Goal: Task Accomplishment & Management: Use online tool/utility

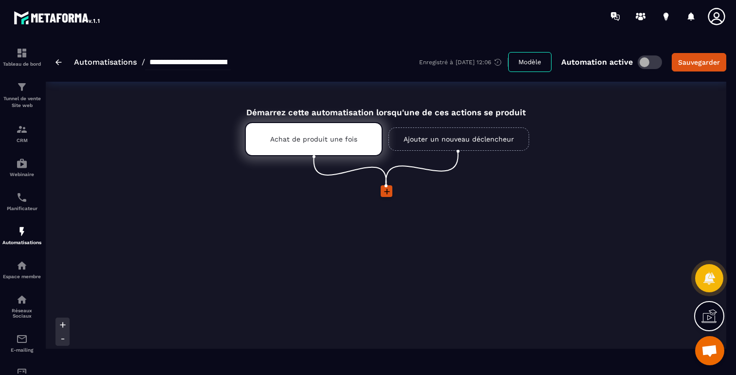
scroll to position [580, 0]
click at [388, 195] on icon at bounding box center [387, 192] width 10 height 10
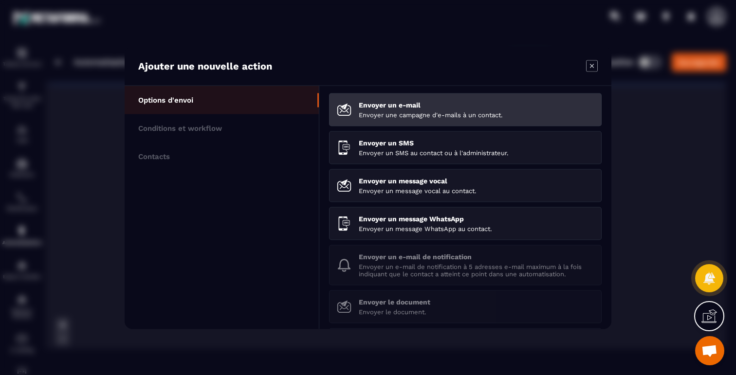
click at [376, 100] on li "Envoyer un e-mail Envoyer une campagne d'e-mails à un contact." at bounding box center [465, 109] width 273 height 33
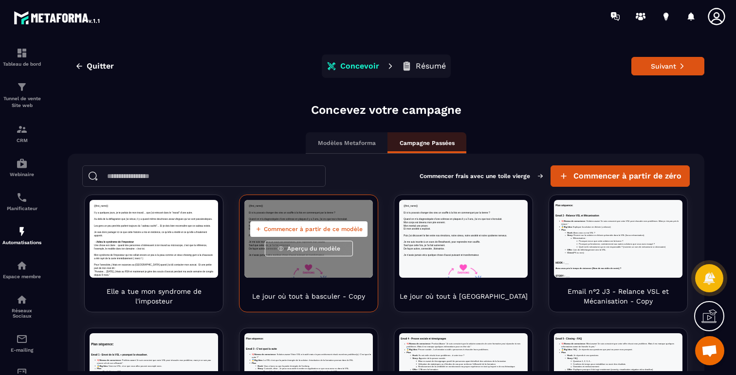
click at [293, 225] on span "Commencer à partir de ce modèle" at bounding box center [313, 229] width 99 height 8
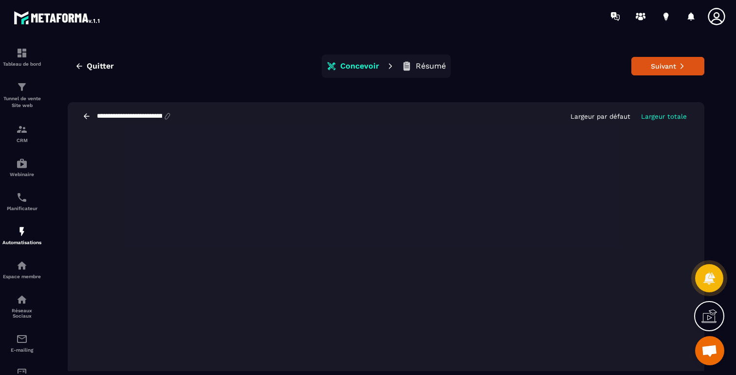
scroll to position [2, 0]
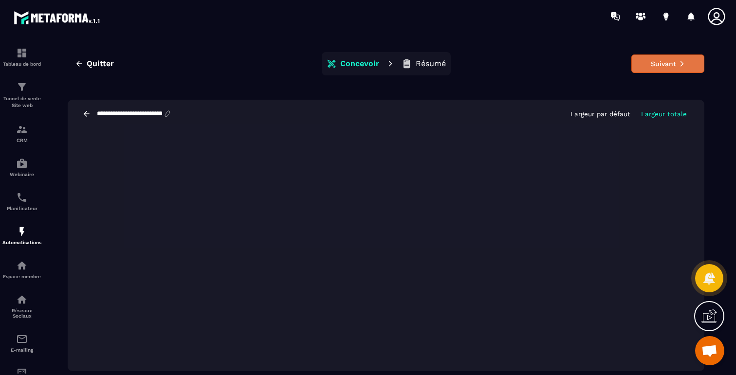
click at [646, 64] on button "Suivant" at bounding box center [668, 64] width 73 height 19
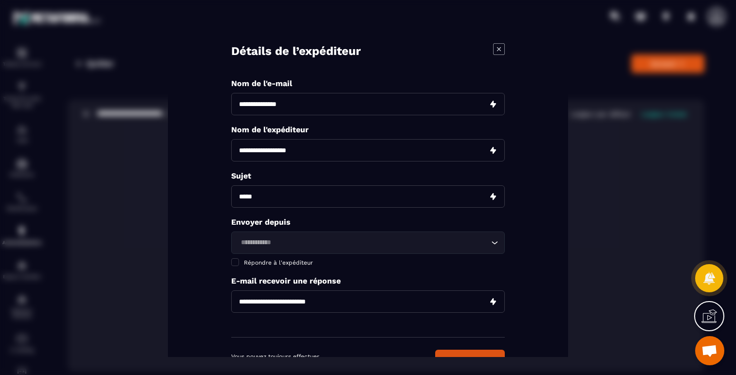
click at [359, 106] on input "Modal window" at bounding box center [368, 104] width 274 height 22
type input "**********"
click at [251, 158] on input "Modal window" at bounding box center [368, 150] width 274 height 22
type input "**********"
click at [299, 198] on input "Modal window" at bounding box center [368, 197] width 274 height 22
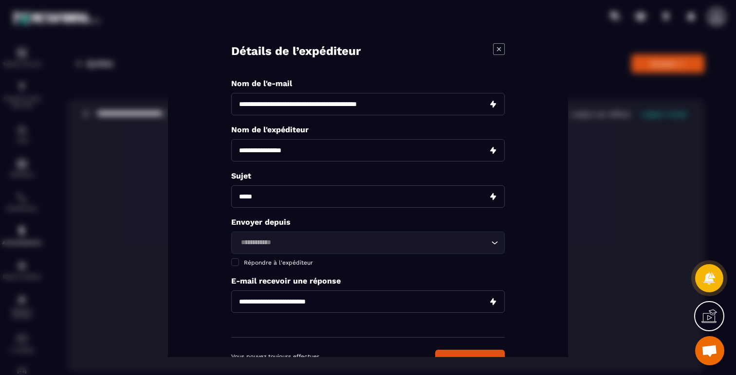
click at [303, 198] on input "Modal window" at bounding box center [368, 197] width 274 height 22
type input "**********"
click at [285, 236] on div "Loading..." at bounding box center [368, 243] width 274 height 22
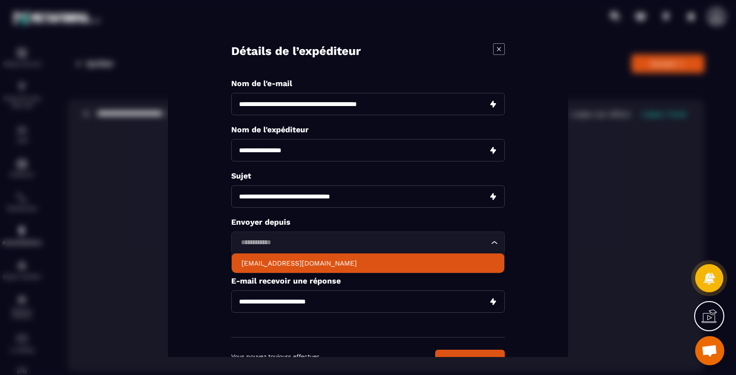
click at [290, 267] on p "hello@breathworkacademie.com" at bounding box center [368, 264] width 253 height 10
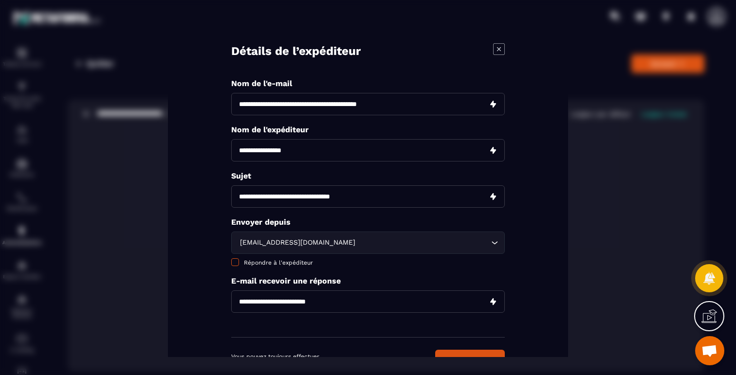
click at [282, 265] on span "Répondre à l'expéditeur" at bounding box center [278, 263] width 69 height 7
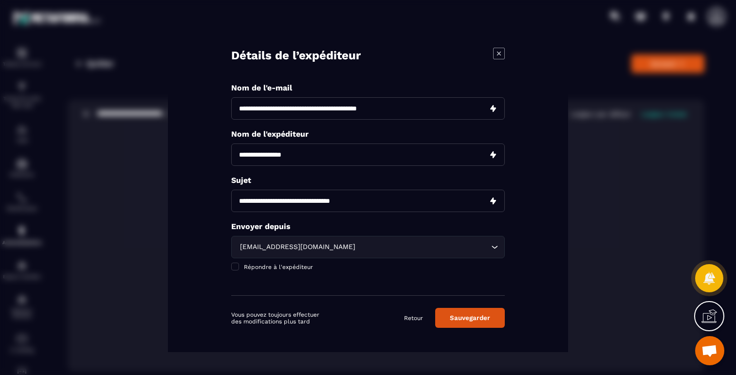
click at [455, 319] on button "Sauvegarder" at bounding box center [470, 318] width 70 height 20
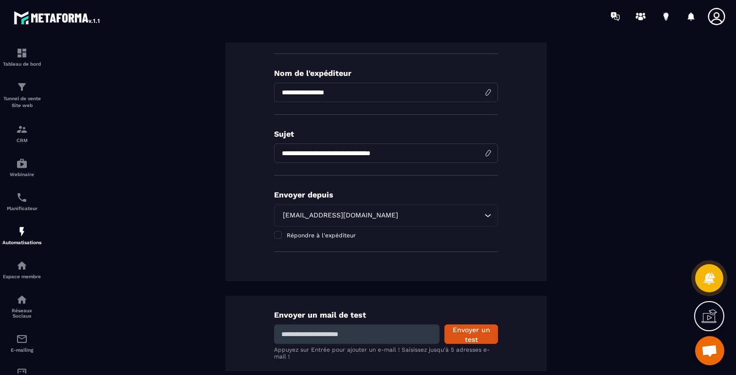
scroll to position [198, 0]
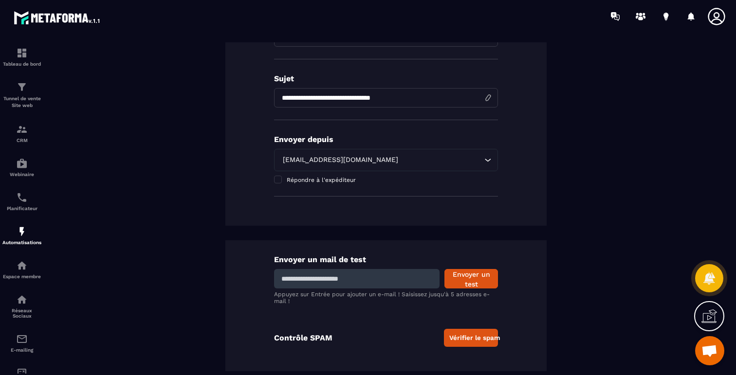
click at [395, 288] on div "Envoyer un mail de test Envoyer un test Appuyez sur Entrée pour ajouter un e-ma…" at bounding box center [385, 306] width 321 height 131
click at [388, 279] on input at bounding box center [357, 278] width 166 height 19
type input "**********"
click at [487, 279] on button "Envoyer un test" at bounding box center [472, 278] width 54 height 19
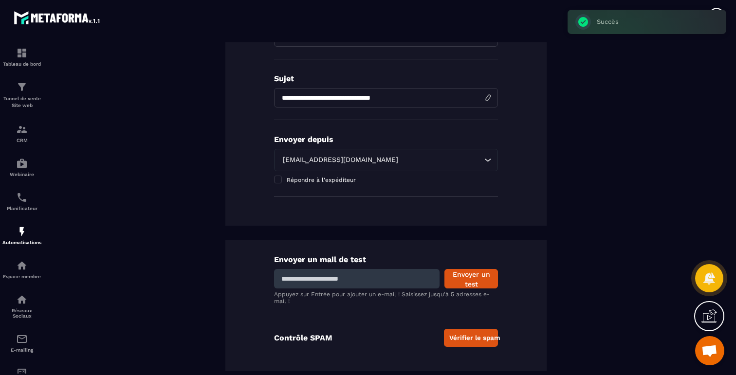
click at [452, 354] on div "Envoyer un mail de test Envoyer un test Appuyez sur Entrée pour ajouter un e-ma…" at bounding box center [385, 306] width 321 height 131
click at [458, 342] on button "Vérifier le spam" at bounding box center [471, 338] width 54 height 18
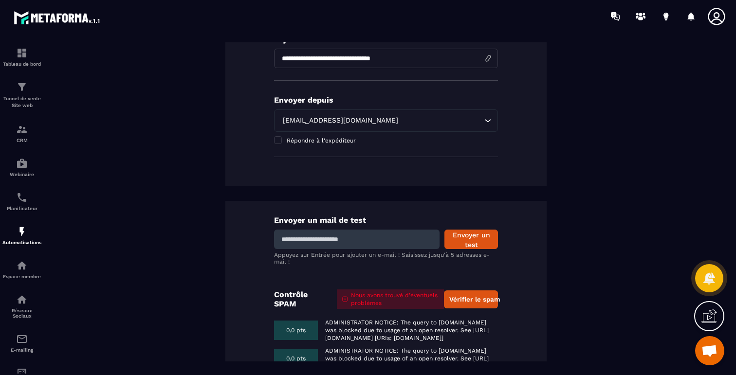
scroll to position [0, 0]
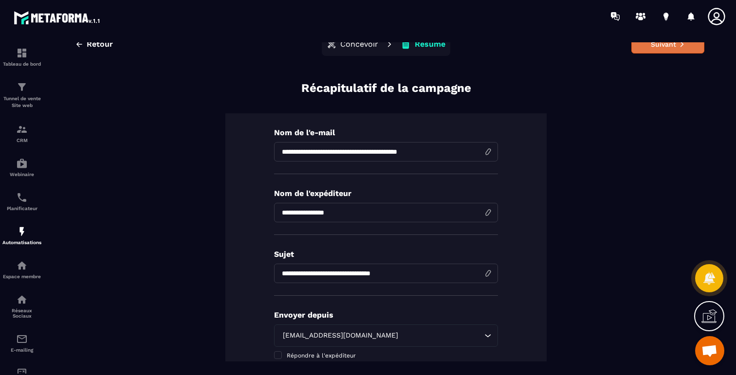
click at [659, 49] on button "Suivant" at bounding box center [668, 44] width 73 height 19
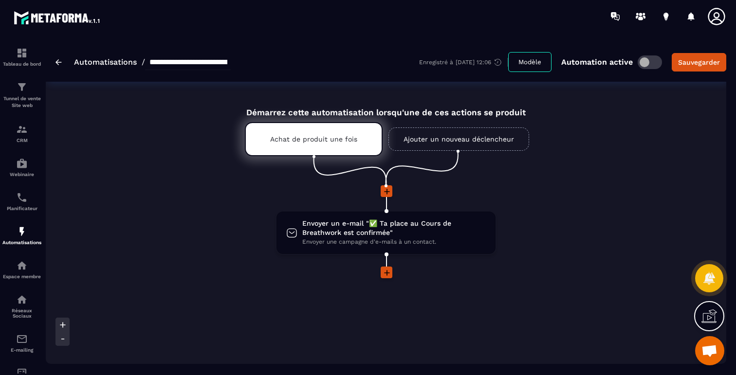
click at [385, 275] on icon at bounding box center [387, 273] width 10 height 10
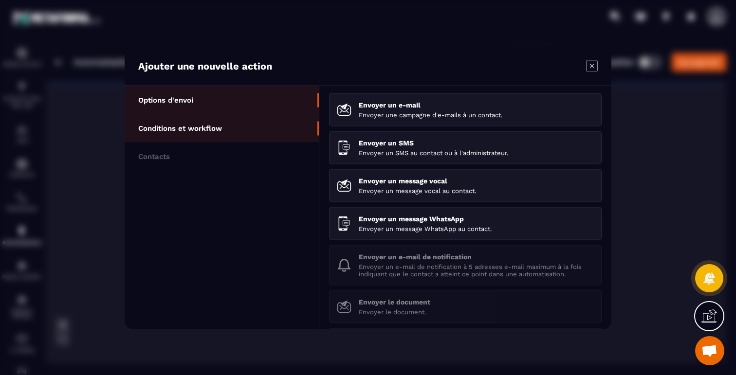
click at [200, 128] on p "Conditions et workflow" at bounding box center [180, 128] width 84 height 9
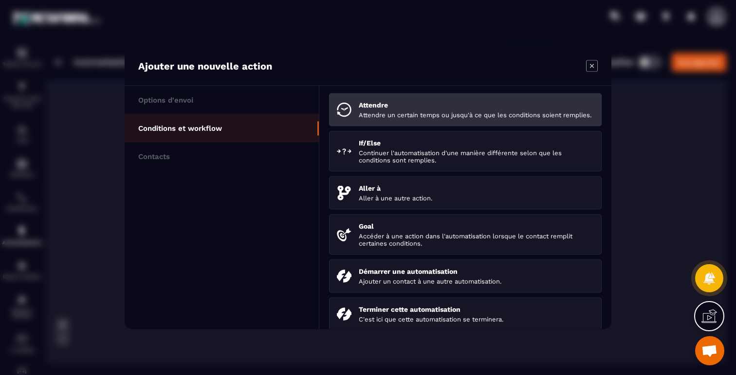
click at [435, 112] on p "Attendre un certain temps ou jusqu'à ce que les conditions soient remplies." at bounding box center [476, 114] width 235 height 7
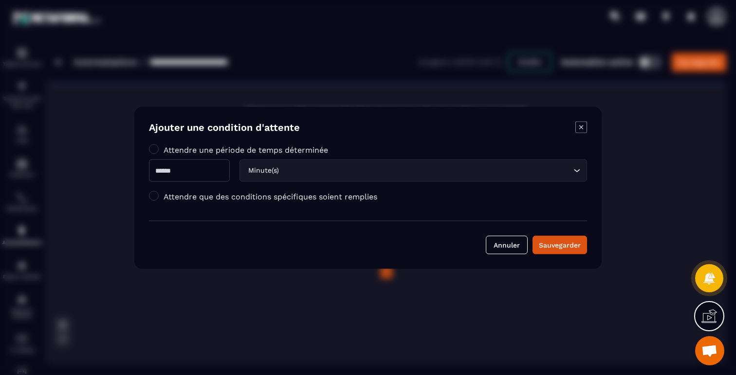
click at [579, 126] on icon "Modal window" at bounding box center [582, 127] width 12 height 12
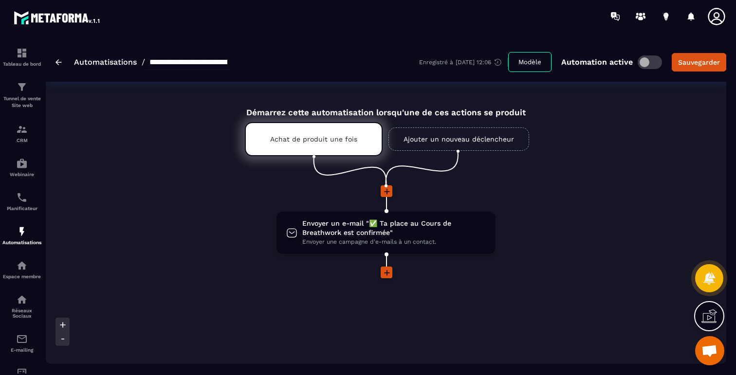
click at [383, 274] on icon at bounding box center [387, 273] width 10 height 10
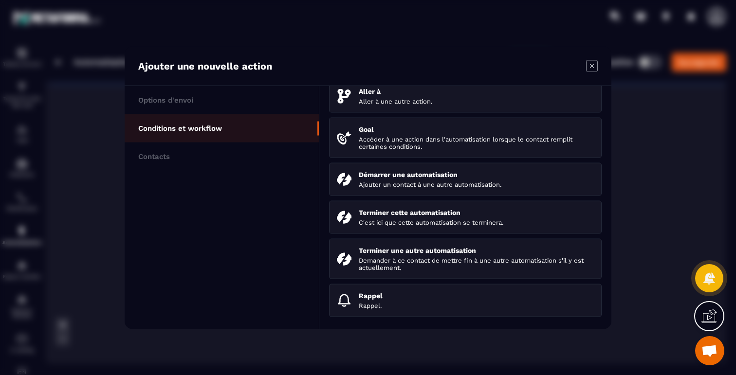
scroll to position [106, 0]
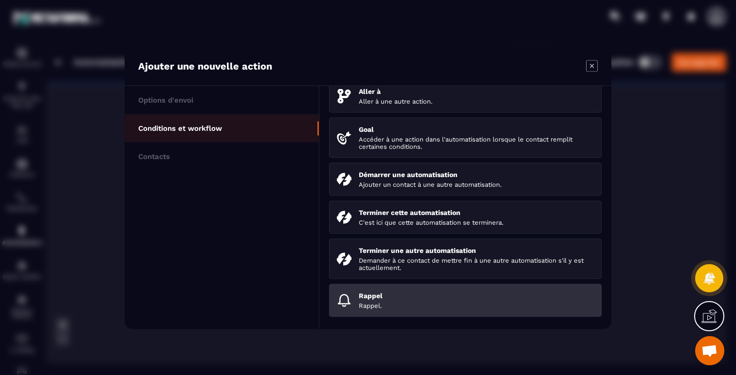
click at [377, 290] on li "Rappel Rappel." at bounding box center [465, 300] width 273 height 33
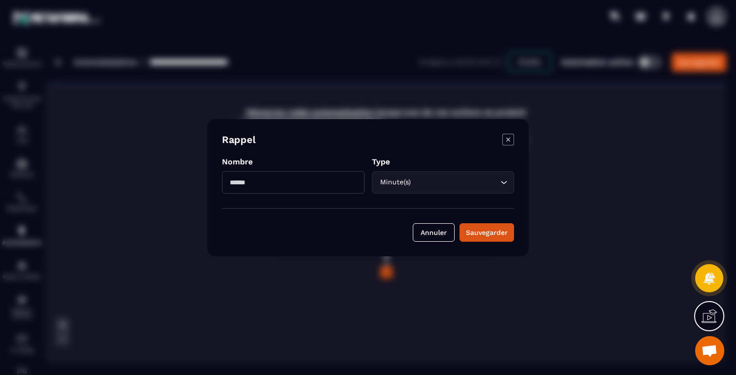
click at [410, 182] on div "Minute(s)" at bounding box center [438, 182] width 122 height 11
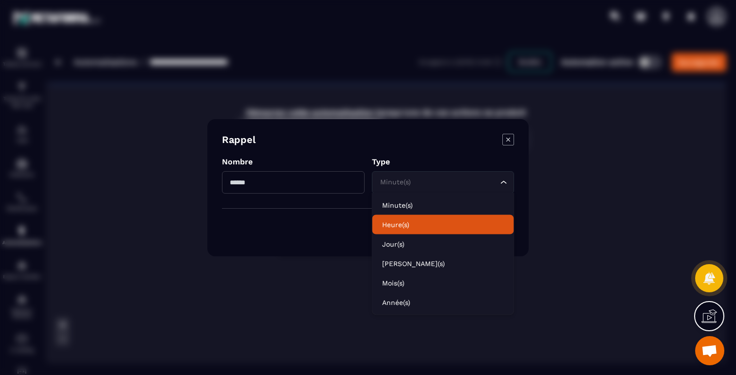
click at [388, 225] on p "Heure(s)" at bounding box center [443, 225] width 122 height 10
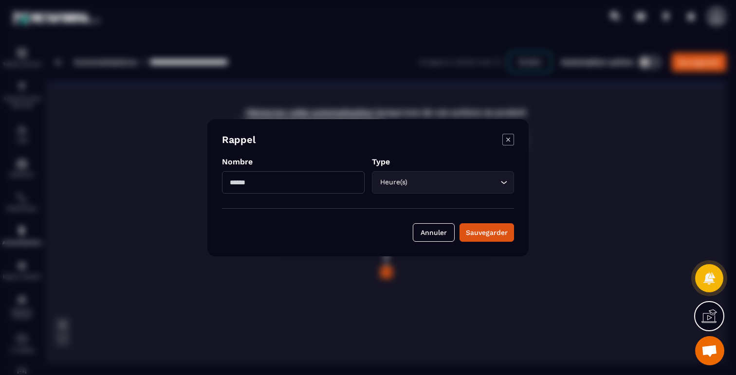
click at [302, 183] on input "Modal window" at bounding box center [293, 182] width 143 height 22
type input "*"
click at [500, 229] on div "Sauvegarder" at bounding box center [487, 233] width 42 height 10
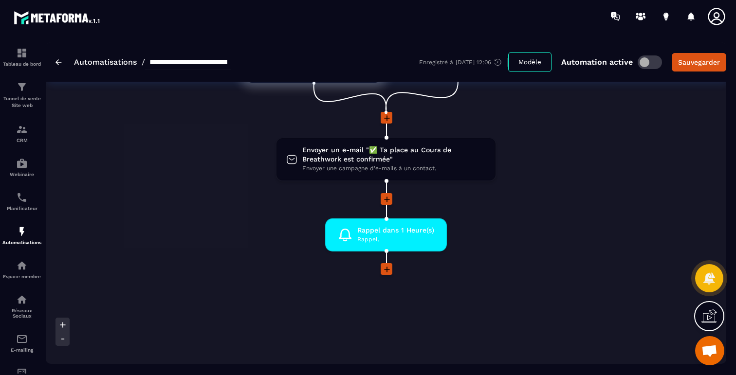
scroll to position [137, 0]
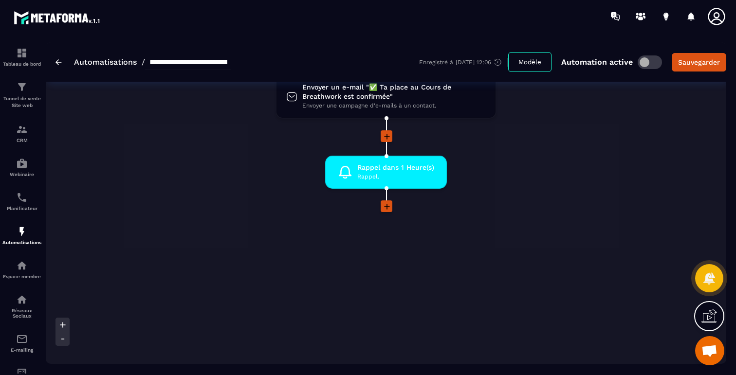
click at [387, 207] on icon at bounding box center [387, 207] width 6 height 6
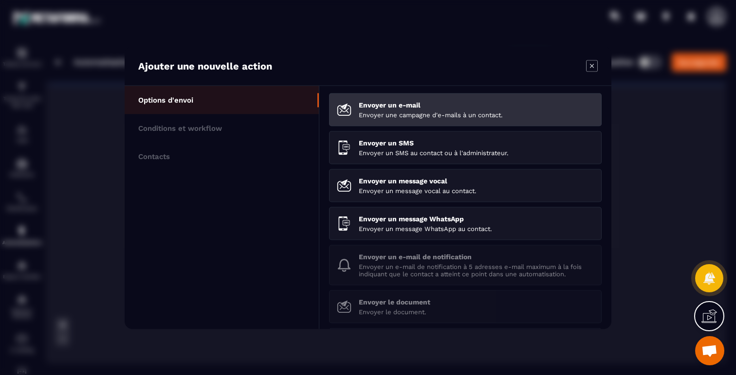
click at [415, 120] on li "Envoyer un e-mail Envoyer une campagne d'e-mails à un contact." at bounding box center [465, 109] width 273 height 33
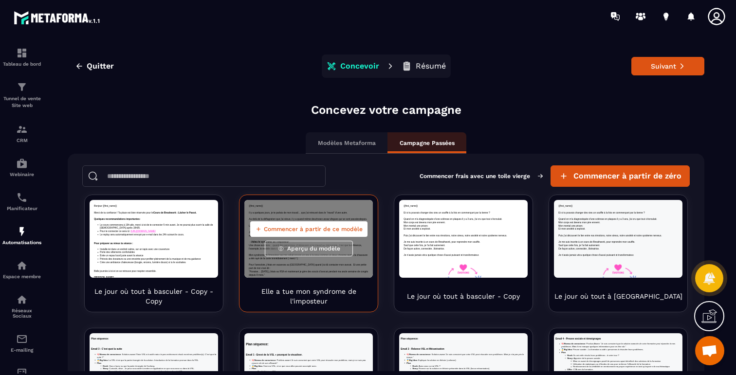
click at [310, 233] on button "Commencer à partir de ce modèle" at bounding box center [308, 230] width 117 height 16
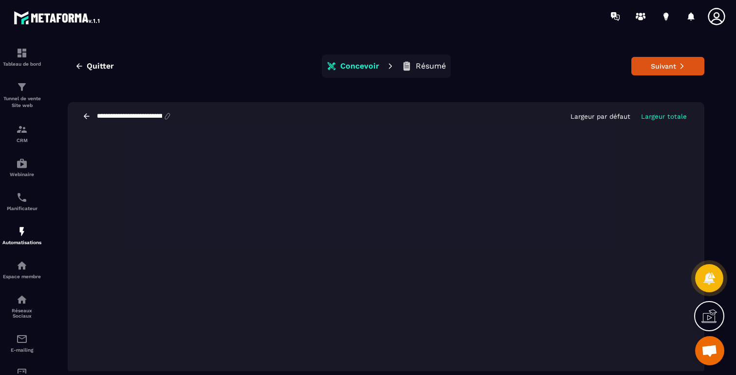
scroll to position [2, 0]
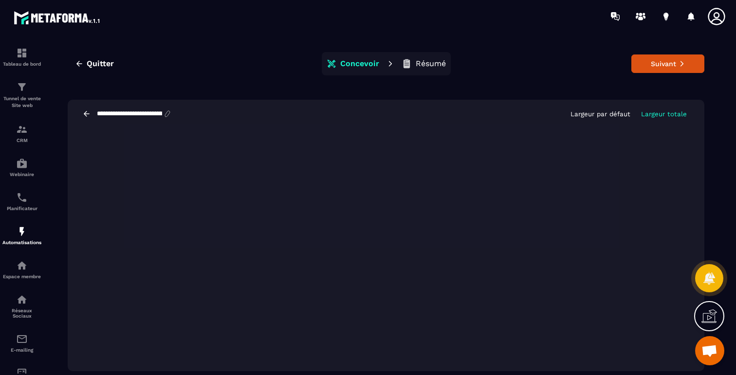
click at [152, 112] on input "**********" at bounding box center [129, 114] width 67 height 8
click at [172, 113] on icon at bounding box center [167, 114] width 9 height 9
click at [152, 116] on input "**********" at bounding box center [129, 114] width 67 height 8
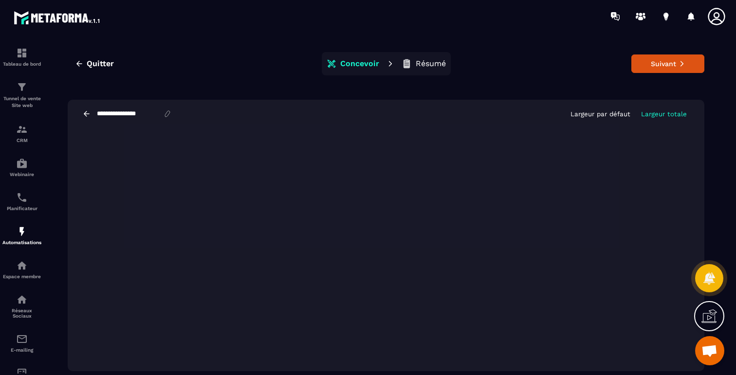
type input "**********"
click at [675, 66] on button "Suivant" at bounding box center [668, 64] width 73 height 19
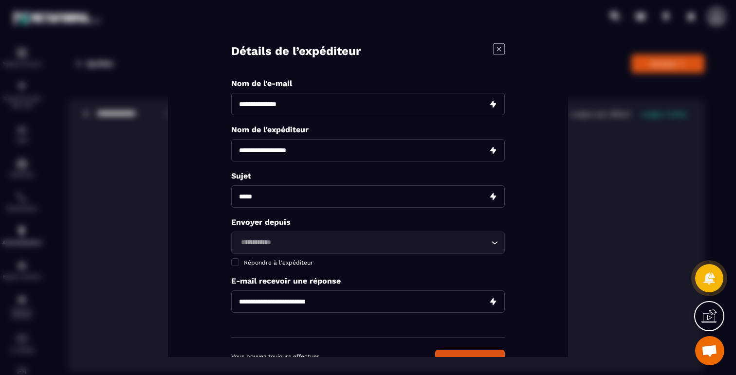
click at [289, 106] on input "Modal window" at bounding box center [368, 104] width 274 height 22
type input "**********"
click at [284, 151] on input "Modal window" at bounding box center [368, 150] width 274 height 22
type input "**********"
click at [308, 200] on input "Modal window" at bounding box center [368, 197] width 274 height 22
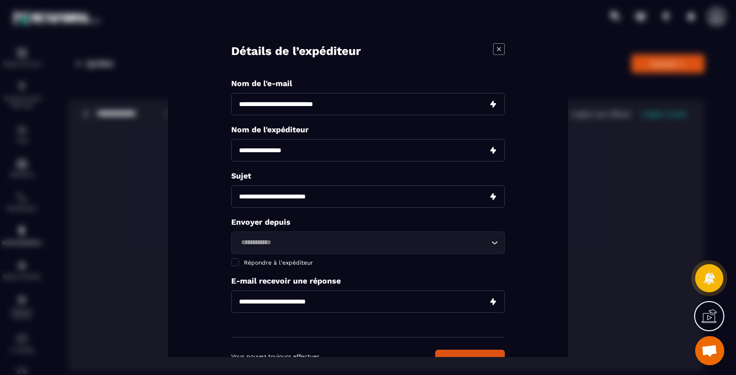
type input "**********"
click at [294, 238] on input "Search for option" at bounding box center [363, 243] width 251 height 11
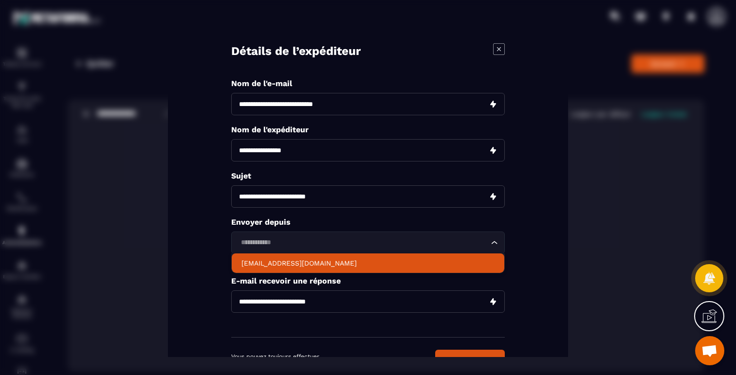
click at [286, 264] on p "hello@breathworkacademie.com" at bounding box center [368, 264] width 253 height 10
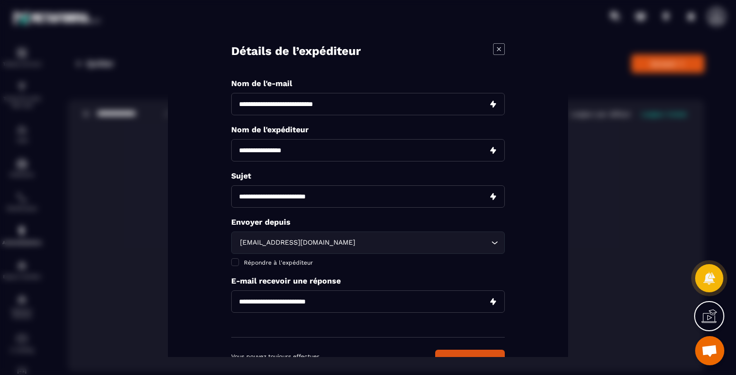
click at [286, 264] on span "Répondre à l'expéditeur" at bounding box center [278, 263] width 69 height 7
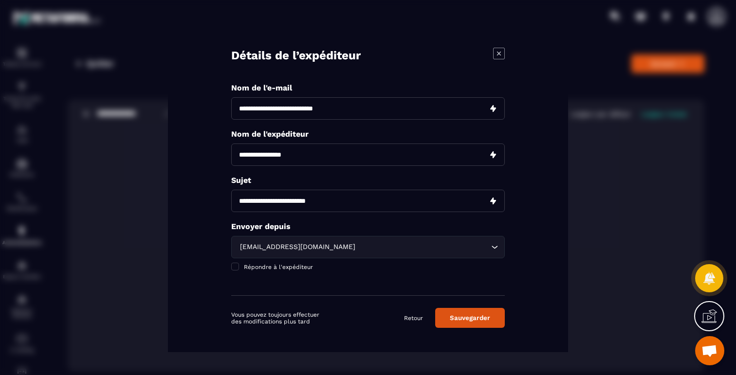
click at [469, 321] on button "Sauvegarder" at bounding box center [470, 318] width 70 height 20
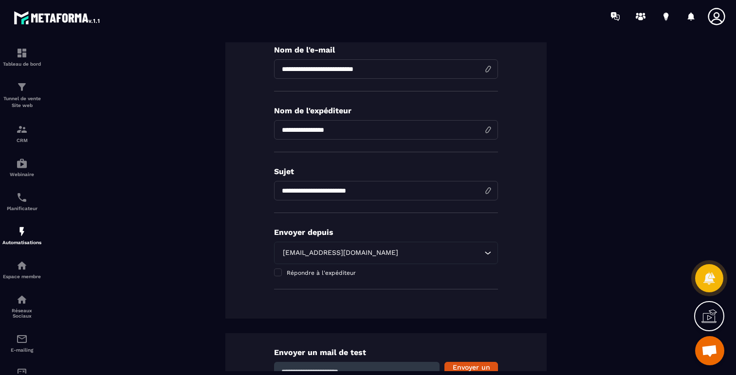
scroll to position [0, 0]
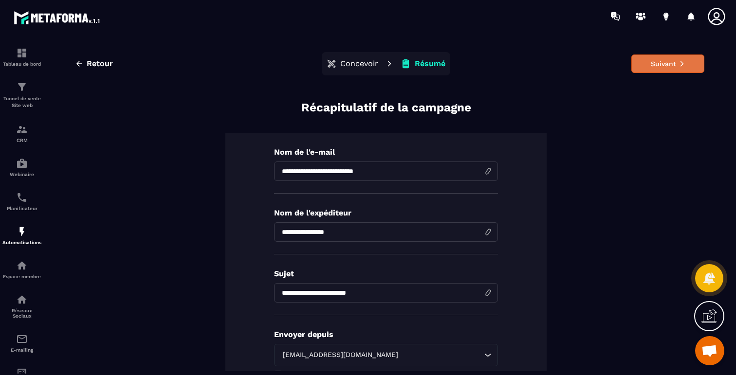
click at [642, 63] on button "Suivant" at bounding box center [668, 64] width 73 height 19
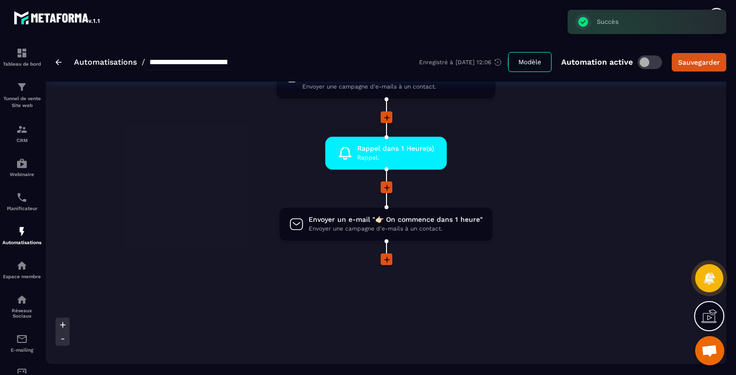
scroll to position [209, 0]
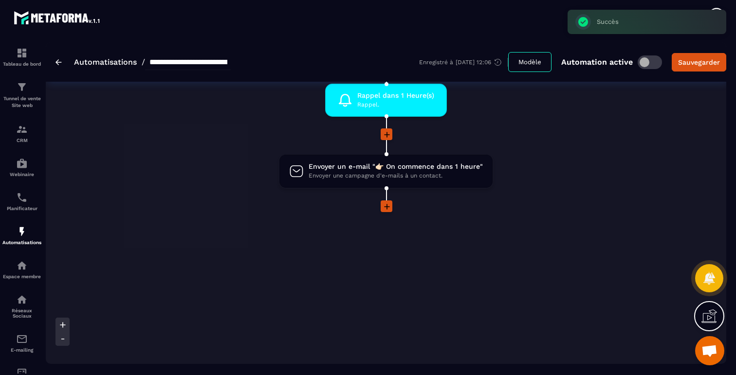
click at [386, 204] on icon at bounding box center [387, 207] width 10 height 10
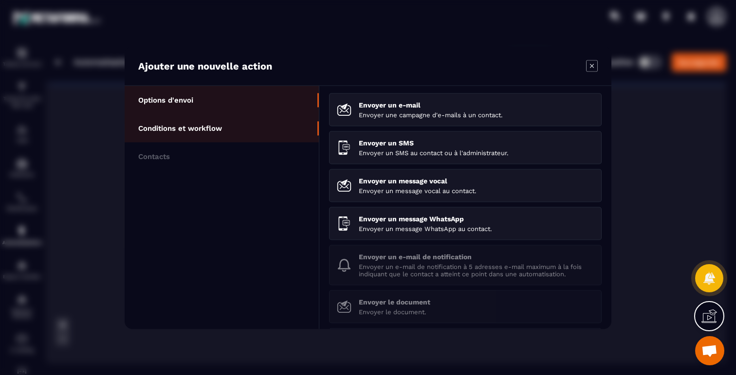
click at [223, 135] on li "Conditions et workflow" at bounding box center [222, 128] width 194 height 28
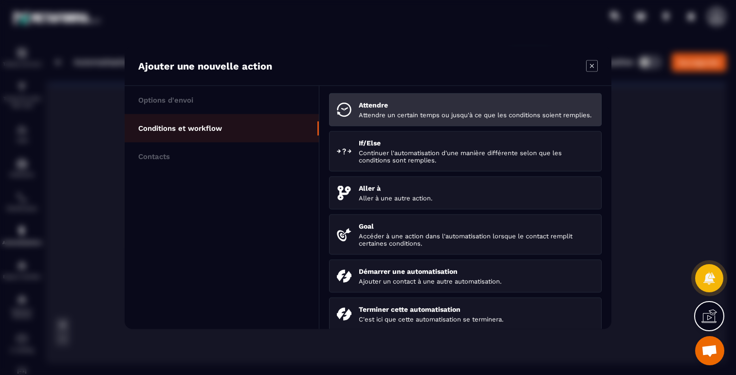
click at [392, 108] on p "Attendre" at bounding box center [476, 105] width 235 height 8
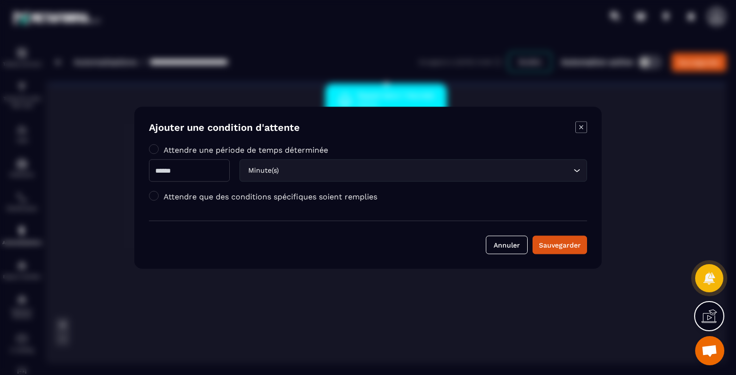
click at [359, 192] on label "Attendre que des conditions spécifiques soient remplies" at bounding box center [271, 196] width 214 height 9
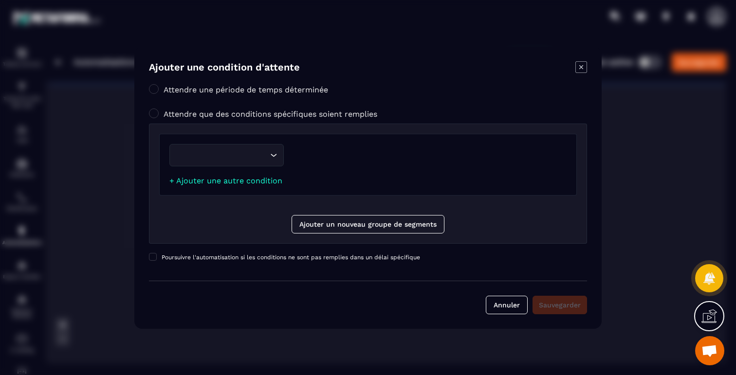
click at [272, 160] on icon "Search for option" at bounding box center [274, 155] width 10 height 10
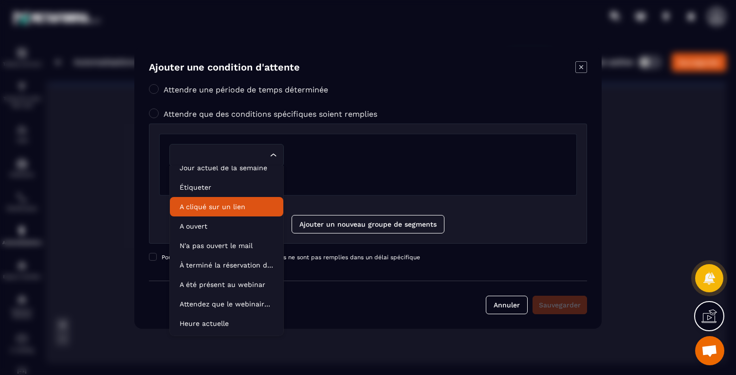
scroll to position [0, 0]
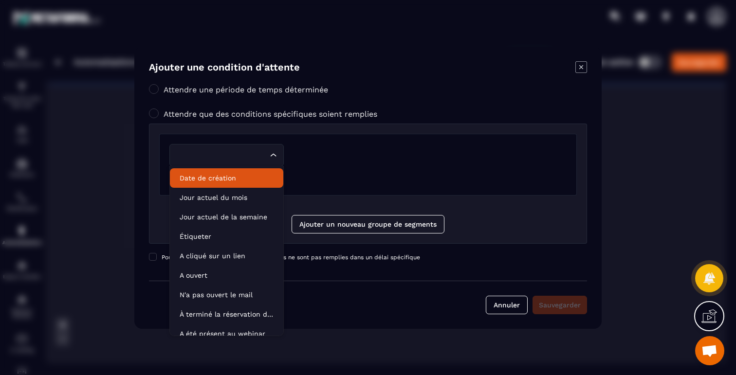
click at [220, 174] on p "Date de création" at bounding box center [227, 178] width 94 height 10
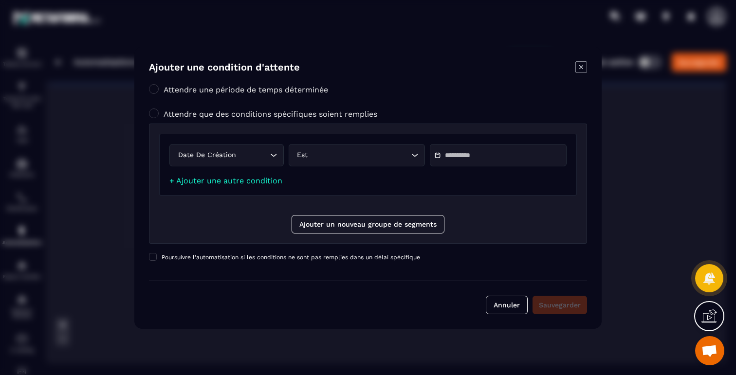
click at [454, 152] on input "Modal window" at bounding box center [479, 155] width 68 height 7
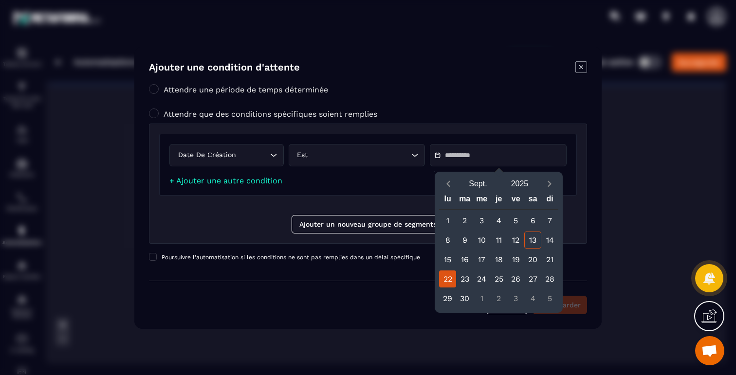
click at [449, 280] on div "22" at bounding box center [447, 279] width 17 height 17
type input "**********"
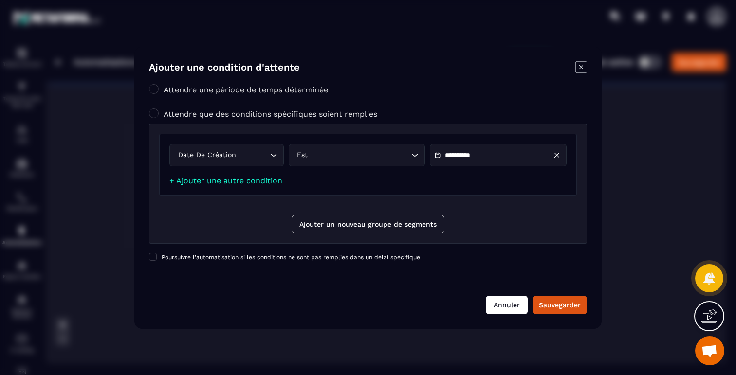
click at [503, 307] on button "Annuler" at bounding box center [507, 305] width 42 height 19
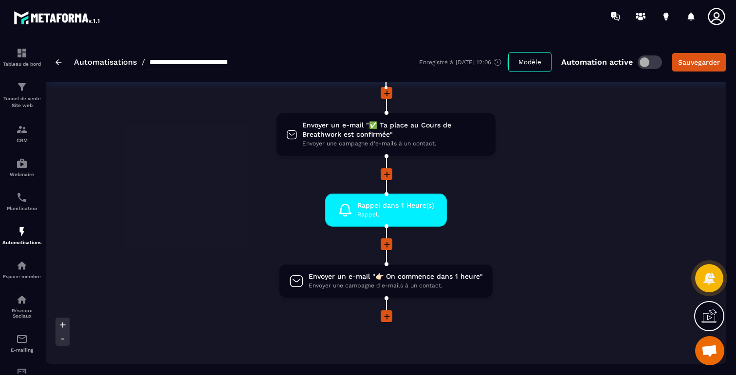
scroll to position [171, 0]
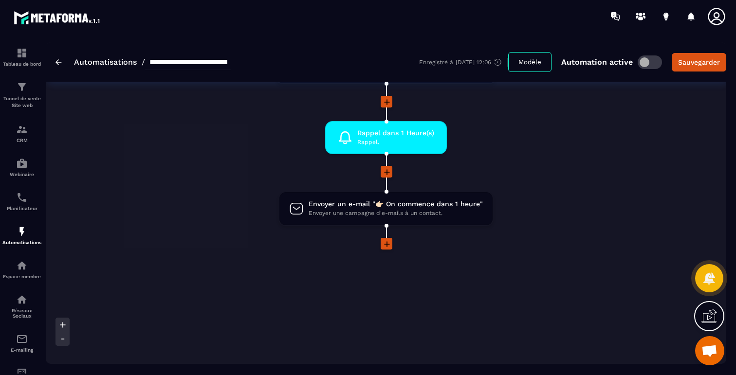
click at [387, 244] on icon at bounding box center [387, 245] width 10 height 10
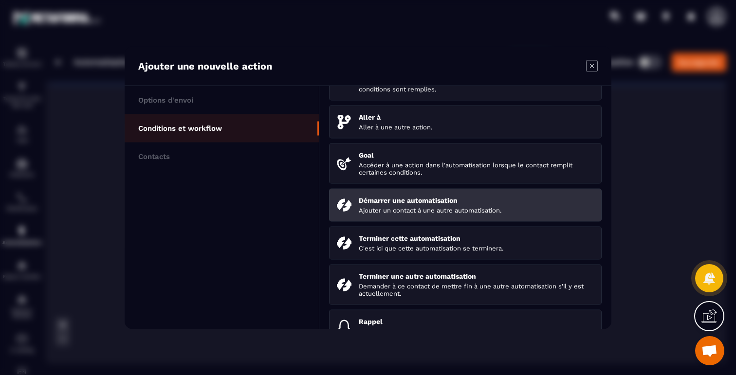
scroll to position [0, 0]
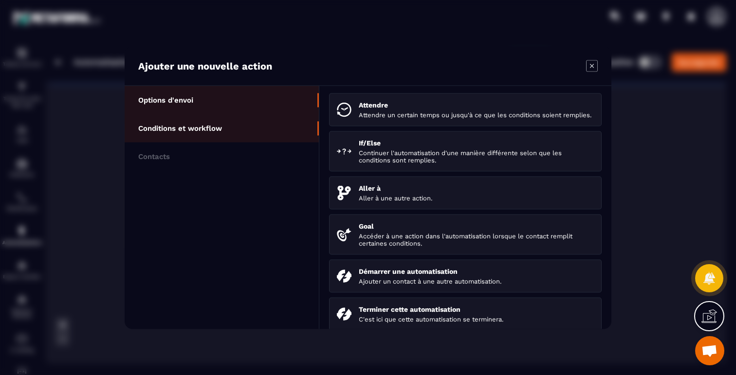
click at [199, 102] on li "Options d'envoi" at bounding box center [222, 100] width 194 height 28
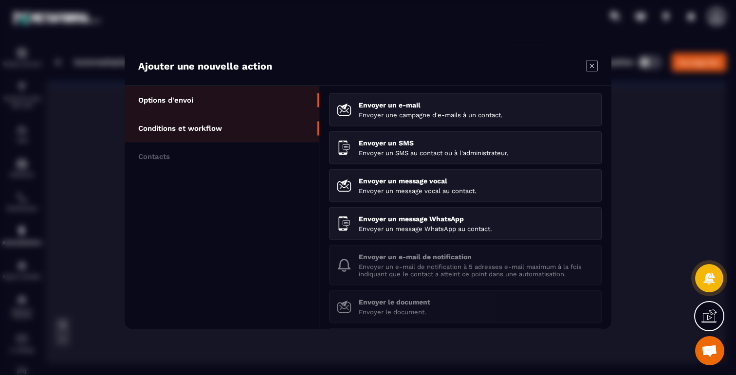
click at [199, 117] on li "Conditions et workflow" at bounding box center [222, 128] width 194 height 28
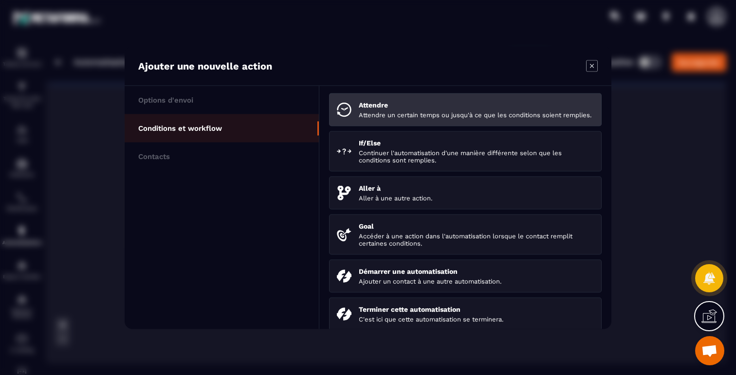
click at [464, 118] on p "Attendre un certain temps ou jusqu'à ce que les conditions soient remplies." at bounding box center [476, 114] width 235 height 7
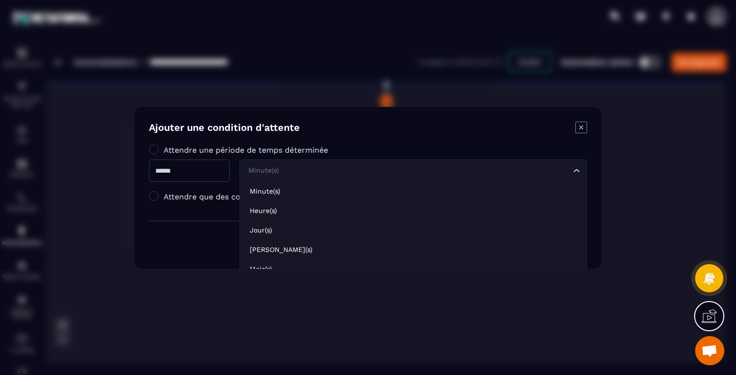
click at [280, 172] on div "Minute(s)" at bounding box center [408, 170] width 327 height 11
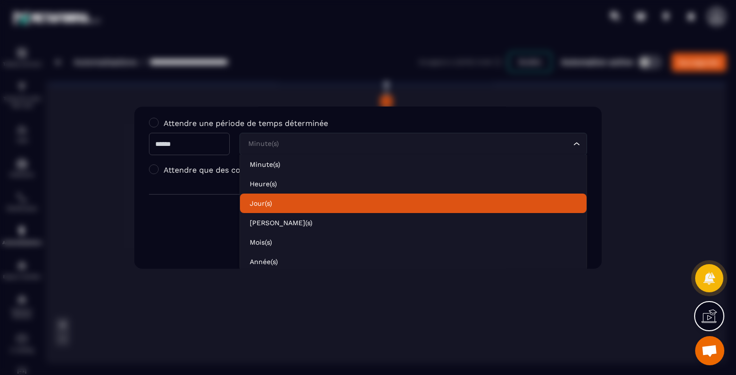
scroll to position [30, 0]
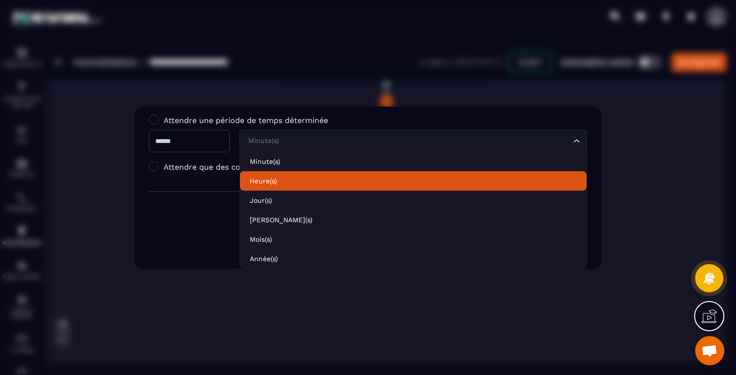
click at [280, 181] on p "Heure(s)" at bounding box center [413, 181] width 327 height 10
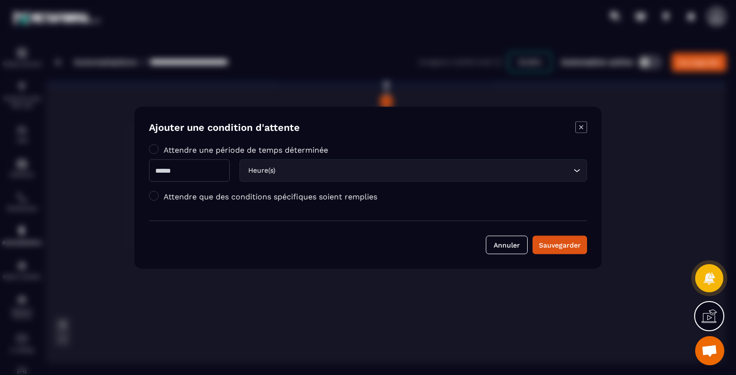
scroll to position [0, 0]
click at [198, 161] on input "Modal window" at bounding box center [189, 170] width 81 height 22
type input "**"
click at [554, 251] on button "Sauvegarder" at bounding box center [560, 245] width 55 height 19
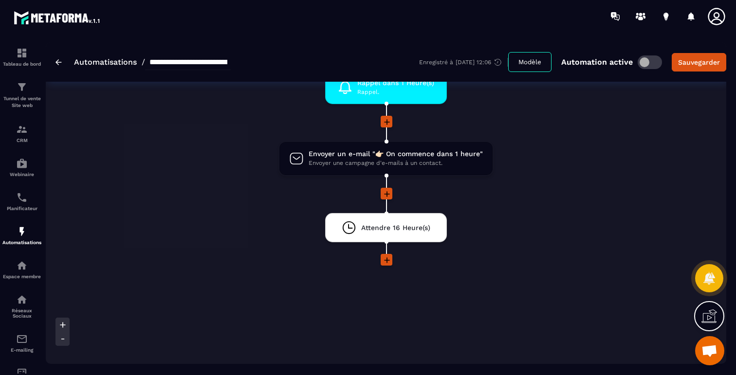
scroll to position [223, 0]
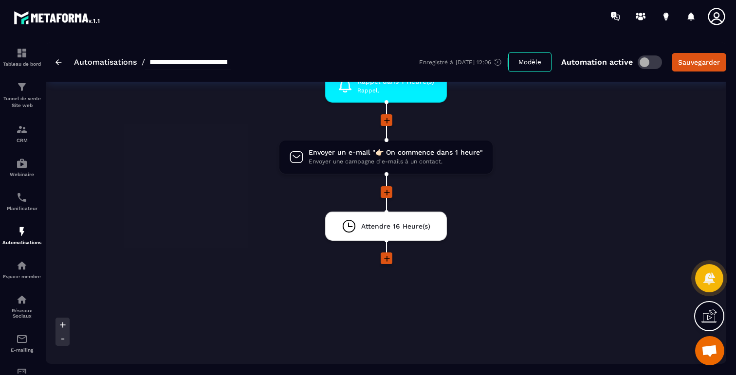
click at [389, 258] on icon at bounding box center [387, 259] width 10 height 10
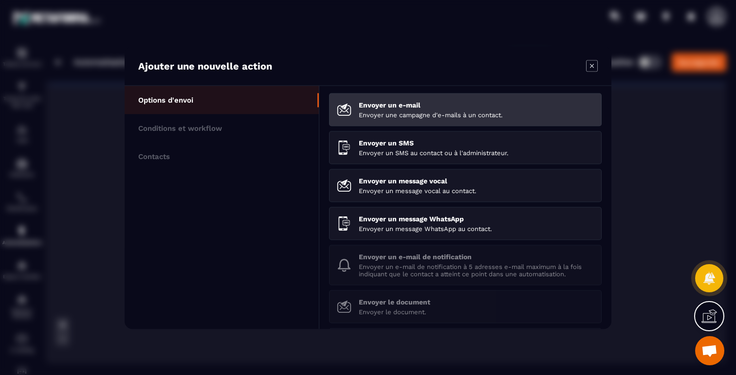
click at [393, 115] on p "Envoyer une campagne d'e-mails à un contact." at bounding box center [476, 114] width 235 height 7
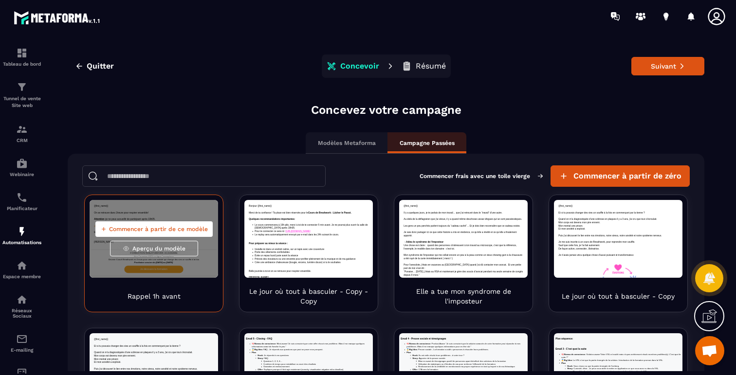
click at [167, 226] on span "Commencer à partir de ce modèle" at bounding box center [158, 229] width 99 height 8
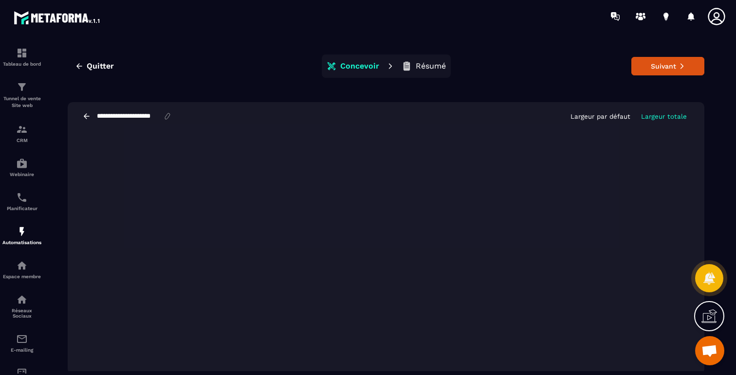
click at [170, 116] on icon at bounding box center [167, 116] width 9 height 9
click at [154, 118] on input "**********" at bounding box center [129, 116] width 67 height 8
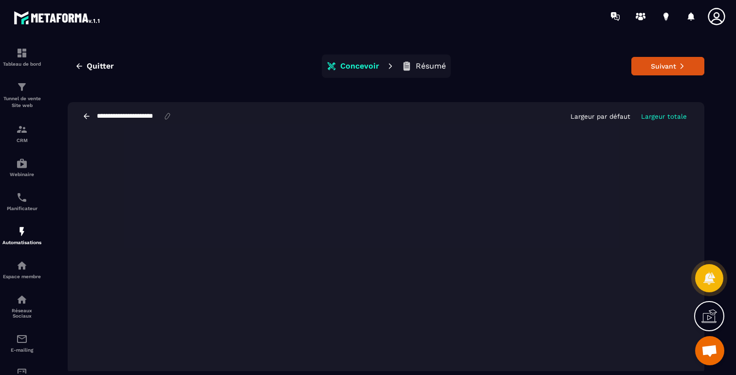
type input "**********"
click at [657, 56] on div "Quitter Concevoir Résumé Suivant" at bounding box center [386, 66] width 637 height 23
click at [654, 75] on button "Suivant" at bounding box center [668, 66] width 73 height 19
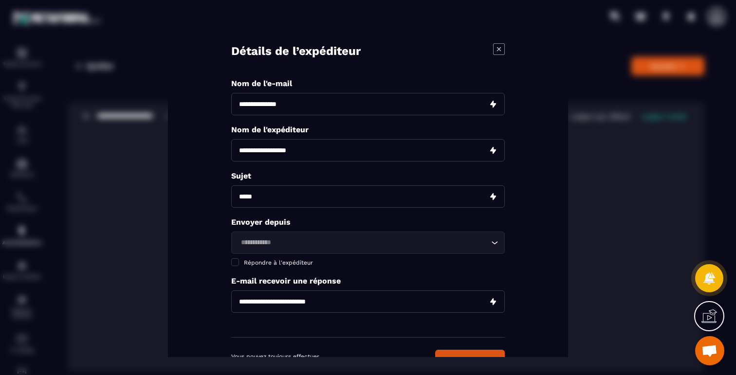
click at [498, 47] on icon "Modal window" at bounding box center [499, 49] width 4 height 4
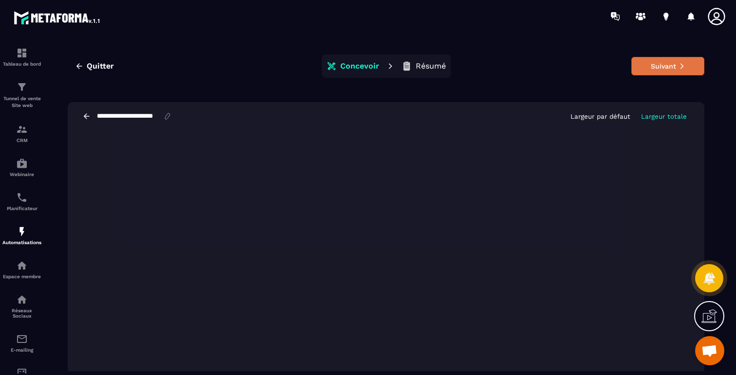
click at [644, 60] on button "Suivant" at bounding box center [668, 66] width 73 height 19
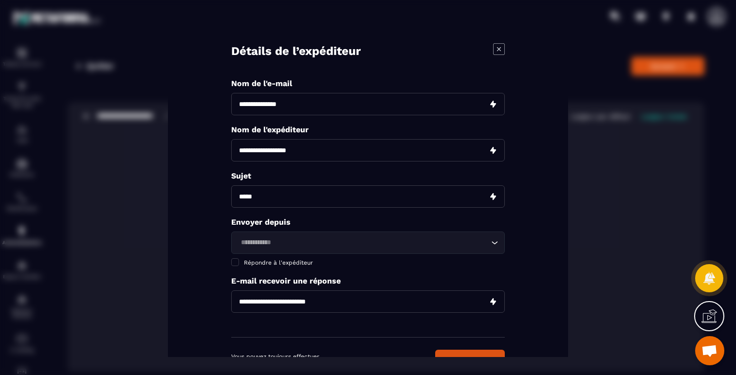
click at [327, 103] on input "Modal window" at bounding box center [368, 104] width 274 height 22
type input "**********"
click at [253, 148] on input "Modal window" at bounding box center [368, 150] width 274 height 22
type input "**********"
click at [318, 197] on input "Modal window" at bounding box center [368, 197] width 274 height 22
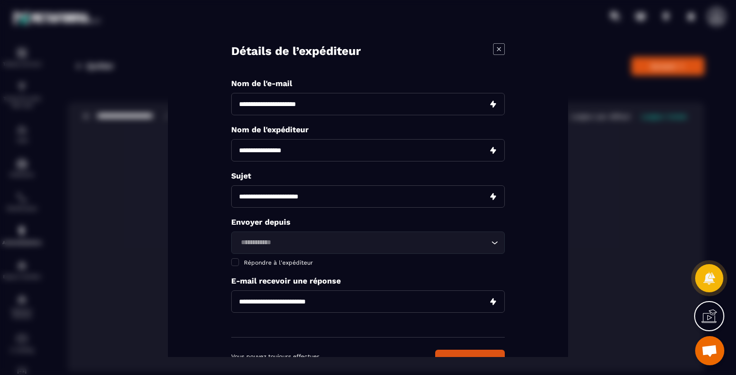
type input "**********"
click at [277, 239] on input "Search for option" at bounding box center [363, 243] width 251 height 11
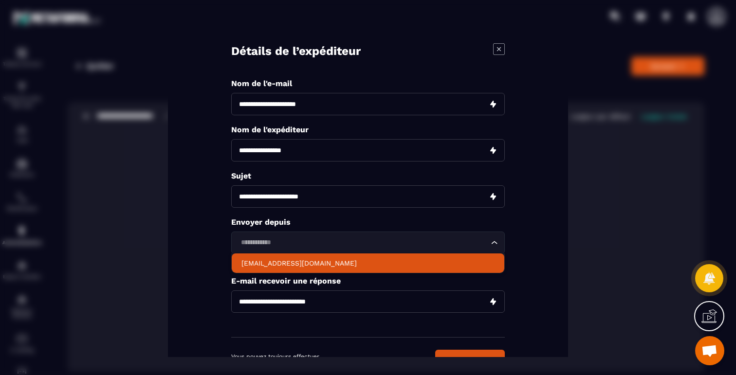
click at [282, 260] on p "hello@breathworkacademie.com" at bounding box center [368, 264] width 253 height 10
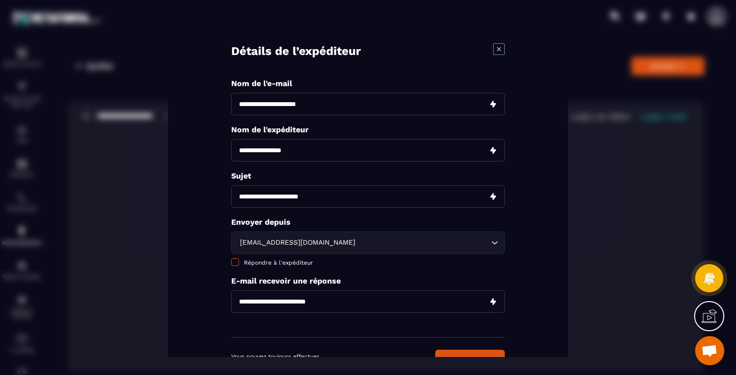
click at [259, 261] on span "Répondre à l'expéditeur" at bounding box center [278, 263] width 69 height 7
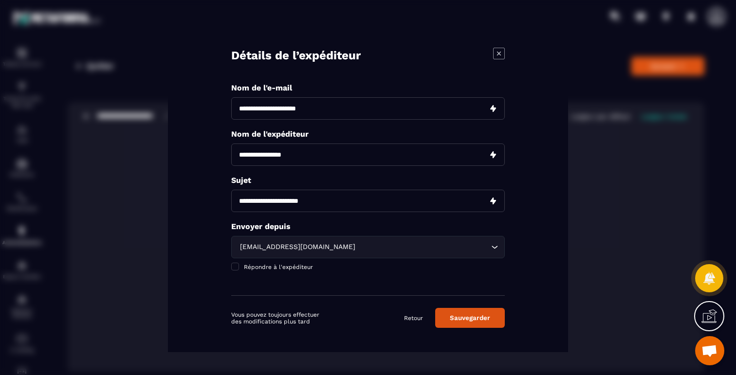
click at [466, 317] on button "Sauvegarder" at bounding box center [470, 318] width 70 height 20
click at [476, 321] on button "Sauvegarder" at bounding box center [470, 318] width 70 height 20
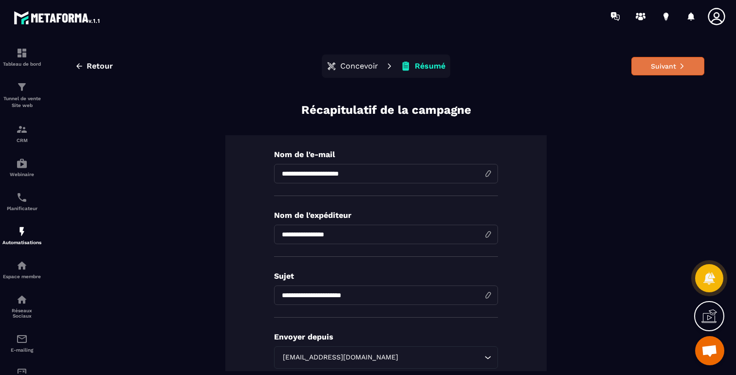
click at [664, 66] on button "Suivant" at bounding box center [668, 66] width 73 height 19
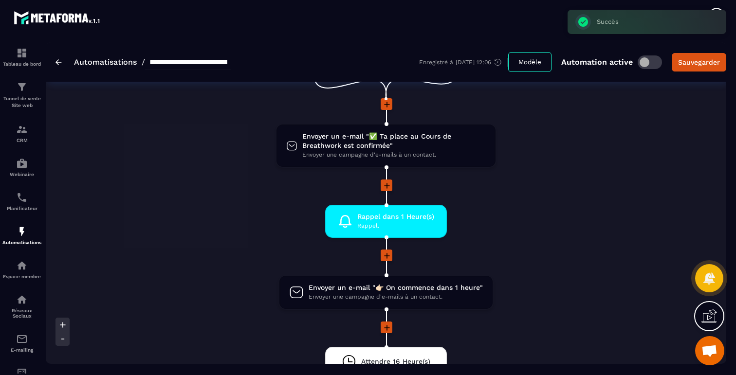
scroll to position [232, 0]
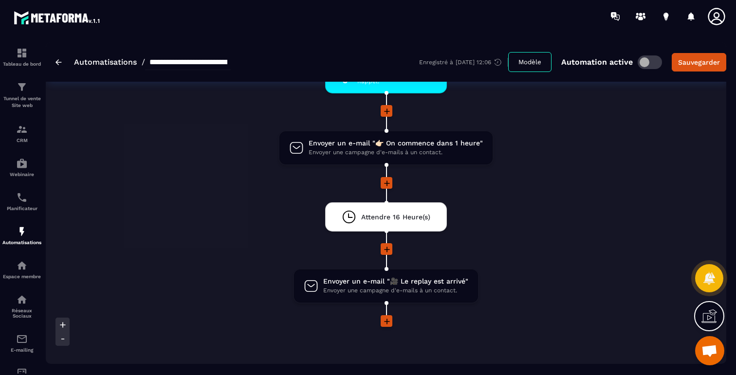
click at [389, 321] on icon at bounding box center [387, 322] width 10 height 10
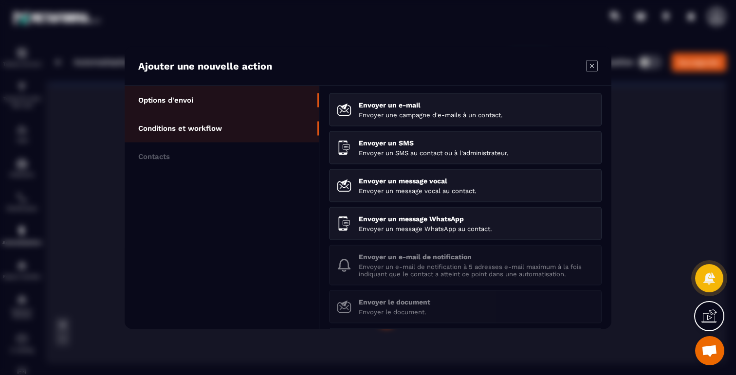
click at [207, 130] on p "Conditions et workflow" at bounding box center [180, 128] width 84 height 9
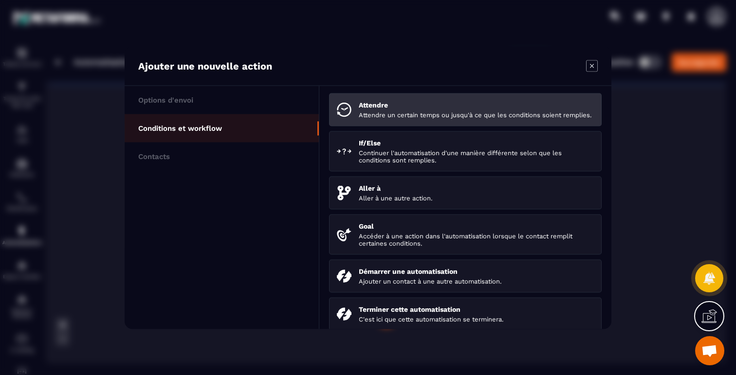
click at [383, 117] on p "Attendre un certain temps ou jusqu'à ce que les conditions soient remplies." at bounding box center [476, 114] width 235 height 7
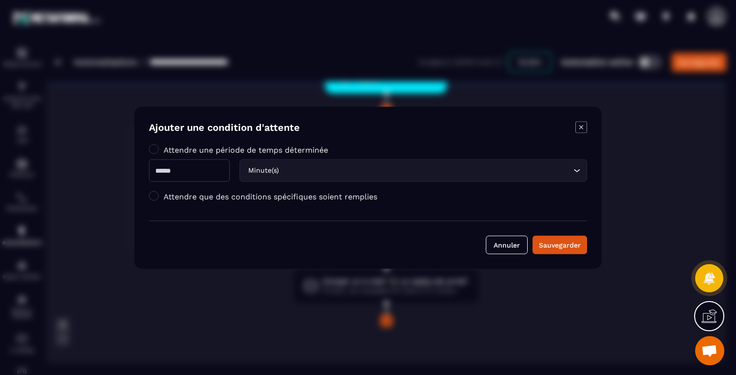
click at [275, 167] on div "Minute(s)" at bounding box center [408, 170] width 327 height 11
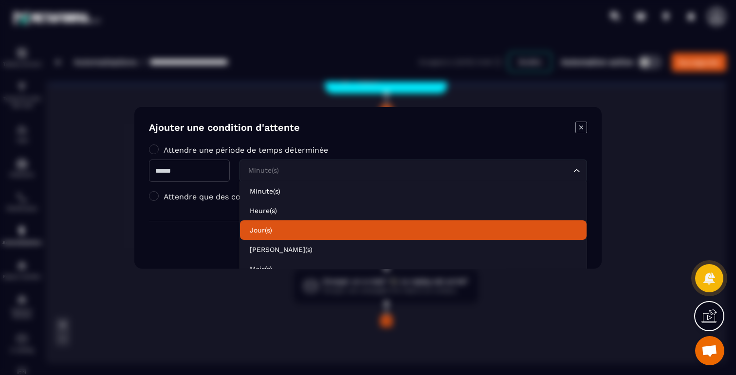
click at [277, 231] on p "Jour(s)" at bounding box center [413, 230] width 327 height 10
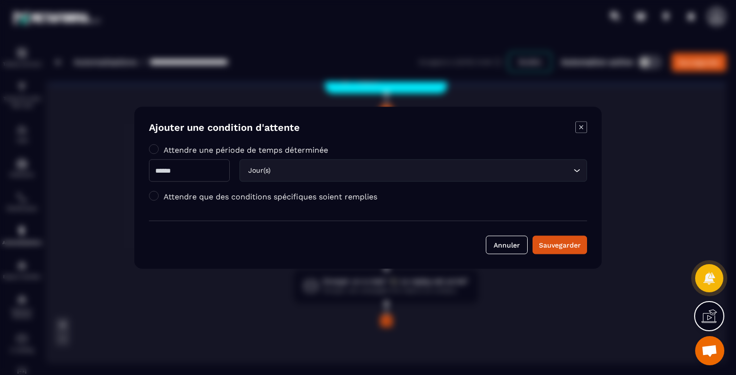
click at [217, 174] on input "Modal window" at bounding box center [189, 170] width 81 height 22
click at [291, 174] on div "Jour(s) Loading..." at bounding box center [414, 170] width 348 height 22
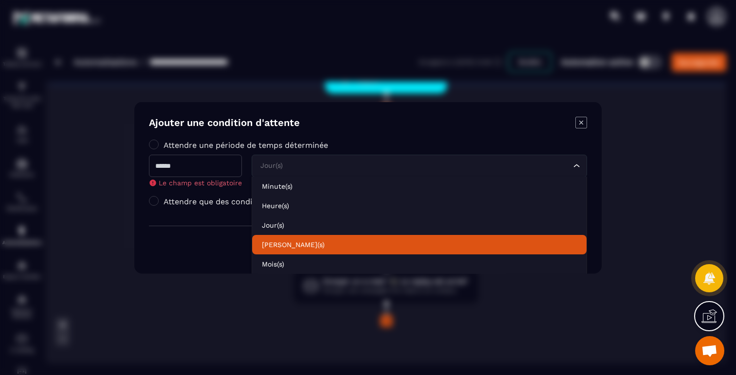
click at [284, 250] on li "Semaine(s)" at bounding box center [419, 244] width 335 height 19
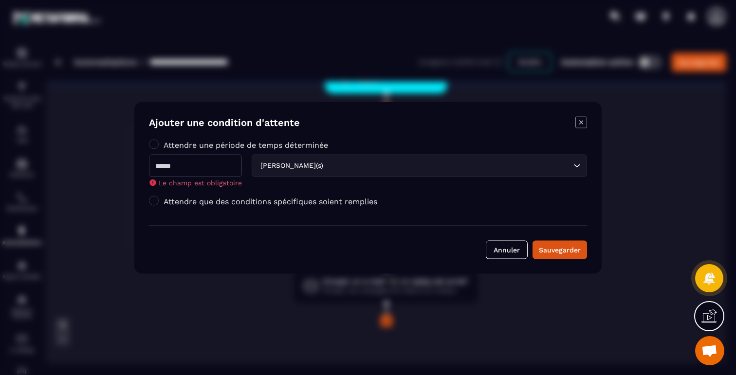
click at [224, 172] on input "Modal window" at bounding box center [195, 165] width 93 height 22
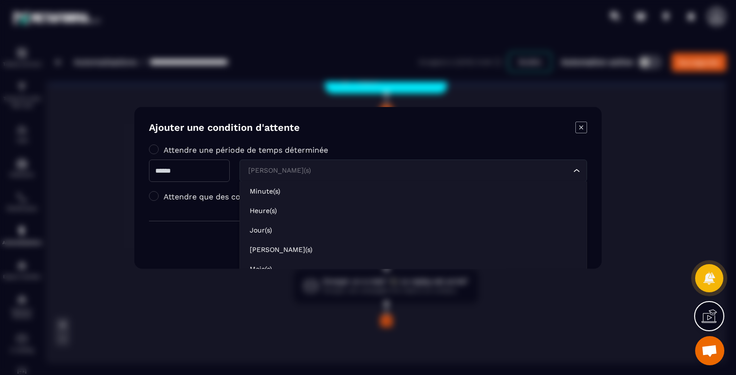
click at [269, 166] on div "Semaine(s)" at bounding box center [408, 170] width 327 height 11
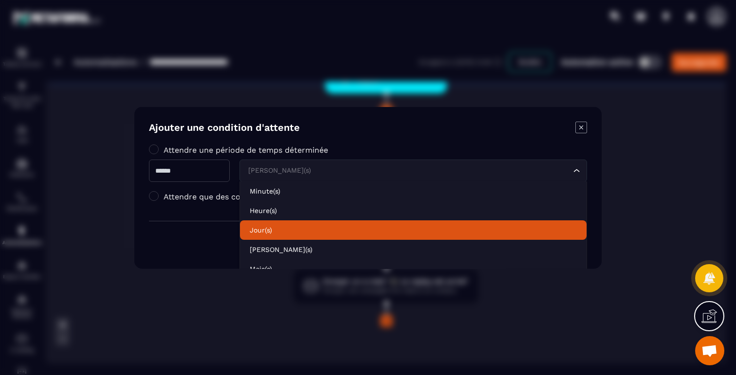
click at [276, 228] on p "Jour(s)" at bounding box center [413, 230] width 327 height 10
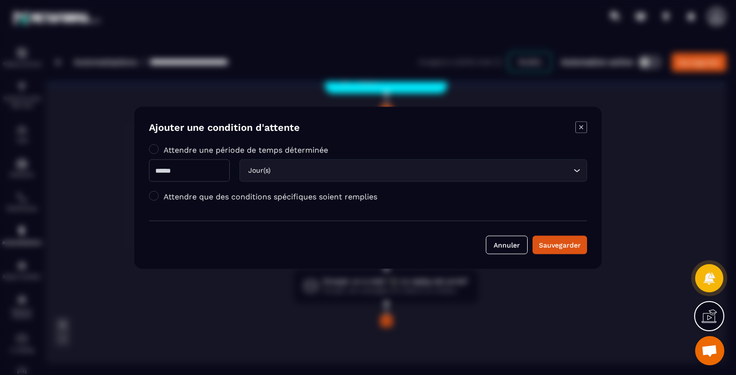
click at [184, 159] on input "*" at bounding box center [189, 170] width 81 height 22
click at [172, 173] on input "*" at bounding box center [189, 170] width 81 height 22
type input "*"
type input "**"
click at [548, 242] on div "Sauvegarder" at bounding box center [560, 245] width 42 height 10
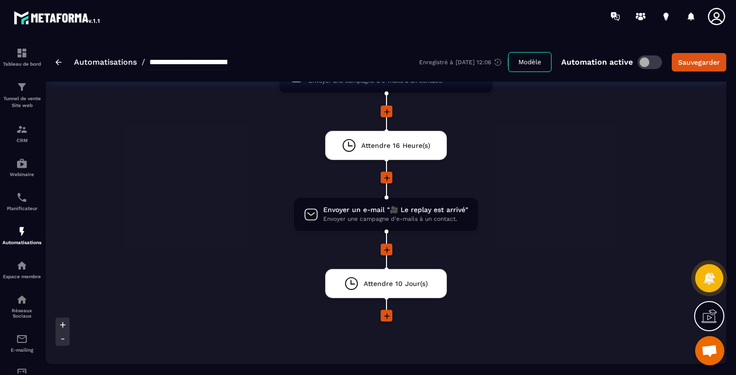
scroll to position [413, 0]
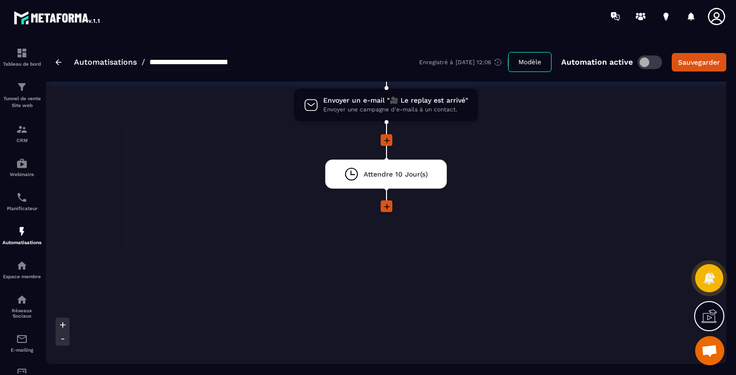
click at [389, 205] on icon at bounding box center [387, 207] width 10 height 10
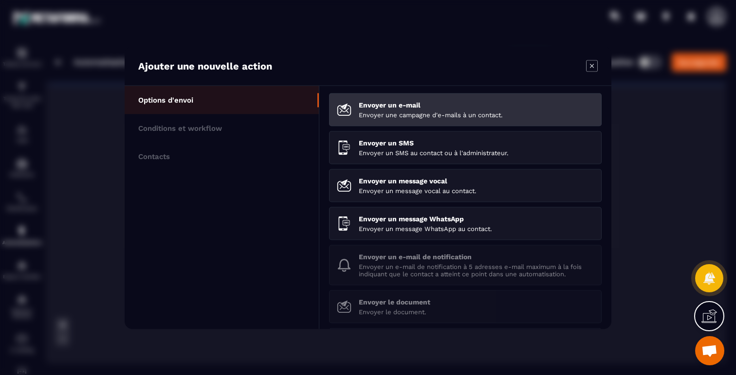
click at [367, 98] on li "Envoyer un e-mail Envoyer une campagne d'e-mails à un contact." at bounding box center [465, 109] width 273 height 33
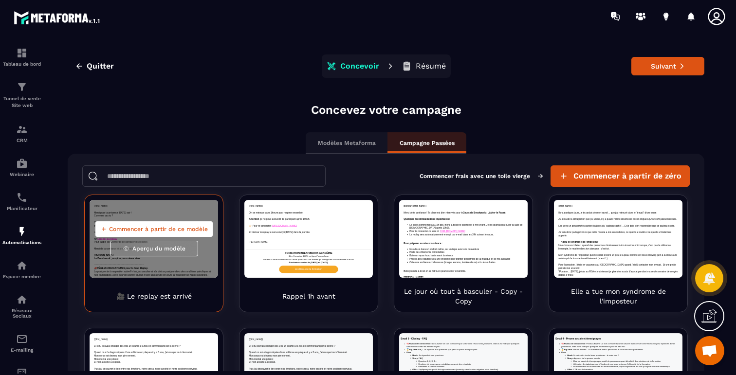
click at [168, 228] on span "Commencer à partir de ce modèle" at bounding box center [158, 229] width 99 height 8
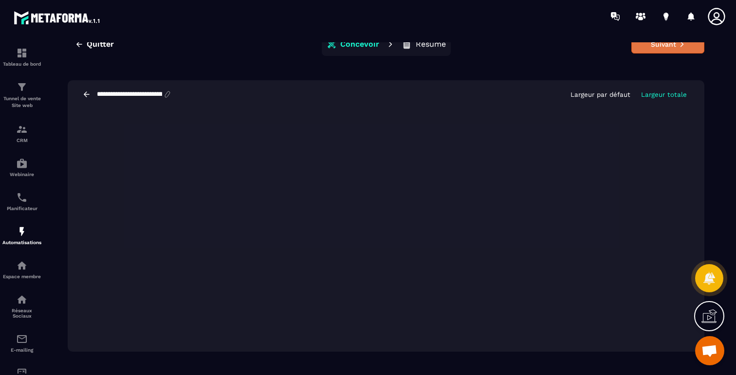
click at [647, 44] on button "Suivant" at bounding box center [668, 44] width 73 height 19
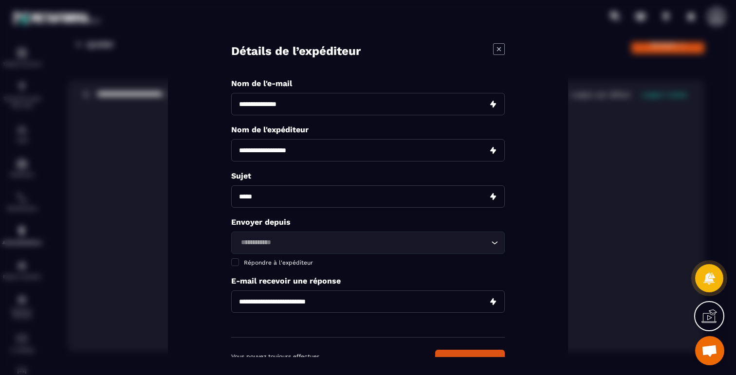
click at [300, 105] on input "Modal window" at bounding box center [368, 104] width 274 height 22
type input "**********"
click at [272, 152] on input "Modal window" at bounding box center [368, 150] width 274 height 22
type input "**********"
click at [276, 200] on input "Modal window" at bounding box center [368, 197] width 274 height 22
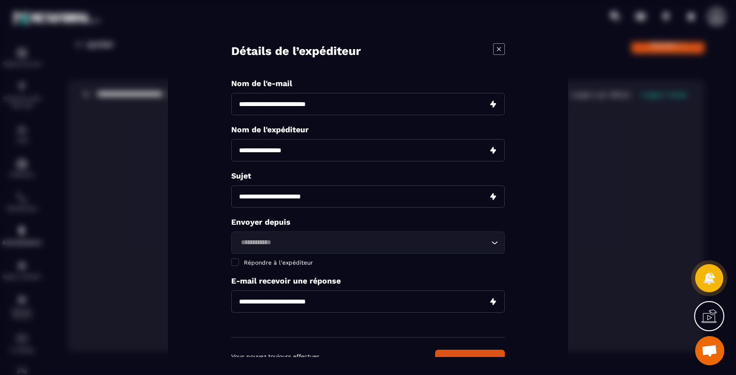
type input "**********"
click at [283, 240] on input "Search for option" at bounding box center [363, 243] width 251 height 11
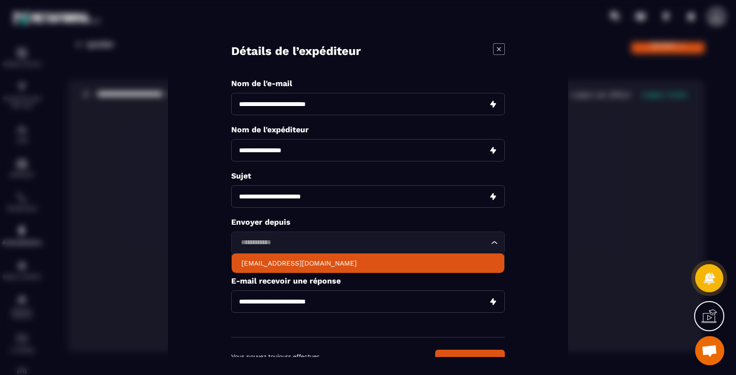
click at [283, 256] on li "hello@breathworkacademie.com" at bounding box center [368, 263] width 273 height 19
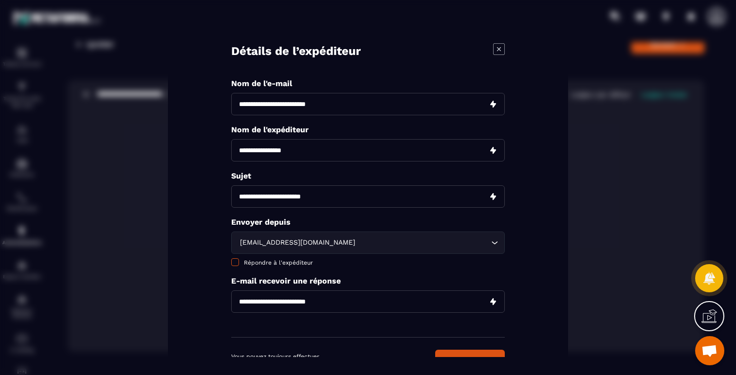
click at [281, 262] on span "Répondre à l'expéditeur" at bounding box center [278, 263] width 69 height 7
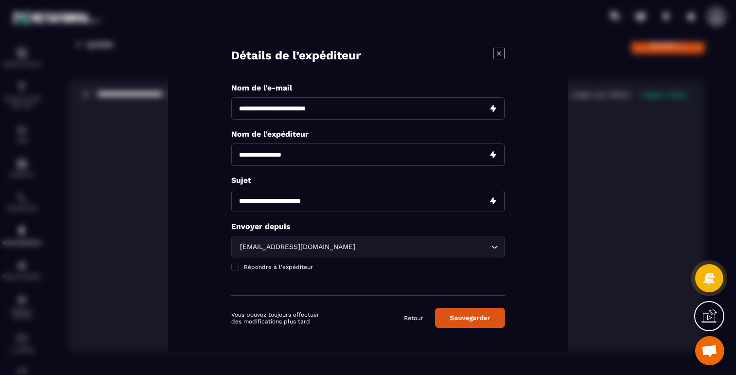
click at [473, 321] on button "Sauvegarder" at bounding box center [470, 318] width 70 height 20
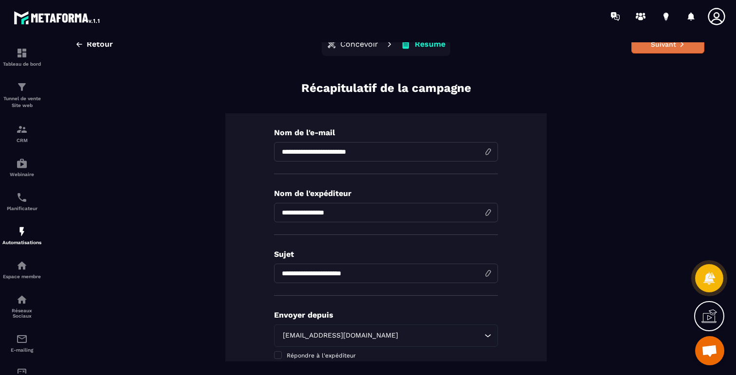
click at [667, 43] on button "Suivant" at bounding box center [668, 44] width 73 height 19
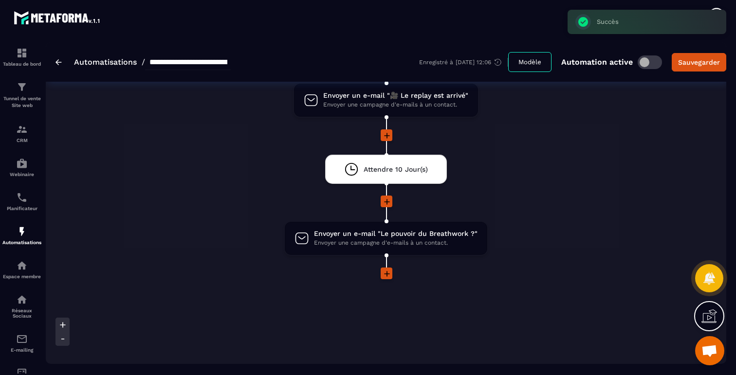
scroll to position [467, 0]
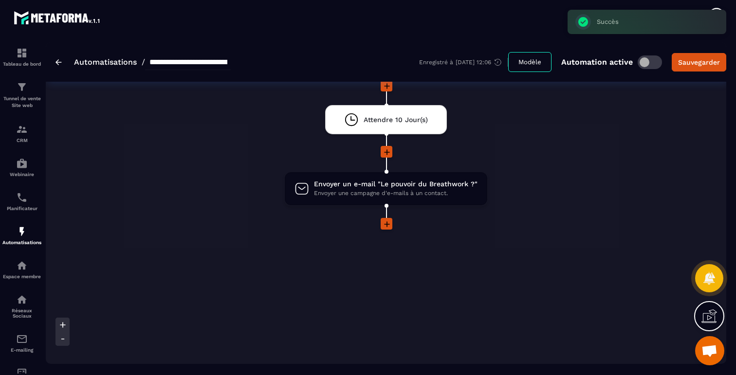
click at [387, 224] on icon at bounding box center [387, 225] width 6 height 6
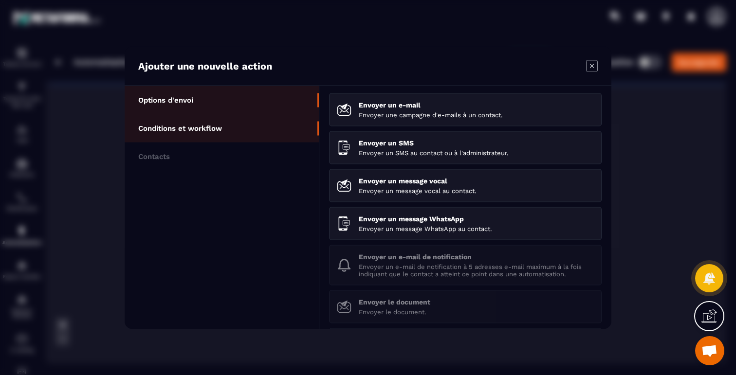
click at [213, 127] on p "Conditions et workflow" at bounding box center [180, 128] width 84 height 9
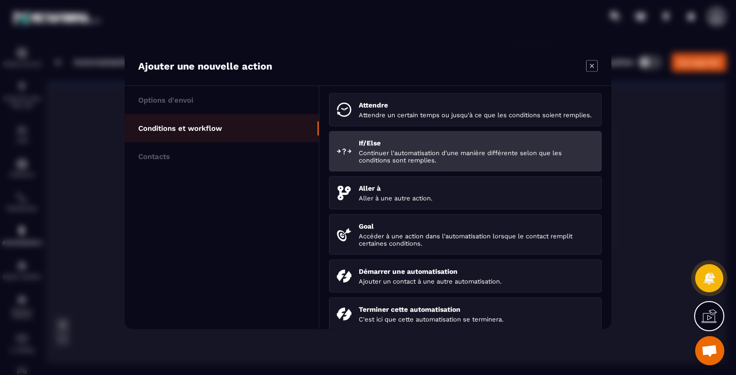
click at [394, 164] on p "Continuer l'automatisation d'une manière différente selon que les conditions so…" at bounding box center [476, 156] width 235 height 15
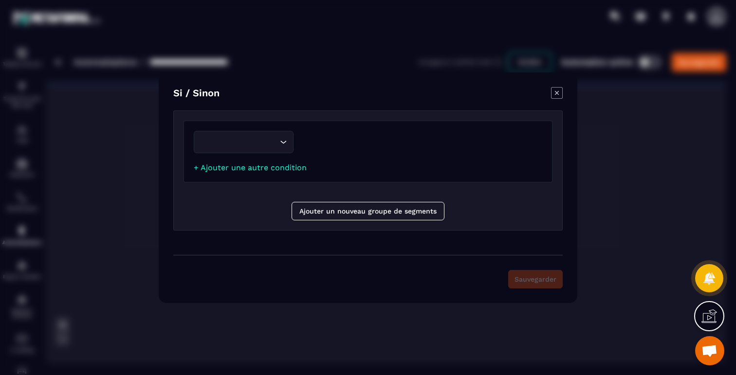
click at [328, 177] on div "Loading... + Ajouter une autre condition" at bounding box center [368, 152] width 369 height 62
click at [289, 147] on div "Loading..." at bounding box center [244, 142] width 100 height 22
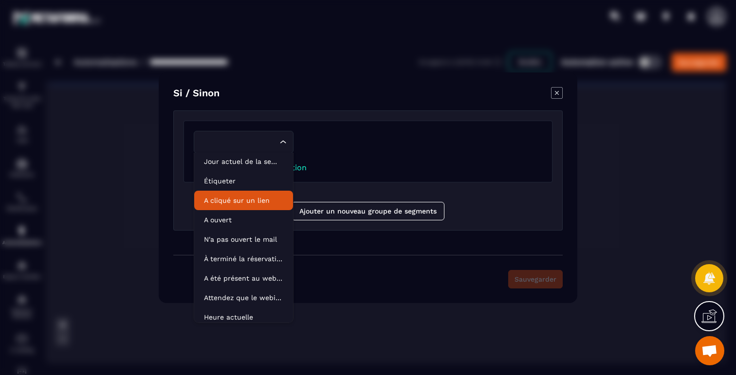
scroll to position [49, 0]
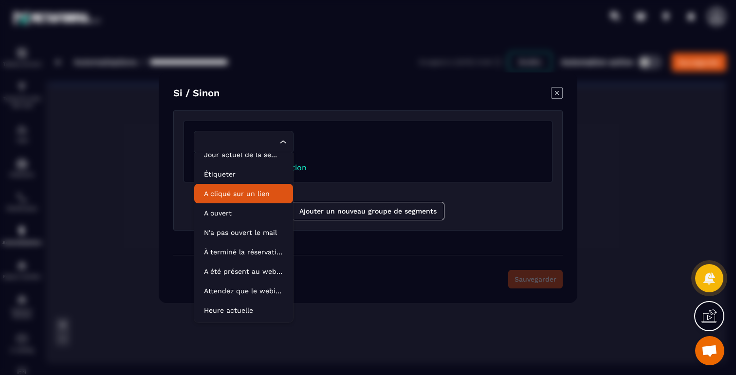
click at [246, 193] on p "A cliqué sur un lien" at bounding box center [243, 194] width 79 height 10
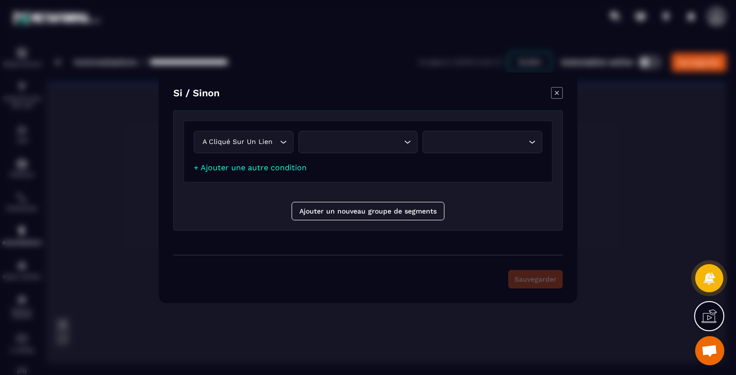
click at [336, 146] on div "Search for option" at bounding box center [353, 142] width 99 height 11
click at [559, 94] on icon "Modal window" at bounding box center [557, 93] width 12 height 12
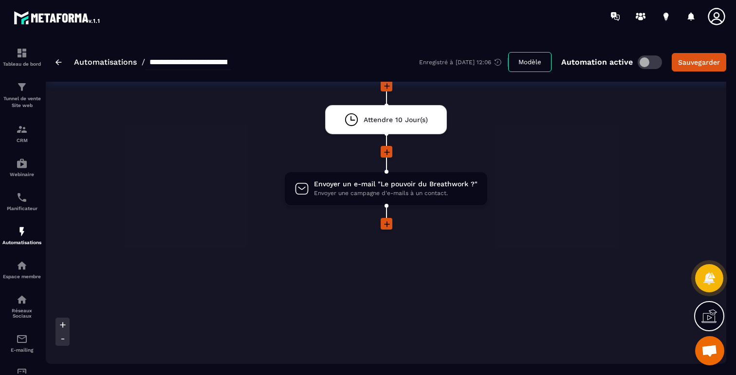
click at [384, 228] on icon at bounding box center [387, 225] width 10 height 10
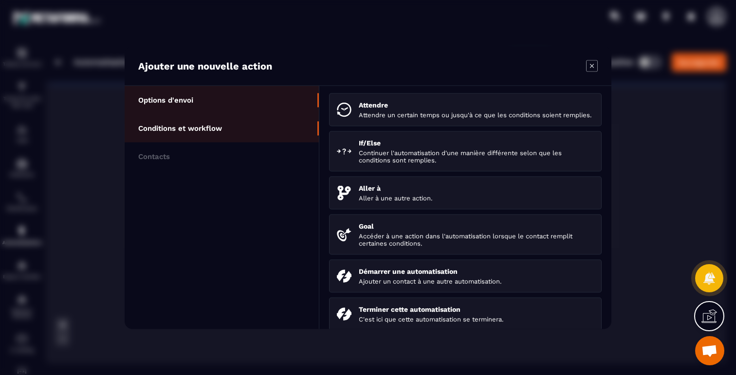
click at [199, 93] on li "Options d'envoi" at bounding box center [222, 100] width 194 height 28
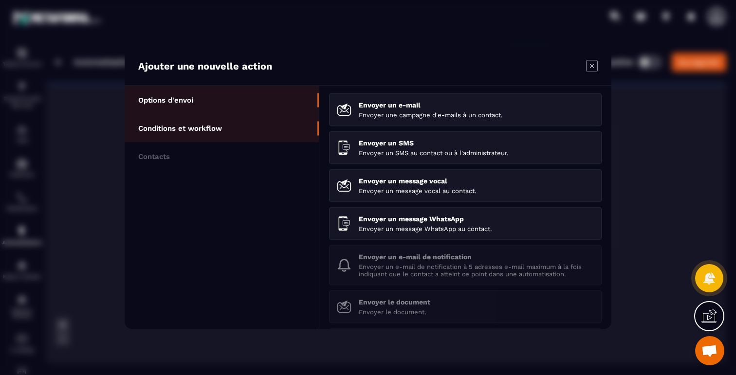
click at [201, 124] on p "Conditions et workflow" at bounding box center [180, 128] width 84 height 9
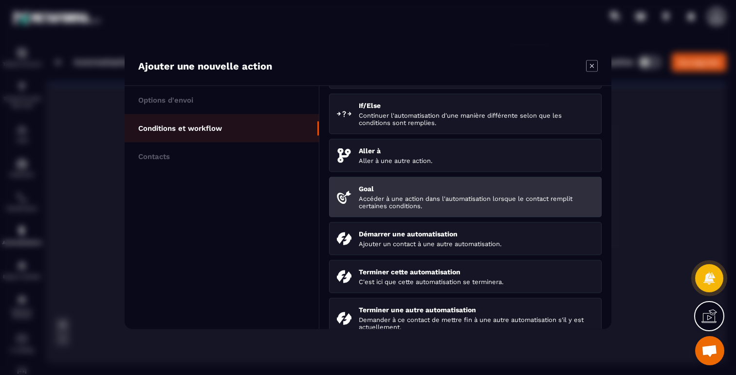
scroll to position [0, 0]
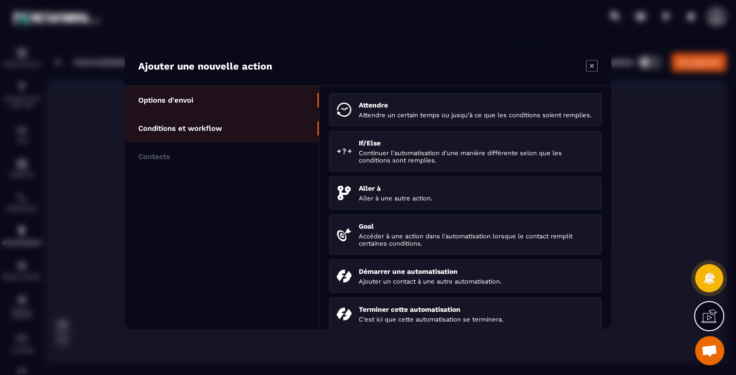
click at [197, 102] on li "Options d'envoi" at bounding box center [222, 100] width 194 height 28
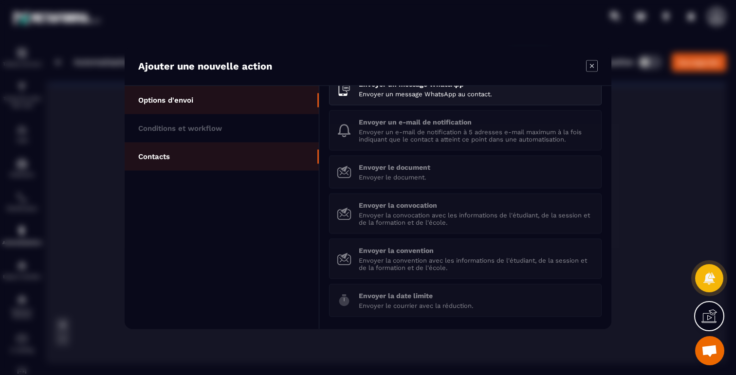
click at [215, 149] on li "Contacts" at bounding box center [222, 156] width 194 height 28
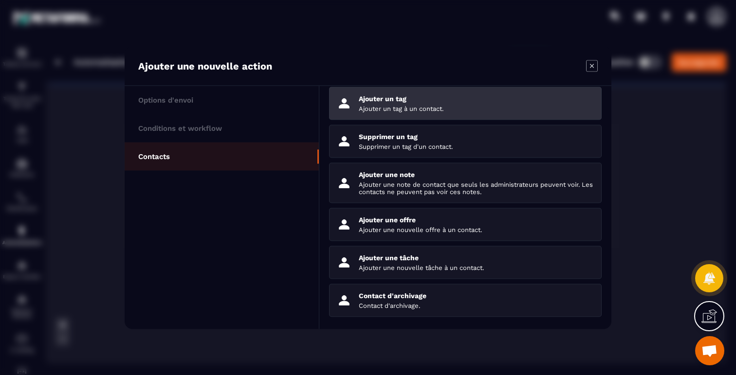
click at [413, 106] on p "Ajouter un tag à un contact." at bounding box center [476, 108] width 235 height 7
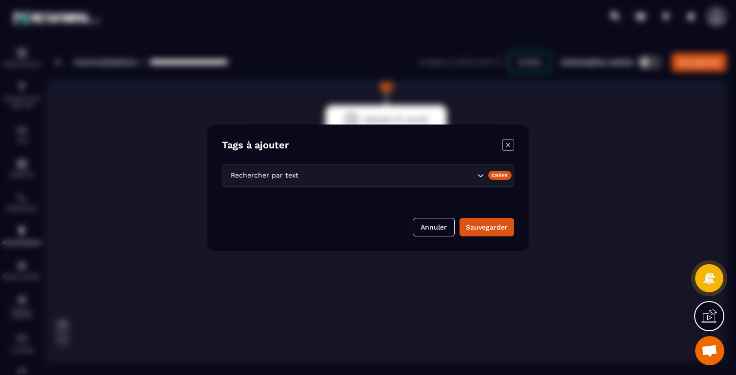
click at [420, 172] on input "Search for option" at bounding box center [387, 175] width 174 height 11
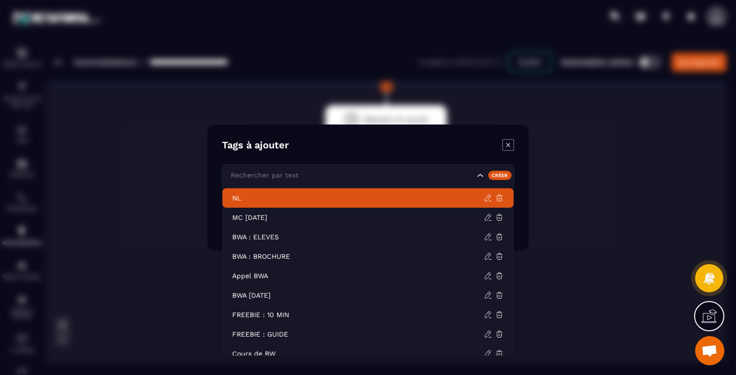
click at [256, 198] on p "NL" at bounding box center [358, 198] width 252 height 10
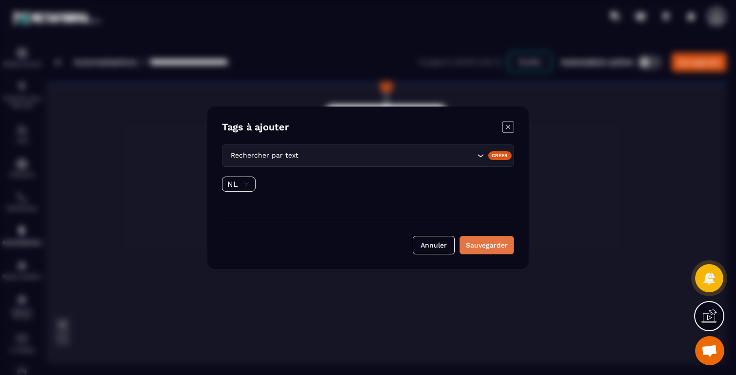
click at [497, 247] on button "Sauvegarder" at bounding box center [487, 245] width 55 height 19
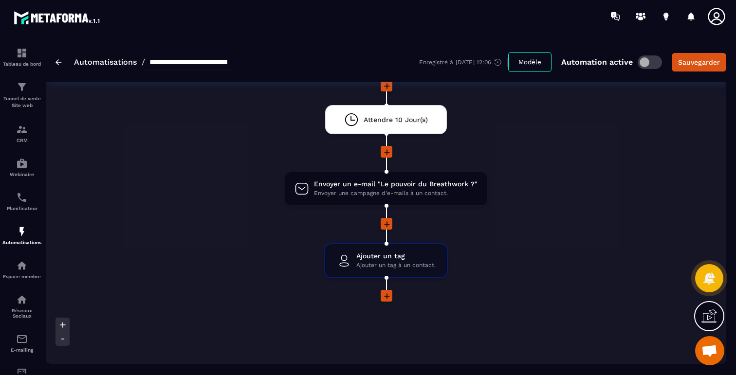
click at [383, 291] on span at bounding box center [387, 296] width 12 height 12
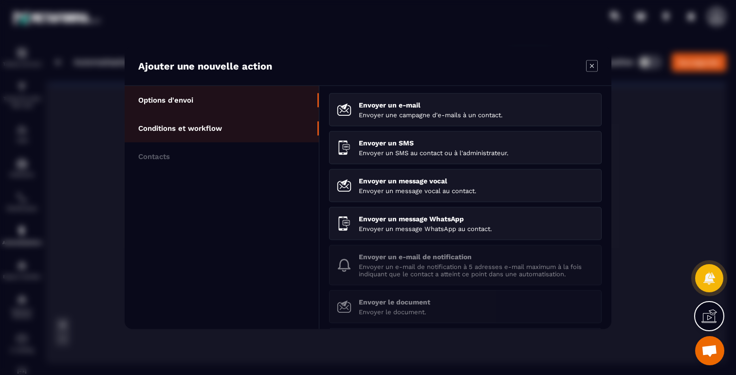
click at [191, 114] on li "Conditions et workflow" at bounding box center [222, 128] width 194 height 28
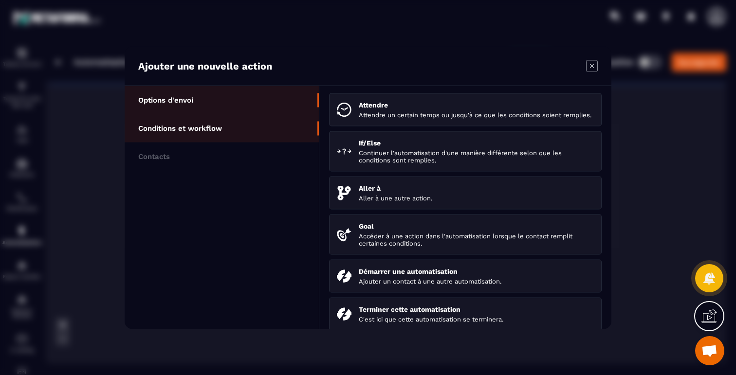
click at [192, 105] on li "Options d'envoi" at bounding box center [222, 100] width 194 height 28
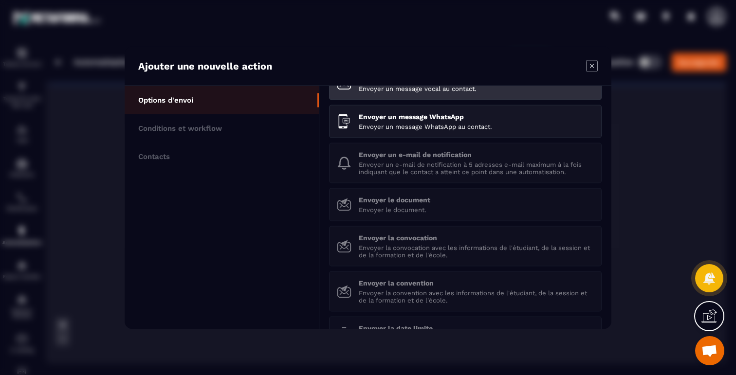
scroll to position [137, 0]
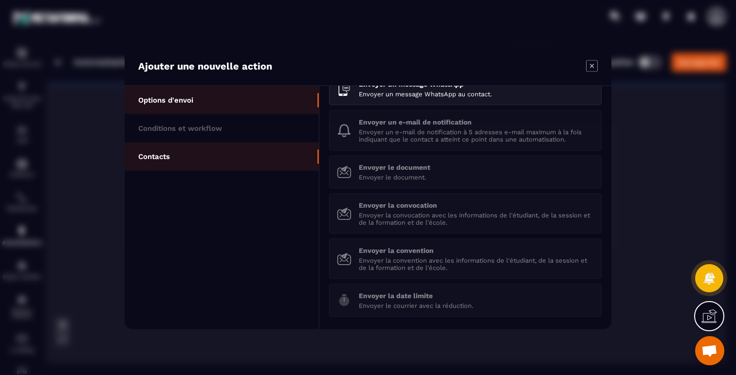
click at [192, 149] on li "Contacts" at bounding box center [222, 156] width 194 height 28
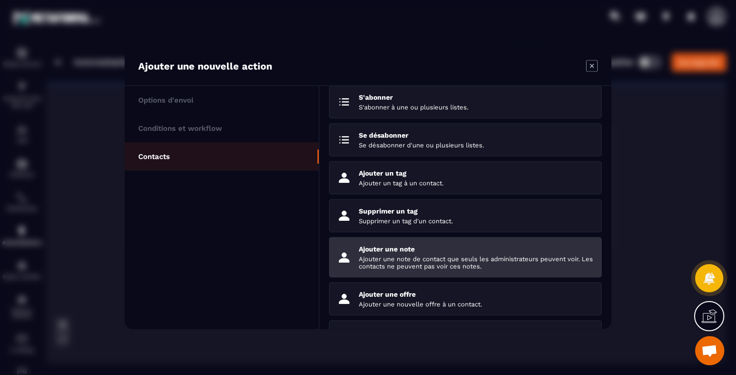
scroll to position [0, 0]
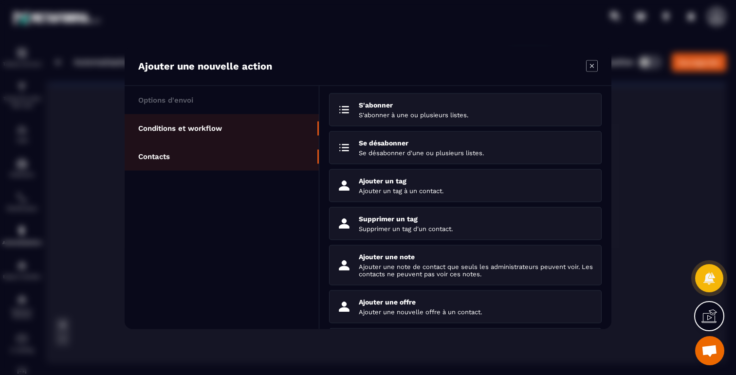
click at [203, 130] on p "Conditions et workflow" at bounding box center [180, 128] width 84 height 9
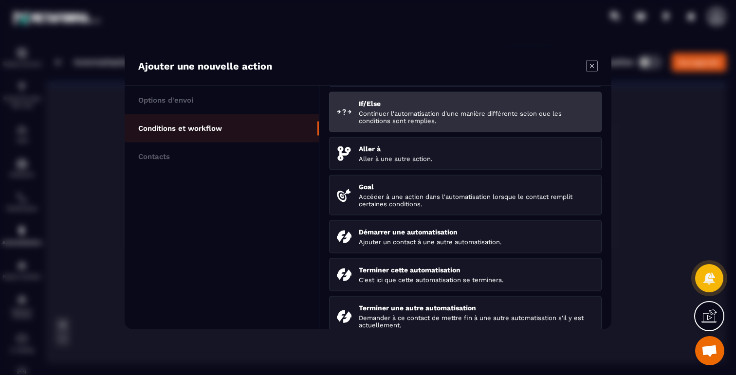
scroll to position [106, 0]
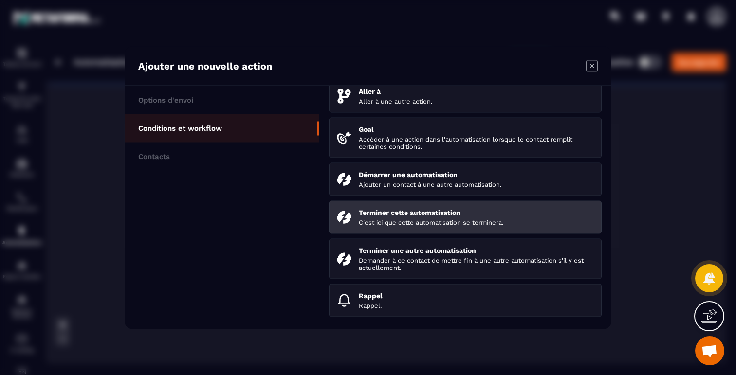
click at [474, 220] on p "C'est ici que cette automatisation se terminera." at bounding box center [476, 222] width 235 height 7
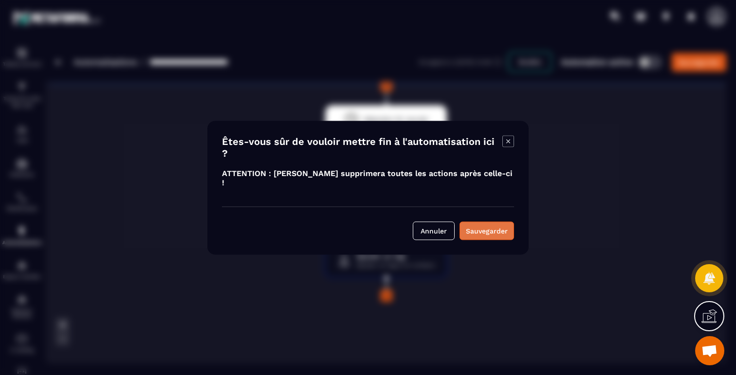
click at [497, 229] on div "Sauvegarder" at bounding box center [487, 231] width 42 height 10
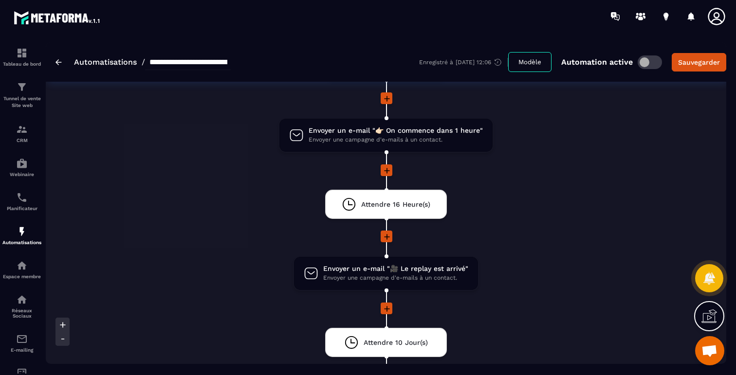
scroll to position [0, 0]
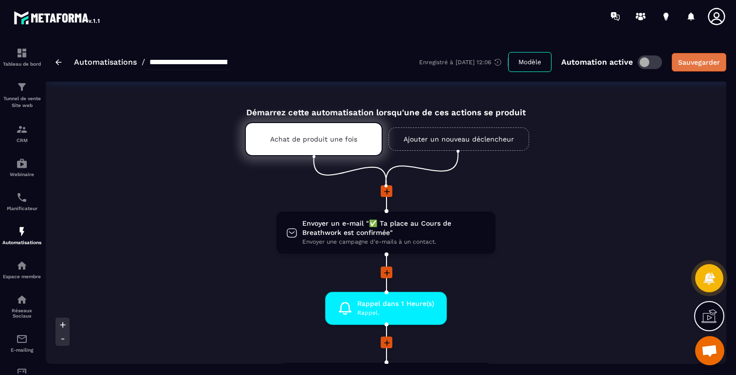
click at [709, 58] on div "Sauvegarder" at bounding box center [699, 62] width 42 height 10
click at [319, 145] on div "Achat de produit une fois" at bounding box center [314, 139] width 138 height 34
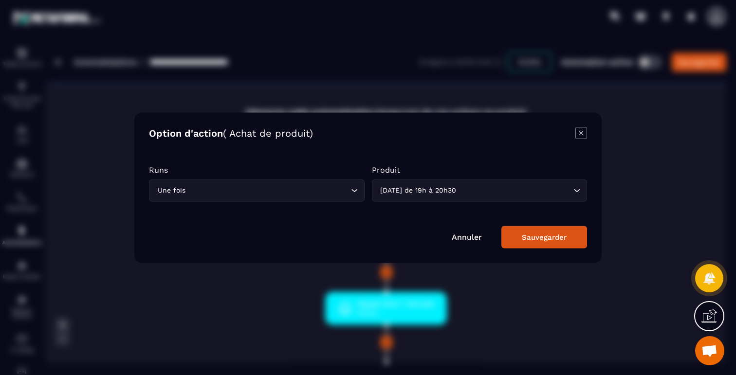
click at [573, 134] on div "Option d'action ( Achat de produit)" at bounding box center [368, 134] width 438 height 14
click at [582, 133] on icon "Modal window" at bounding box center [581, 133] width 4 height 4
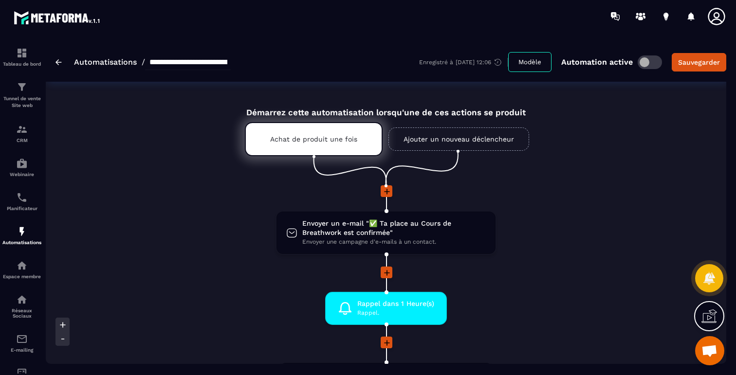
click at [58, 59] on img at bounding box center [59, 62] width 6 height 6
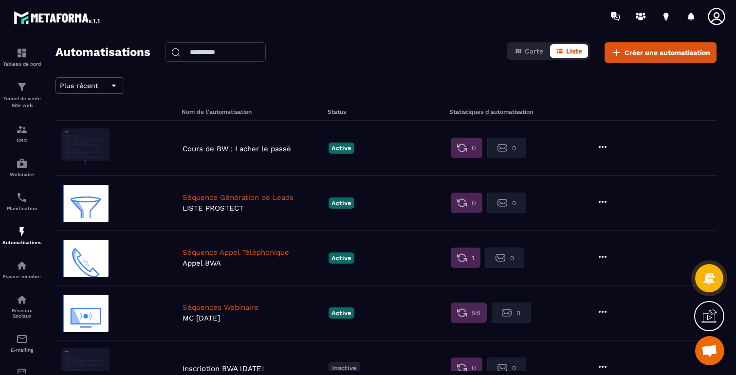
click at [599, 145] on icon at bounding box center [603, 147] width 12 height 12
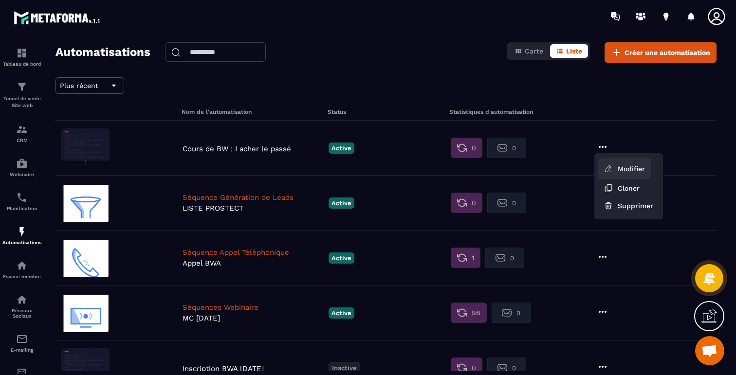
click at [619, 168] on link "Modifier" at bounding box center [624, 168] width 53 height 21
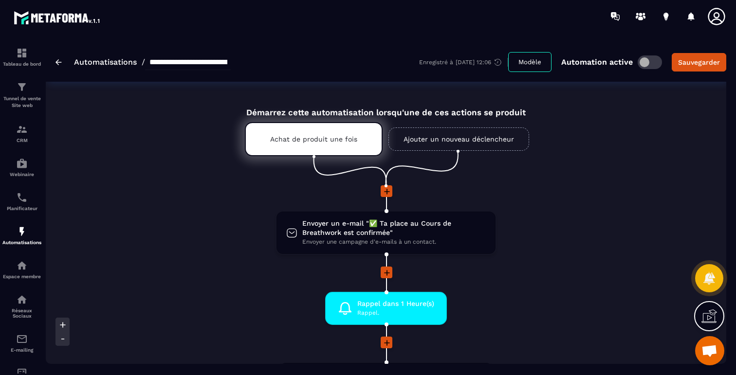
click at [57, 61] on img at bounding box center [59, 62] width 6 height 6
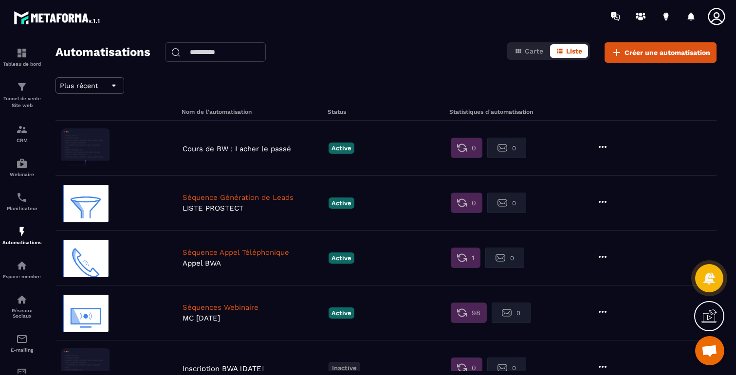
click at [602, 143] on icon at bounding box center [603, 147] width 12 height 12
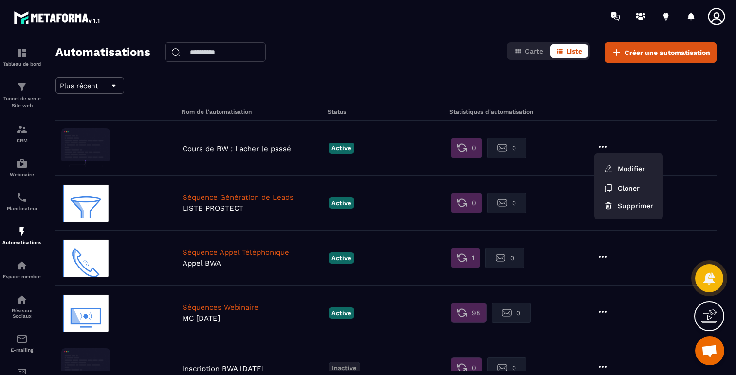
click at [586, 93] on div "Plus récent Nom de l'automatisation Status Statistiques d'automatisation Cours …" at bounding box center [386, 262] width 661 height 371
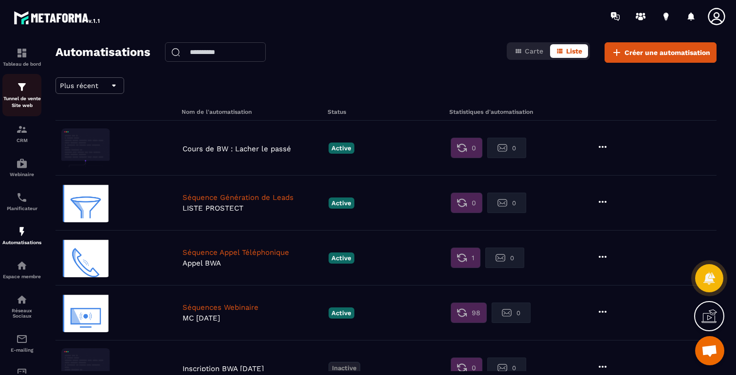
click at [21, 98] on p "Tunnel de vente Site web" at bounding box center [21, 102] width 39 height 14
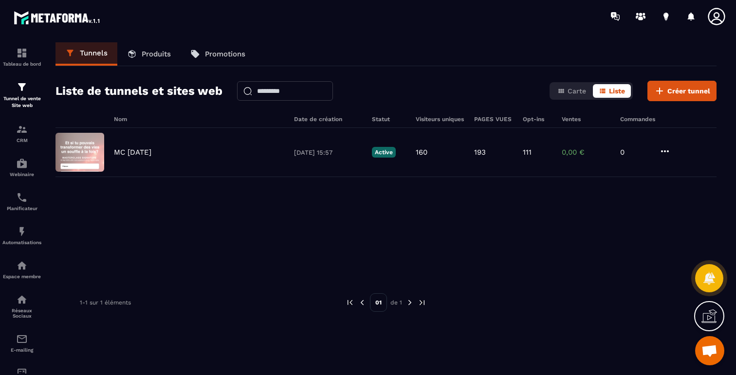
click at [152, 53] on p "Produits" at bounding box center [156, 54] width 29 height 9
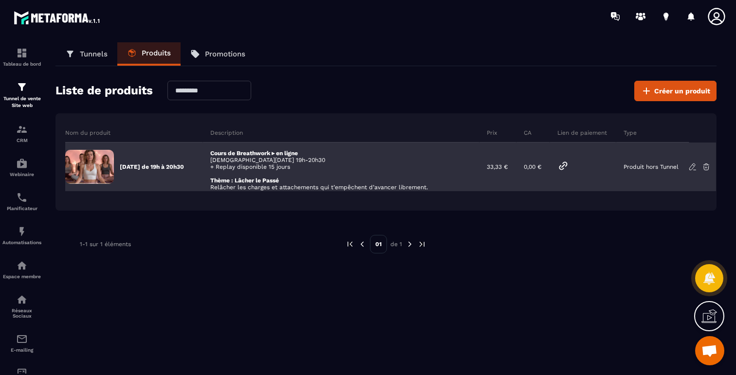
click at [569, 167] on icon at bounding box center [564, 166] width 12 height 12
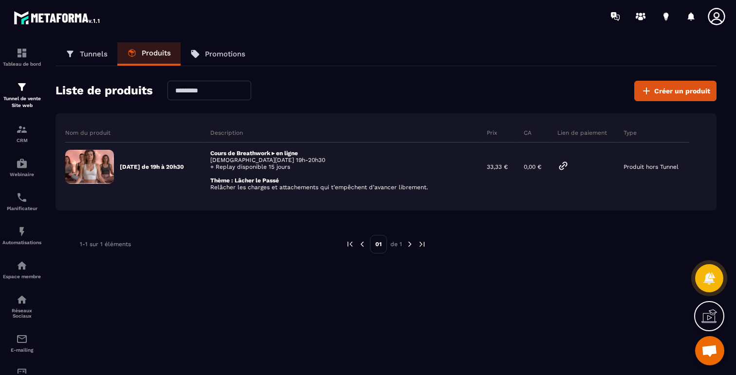
click at [415, 135] on div "Description" at bounding box center [341, 132] width 277 height 19
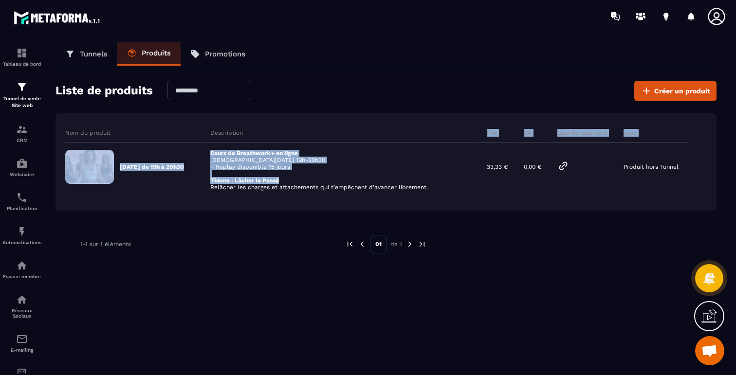
drag, startPoint x: 493, startPoint y: 180, endPoint x: 493, endPoint y: 141, distance: 39.0
click at [493, 141] on tbody "Nom du produit Description Prix CA Lien de paiement Type Jeudi 25 septembre de …" at bounding box center [391, 157] width 652 height 68
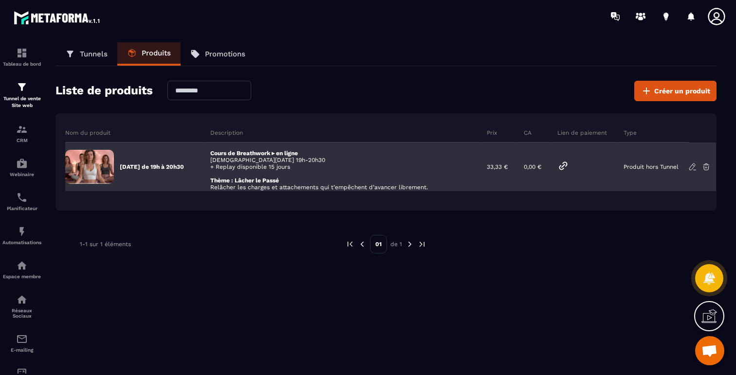
click at [480, 165] on div "Cours de Breathwork ▸ en ligne Jeudi 25 Septembre 19h-20h30 + Replay disponible…" at bounding box center [341, 167] width 277 height 49
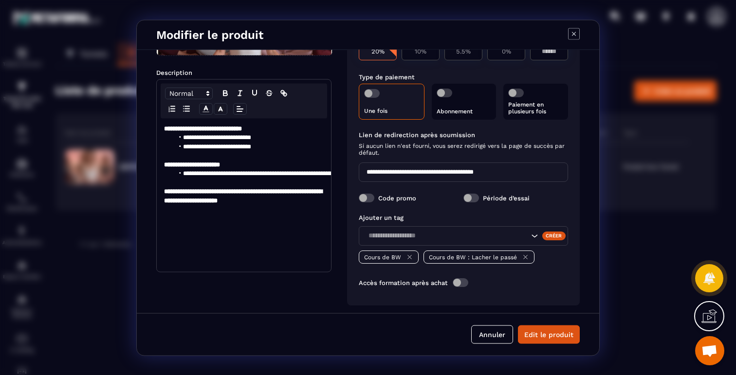
scroll to position [129, 0]
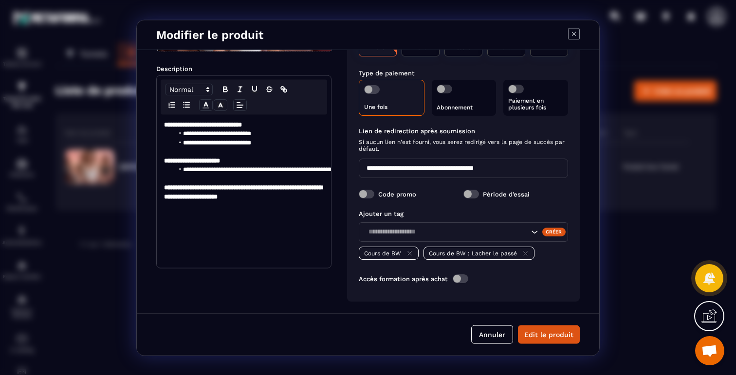
click at [410, 254] on icon "Modal window" at bounding box center [409, 252] width 7 height 7
click at [550, 339] on button "Edit le produit" at bounding box center [549, 334] width 62 height 19
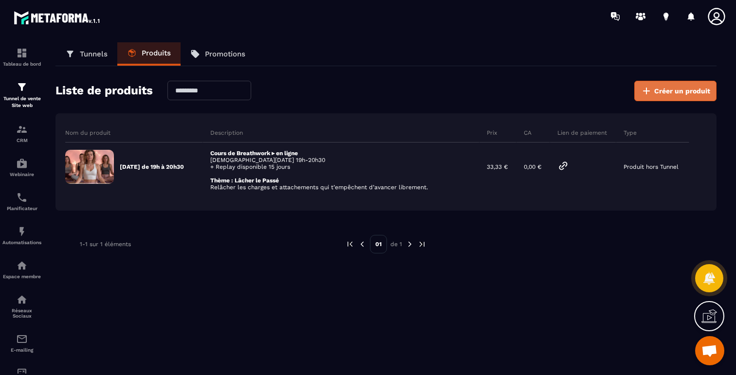
click at [647, 88] on icon at bounding box center [646, 91] width 7 height 7
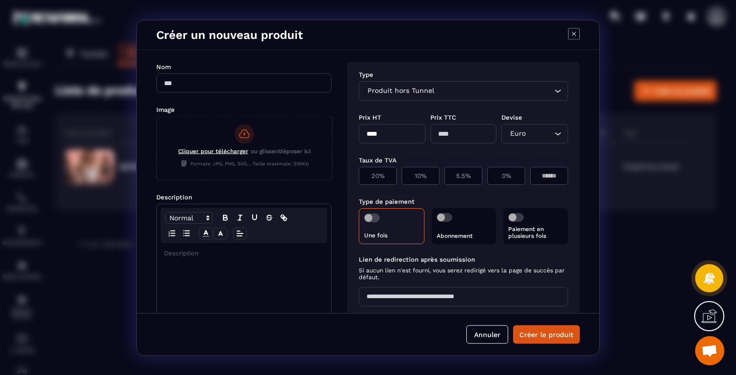
click at [577, 33] on icon "Modal window" at bounding box center [574, 34] width 12 height 12
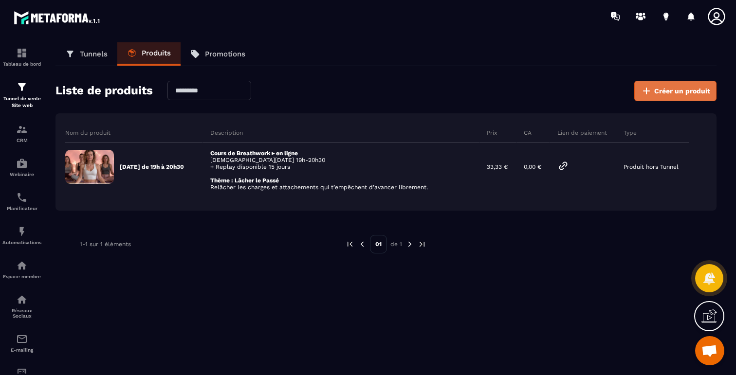
click at [645, 92] on icon at bounding box center [647, 91] width 12 height 12
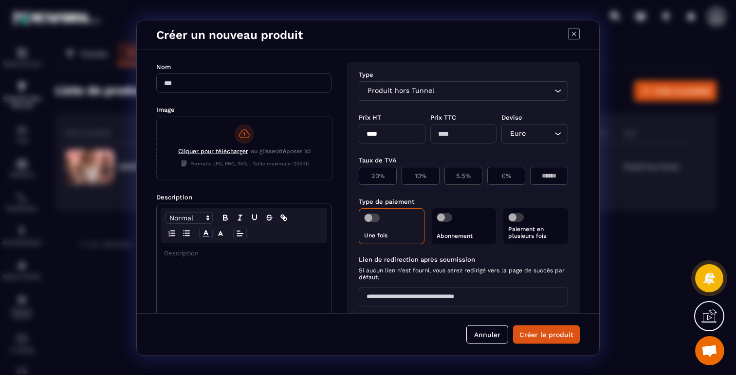
click at [242, 87] on input "Modal window" at bounding box center [243, 82] width 175 height 19
type input "**********"
click at [213, 148] on span "Cliquer pour télécharger" at bounding box center [213, 151] width 70 height 7
click at [157, 180] on input "Cliquer pour télécharger ou glisser/déposer ici Formats: JPG, PNG, SVG... Taill…" at bounding box center [157, 180] width 0 height 0
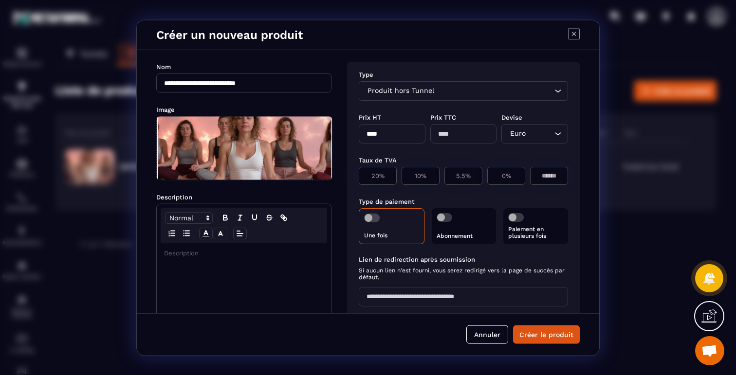
click at [189, 257] on p "Modal window" at bounding box center [244, 253] width 160 height 9
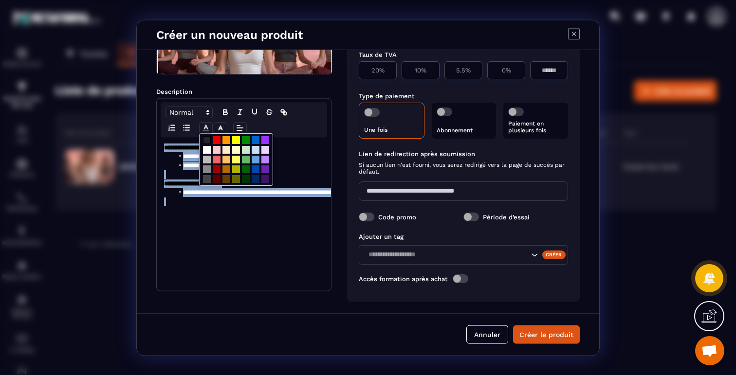
click at [207, 127] on polyline "Modal window" at bounding box center [206, 127] width 3 height 4
click at [208, 149] on span "Modal window" at bounding box center [207, 150] width 8 height 8
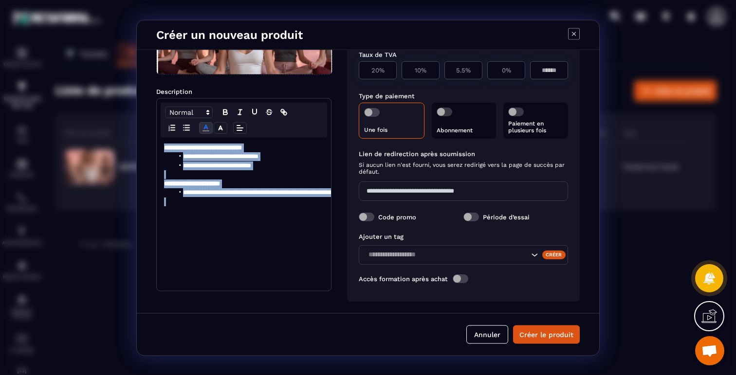
click at [216, 217] on div "**********" at bounding box center [244, 213] width 174 height 153
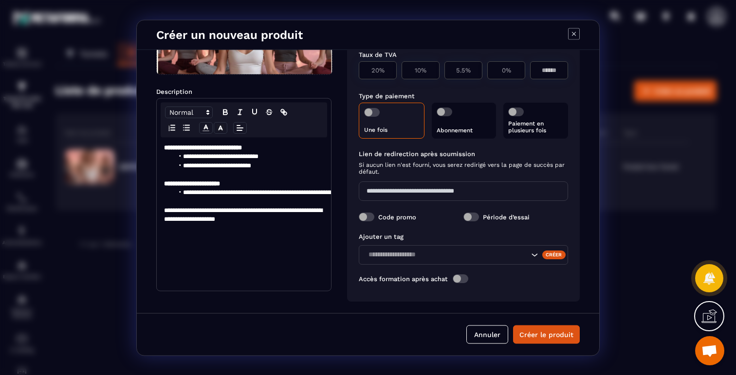
click at [378, 114] on span "Modal window" at bounding box center [372, 112] width 16 height 9
click at [385, 84] on div "Taux de TVA 20% 10% 5.5% 0%" at bounding box center [463, 63] width 209 height 41
click at [385, 74] on div "20%" at bounding box center [378, 70] width 38 height 18
type input "****"
type input "**"
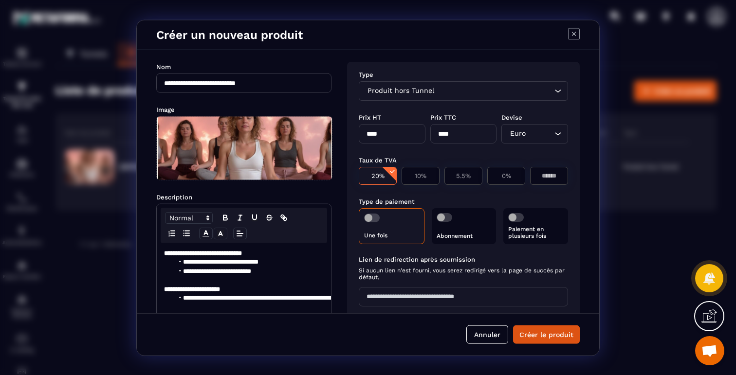
click at [395, 132] on input "****" at bounding box center [392, 133] width 67 height 19
type input "*"
type input "*****"
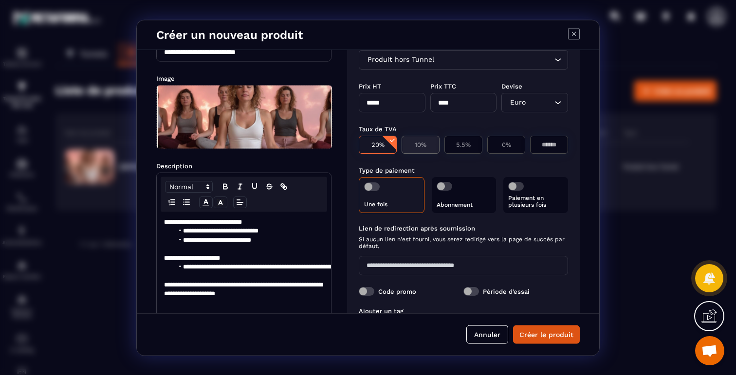
scroll to position [106, 0]
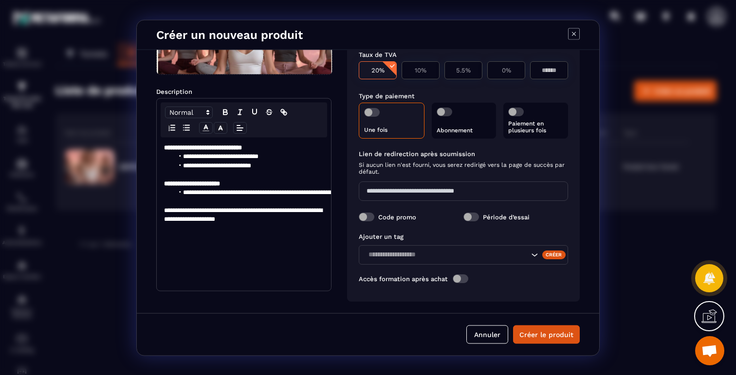
type input "*****"
click at [386, 216] on label "Code promo" at bounding box center [397, 216] width 38 height 7
click at [371, 217] on span "Modal window" at bounding box center [367, 216] width 16 height 9
click at [425, 256] on input "Search for option" at bounding box center [447, 254] width 164 height 11
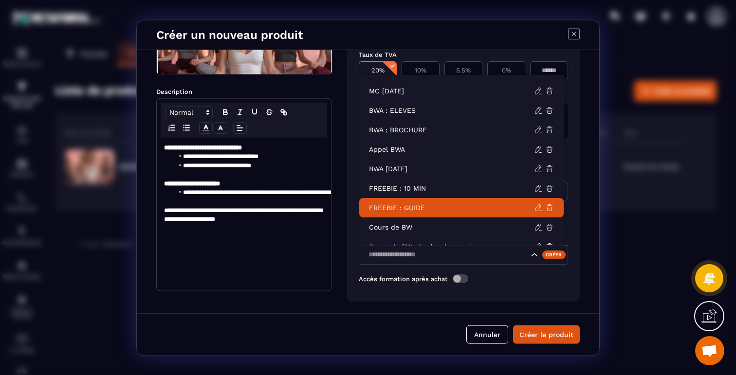
scroll to position [30, 0]
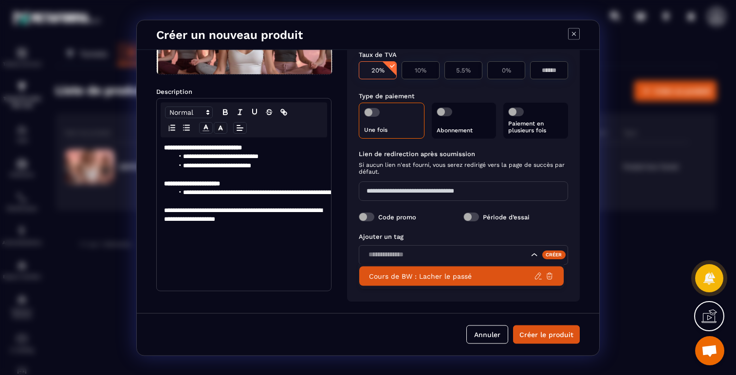
type input "**********"
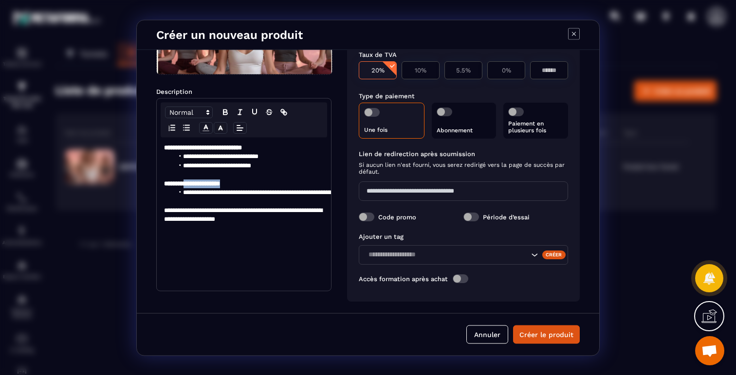
drag, startPoint x: 248, startPoint y: 184, endPoint x: 192, endPoint y: 182, distance: 56.0
click at [192, 182] on p "**********" at bounding box center [244, 183] width 160 height 9
click at [239, 208] on p "**********" at bounding box center [244, 215] width 160 height 18
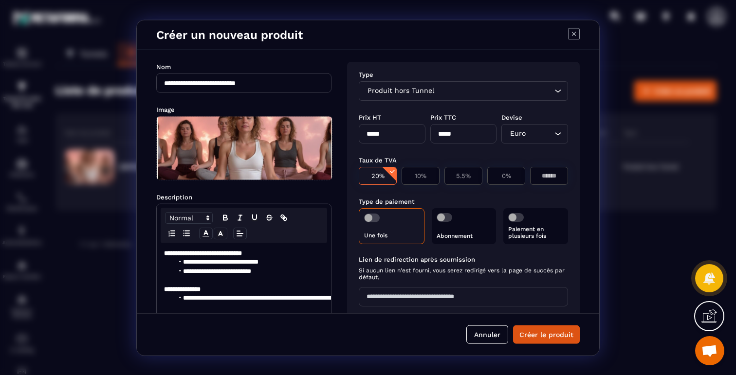
scroll to position [106, 0]
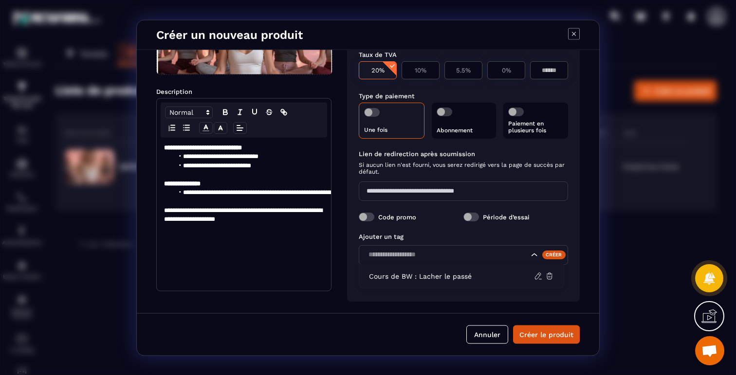
click at [441, 258] on input "Search for option" at bounding box center [447, 254] width 164 height 11
type input "*"
type input "**********"
click at [545, 255] on div "Créer" at bounding box center [554, 254] width 24 height 9
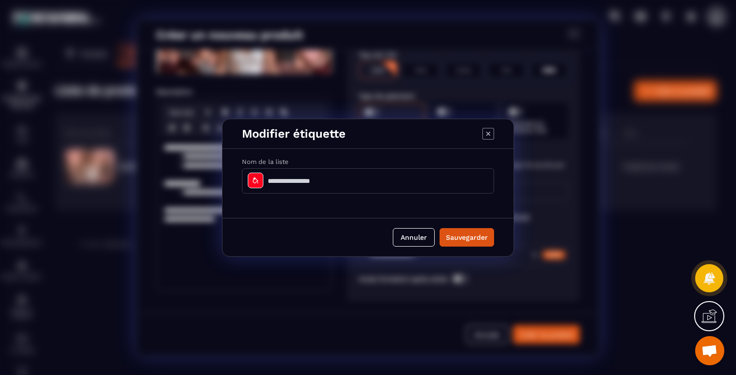
click at [249, 182] on div "Modal window" at bounding box center [256, 181] width 16 height 16
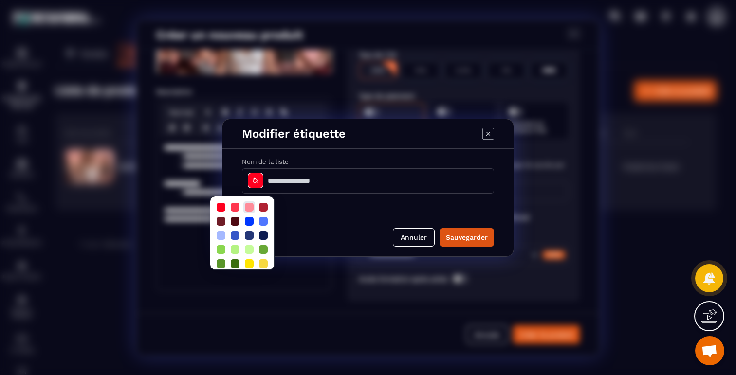
click at [250, 208] on div at bounding box center [249, 207] width 9 height 9
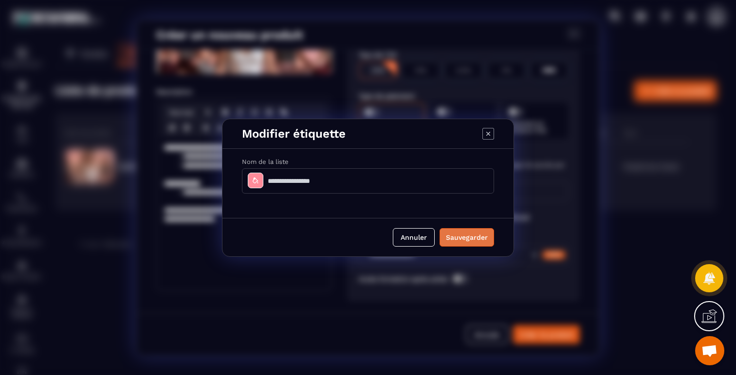
click at [473, 244] on button "Sauvegarder" at bounding box center [467, 237] width 55 height 19
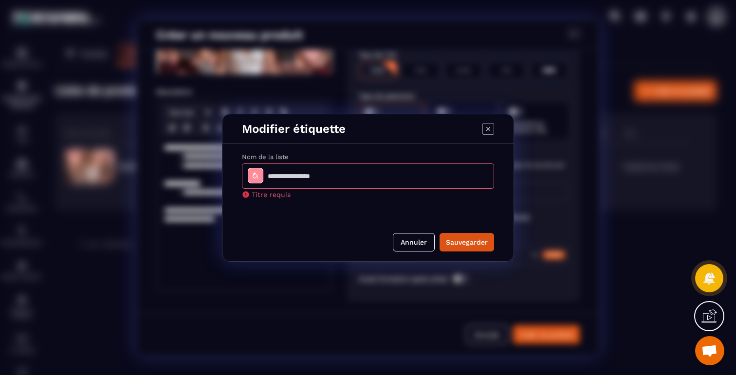
click at [321, 174] on input "Modal window" at bounding box center [368, 176] width 252 height 25
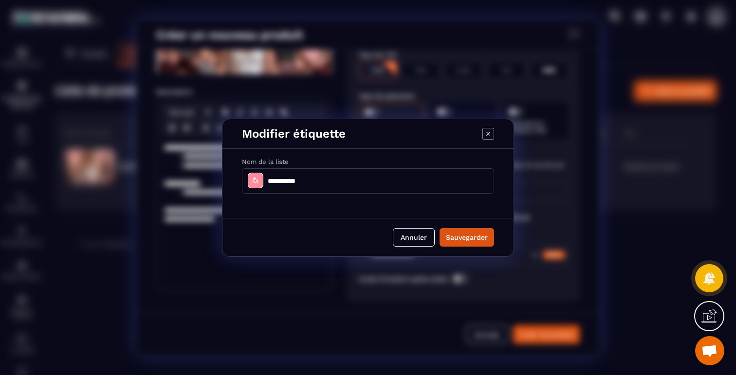
drag, startPoint x: 326, startPoint y: 182, endPoint x: 262, endPoint y: 182, distance: 63.8
click at [262, 182] on div "**********" at bounding box center [368, 180] width 252 height 25
type input "**********"
click at [464, 237] on button "Sauvegarder" at bounding box center [467, 237] width 55 height 19
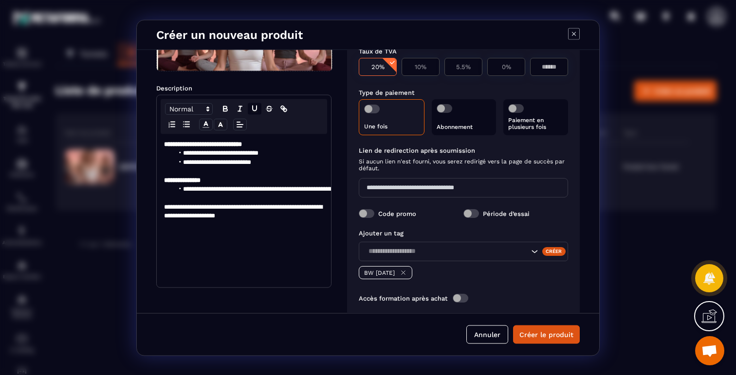
scroll to position [129, 0]
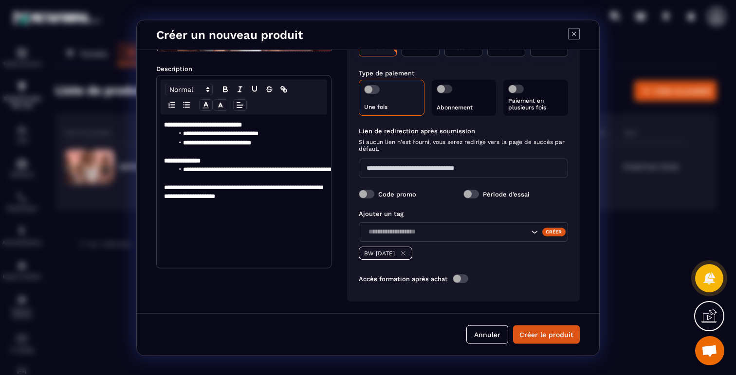
click at [403, 170] on input "Modal window" at bounding box center [463, 167] width 209 height 19
paste input "**********"
type input "**********"
click at [556, 186] on div "Code promo Période d’essai" at bounding box center [463, 194] width 209 height 20
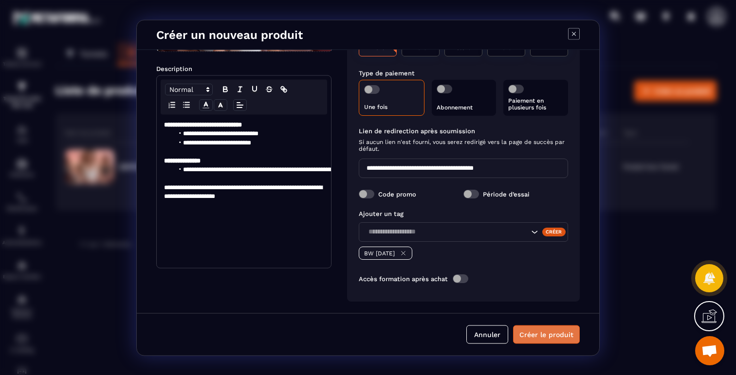
click at [543, 331] on button "Créer le produit" at bounding box center [546, 334] width 67 height 19
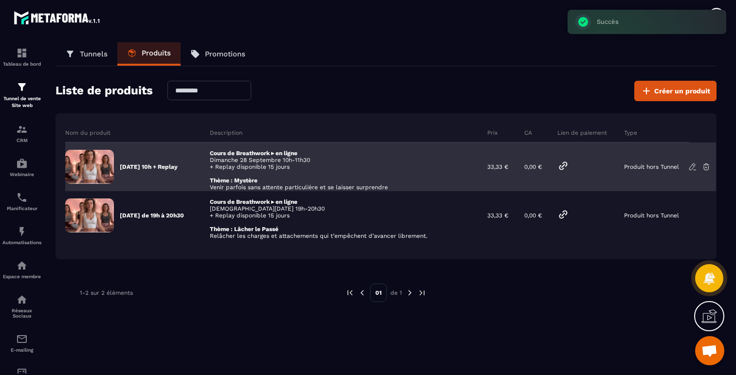
click at [569, 163] on icon at bounding box center [564, 166] width 12 height 12
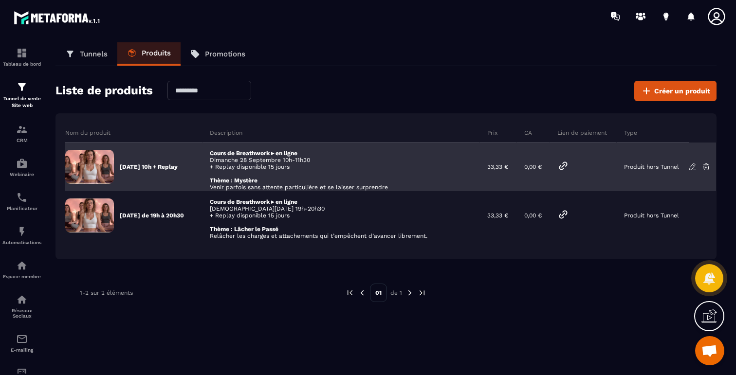
click at [567, 164] on icon at bounding box center [563, 165] width 7 height 7
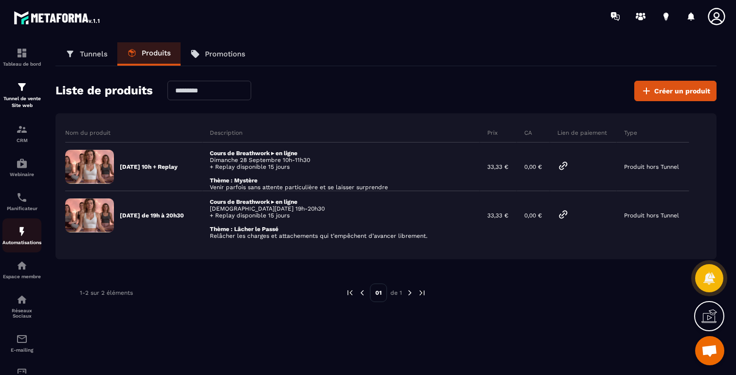
click at [19, 243] on p "Automatisations" at bounding box center [21, 242] width 39 height 5
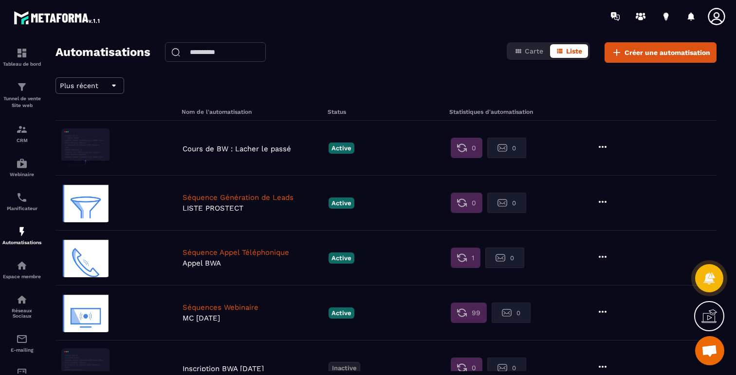
click at [602, 146] on icon at bounding box center [603, 147] width 12 height 12
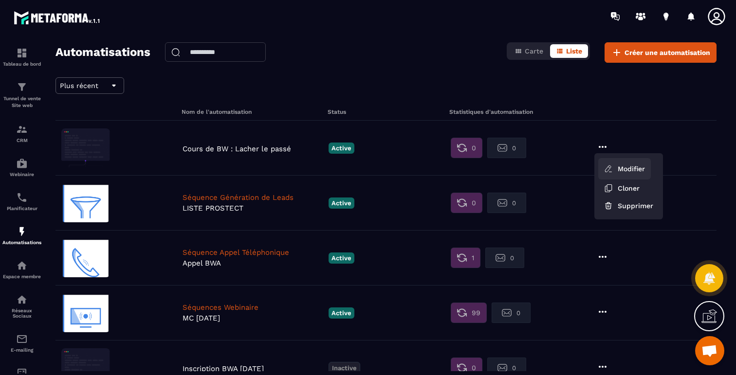
click at [620, 171] on link "Modifier" at bounding box center [624, 168] width 53 height 21
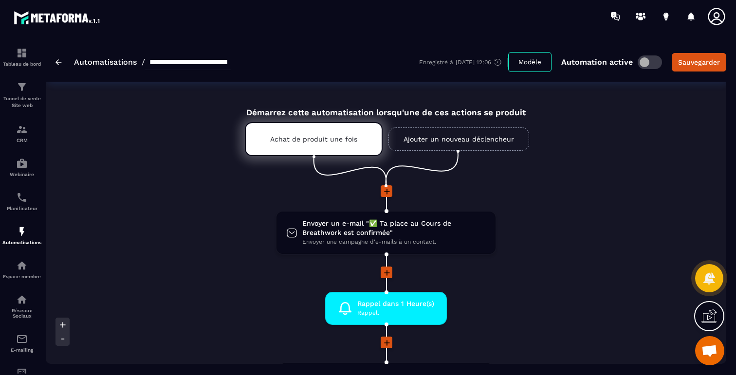
click at [170, 65] on input "**********" at bounding box center [188, 63] width 86 height 16
drag, startPoint x: 149, startPoint y: 62, endPoint x: 284, endPoint y: 66, distance: 135.9
click at [284, 66] on div "**********" at bounding box center [386, 61] width 681 height 39
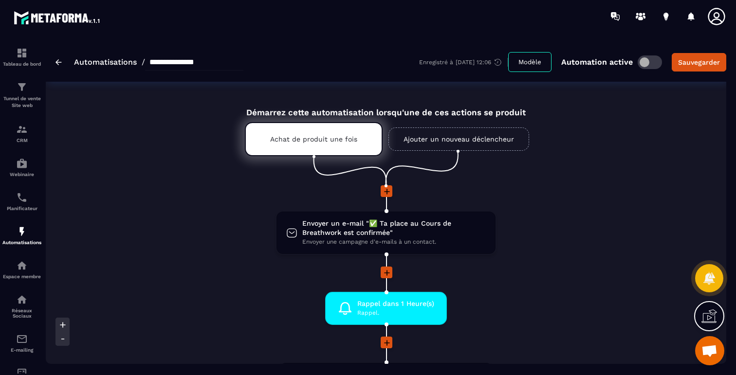
type input "**********"
click at [301, 47] on div "**********" at bounding box center [386, 61] width 681 height 39
click at [694, 55] on button "Sauvegarder" at bounding box center [699, 62] width 55 height 19
click at [56, 62] on img at bounding box center [59, 62] width 6 height 6
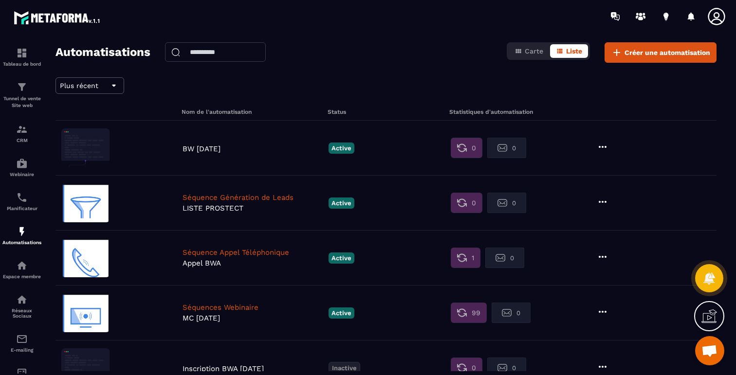
click at [605, 146] on icon at bounding box center [603, 147] width 8 height 2
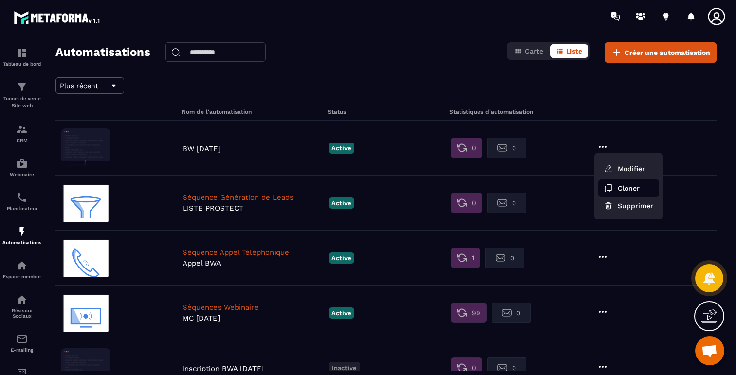
click at [625, 190] on button "Cloner" at bounding box center [628, 189] width 61 height 18
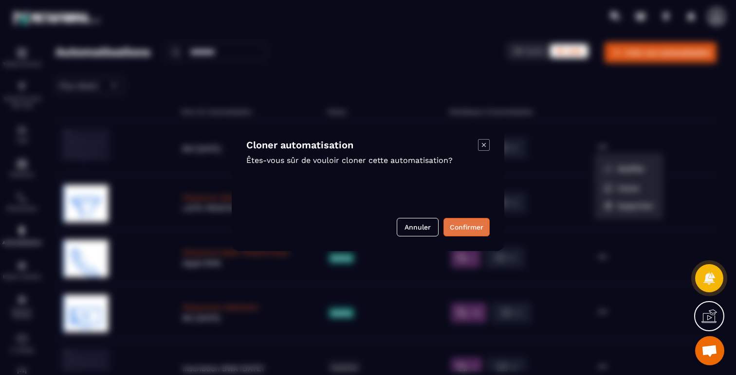
click at [470, 228] on button "Confirmer" at bounding box center [467, 227] width 46 height 19
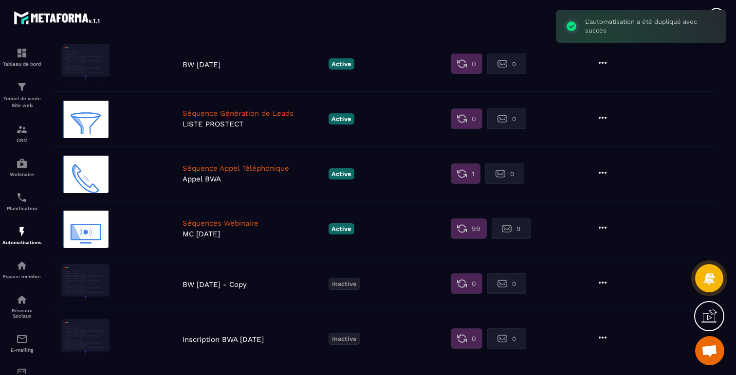
scroll to position [142, 0]
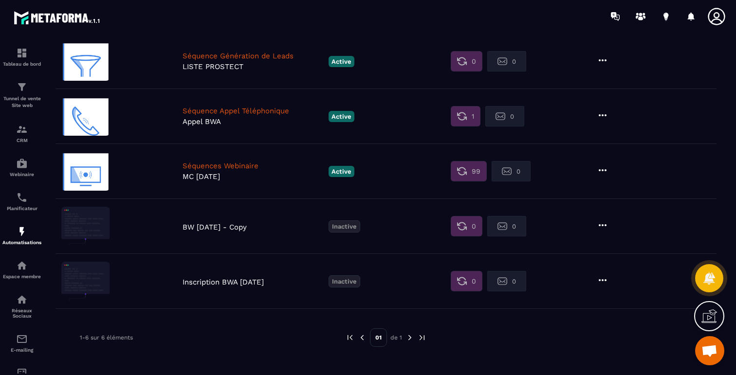
click at [600, 224] on icon at bounding box center [603, 226] width 12 height 12
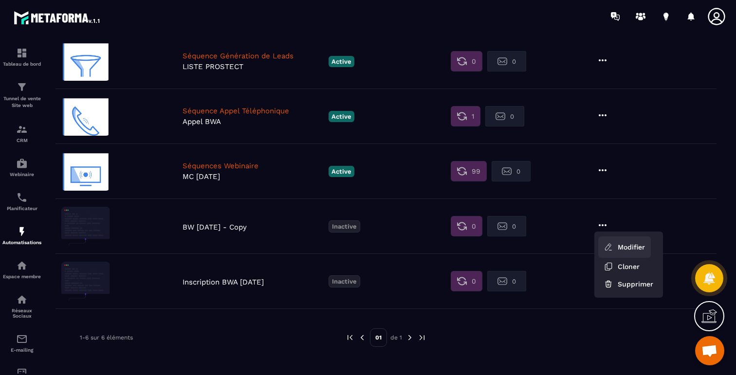
click at [618, 246] on link "Modifier" at bounding box center [624, 247] width 53 height 21
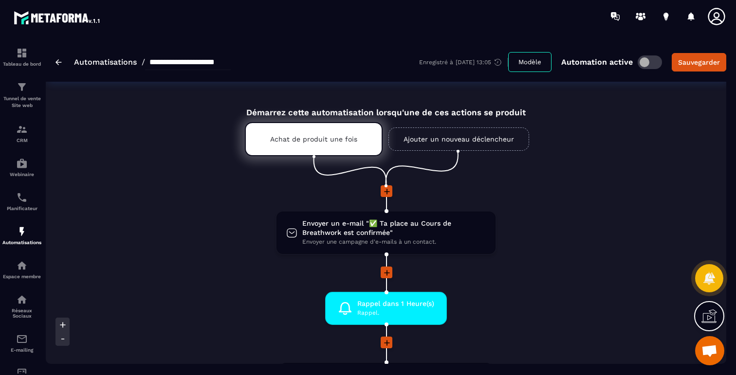
click at [205, 62] on input "**********" at bounding box center [188, 63] width 86 height 16
click at [171, 62] on input "**********" at bounding box center [188, 63] width 86 height 16
click at [221, 62] on input "**********" at bounding box center [188, 63] width 86 height 16
drag, startPoint x: 217, startPoint y: 62, endPoint x: 255, endPoint y: 62, distance: 38.5
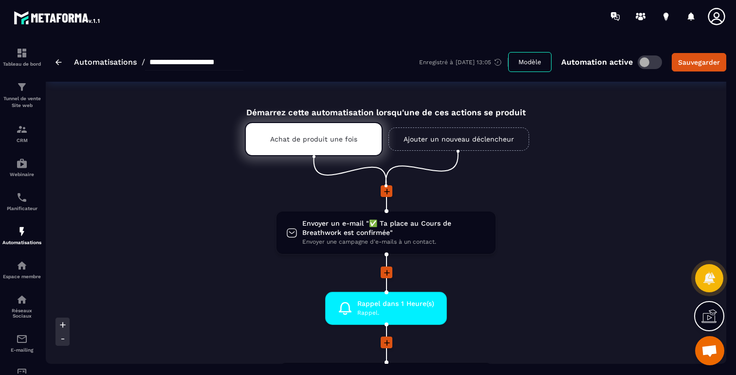
click at [255, 62] on div "**********" at bounding box center [386, 61] width 681 height 39
type input "**********"
click at [268, 60] on div "**********" at bounding box center [386, 61] width 681 height 39
click at [315, 134] on div "Achat de produit une fois" at bounding box center [314, 139] width 138 height 34
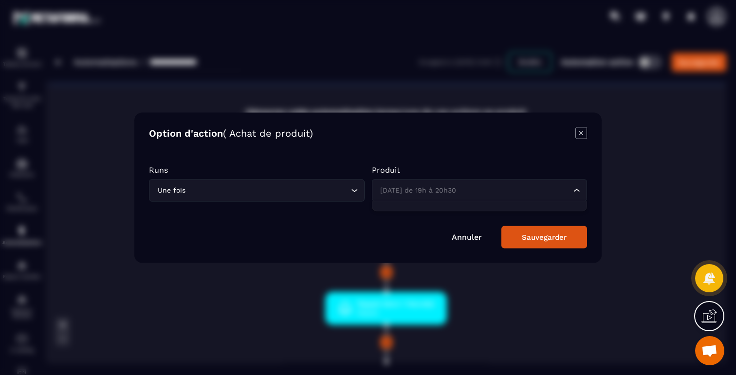
click at [438, 199] on div "Jeudi 25 septembre de 19h à 20h30 Loading..." at bounding box center [480, 190] width 216 height 22
click at [287, 190] on input "Search for option" at bounding box center [267, 190] width 161 height 11
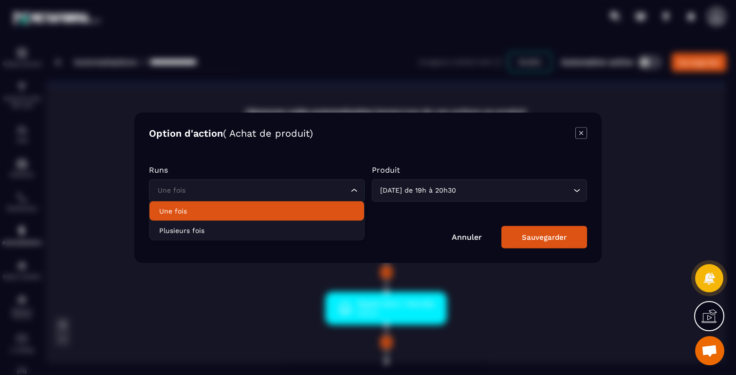
click at [243, 211] on p "Une fois" at bounding box center [256, 211] width 195 height 10
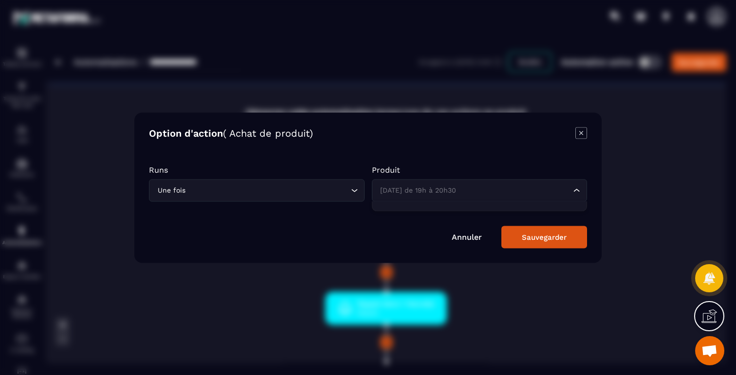
click at [423, 194] on div "Jeudi 25 septembre de 19h à 20h30" at bounding box center [474, 190] width 195 height 11
click at [470, 214] on span "Veuillez rechercher" at bounding box center [479, 213] width 65 height 8
type input "**"
click at [466, 199] on div "Jeudi 25 septembre de 19h à 20h30 Loading..." at bounding box center [480, 190] width 216 height 22
click at [467, 193] on div "Jeudi 25 septembre de 19h à 20h30" at bounding box center [474, 190] width 195 height 11
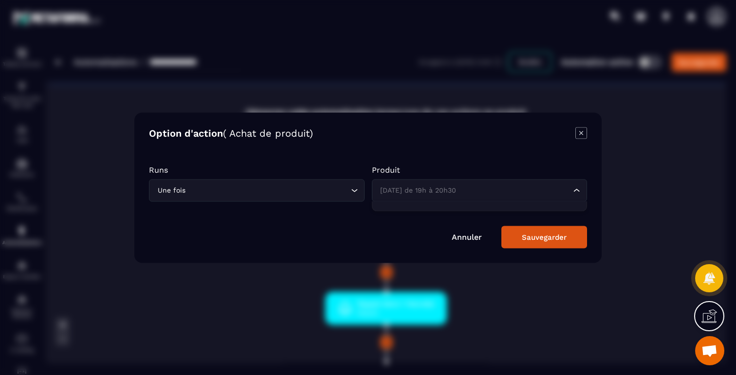
click at [467, 193] on input "Search for option" at bounding box center [474, 190] width 193 height 11
click at [470, 243] on div "Annuler Sauvegarder" at bounding box center [368, 237] width 438 height 22
click at [459, 191] on div "Jeudi 25 septembre de 19h à 20h30" at bounding box center [474, 190] width 195 height 11
click at [578, 126] on div "Option d'action ( Achat de produit) Runs Une fois Loading... Produit Jeudi 25 s…" at bounding box center [367, 187] width 467 height 150
click at [581, 136] on icon "Modal window" at bounding box center [582, 133] width 12 height 12
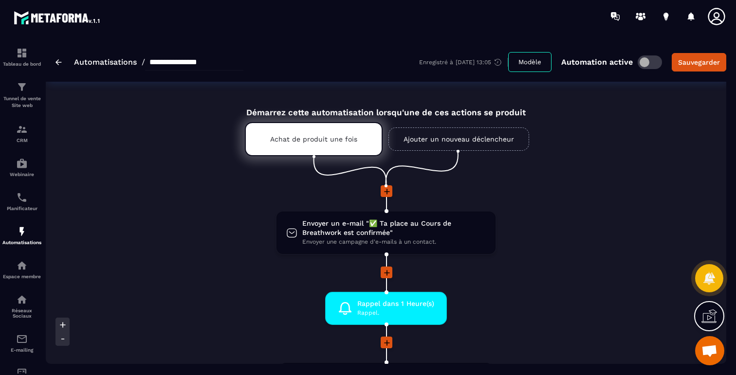
click at [419, 140] on link "Ajouter un nouveau déclencheur" at bounding box center [459, 139] width 141 height 23
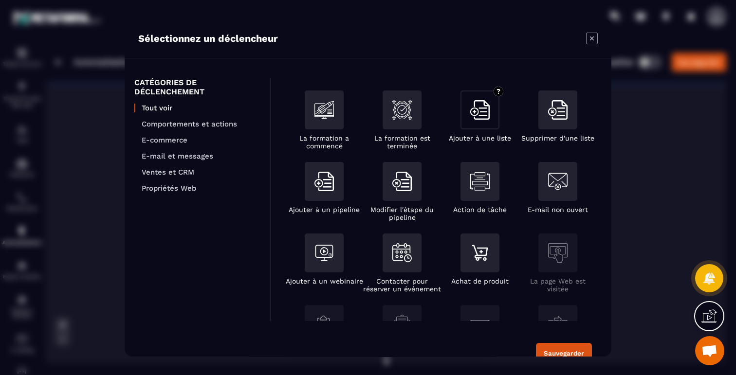
scroll to position [70, 0]
click at [480, 253] on img "Modal window" at bounding box center [479, 252] width 19 height 19
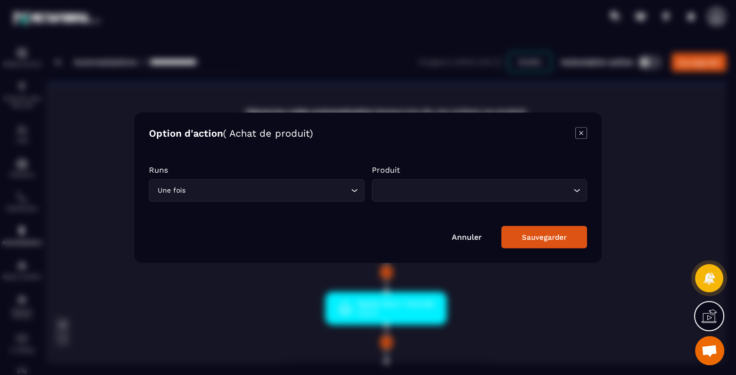
click at [482, 192] on input "Search for option" at bounding box center [474, 190] width 193 height 11
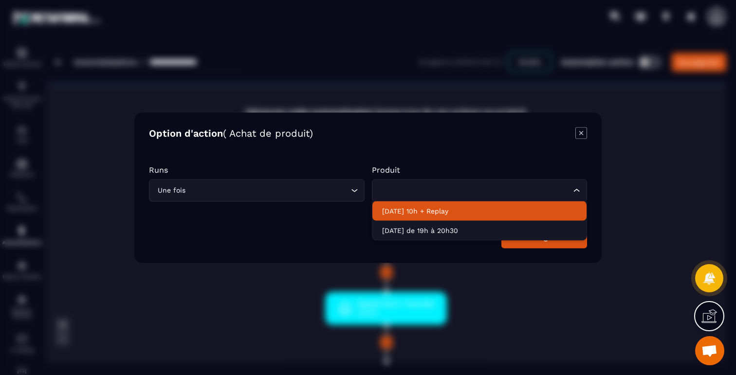
click at [461, 211] on p "Dimanche 28 Sept 10h + Replay" at bounding box center [479, 211] width 195 height 10
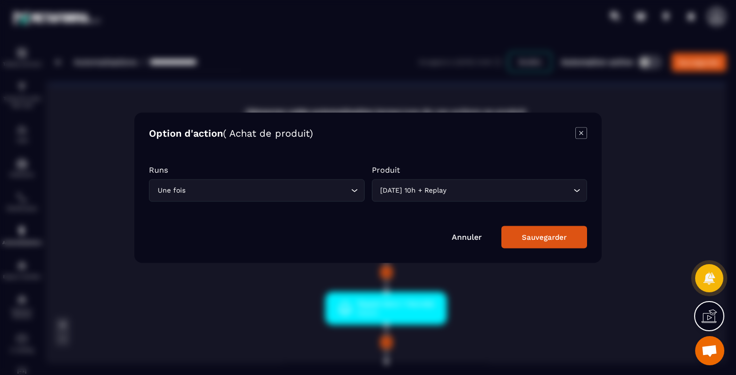
click at [536, 239] on div "Sauvegarder" at bounding box center [544, 237] width 45 height 9
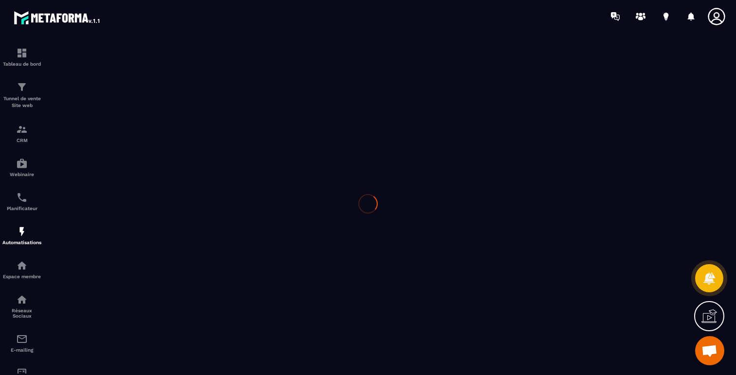
type input "**********"
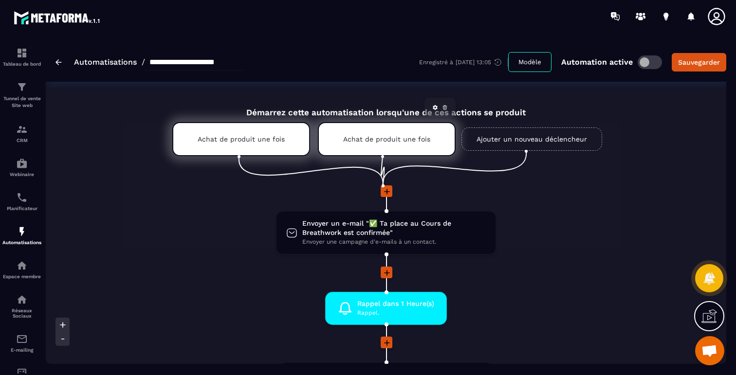
click at [380, 134] on div "Achat de produit une fois" at bounding box center [387, 139] width 138 height 34
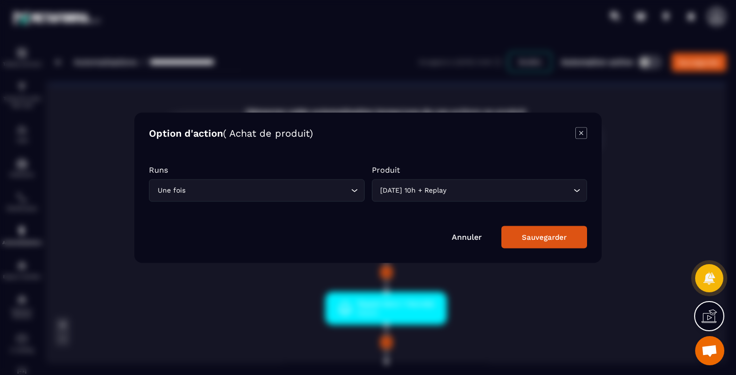
click at [584, 135] on icon "Modal window" at bounding box center [582, 133] width 12 height 12
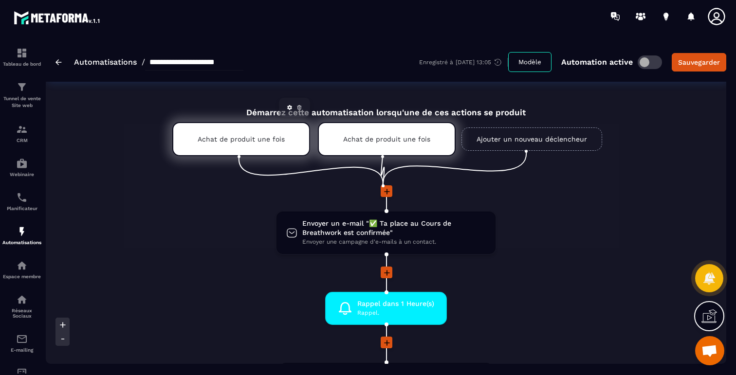
click at [288, 137] on div "Achat de produit une fois" at bounding box center [241, 139] width 138 height 34
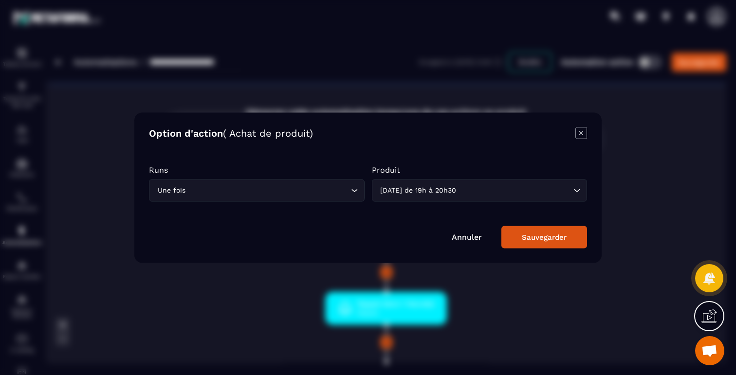
click at [576, 136] on icon "Modal window" at bounding box center [582, 133] width 12 height 12
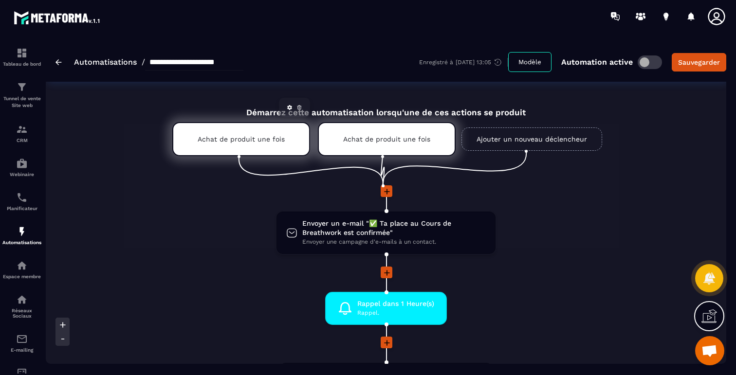
click at [300, 107] on icon at bounding box center [300, 108] width 6 height 6
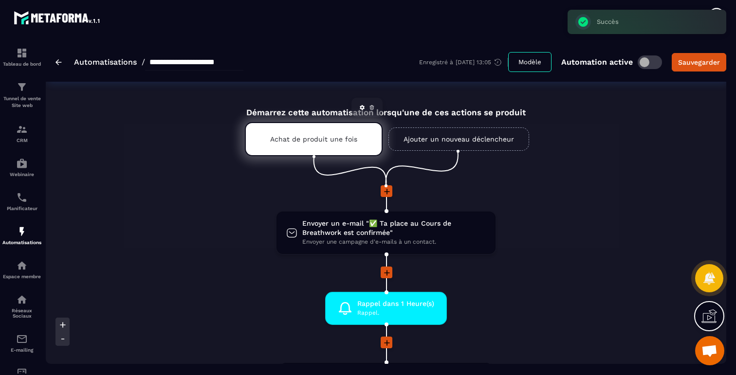
click at [314, 134] on div "Achat de produit une fois" at bounding box center [314, 139] width 138 height 34
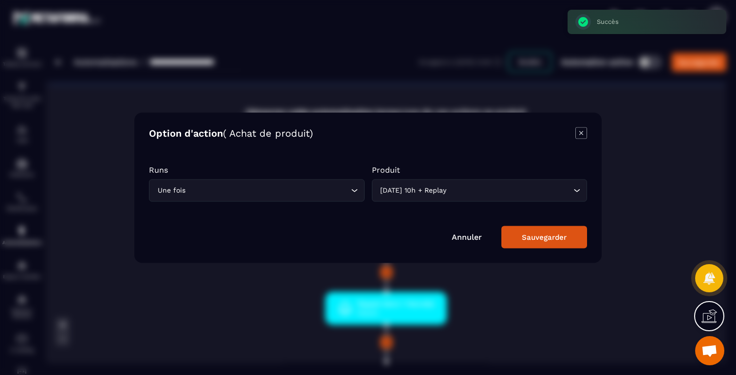
click at [580, 131] on icon "Modal window" at bounding box center [582, 133] width 12 height 12
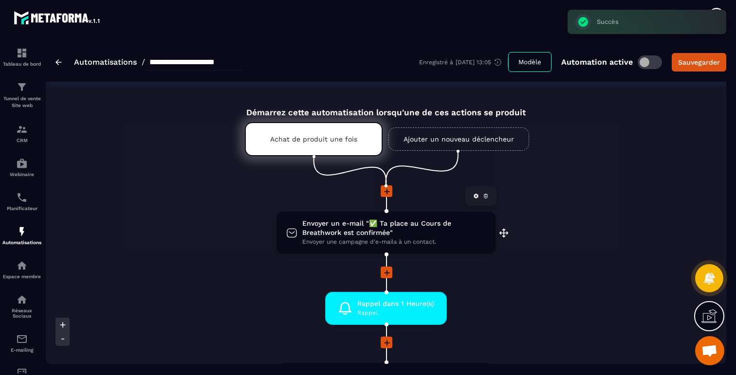
click at [411, 241] on span "Envoyer une campagne d'e-mails à un contact." at bounding box center [394, 242] width 184 height 9
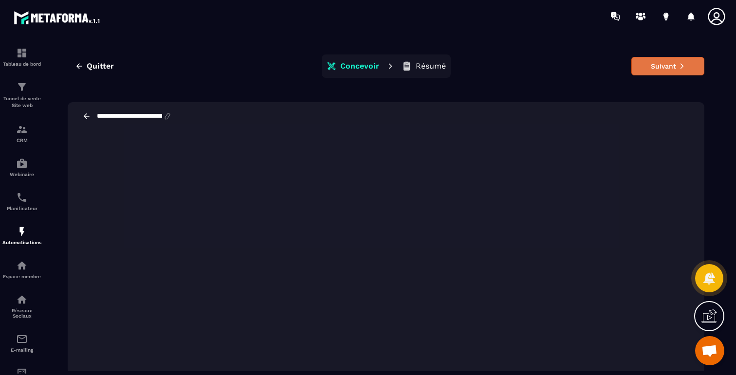
click at [656, 69] on button "Suivant" at bounding box center [668, 66] width 73 height 19
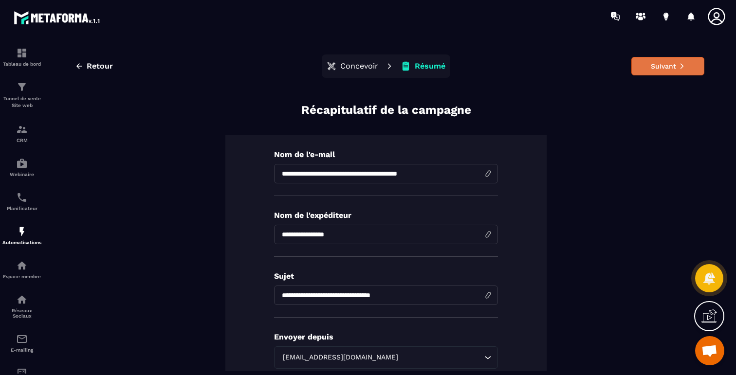
click at [661, 67] on button "Suivant" at bounding box center [668, 66] width 73 height 19
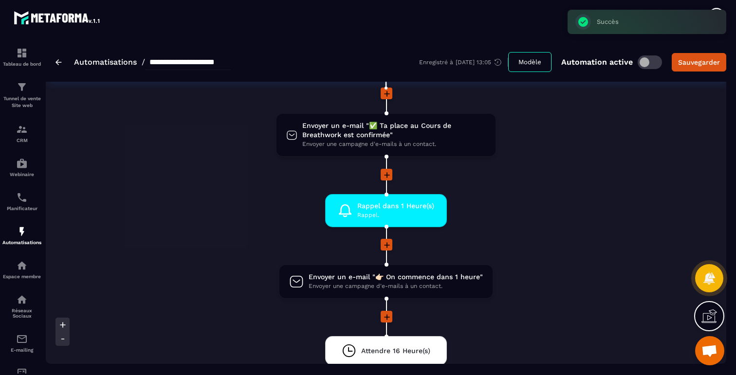
scroll to position [197, 0]
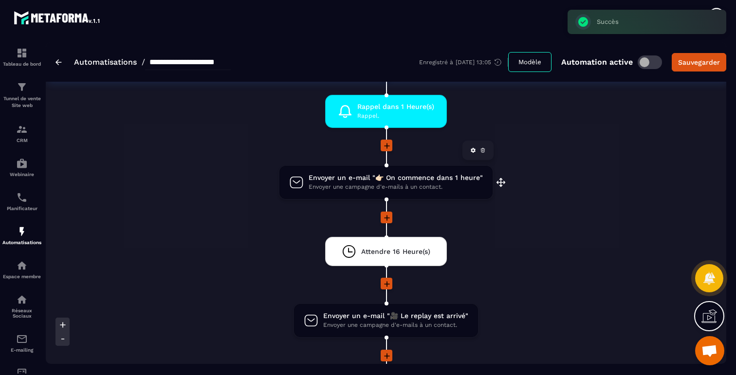
click at [397, 180] on span "Envoyer un e-mail "👉🏻 On commence dans 1 heure"" at bounding box center [396, 177] width 174 height 9
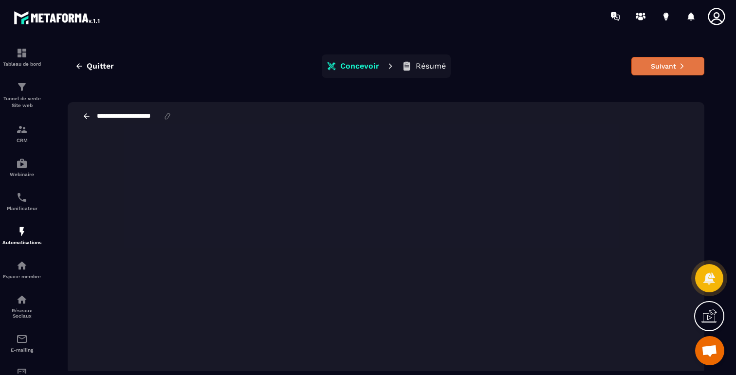
click at [662, 65] on button "Suivant" at bounding box center [668, 66] width 73 height 19
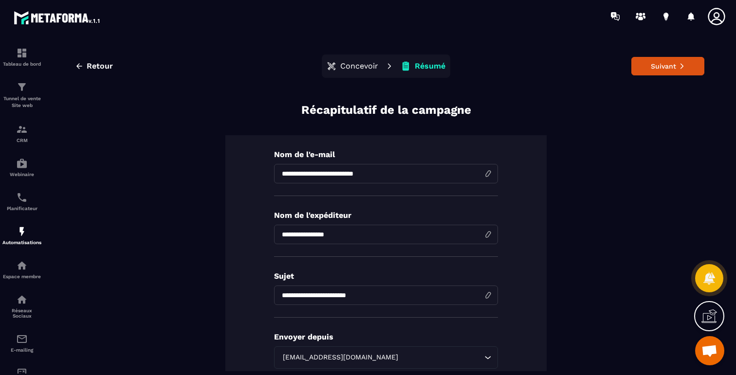
click at [662, 65] on button "Suivant" at bounding box center [668, 66] width 73 height 19
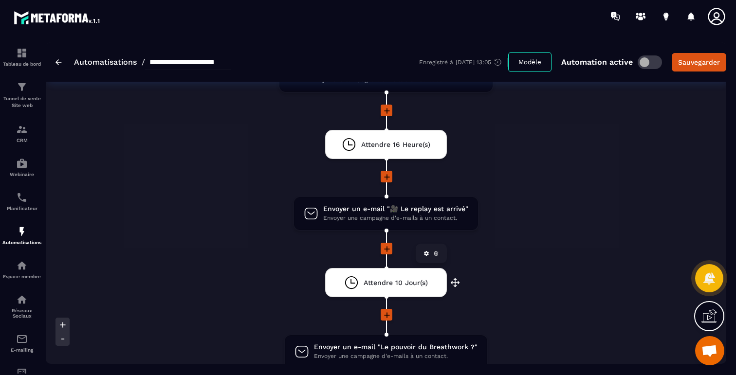
scroll to position [321, 0]
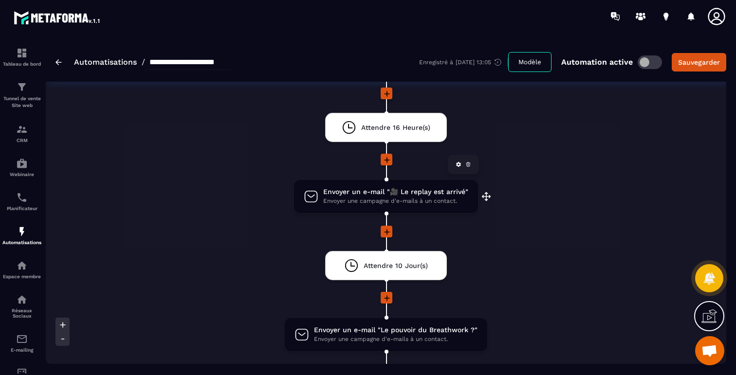
click at [365, 194] on span "Envoyer un e-mail "🎥 Le replay est arrivé"" at bounding box center [395, 191] width 145 height 9
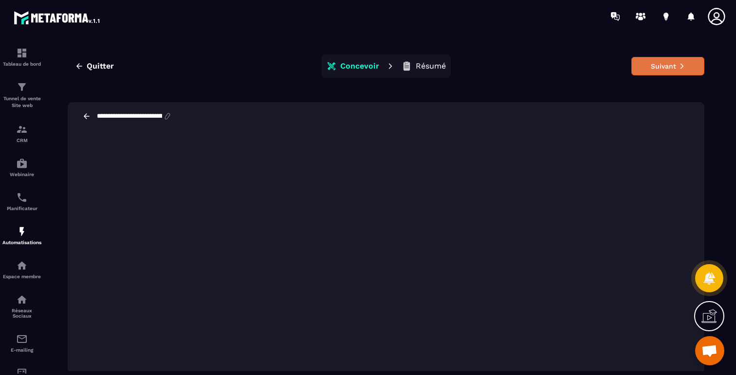
click at [667, 70] on button "Suivant" at bounding box center [668, 66] width 73 height 19
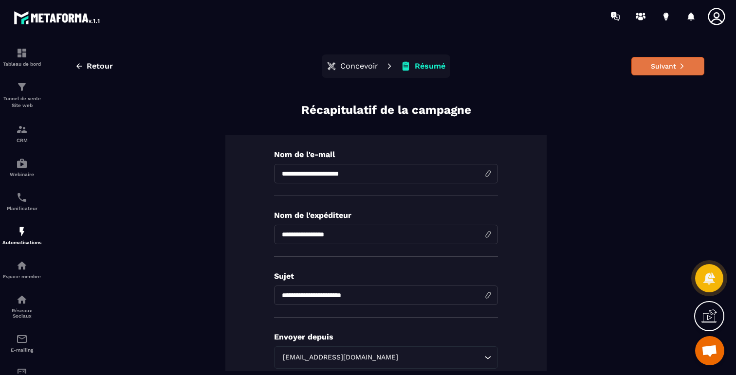
click at [657, 66] on button "Suivant" at bounding box center [668, 66] width 73 height 19
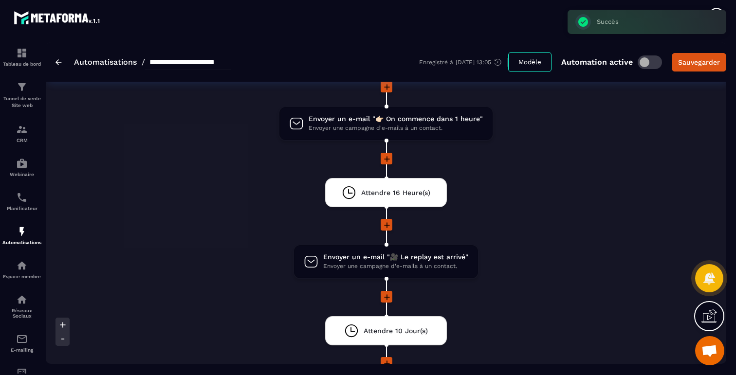
scroll to position [152, 0]
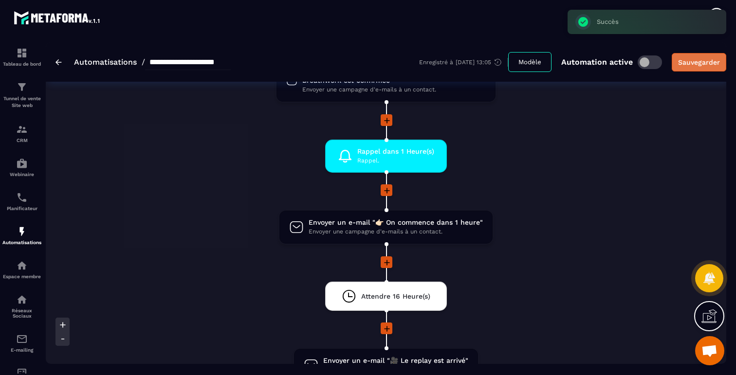
click at [694, 67] on div "Sauvegarder" at bounding box center [699, 62] width 42 height 10
click at [644, 65] on span at bounding box center [650, 63] width 24 height 14
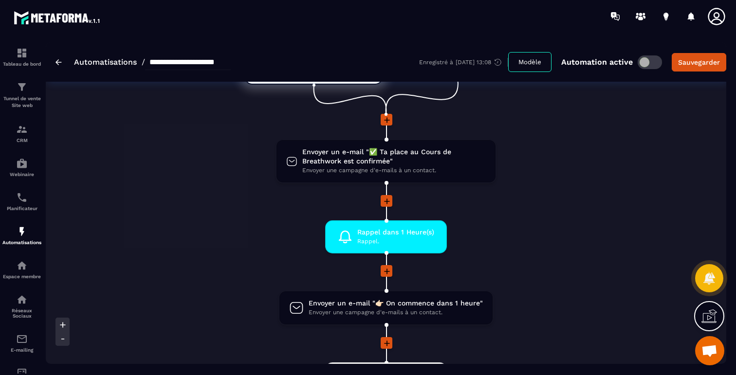
scroll to position [30, 0]
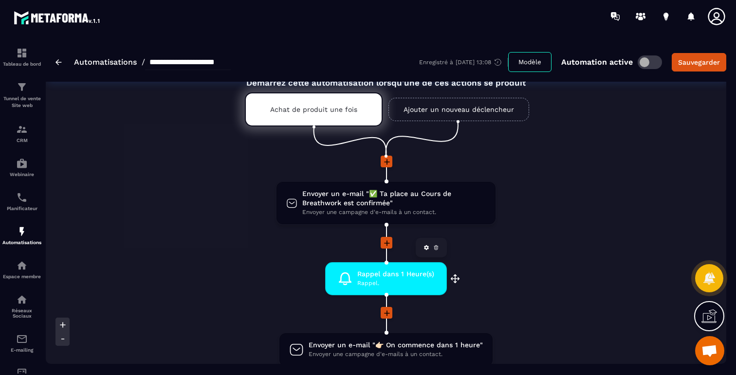
click at [426, 281] on span "Rappel." at bounding box center [395, 283] width 77 height 9
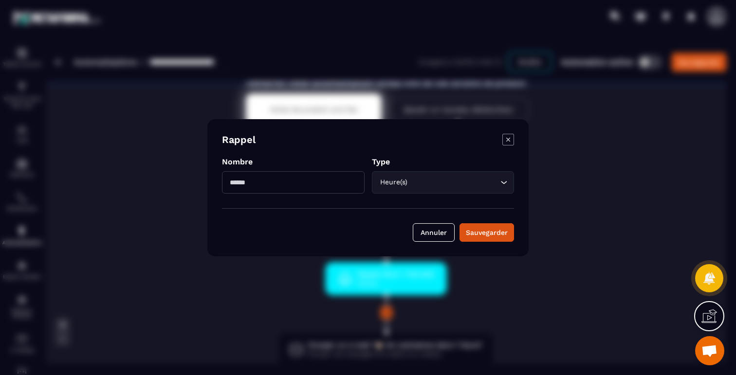
click at [508, 135] on icon "Modal window" at bounding box center [509, 140] width 12 height 12
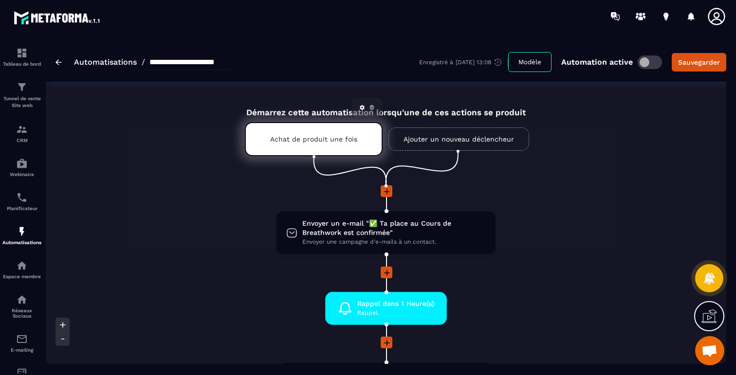
click at [338, 140] on p "Achat de produit une fois" at bounding box center [313, 139] width 87 height 8
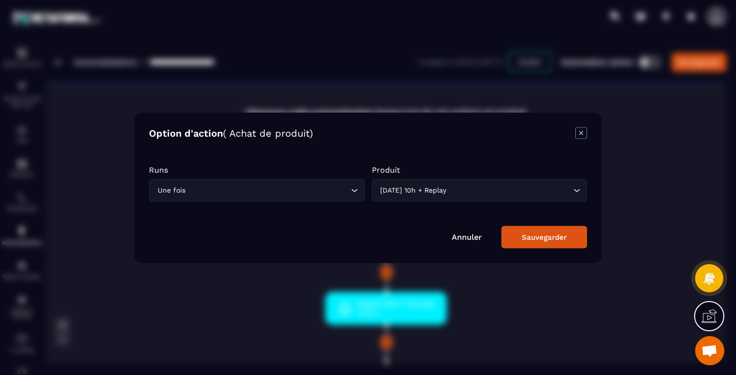
click at [579, 136] on icon "Modal window" at bounding box center [582, 133] width 12 height 12
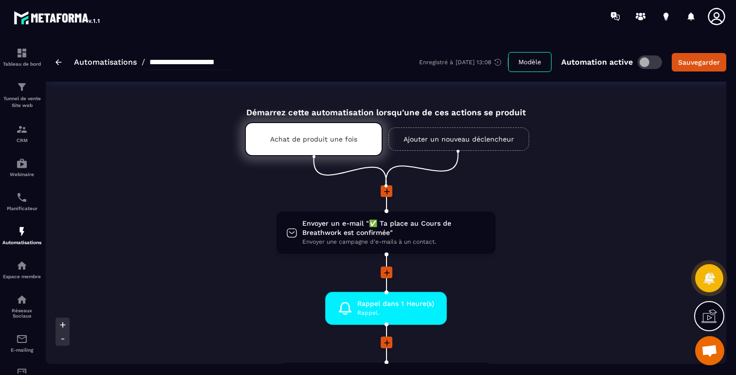
click at [353, 139] on p "Achat de produit une fois" at bounding box center [313, 139] width 87 height 8
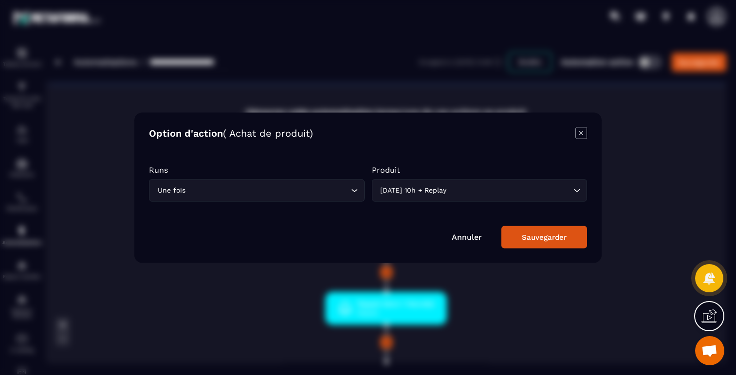
click at [581, 136] on icon "Modal window" at bounding box center [582, 133] width 12 height 12
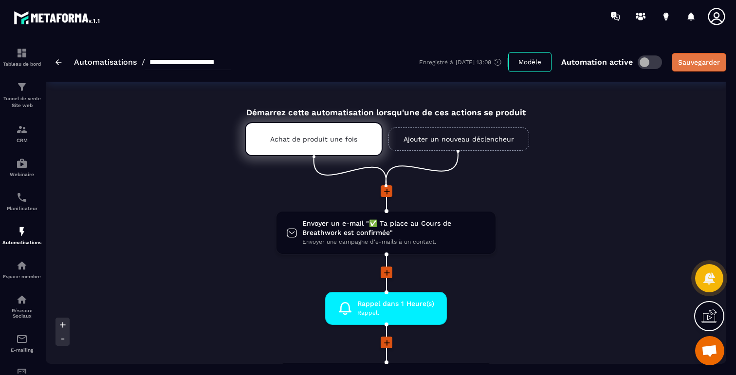
click at [698, 66] on div "Sauvegarder" at bounding box center [699, 62] width 42 height 10
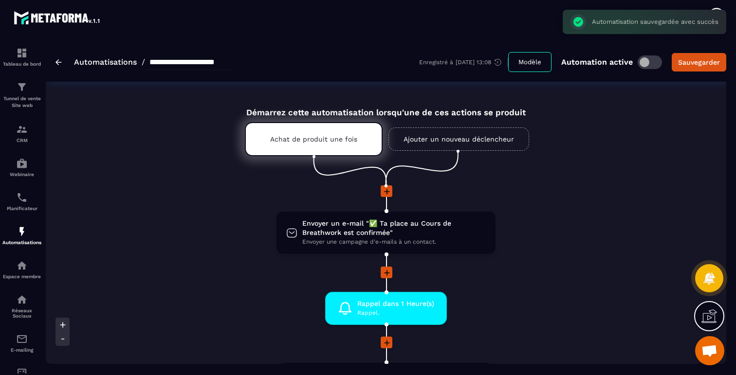
click at [57, 62] on img at bounding box center [59, 62] width 6 height 6
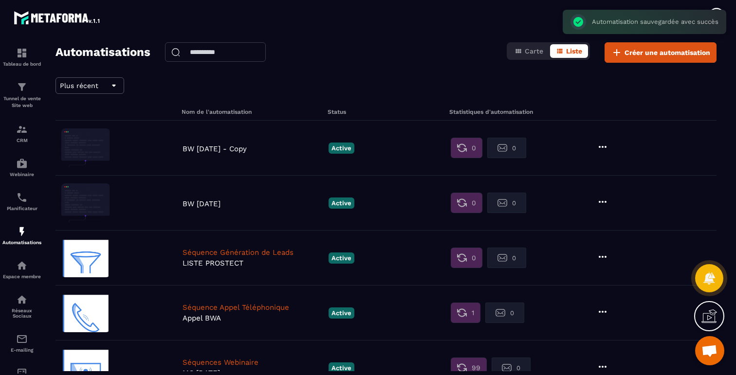
click at [606, 148] on icon at bounding box center [603, 147] width 8 height 2
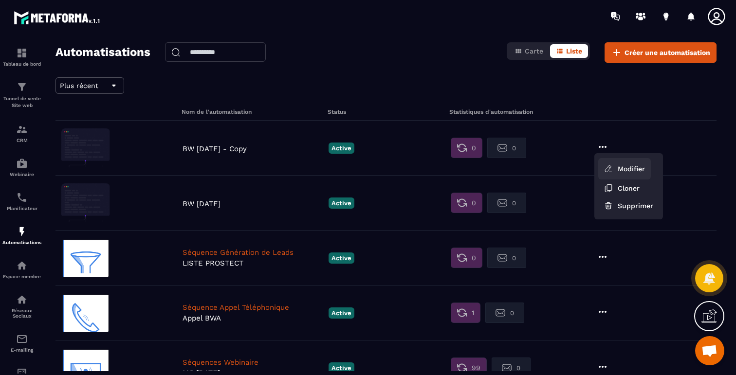
click at [614, 167] on link "Modifier" at bounding box center [624, 168] width 53 height 21
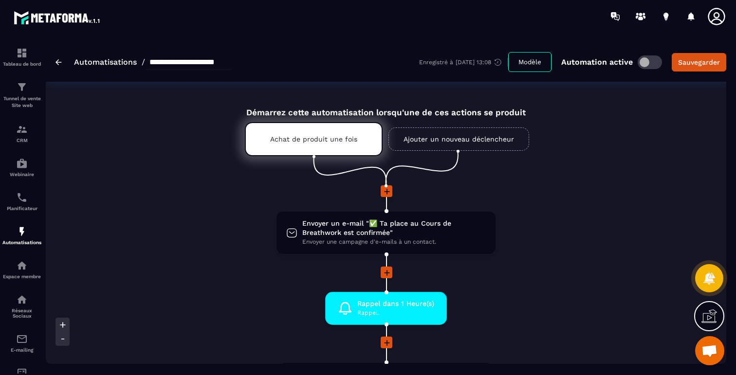
click at [198, 62] on input "**********" at bounding box center [188, 63] width 86 height 16
click at [171, 62] on input "**********" at bounding box center [188, 63] width 86 height 16
drag, startPoint x: 217, startPoint y: 63, endPoint x: 251, endPoint y: 63, distance: 34.1
click at [249, 63] on div "**********" at bounding box center [386, 61] width 681 height 39
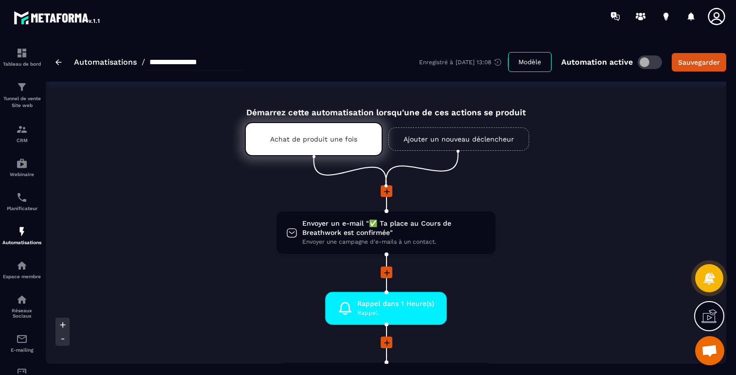
scroll to position [0, 0]
click at [682, 61] on div "Sauvegarder" at bounding box center [699, 62] width 42 height 10
type input "**********"
click at [58, 61] on img at bounding box center [59, 62] width 6 height 6
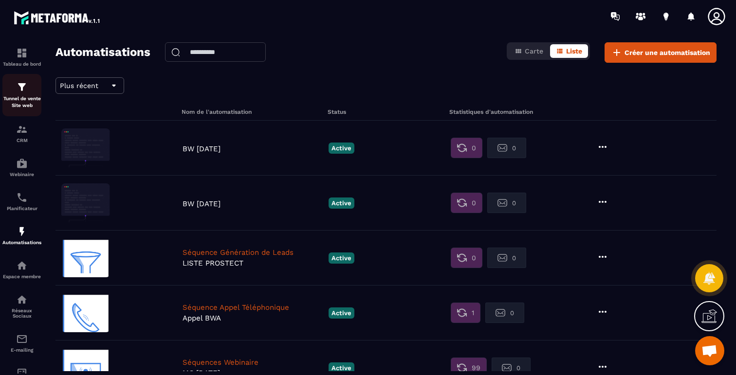
click at [21, 97] on p "Tunnel de vente Site web" at bounding box center [21, 102] width 39 height 14
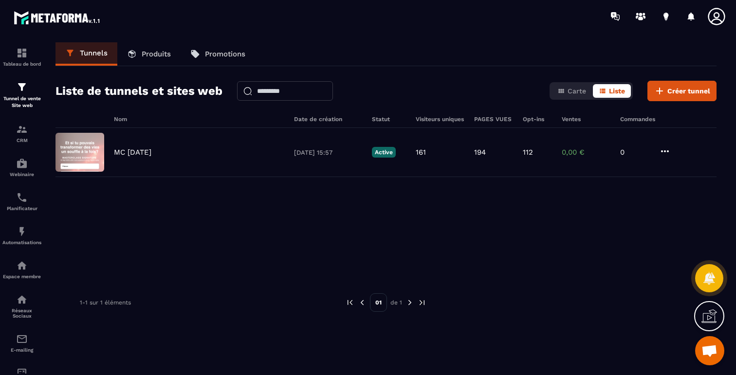
click at [162, 55] on p "Produits" at bounding box center [156, 54] width 29 height 9
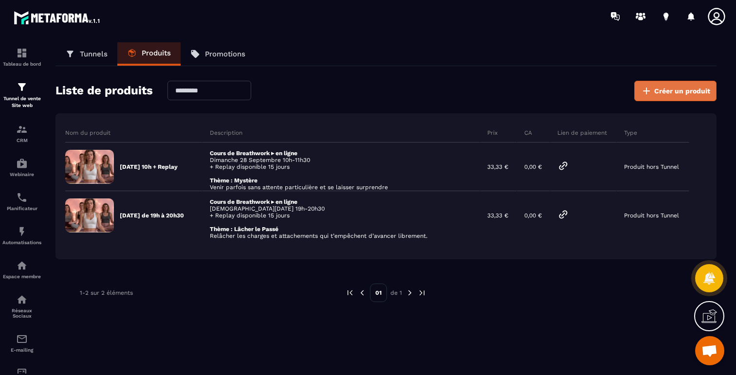
click at [672, 87] on span "Créer un produit" at bounding box center [682, 91] width 56 height 10
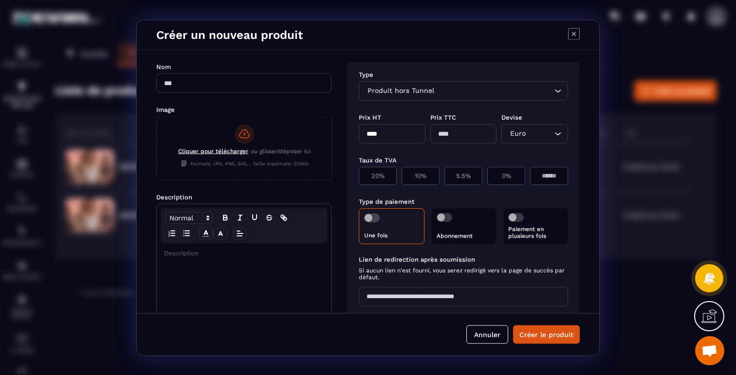
click at [197, 84] on input "Modal window" at bounding box center [243, 82] width 175 height 19
click at [192, 79] on input "**********" at bounding box center [243, 82] width 175 height 19
click at [207, 84] on input "**********" at bounding box center [243, 82] width 175 height 19
type input "**********"
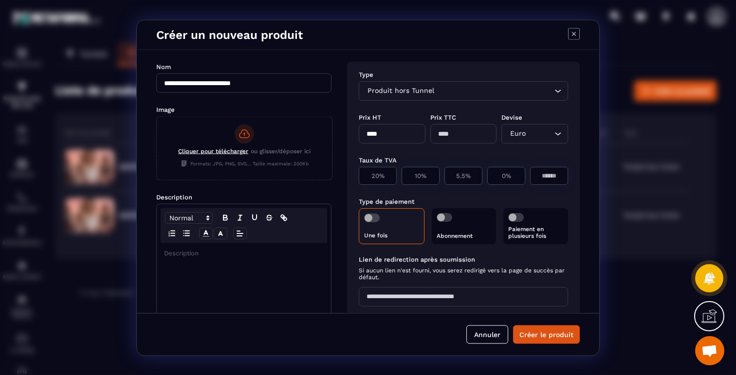
click at [214, 150] on span "Cliquer pour télécharger" at bounding box center [213, 151] width 70 height 7
click at [157, 180] on input "Cliquer pour télécharger ou glisser/déposer ici Formats: JPG, PNG, SVG... Taill…" at bounding box center [157, 180] width 0 height 0
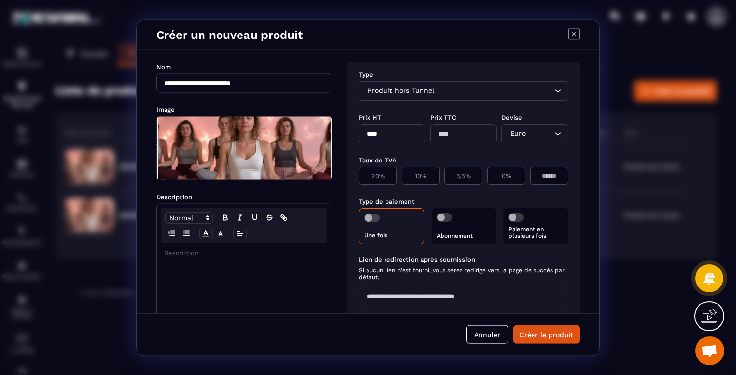
click at [235, 254] on p "Modal window" at bounding box center [244, 253] width 160 height 9
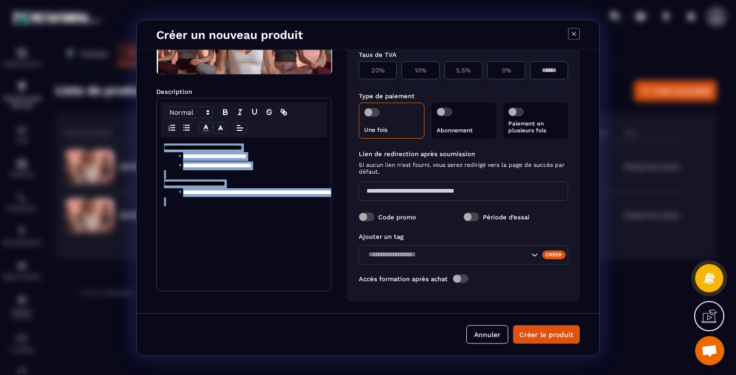
drag, startPoint x: 234, startPoint y: 248, endPoint x: 163, endPoint y: 142, distance: 127.4
click at [163, 142] on div "**********" at bounding box center [244, 213] width 174 height 153
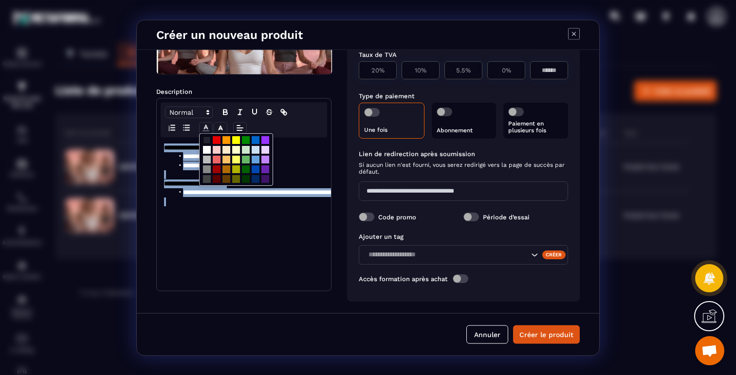
click at [206, 129] on icon "Modal window" at bounding box center [206, 127] width 9 height 9
click at [205, 147] on span "Modal window" at bounding box center [207, 150] width 8 height 8
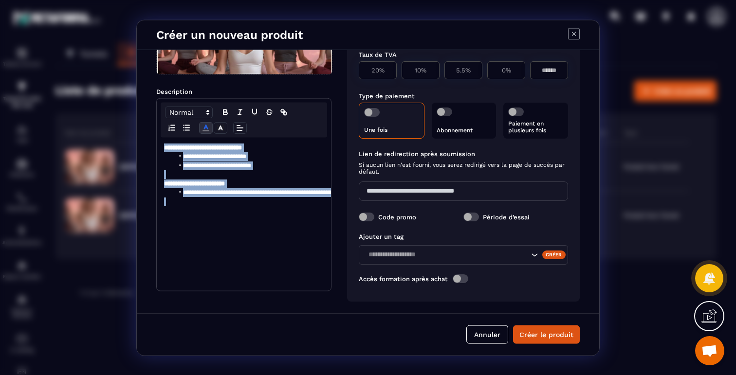
click at [199, 208] on div "**********" at bounding box center [244, 213] width 174 height 153
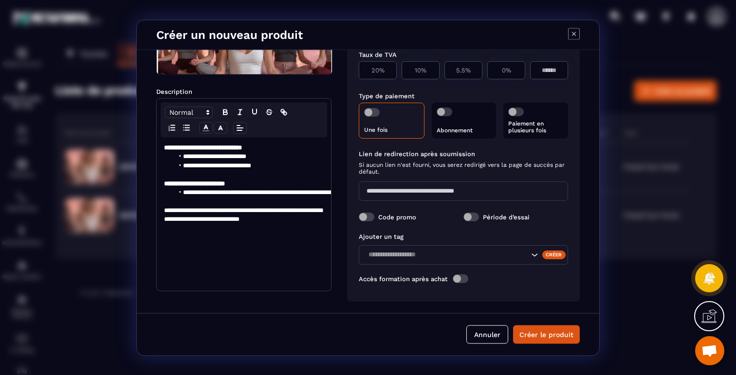
click at [381, 115] on div "Une fois" at bounding box center [392, 120] width 66 height 36
click at [379, 114] on label "Modal window" at bounding box center [372, 112] width 16 height 9
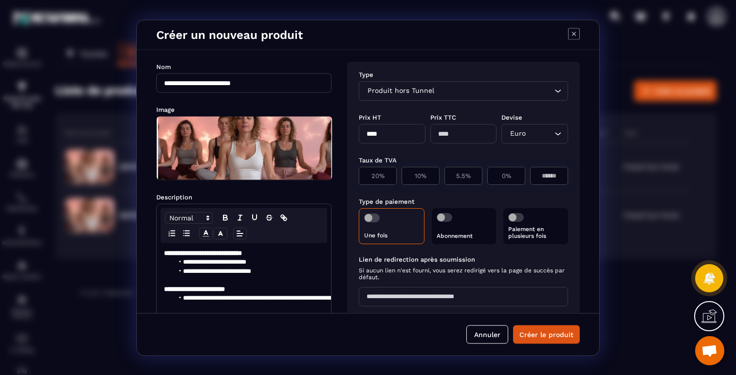
click at [414, 89] on div "Produit hors Tunnel" at bounding box center [458, 90] width 189 height 11
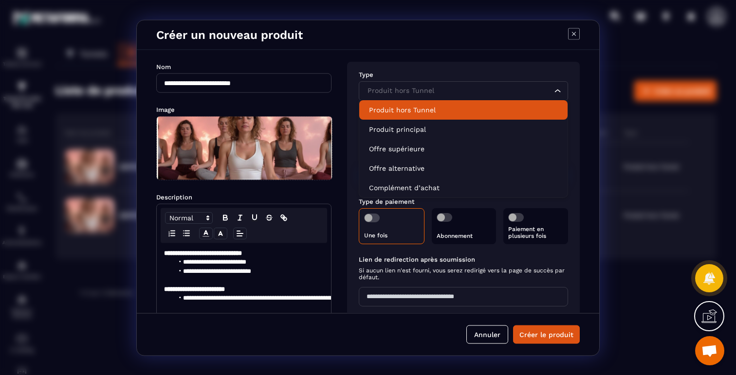
click at [408, 107] on p "Produit hors Tunnel" at bounding box center [463, 110] width 189 height 10
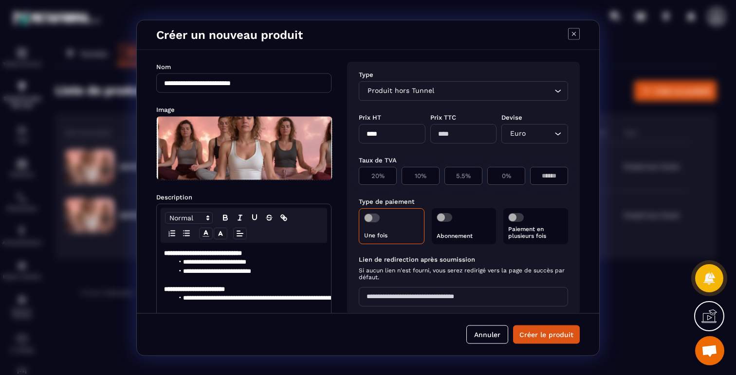
click at [390, 133] on input "****" at bounding box center [392, 133] width 67 height 19
type input "*"
type input "*****"
click at [383, 180] on div "20%" at bounding box center [378, 176] width 38 height 18
type input "*****"
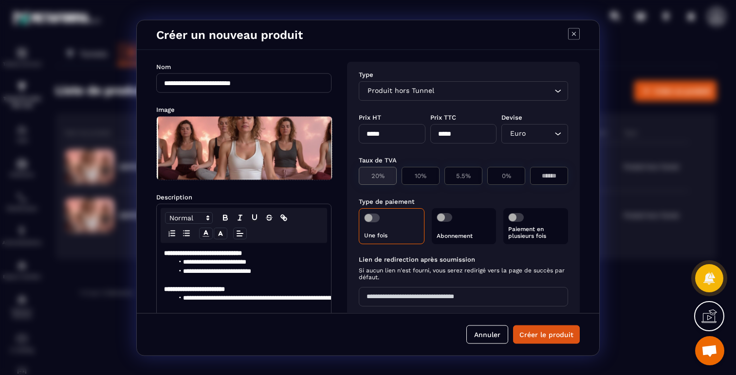
type input "**"
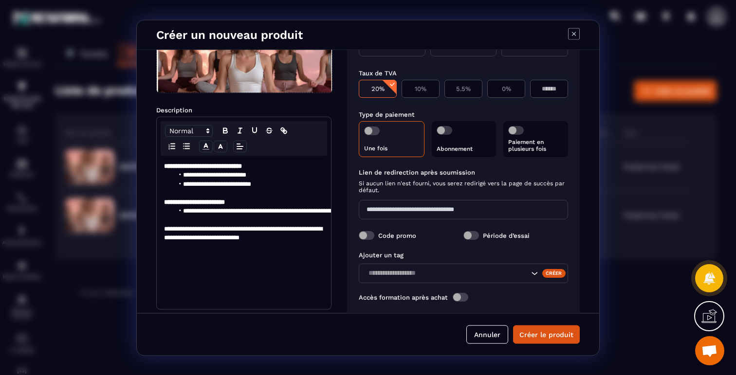
scroll to position [92, 0]
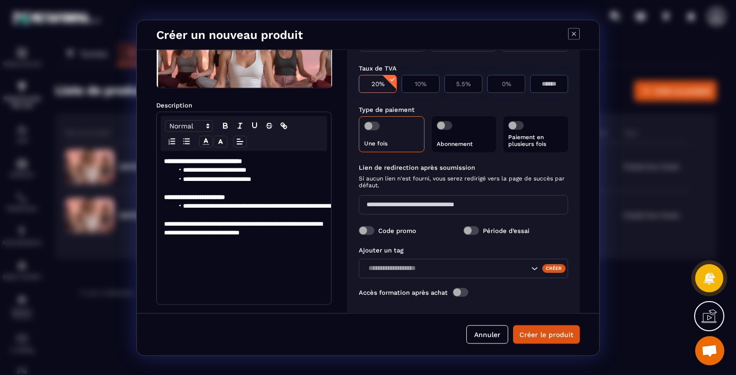
click at [398, 206] on input "Modal window" at bounding box center [463, 204] width 209 height 19
type input "**********"
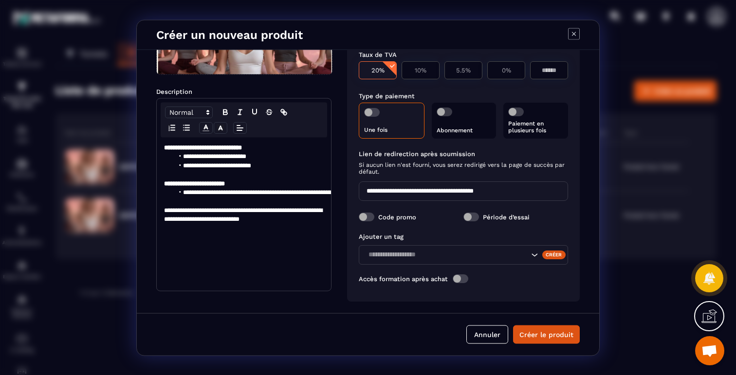
click at [401, 215] on label "Code promo" at bounding box center [397, 216] width 38 height 7
click at [367, 215] on span "Modal window" at bounding box center [367, 216] width 16 height 9
click at [478, 257] on input "Search for option" at bounding box center [447, 254] width 164 height 11
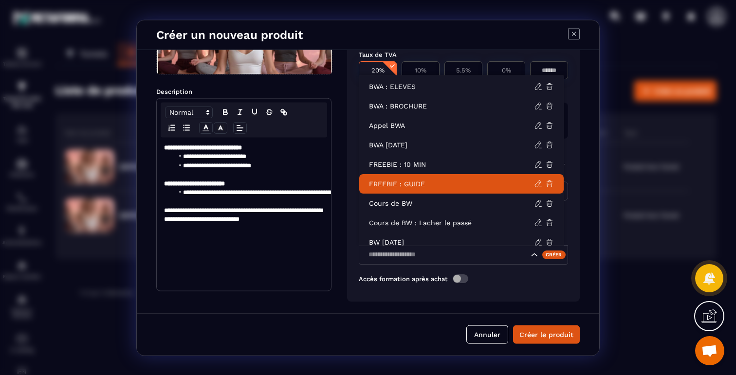
scroll to position [49, 0]
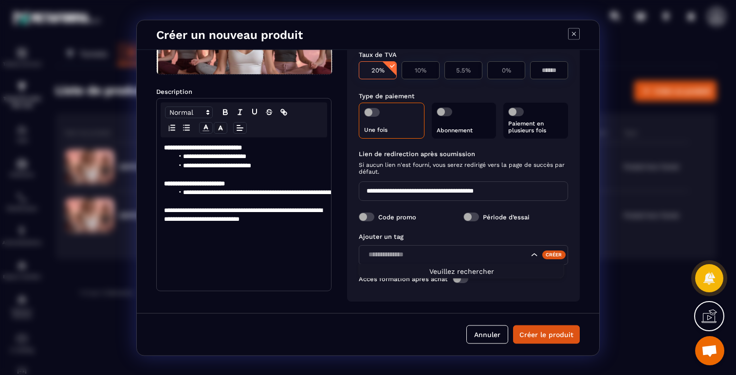
type input "**********"
click at [547, 251] on div "Créer" at bounding box center [554, 254] width 24 height 9
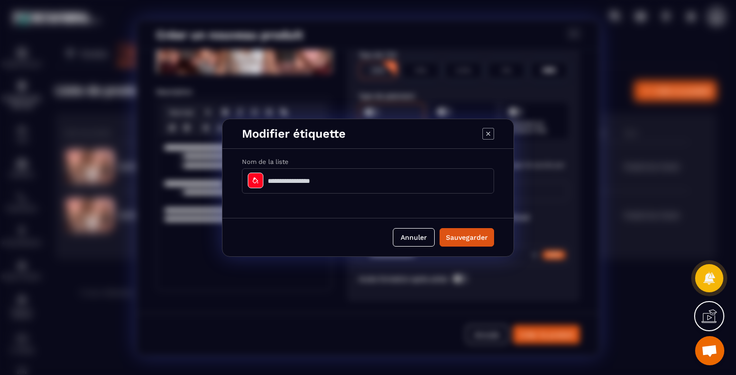
click at [339, 183] on input "Modal window" at bounding box center [368, 180] width 252 height 25
type input "**********"
click at [466, 237] on button "Sauvegarder" at bounding box center [467, 237] width 55 height 19
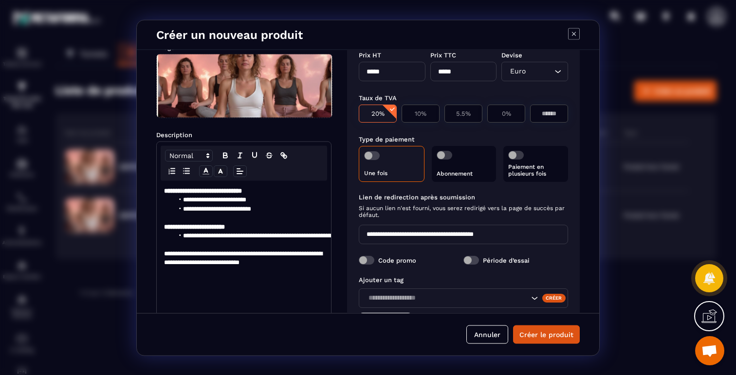
scroll to position [58, 0]
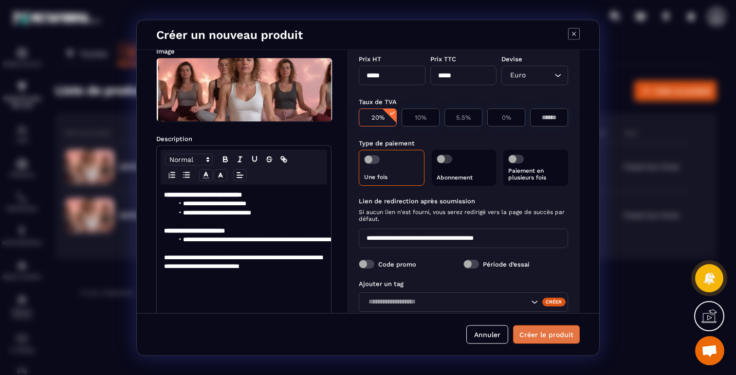
click at [533, 337] on button "Créer le produit" at bounding box center [546, 334] width 67 height 19
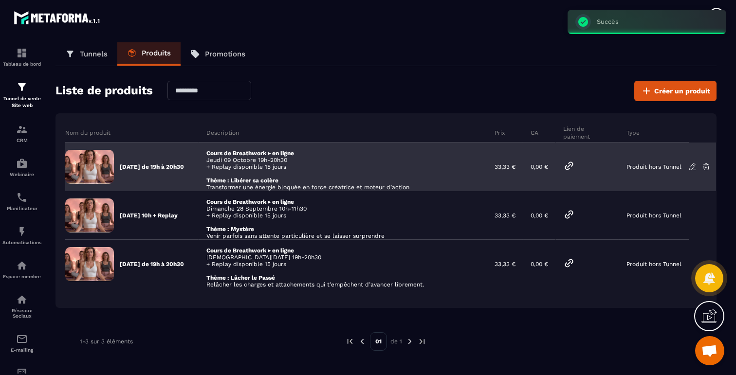
click at [575, 165] on icon at bounding box center [569, 166] width 12 height 12
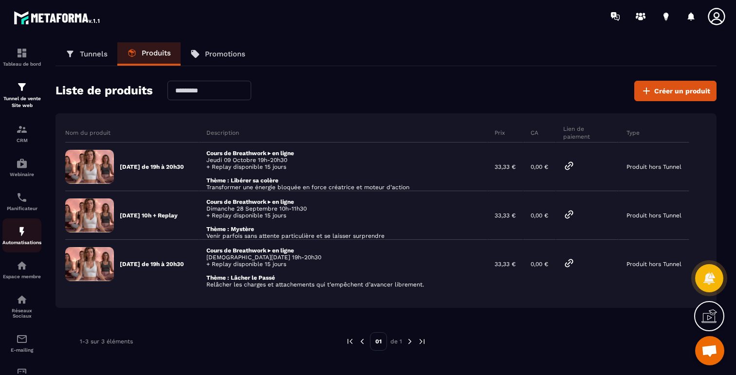
click at [25, 242] on p "Automatisations" at bounding box center [21, 242] width 39 height 5
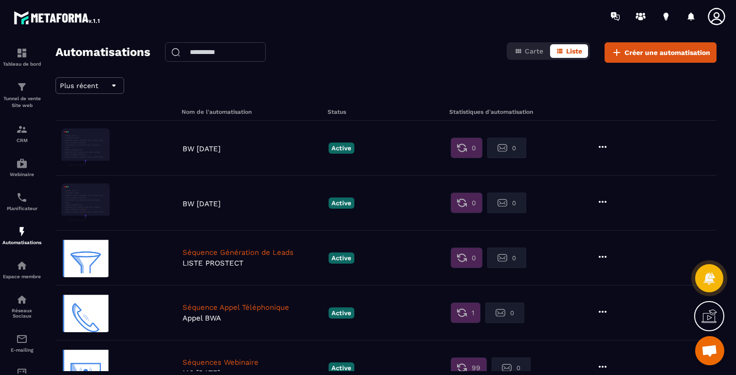
click at [603, 145] on icon at bounding box center [603, 147] width 12 height 12
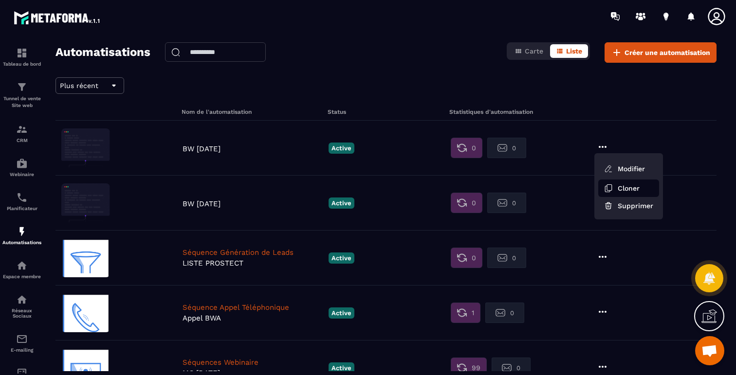
click at [627, 188] on button "Cloner" at bounding box center [628, 189] width 61 height 18
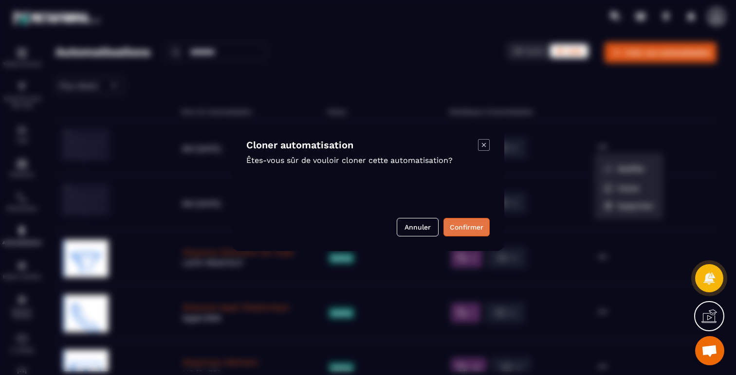
click at [463, 233] on button "Confirmer" at bounding box center [467, 227] width 46 height 19
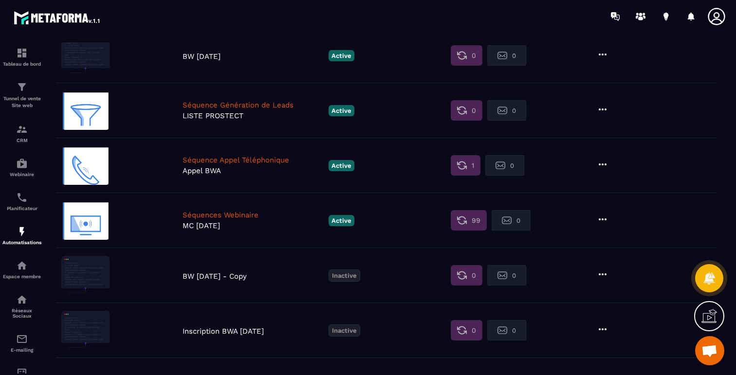
scroll to position [197, 0]
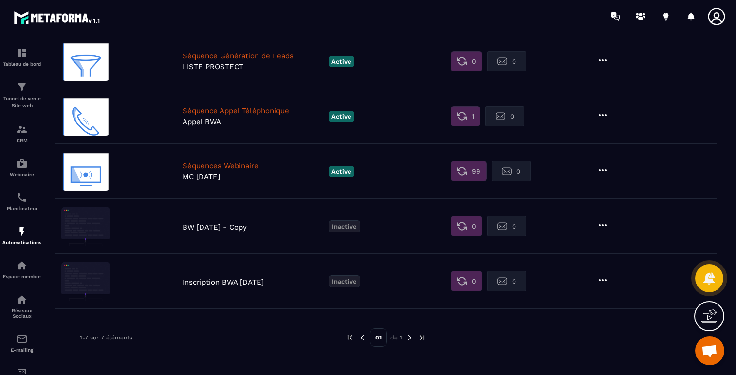
click at [605, 223] on icon at bounding box center [603, 226] width 12 height 12
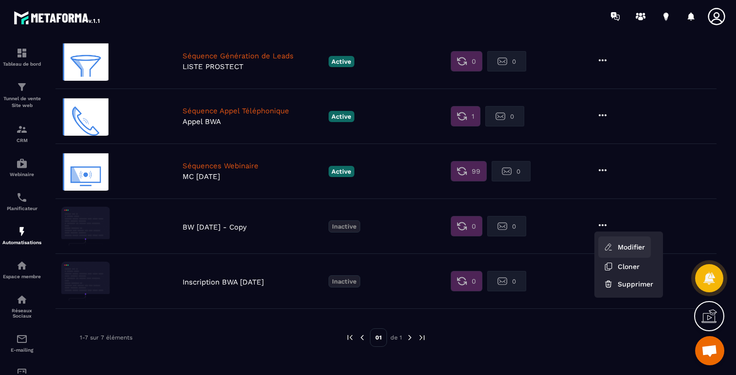
click at [614, 248] on link "Modifier" at bounding box center [624, 247] width 53 height 21
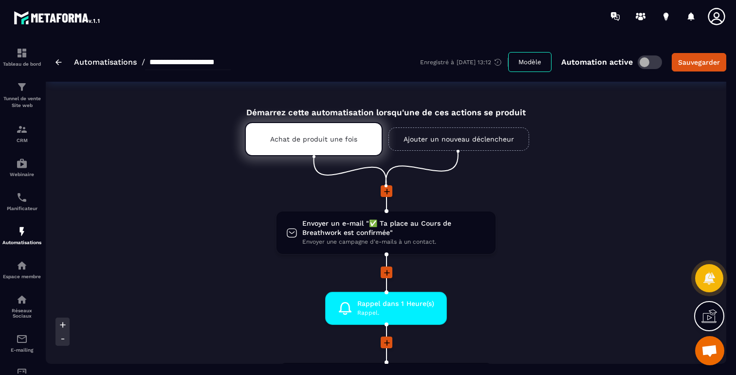
click at [187, 62] on input "**********" at bounding box center [188, 63] width 86 height 16
click at [171, 62] on input "**********" at bounding box center [188, 63] width 86 height 16
click at [184, 64] on input "**********" at bounding box center [188, 63] width 86 height 16
drag, startPoint x: 212, startPoint y: 64, endPoint x: 277, endPoint y: 64, distance: 64.3
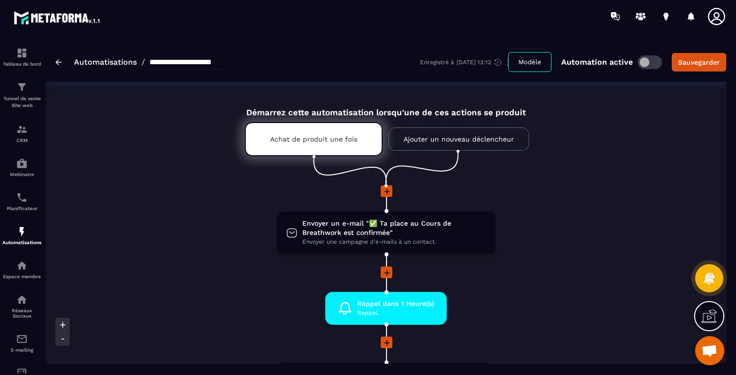
click at [277, 64] on div "**********" at bounding box center [386, 61] width 681 height 39
type input "**********"
click at [687, 61] on div "Sauvegarder" at bounding box center [699, 62] width 42 height 10
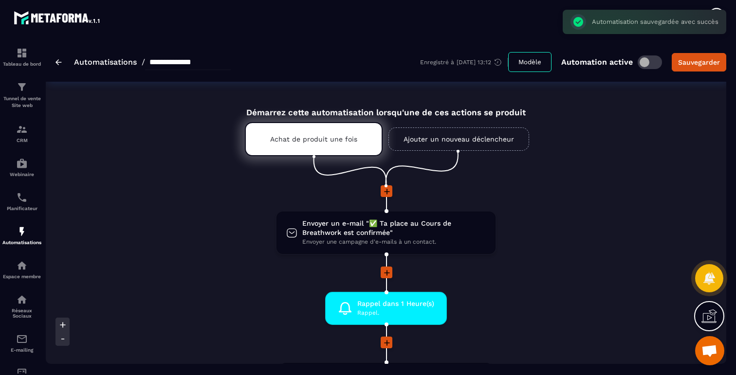
click at [421, 139] on link "Ajouter un nouveau déclencheur" at bounding box center [459, 139] width 141 height 23
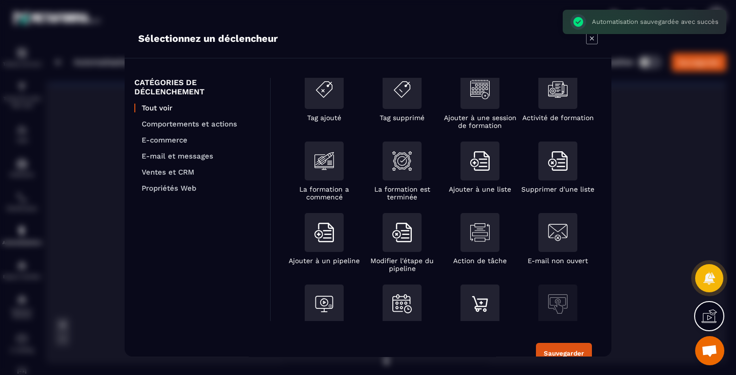
scroll to position [25, 0]
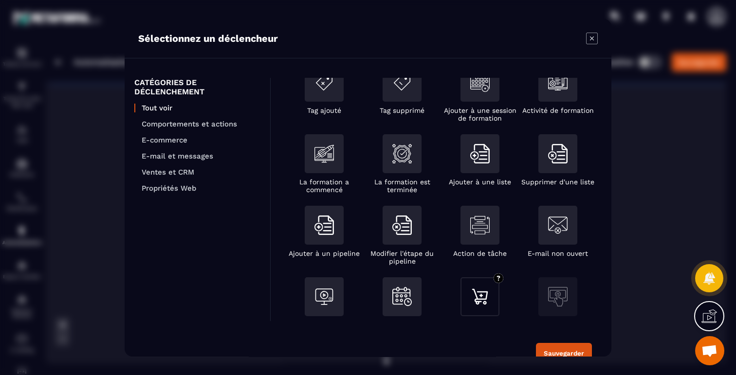
click at [469, 300] on div "Modal window" at bounding box center [480, 297] width 39 height 39
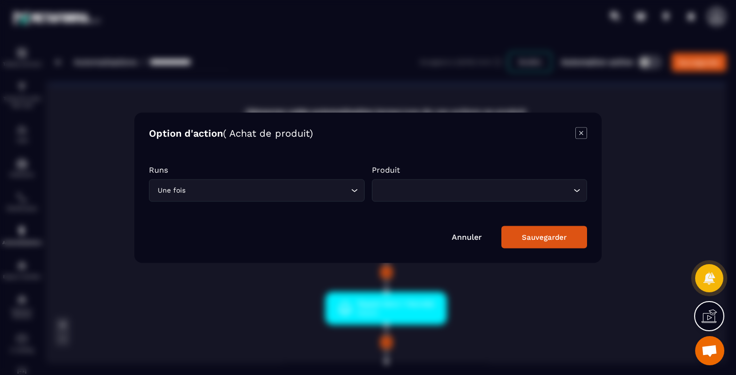
click at [429, 204] on div "Runs Une fois Loading... Produit Loading..." at bounding box center [368, 188] width 438 height 46
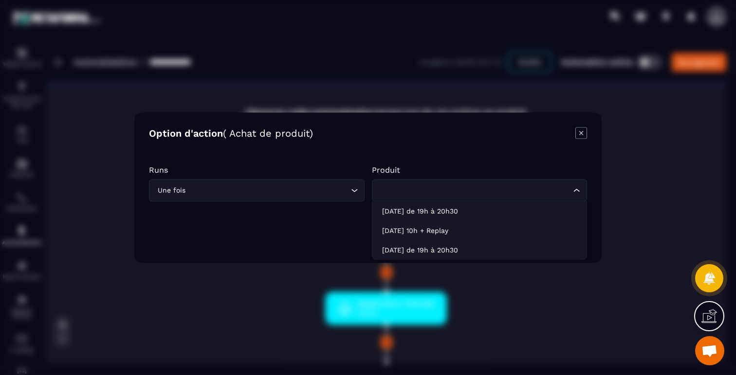
click at [427, 197] on div "Loading..." at bounding box center [480, 190] width 216 height 22
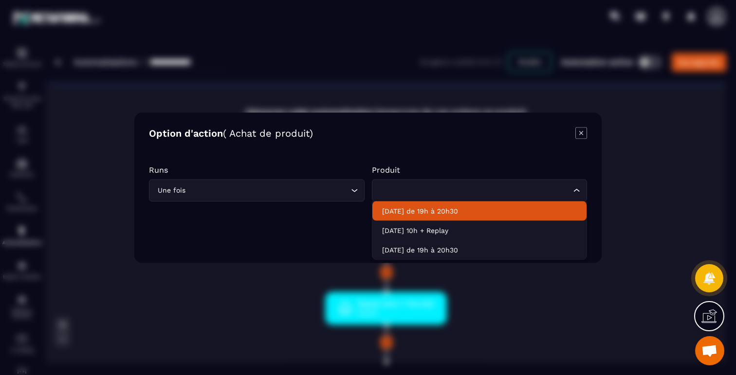
click at [432, 212] on p "Jeudi 09 Oct de 19h à 20h30" at bounding box center [479, 211] width 195 height 10
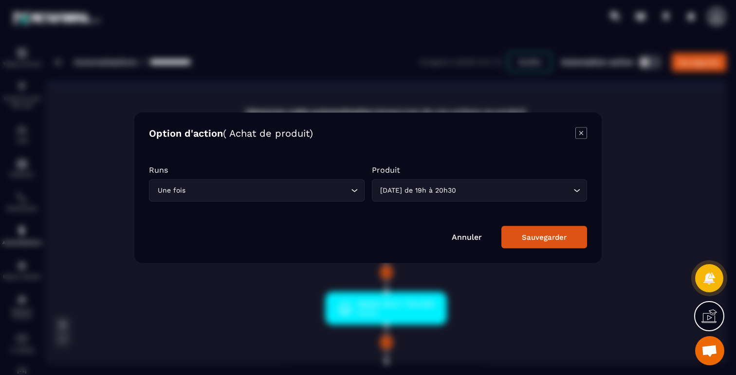
click at [536, 243] on button "Sauvegarder" at bounding box center [545, 237] width 86 height 22
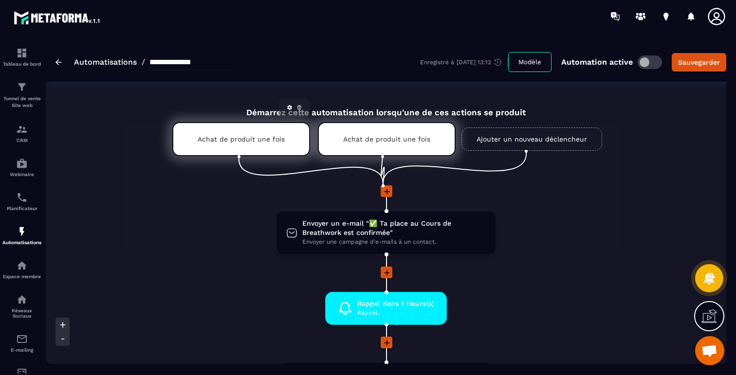
click at [299, 109] on icon at bounding box center [299, 108] width 3 height 2
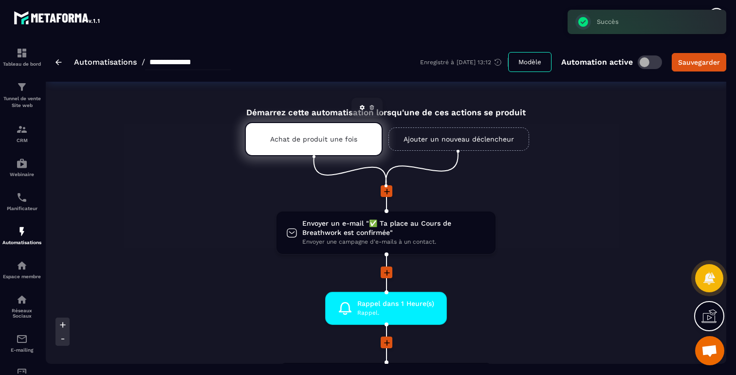
click at [345, 134] on div "Achat de produit une fois" at bounding box center [314, 139] width 138 height 34
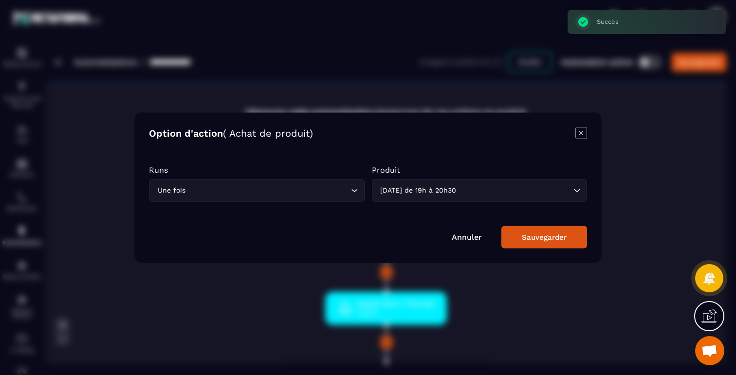
click at [573, 131] on div "Option d'action ( Achat de produit)" at bounding box center [368, 134] width 438 height 14
click at [581, 131] on icon "Modal window" at bounding box center [582, 133] width 12 height 12
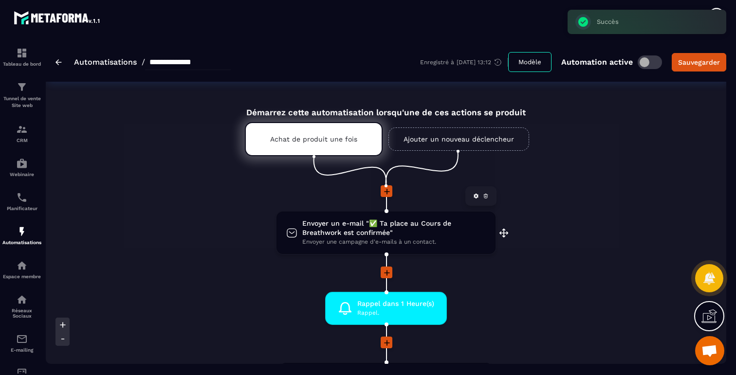
click at [412, 223] on span "Envoyer un e-mail "✅ Ta place au Cours de Breathwork est confirmée"" at bounding box center [394, 228] width 184 height 19
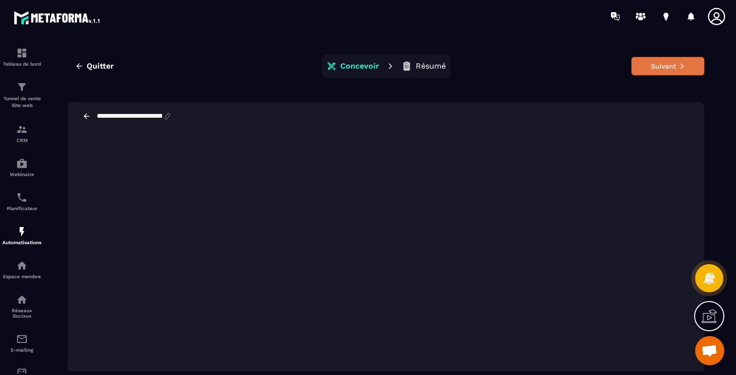
click at [675, 69] on button "Suivant" at bounding box center [668, 66] width 73 height 19
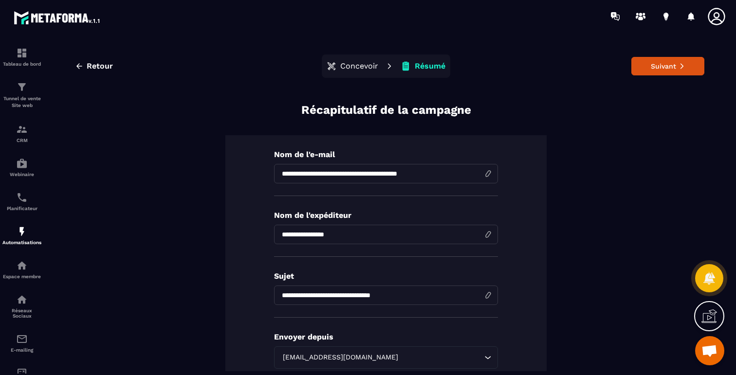
click at [675, 69] on button "Suivant" at bounding box center [668, 66] width 73 height 19
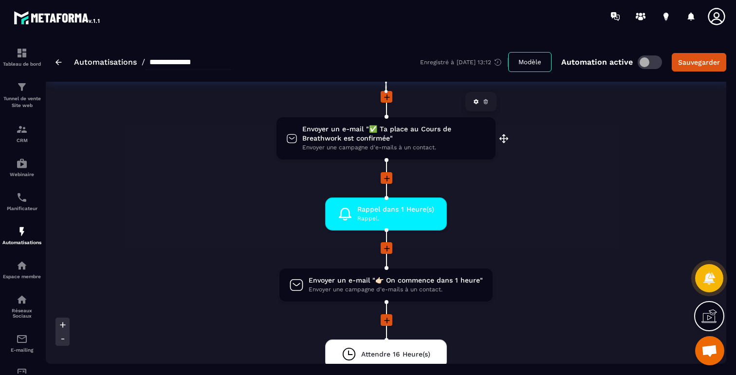
scroll to position [179, 0]
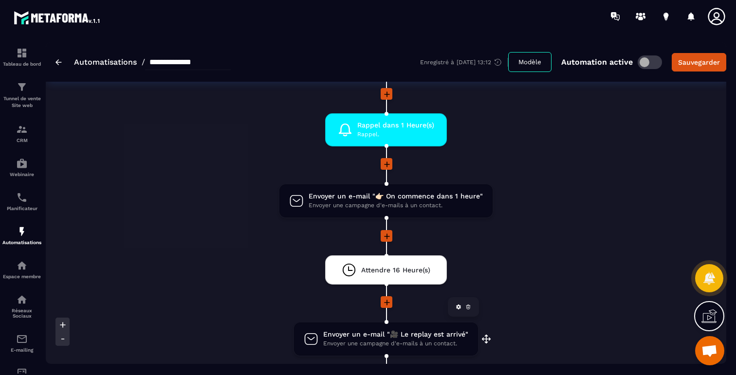
click at [420, 340] on span "Envoyer une campagne d'e-mails à un contact." at bounding box center [395, 343] width 145 height 9
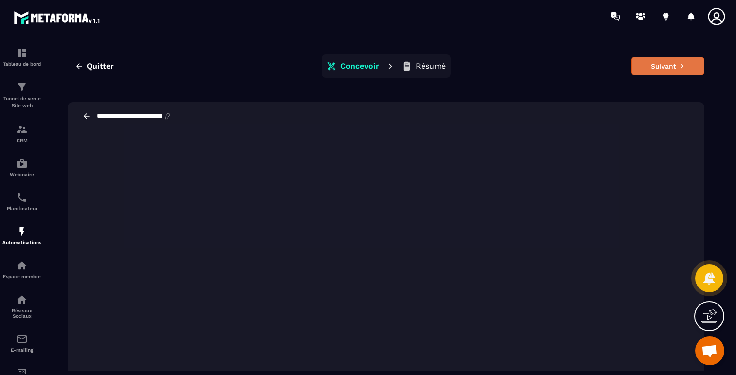
click at [675, 65] on button "Suivant" at bounding box center [668, 66] width 73 height 19
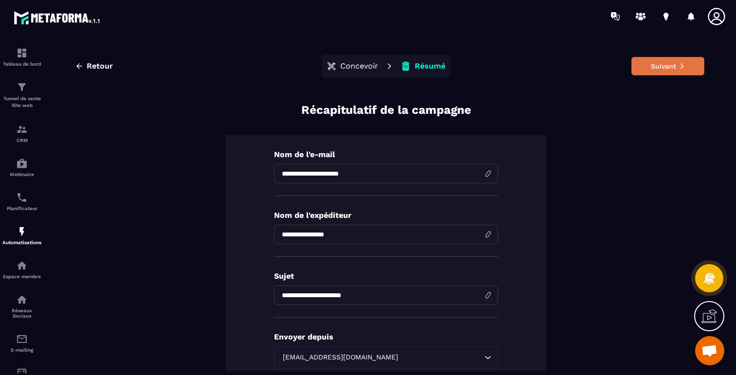
click at [667, 70] on button "Suivant" at bounding box center [668, 66] width 73 height 19
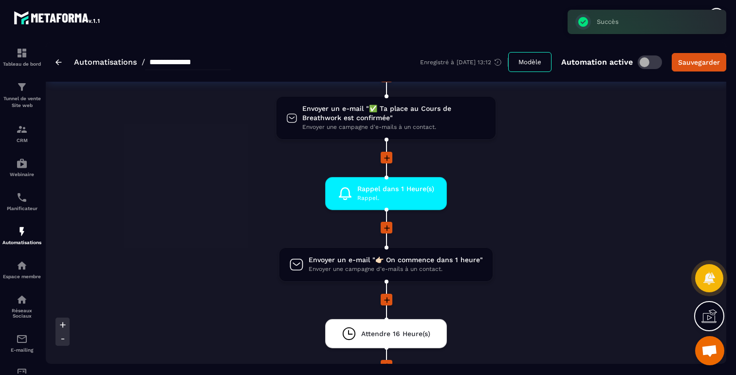
scroll to position [133, 0]
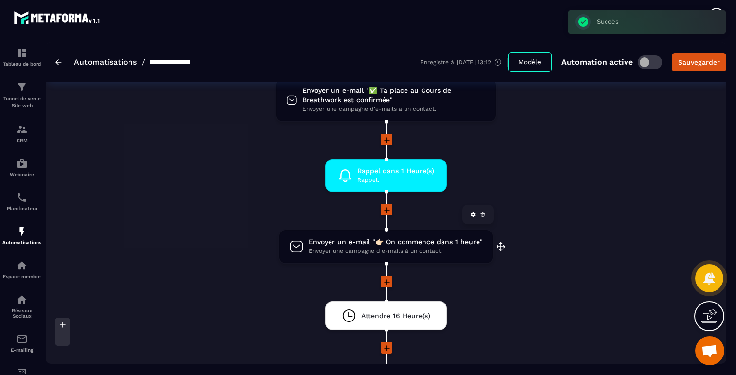
click at [362, 242] on span "Envoyer un e-mail "👉🏻 On commence dans 1 heure"" at bounding box center [396, 242] width 174 height 9
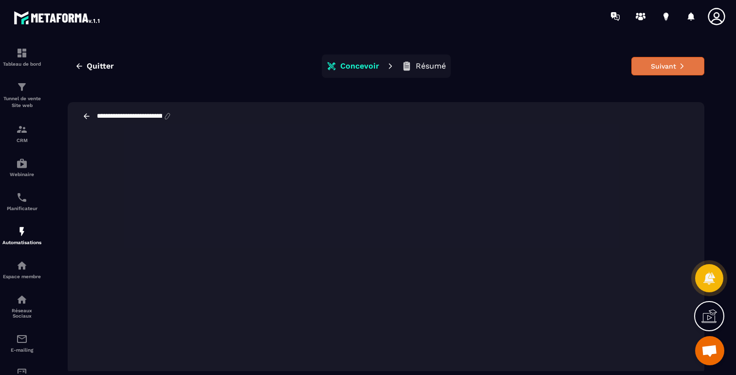
click at [653, 62] on button "Suivant" at bounding box center [668, 66] width 73 height 19
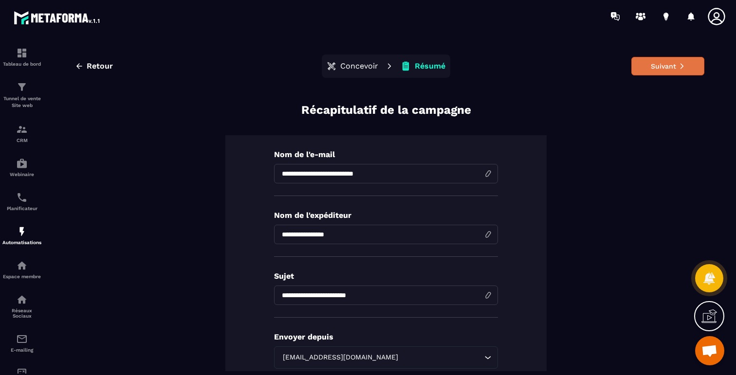
click at [687, 68] on button "Suivant" at bounding box center [668, 66] width 73 height 19
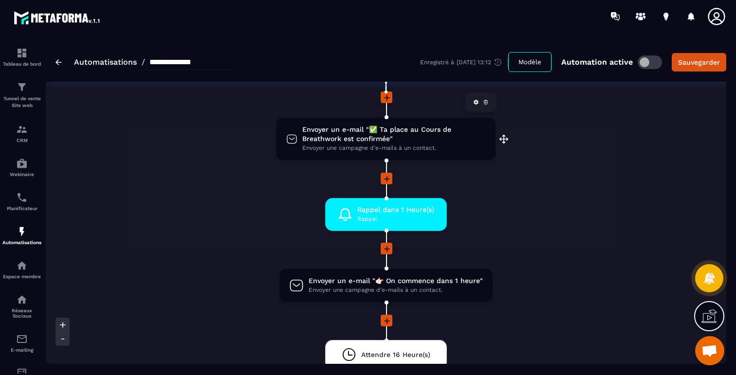
scroll to position [180, 0]
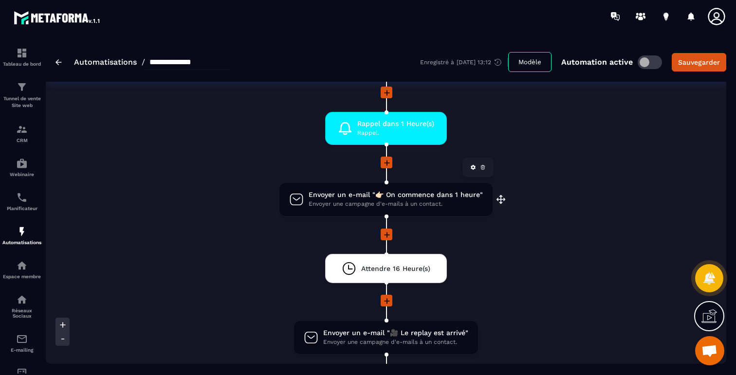
click at [343, 203] on span "Envoyer une campagne d'e-mails à un contact." at bounding box center [396, 204] width 174 height 9
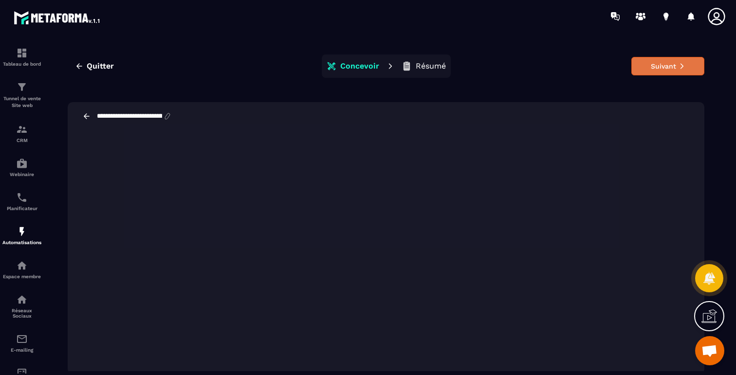
click at [661, 66] on button "Suivant" at bounding box center [668, 66] width 73 height 19
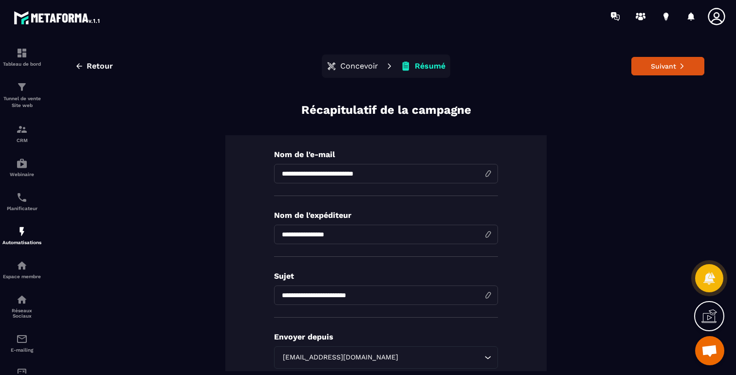
click at [661, 66] on button "Suivant" at bounding box center [668, 66] width 73 height 19
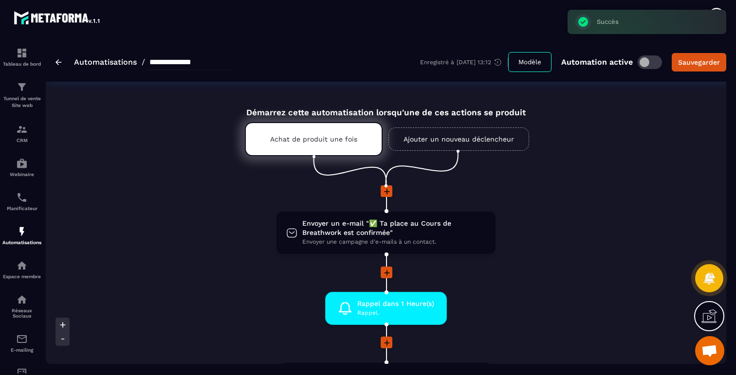
click at [643, 62] on span at bounding box center [650, 63] width 24 height 14
click at [690, 64] on div "Sauvegarder" at bounding box center [699, 62] width 42 height 10
click at [314, 143] on p "Achat de produit une fois" at bounding box center [313, 139] width 87 height 8
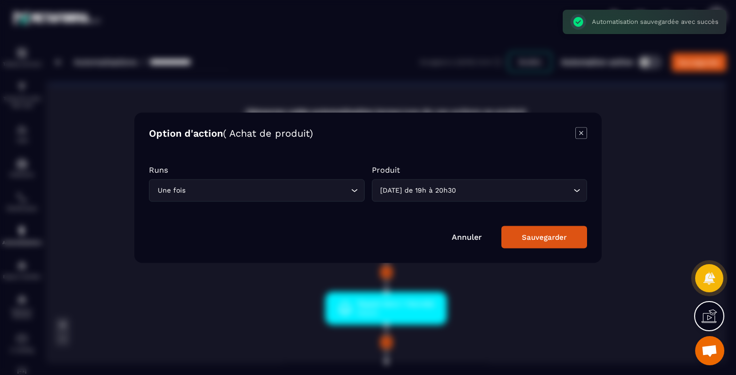
click at [577, 132] on icon "Modal window" at bounding box center [582, 133] width 12 height 12
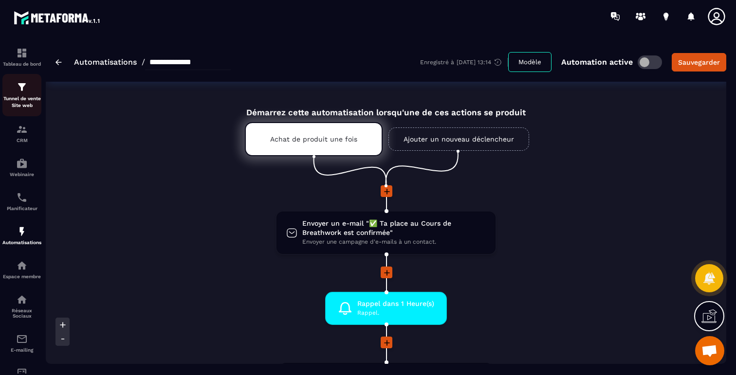
click at [35, 97] on p "Tunnel de vente Site web" at bounding box center [21, 102] width 39 height 14
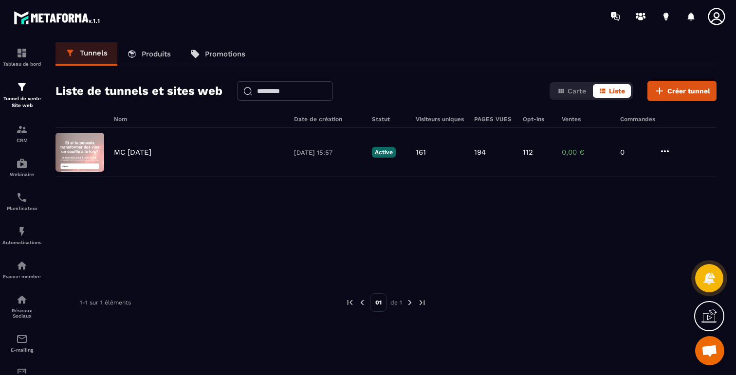
click at [156, 56] on p "Produits" at bounding box center [156, 54] width 29 height 9
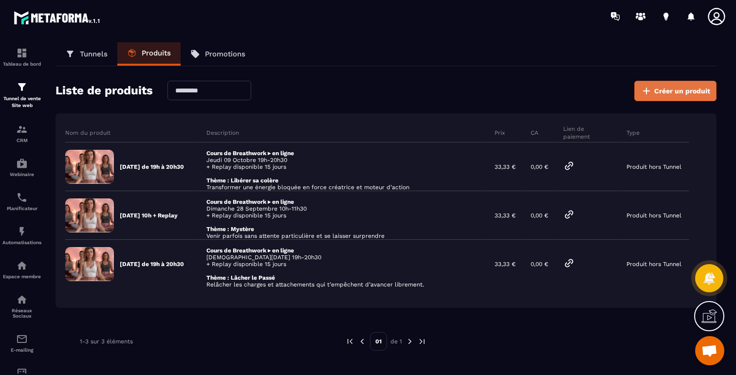
click at [680, 89] on span "Créer un produit" at bounding box center [682, 91] width 56 height 10
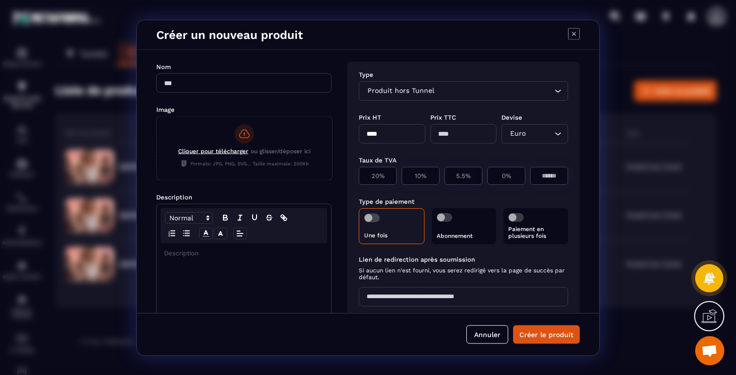
click at [187, 263] on div "Modal window" at bounding box center [244, 319] width 174 height 153
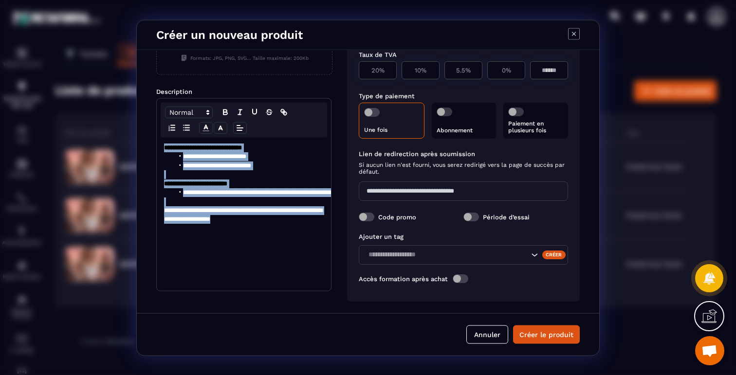
drag, startPoint x: 272, startPoint y: 219, endPoint x: 164, endPoint y: 149, distance: 129.1
click at [164, 149] on div "**********" at bounding box center [244, 213] width 174 height 153
click at [205, 127] on polyline "Modal window" at bounding box center [206, 127] width 3 height 4
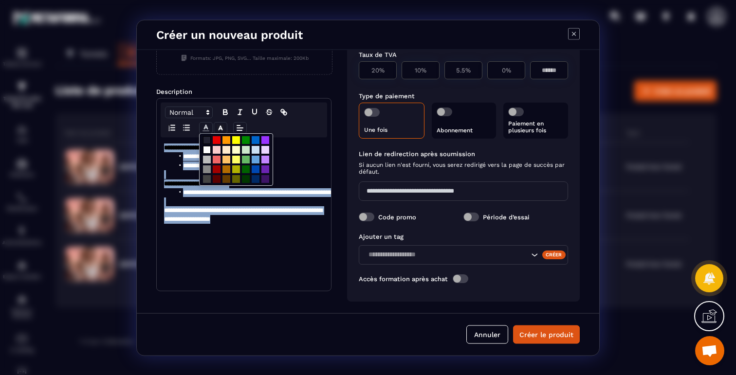
click at [209, 148] on span "Modal window" at bounding box center [207, 150] width 8 height 8
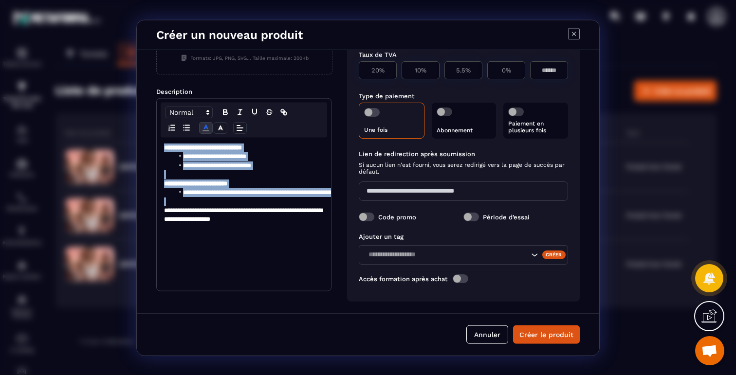
click at [272, 203] on p "Modal window" at bounding box center [244, 201] width 160 height 9
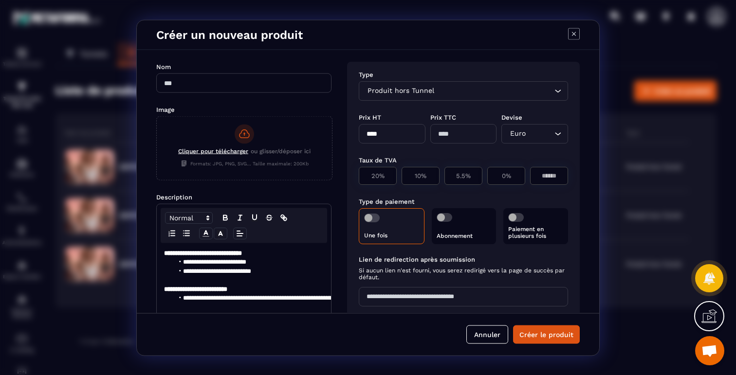
click at [237, 149] on span "Cliquer pour télécharger" at bounding box center [213, 151] width 70 height 7
click at [157, 180] on input "Cliquer pour télécharger ou glisser/déposer ici Formats: JPG, PNG, SVG... Taill…" at bounding box center [157, 180] width 0 height 0
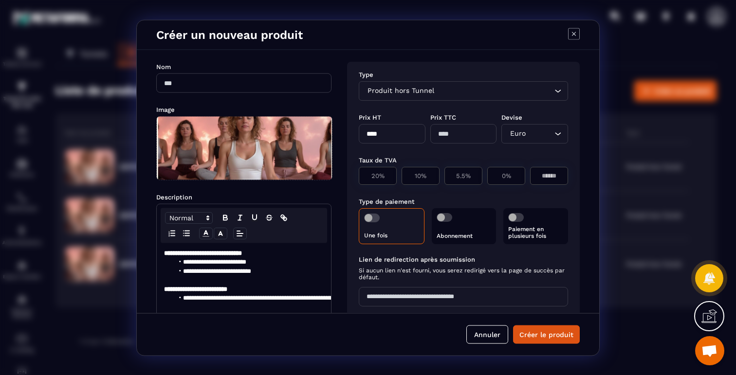
click at [221, 88] on input "Modal window" at bounding box center [243, 82] width 175 height 19
type input "**********"
click at [387, 132] on input "****" at bounding box center [392, 133] width 67 height 19
click at [373, 133] on input "****" at bounding box center [392, 133] width 67 height 19
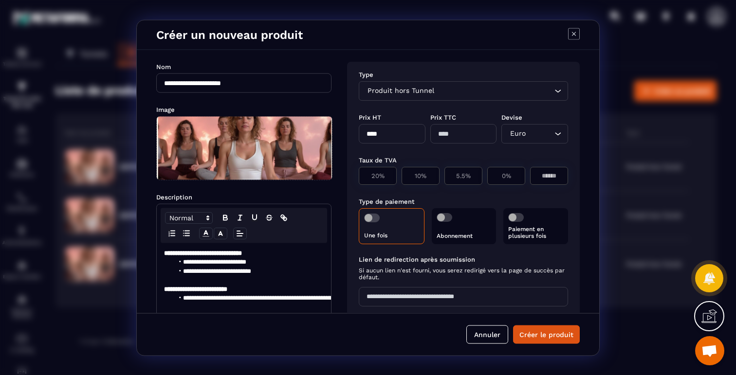
click at [373, 133] on input "****" at bounding box center [392, 133] width 67 height 19
type input "*****"
click at [378, 172] on p "20%" at bounding box center [377, 175] width 27 height 7
type input "*****"
type input "**"
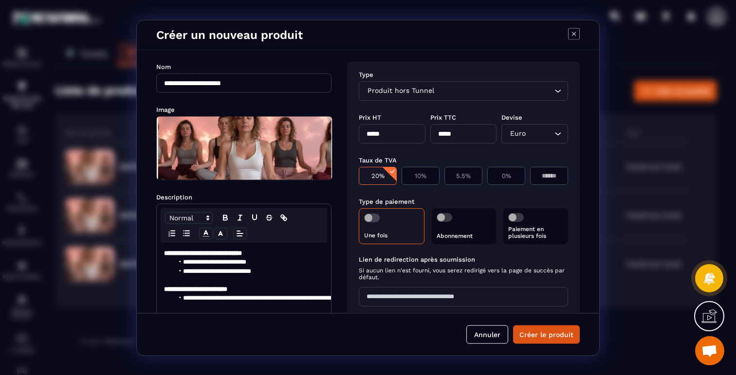
click at [373, 219] on span "Modal window" at bounding box center [372, 217] width 16 height 9
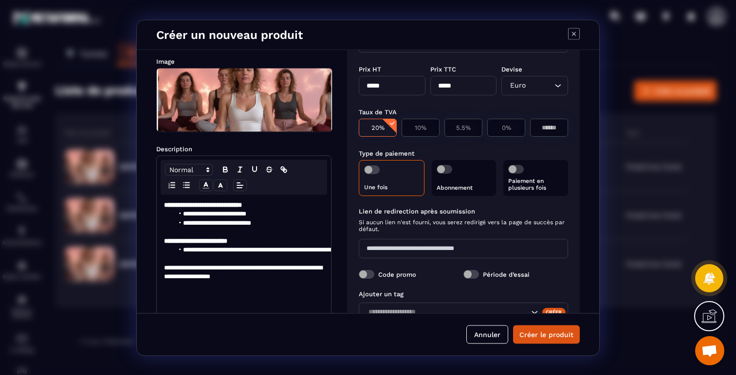
scroll to position [66, 0]
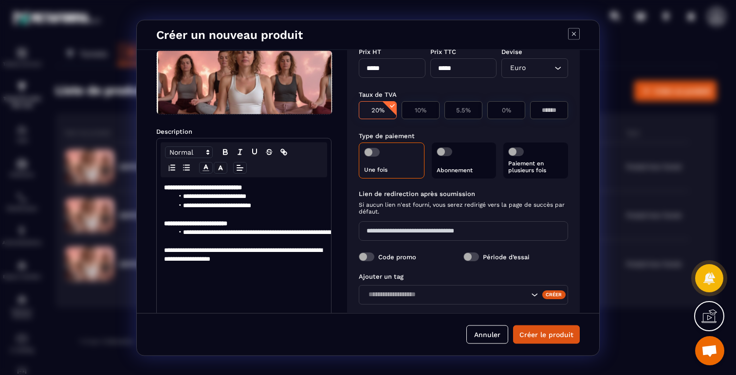
click at [386, 227] on input "Modal window" at bounding box center [463, 230] width 209 height 19
type input "**********"
click at [396, 257] on label "Code promo" at bounding box center [397, 256] width 38 height 7
click at [361, 257] on span "Modal window" at bounding box center [367, 256] width 16 height 9
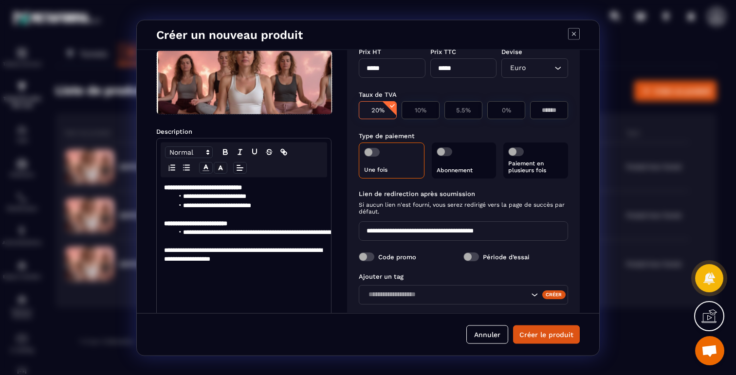
click at [559, 296] on div "Créer" at bounding box center [554, 294] width 24 height 9
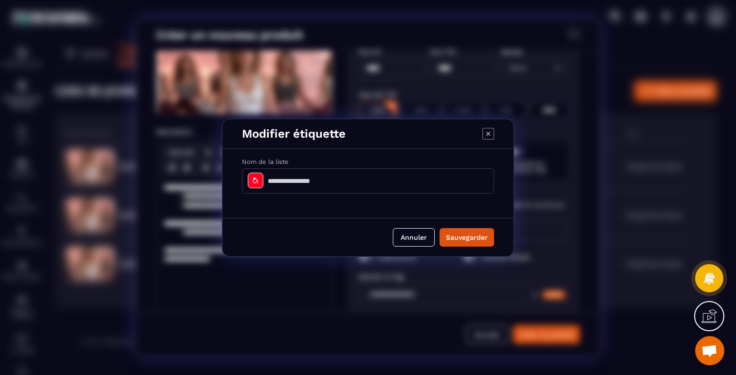
click at [373, 192] on input "Modal window" at bounding box center [368, 180] width 252 height 25
type input "**********"
click at [476, 242] on button "Sauvegarder" at bounding box center [467, 237] width 55 height 19
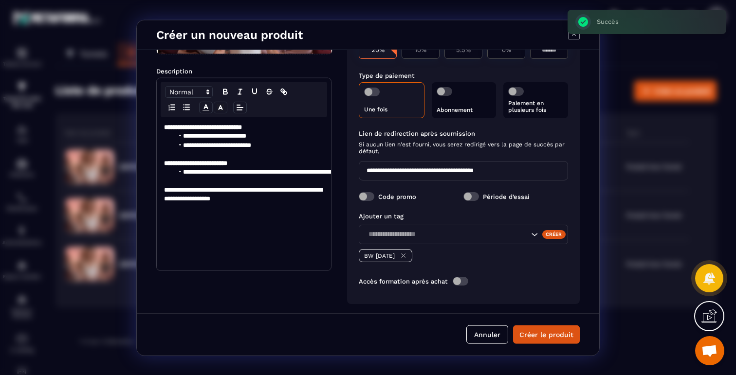
scroll to position [129, 0]
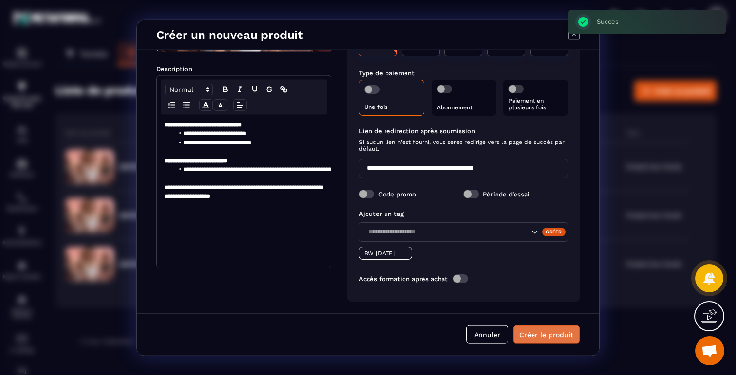
click at [531, 331] on button "Créer le produit" at bounding box center [546, 334] width 67 height 19
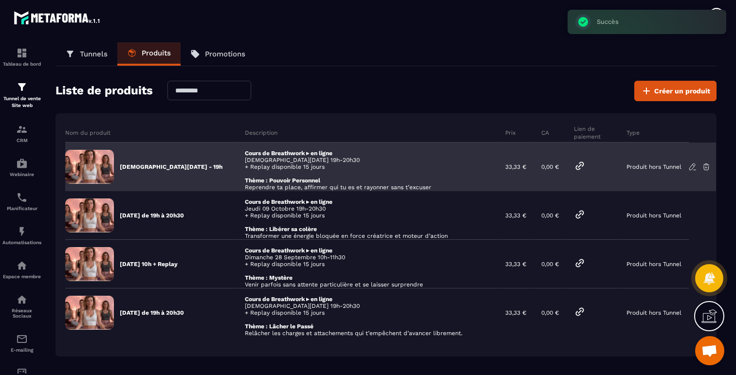
click at [579, 165] on icon at bounding box center [579, 165] width 7 height 7
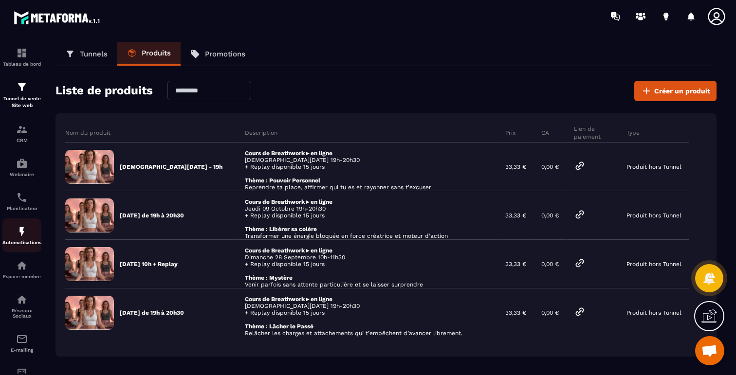
click at [18, 234] on img at bounding box center [22, 232] width 12 height 12
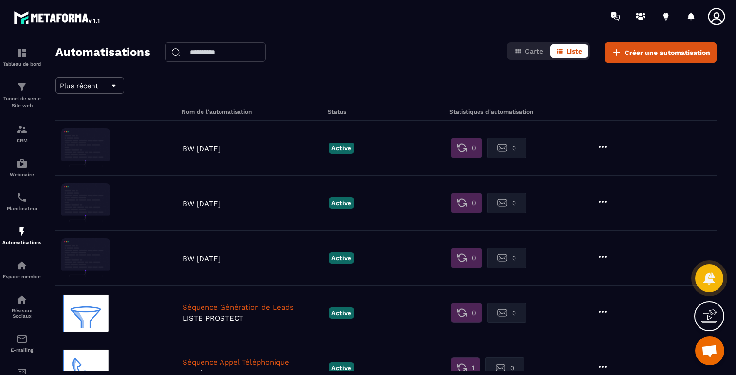
click at [606, 149] on icon at bounding box center [603, 147] width 12 height 12
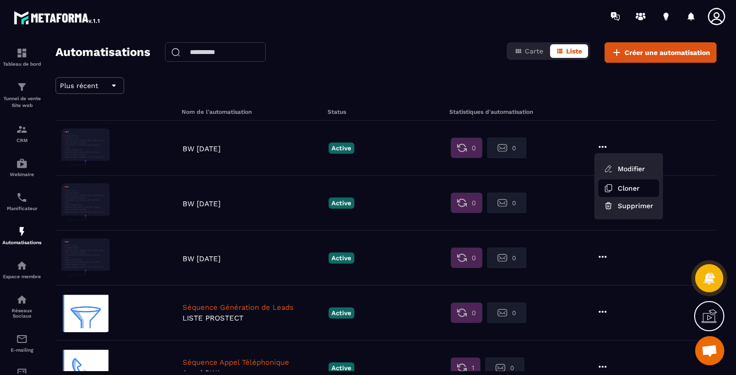
click at [617, 187] on button "Cloner" at bounding box center [628, 189] width 61 height 18
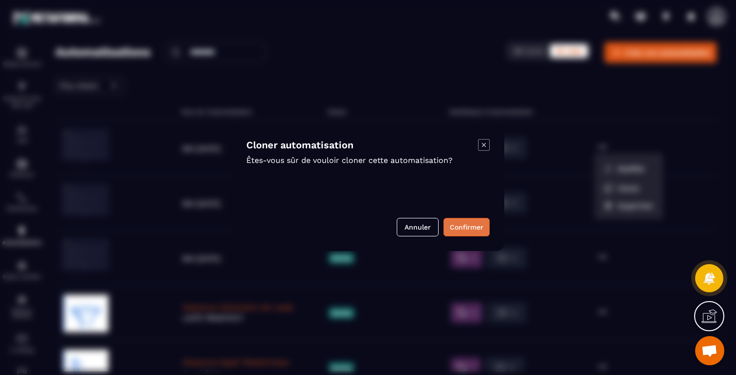
click at [467, 224] on button "Confirmer" at bounding box center [467, 227] width 46 height 19
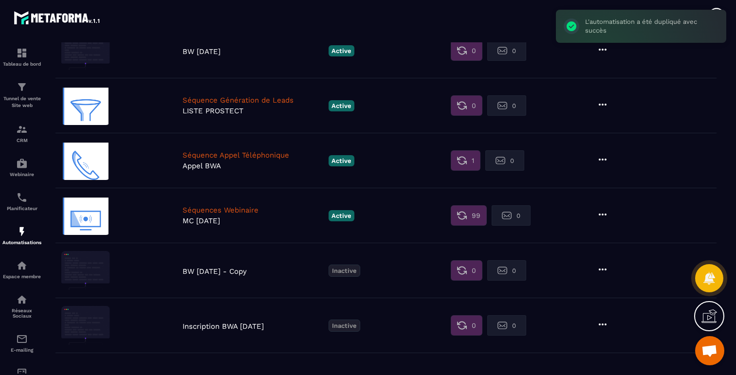
scroll to position [252, 0]
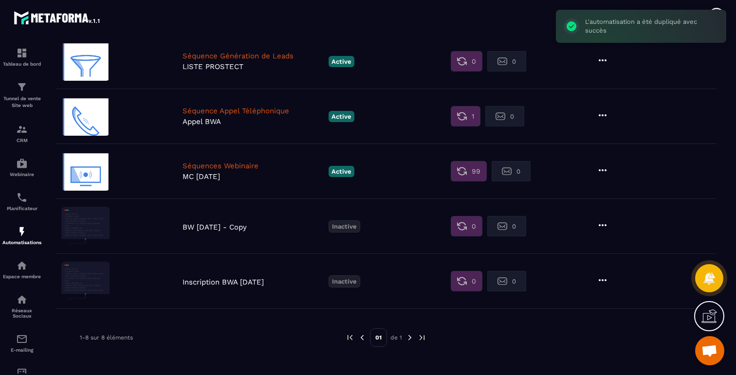
click at [234, 225] on p "BW 09 Oct 2025 - Copy" at bounding box center [253, 227] width 141 height 9
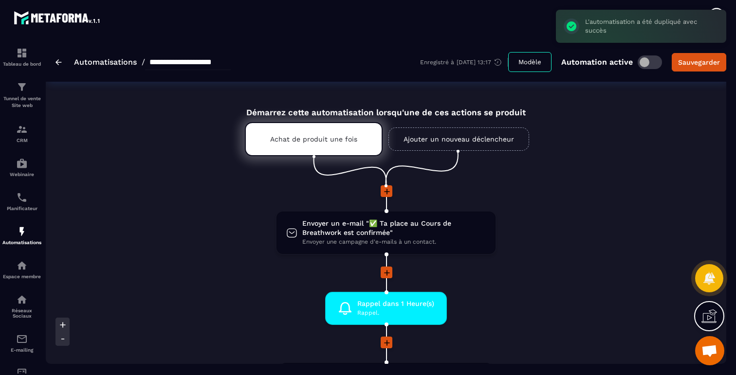
click at [456, 128] on link "Ajouter un nouveau déclencheur" at bounding box center [459, 139] width 141 height 23
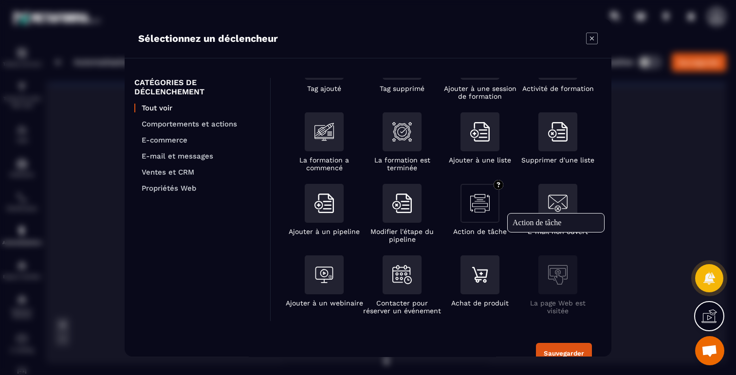
scroll to position [81, 0]
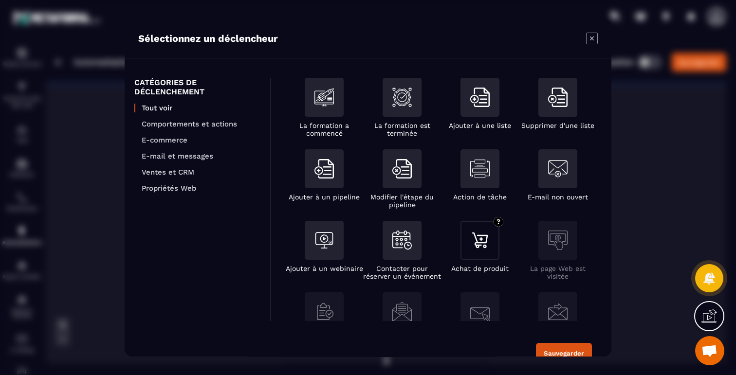
click at [472, 247] on img "Modal window" at bounding box center [479, 240] width 19 height 19
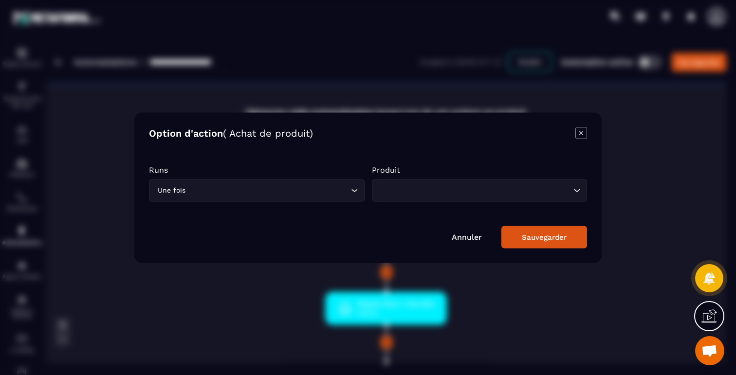
click at [422, 186] on input "Search for option" at bounding box center [474, 190] width 193 height 11
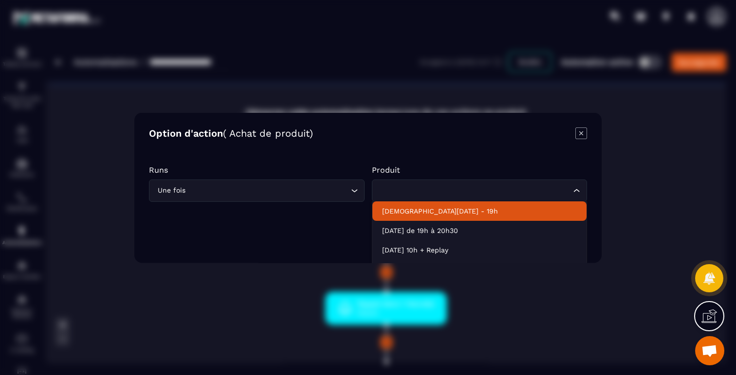
click at [428, 209] on p "Jeudi 23 Oct 2025 - 19h" at bounding box center [479, 211] width 195 height 10
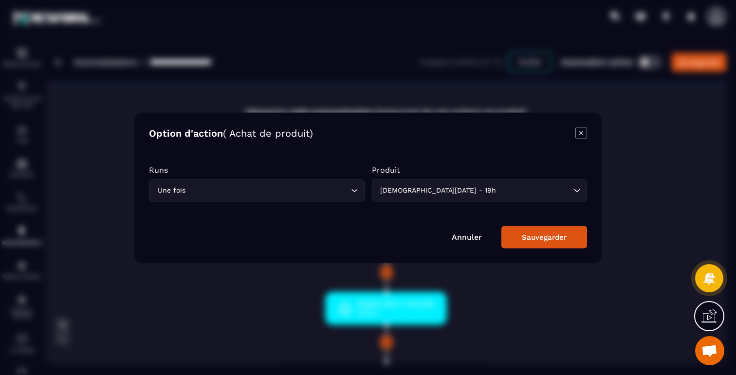
click at [534, 235] on div "Sauvegarder" at bounding box center [544, 237] width 45 height 9
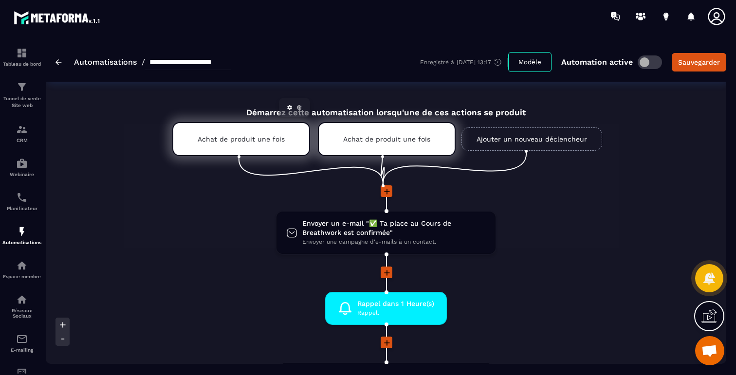
click at [303, 132] on div "Achat de produit une fois" at bounding box center [241, 139] width 138 height 34
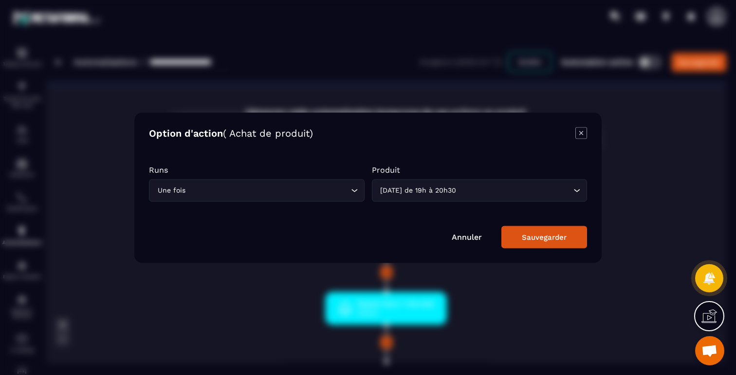
click at [584, 138] on icon "Modal window" at bounding box center [582, 133] width 12 height 12
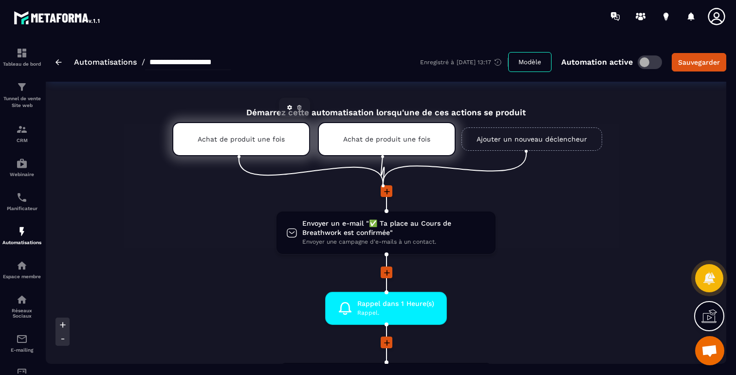
click at [299, 109] on icon at bounding box center [299, 108] width 1 height 1
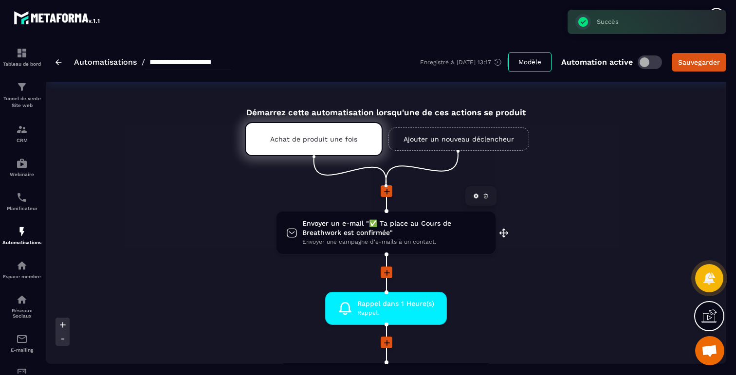
click at [398, 226] on span "Envoyer un e-mail "✅ Ta place au Cours de Breathwork est confirmée"" at bounding box center [394, 228] width 184 height 19
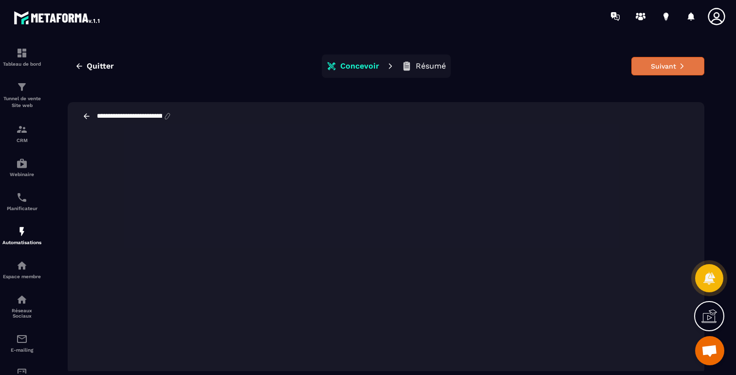
click at [671, 67] on button "Suivant" at bounding box center [668, 66] width 73 height 19
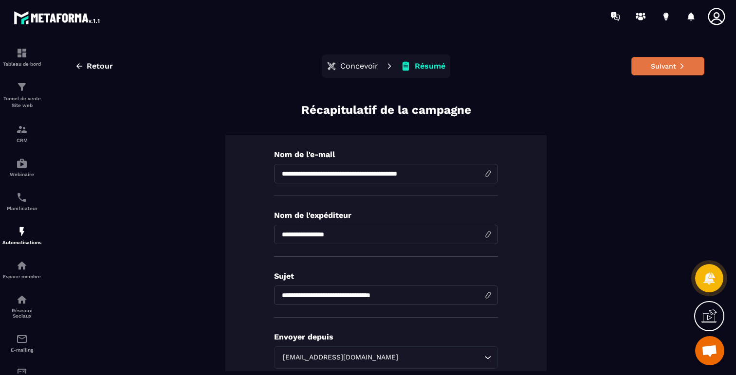
click at [673, 65] on button "Suivant" at bounding box center [668, 66] width 73 height 19
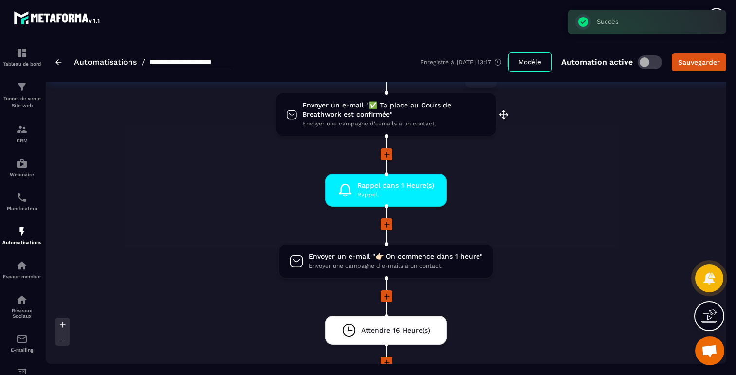
scroll to position [187, 0]
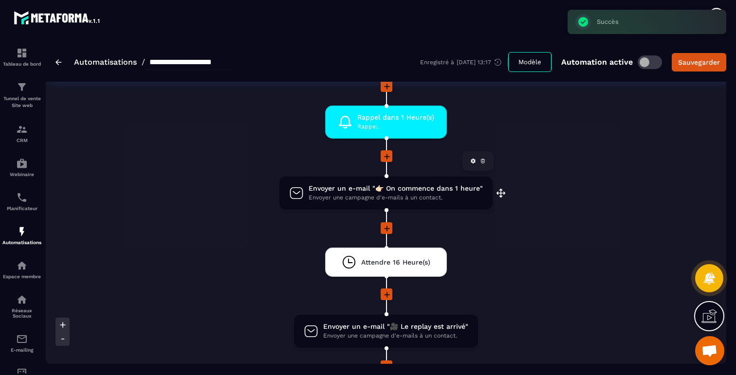
click at [346, 204] on div "Envoyer un e-mail "👉🏻 On commence dans 1 heure" Envoyer une campagne d'e-mails …" at bounding box center [386, 193] width 213 height 33
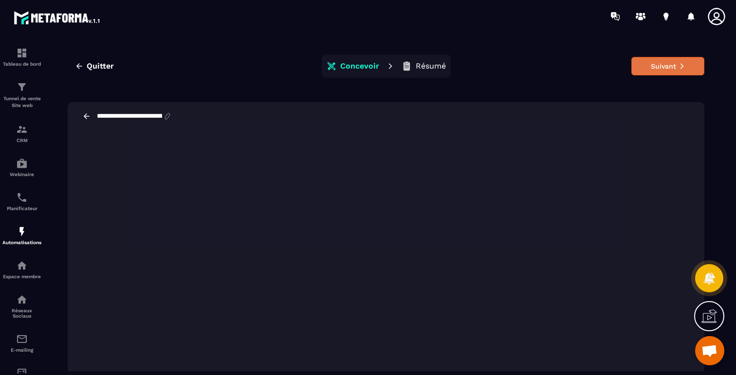
click at [655, 68] on button "Suivant" at bounding box center [668, 66] width 73 height 19
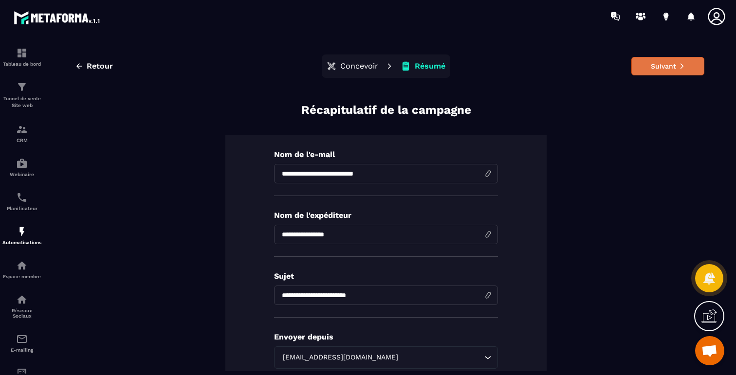
click at [660, 66] on button "Suivant" at bounding box center [668, 66] width 73 height 19
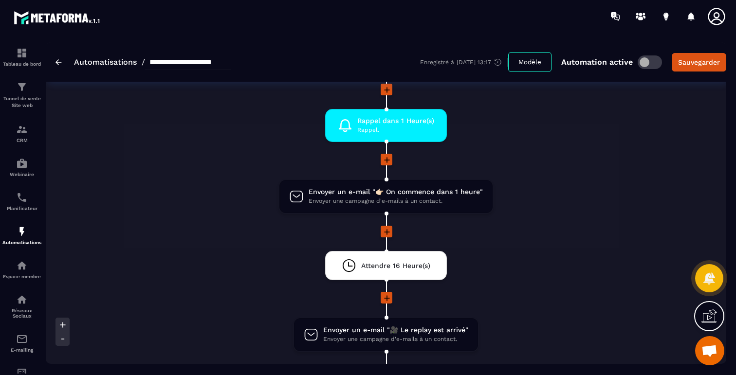
scroll to position [378, 0]
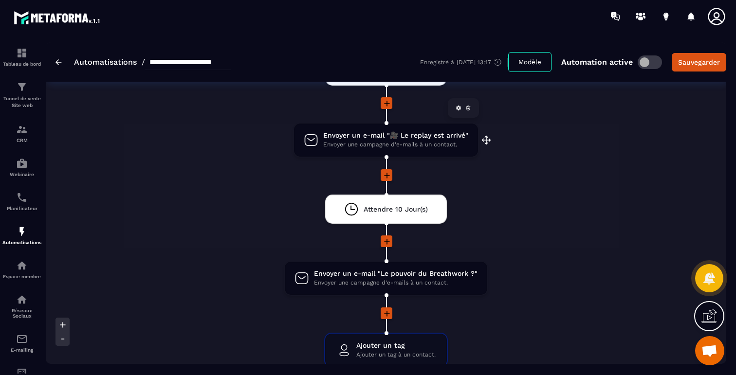
click at [356, 131] on span "Envoyer un e-mail "🎥 Le replay est arrivé"" at bounding box center [395, 135] width 145 height 9
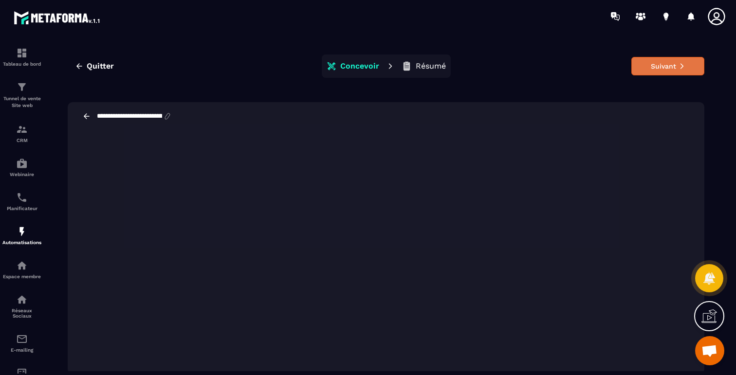
click at [660, 74] on button "Suivant" at bounding box center [668, 66] width 73 height 19
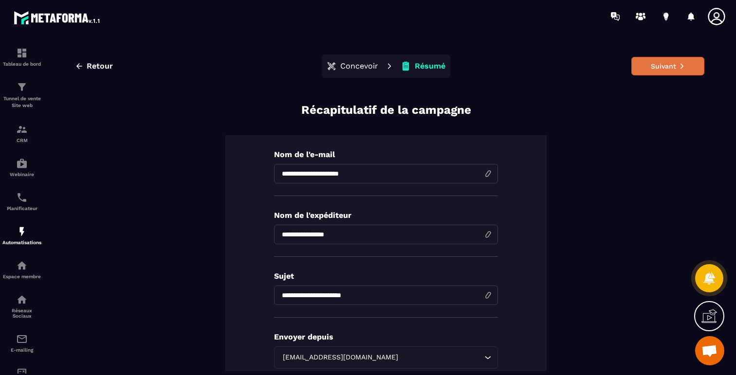
click at [673, 57] on button "Suivant" at bounding box center [668, 66] width 73 height 19
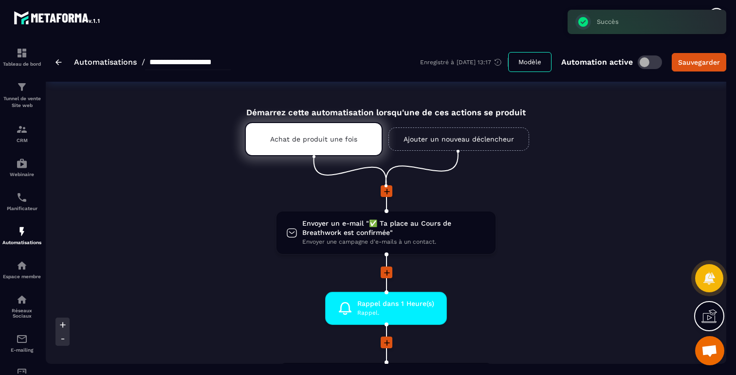
click at [652, 63] on span at bounding box center [650, 63] width 24 height 14
click at [692, 66] on div "Sauvegarder" at bounding box center [699, 62] width 42 height 10
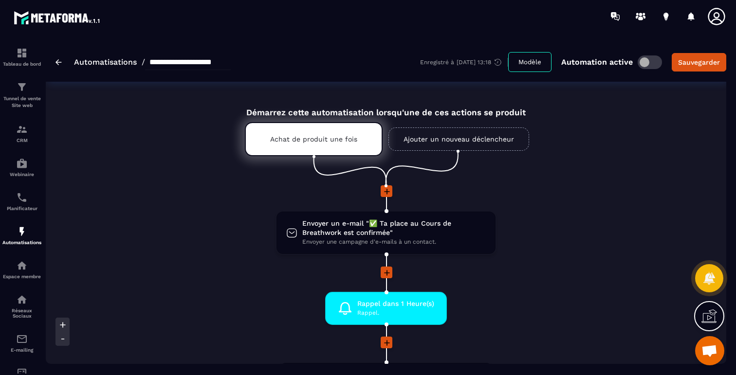
click at [59, 64] on img at bounding box center [59, 62] width 6 height 6
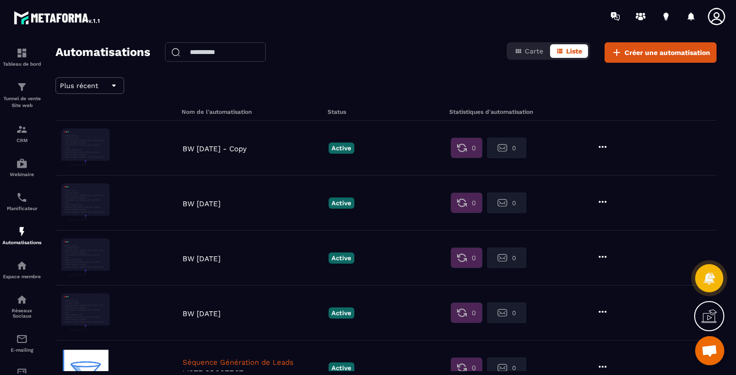
click at [599, 146] on icon at bounding box center [603, 147] width 12 height 12
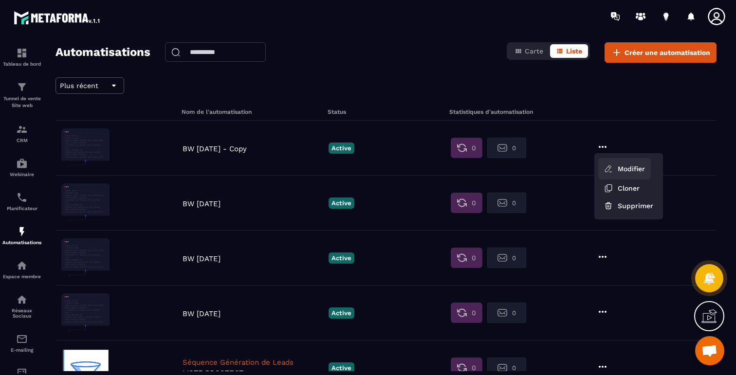
click at [613, 168] on link "Modifier" at bounding box center [624, 168] width 53 height 21
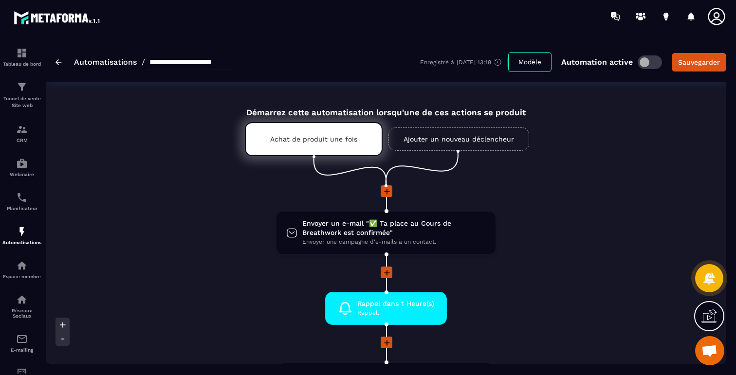
click at [197, 68] on input "**********" at bounding box center [188, 63] width 86 height 16
click at [172, 60] on input "**********" at bounding box center [188, 63] width 86 height 16
drag, startPoint x: 214, startPoint y: 62, endPoint x: 269, endPoint y: 64, distance: 55.0
click at [268, 64] on div "**********" at bounding box center [386, 61] width 681 height 39
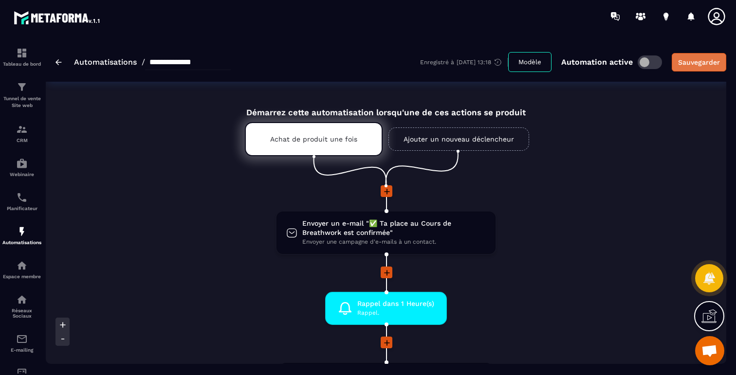
type input "**********"
click at [691, 56] on button "Sauvegarder" at bounding box center [699, 62] width 55 height 19
click at [57, 62] on img at bounding box center [59, 62] width 6 height 6
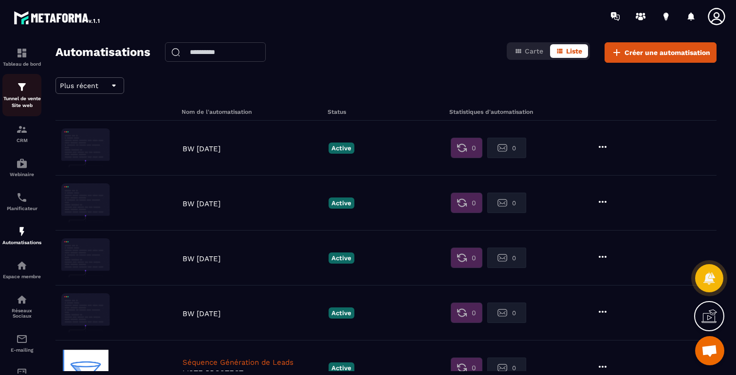
click at [27, 87] on img at bounding box center [22, 87] width 12 height 12
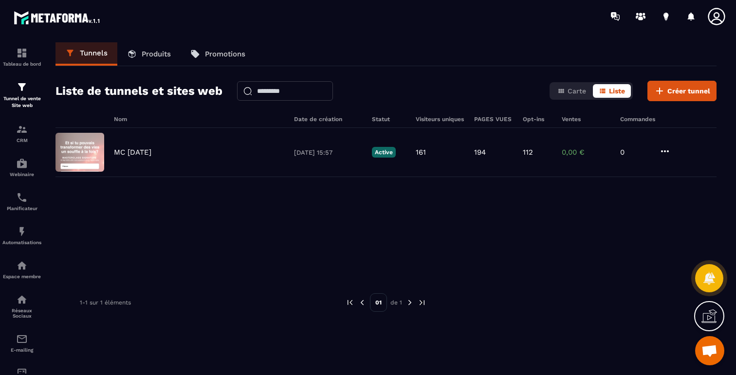
click at [154, 50] on p "Produits" at bounding box center [156, 54] width 29 height 9
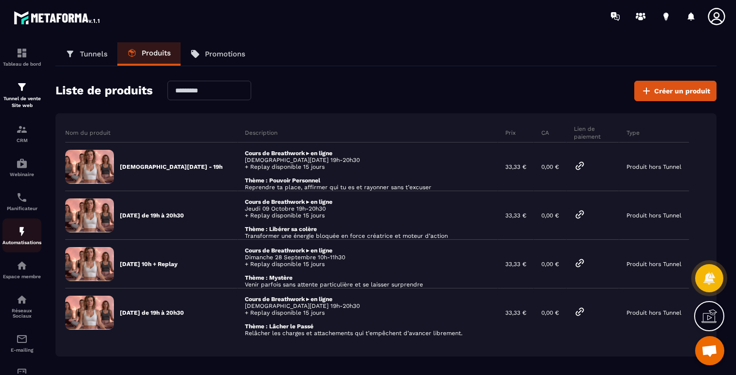
click at [22, 241] on div "Automatisations" at bounding box center [21, 235] width 39 height 19
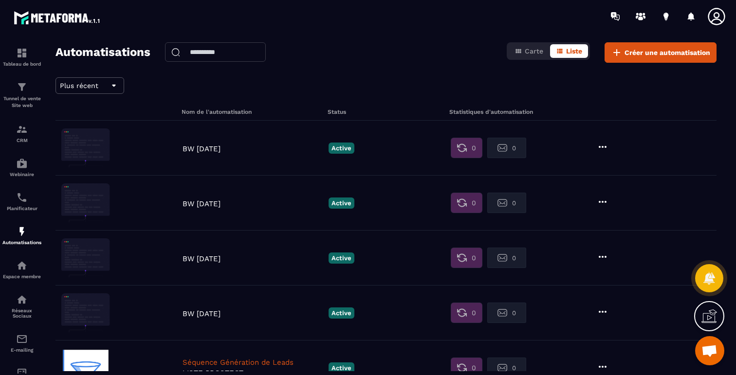
click at [231, 315] on p "BW 25 Sept 2025" at bounding box center [253, 314] width 141 height 9
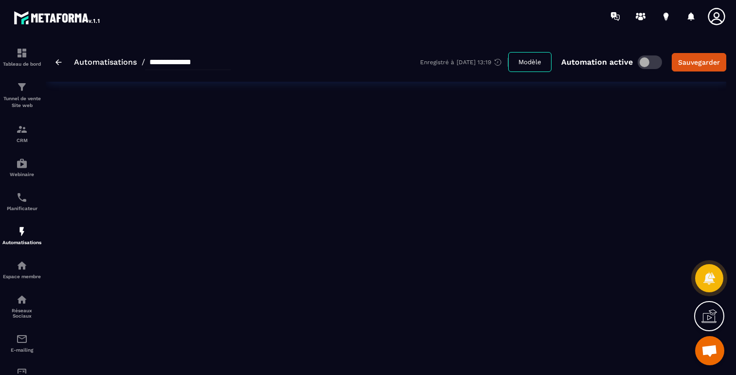
type input "**********"
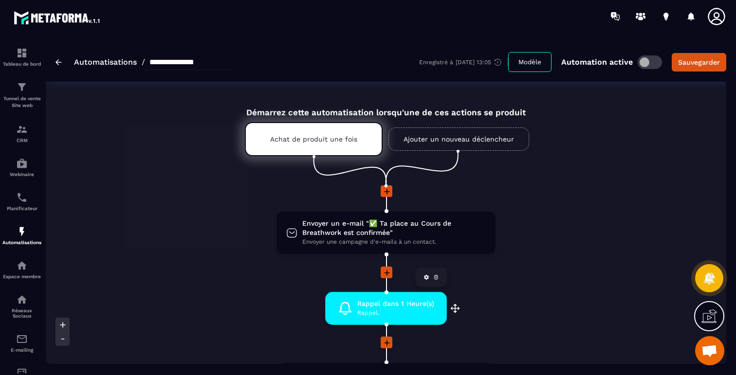
click at [385, 272] on icon at bounding box center [387, 273] width 10 height 10
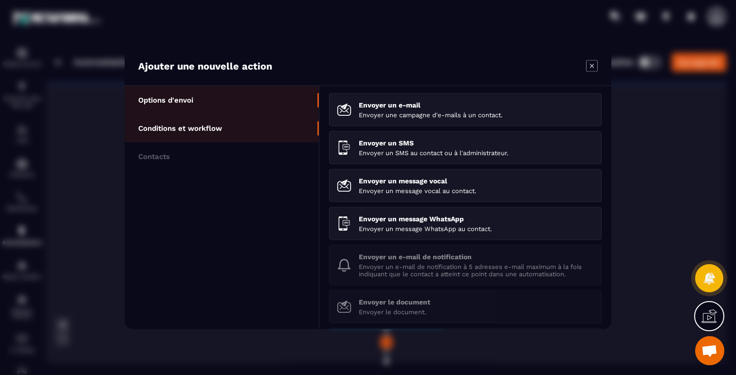
click at [220, 128] on p "Conditions et workflow" at bounding box center [180, 128] width 84 height 9
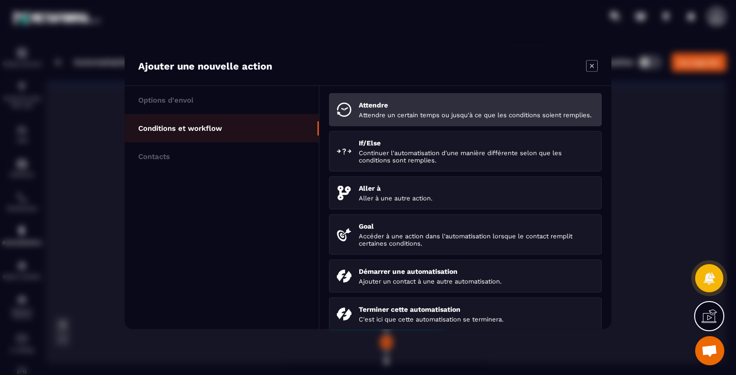
click at [382, 108] on p "Attendre" at bounding box center [476, 105] width 235 height 8
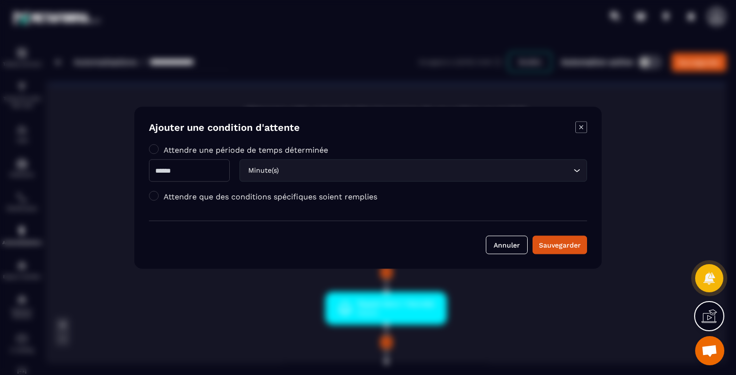
click at [267, 169] on div "Minute(s)" at bounding box center [408, 170] width 327 height 11
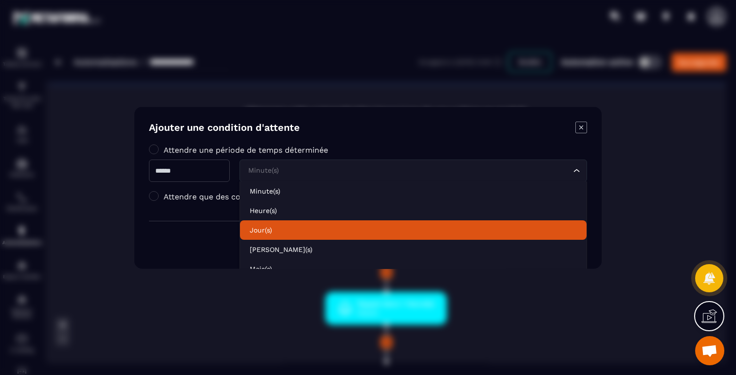
scroll to position [30, 0]
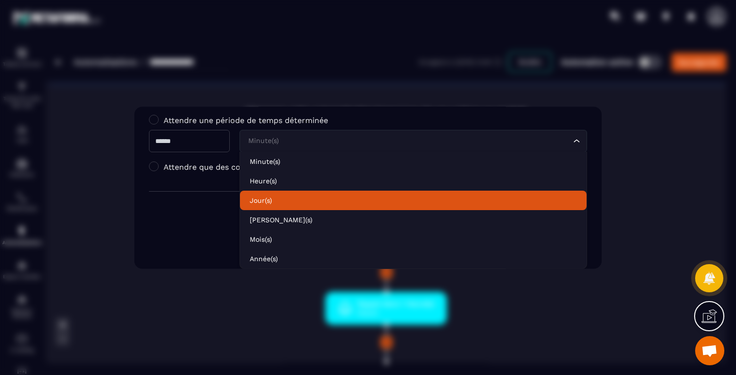
click at [204, 174] on div "Attendre que des conditions spécifiques soient remplies" at bounding box center [368, 169] width 438 height 15
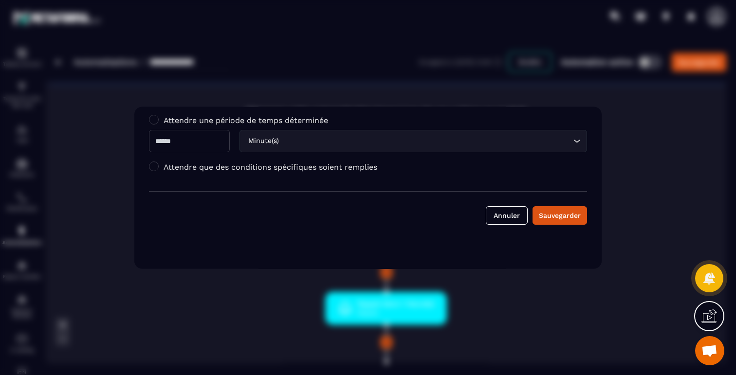
scroll to position [0, 0]
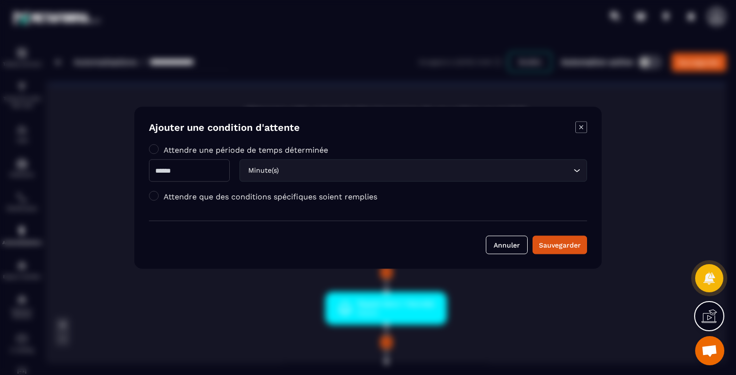
click at [205, 194] on label "Attendre que des conditions spécifiques soient remplies" at bounding box center [271, 196] width 214 height 9
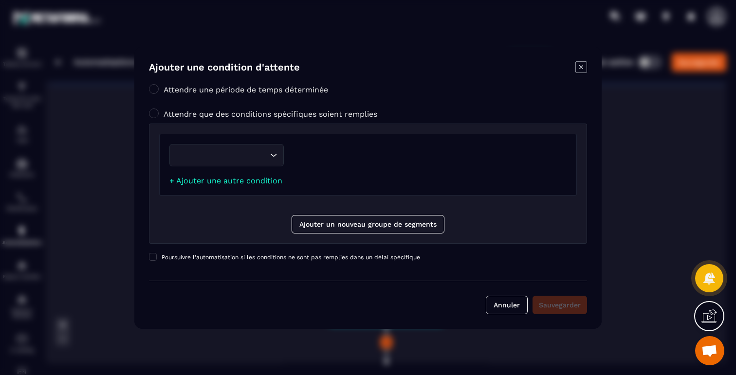
click at [229, 150] on input "Search for option" at bounding box center [222, 155] width 92 height 11
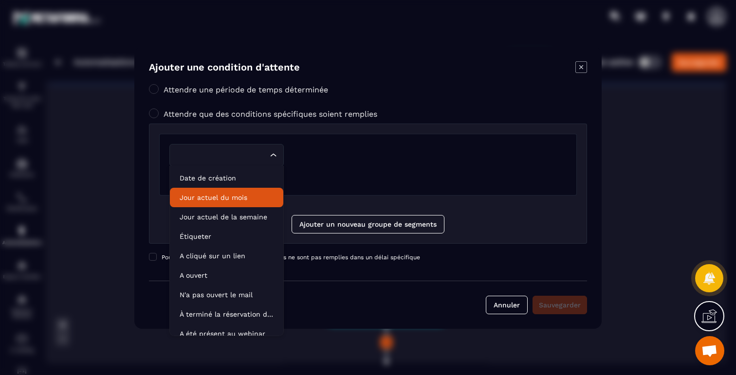
click at [215, 200] on p "Jour actuel du mois" at bounding box center [227, 198] width 94 height 10
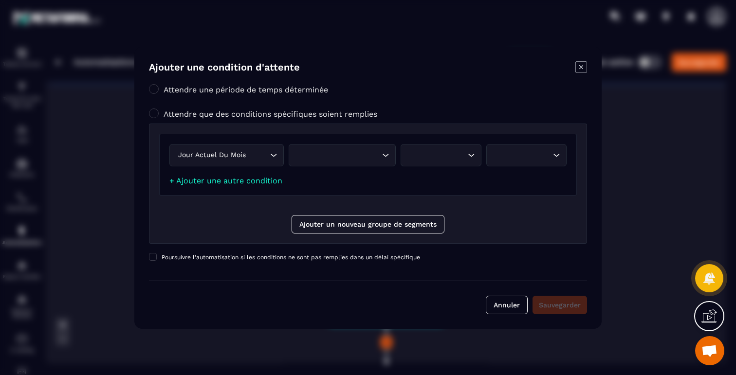
click at [363, 162] on div "Loading..." at bounding box center [342, 155] width 107 height 22
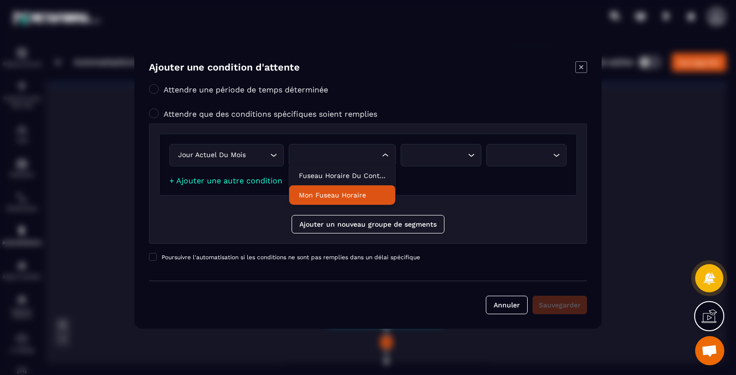
click at [346, 191] on p "Mon fuseau horaire" at bounding box center [342, 195] width 87 height 10
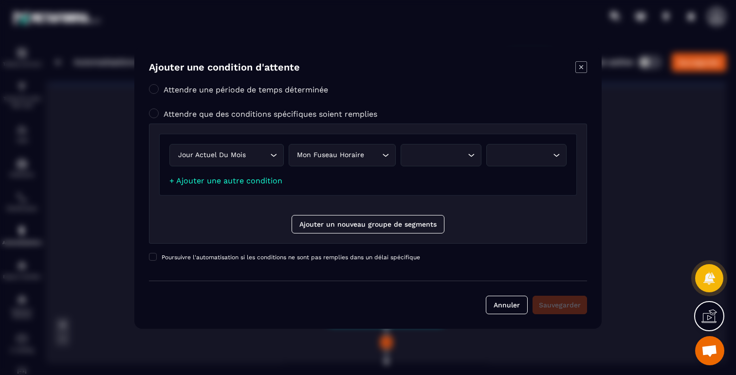
click at [451, 140] on div "Jour actuel du mois Loading... Mon fuseau horaire Loading... Loading... Loading…" at bounding box center [368, 165] width 418 height 62
click at [447, 149] on div "Loading..." at bounding box center [441, 155] width 80 height 22
click at [423, 172] on p "Est" at bounding box center [441, 176] width 60 height 10
click at [547, 141] on div "Jour actuel du mois Loading... Mon fuseau horaire Loading... Est Loading... Loa…" at bounding box center [368, 165] width 418 height 62
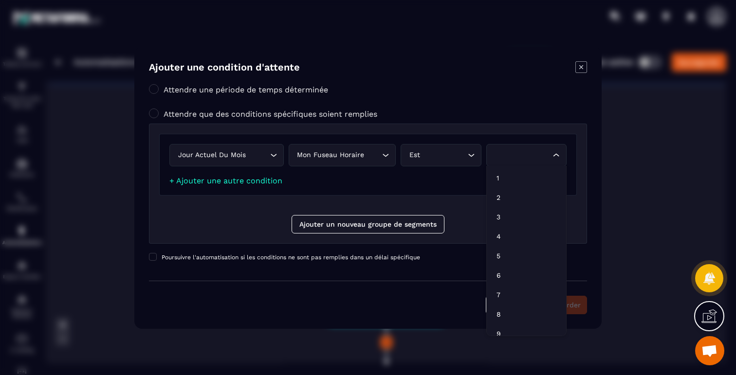
click at [538, 149] on div "Loading..." at bounding box center [526, 155] width 80 height 22
click at [587, 260] on div "Ajouter une condition d'attente Attendre une période de temps déterminée Attend…" at bounding box center [367, 188] width 467 height 282
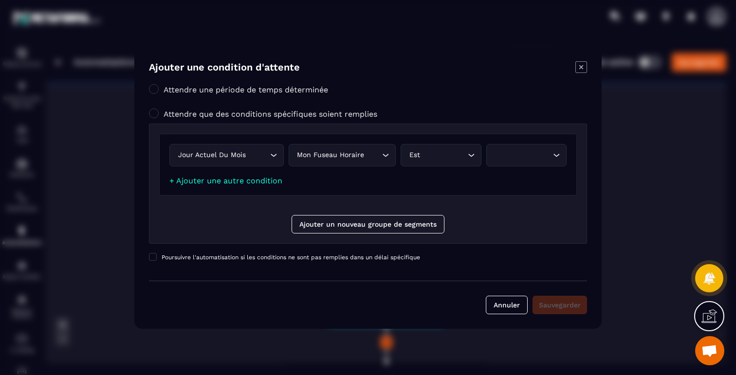
click at [578, 66] on icon "Modal window" at bounding box center [582, 67] width 12 height 12
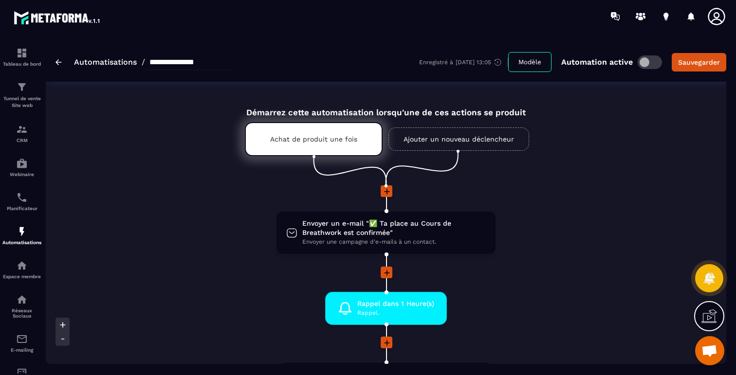
click at [388, 269] on icon at bounding box center [387, 273] width 10 height 10
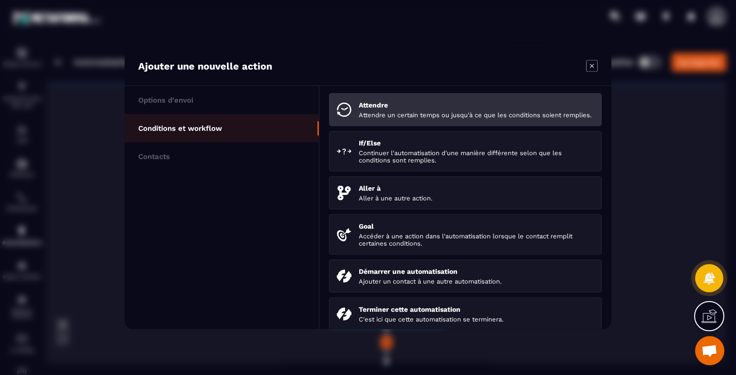
click at [389, 114] on p "Attendre un certain temps ou jusqu'à ce que les conditions soient remplies." at bounding box center [476, 114] width 235 height 7
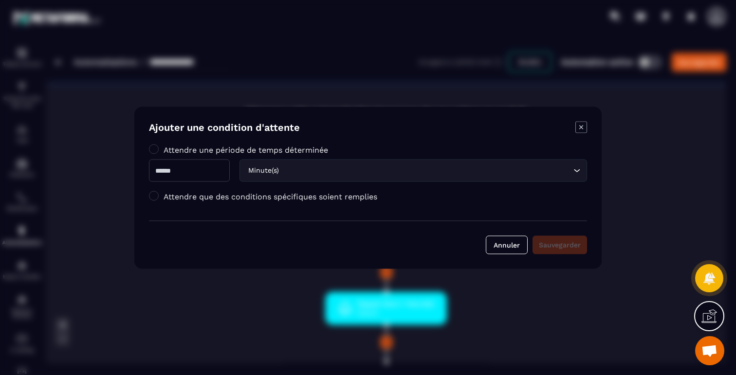
click at [170, 200] on label "Attendre que des conditions spécifiques soient remplies" at bounding box center [271, 196] width 214 height 9
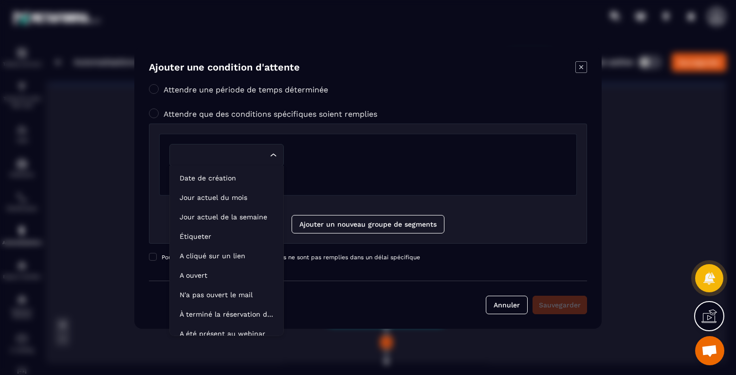
click at [242, 161] on div "Loading..." at bounding box center [226, 155] width 114 height 22
click at [218, 194] on p "Jour actuel du mois" at bounding box center [227, 198] width 94 height 10
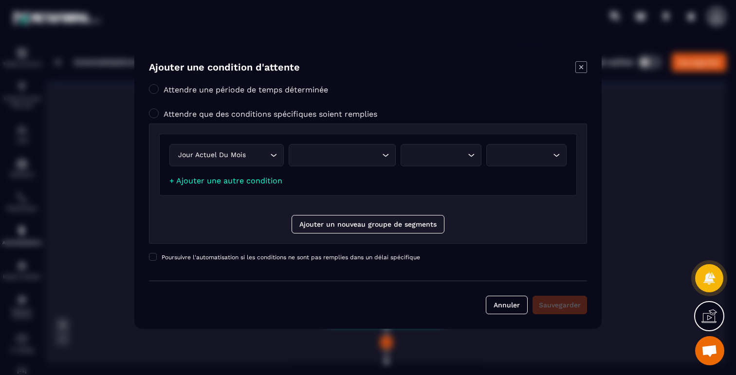
click at [362, 152] on div "Search for option" at bounding box center [337, 155] width 87 height 11
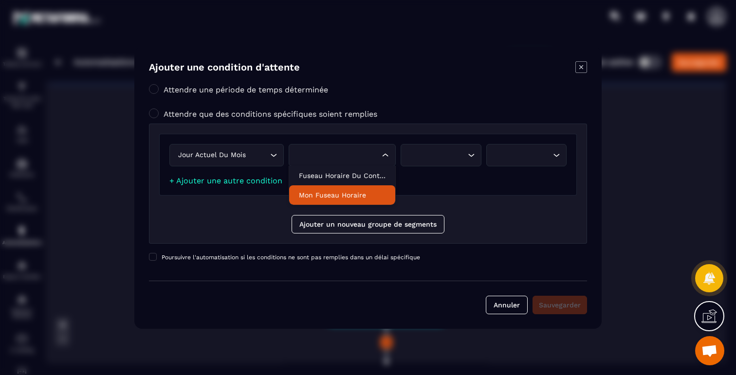
click at [347, 191] on p "Mon fuseau horaire" at bounding box center [342, 195] width 87 height 10
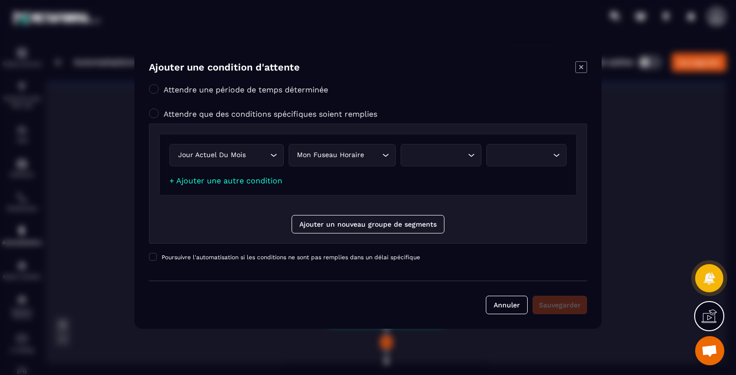
click at [433, 150] on div "Search for option" at bounding box center [436, 155] width 60 height 11
click at [421, 181] on li "Est" at bounding box center [440, 175] width 79 height 19
click at [533, 141] on div "Jour actuel du mois Loading... Mon fuseau horaire Loading... Est Loading... Loa…" at bounding box center [368, 165] width 418 height 62
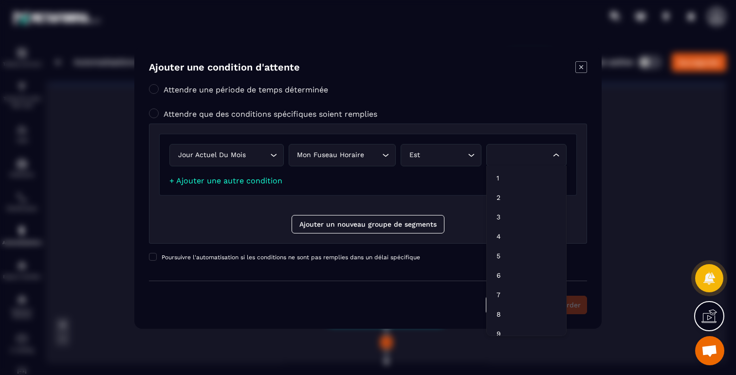
click at [528, 152] on div "Search for option" at bounding box center [522, 155] width 60 height 11
click at [505, 305] on li "25" at bounding box center [526, 299] width 79 height 19
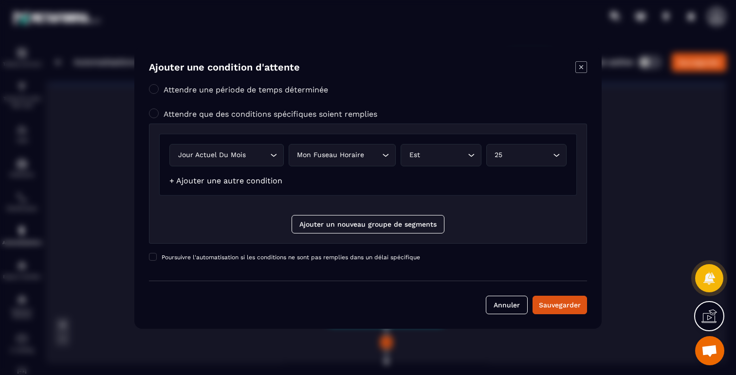
click at [254, 184] on link "+ Ajouter une autre condition" at bounding box center [225, 180] width 113 height 9
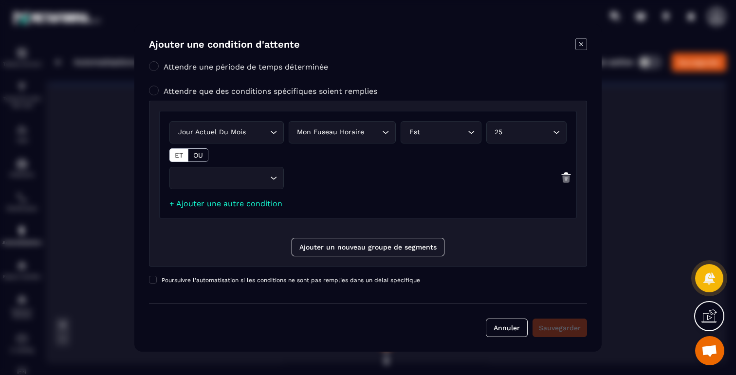
click at [247, 178] on input "Search for option" at bounding box center [222, 178] width 92 height 11
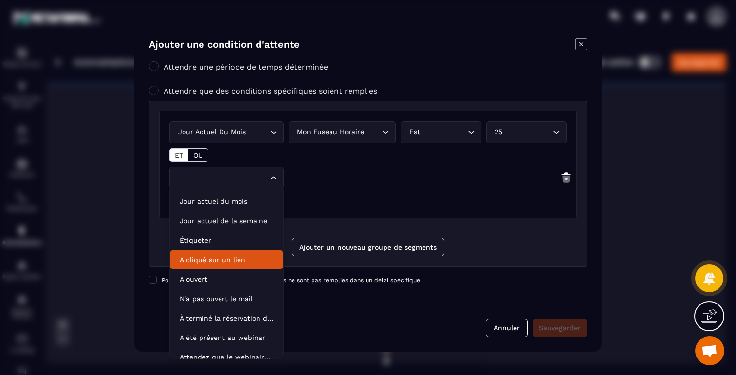
scroll to position [49, 0]
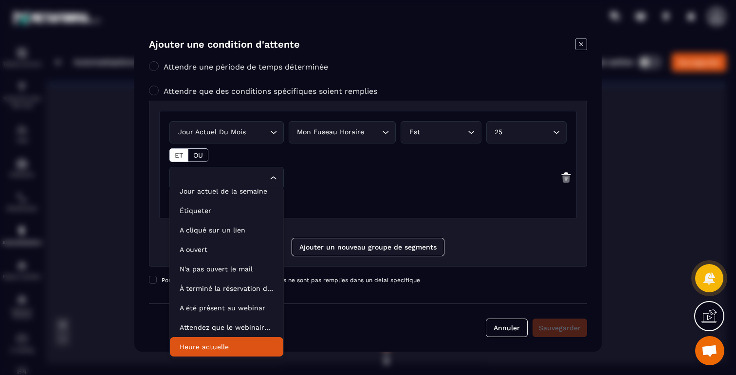
click at [213, 345] on p "Heure actuelle" at bounding box center [227, 347] width 94 height 10
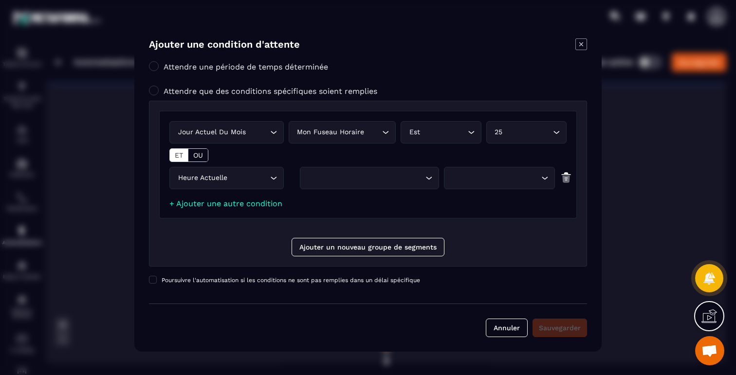
click at [357, 181] on div "Search for option" at bounding box center [364, 178] width 119 height 11
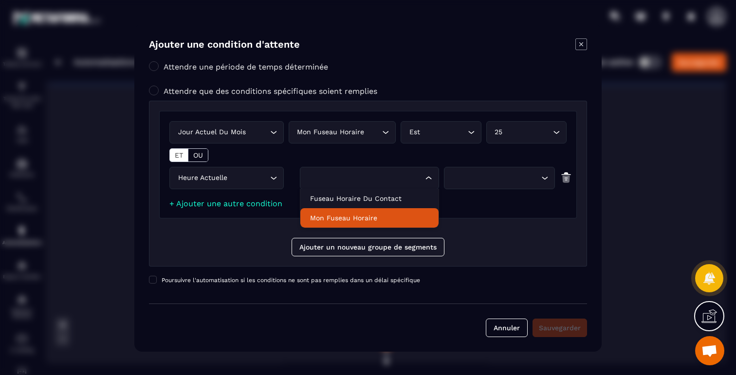
click at [352, 217] on p "Mon fuseau horaire" at bounding box center [369, 218] width 119 height 10
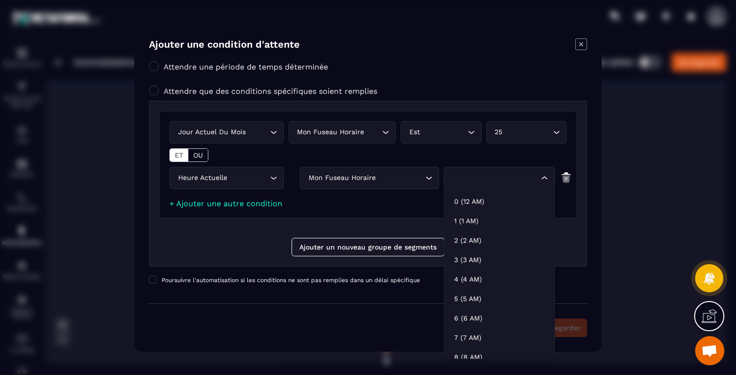
click at [476, 183] on div "Search for option" at bounding box center [494, 178] width 91 height 11
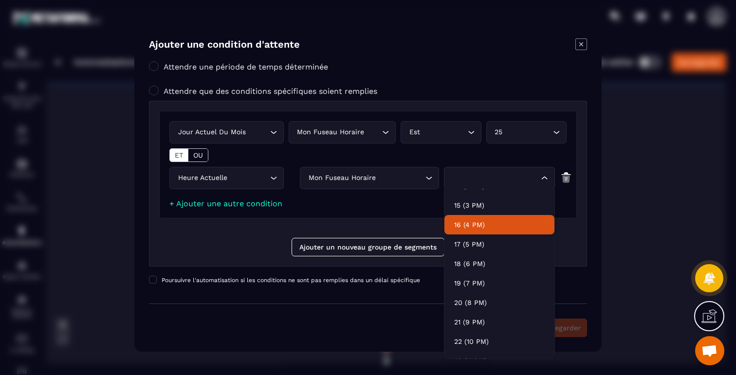
scroll to position [302, 0]
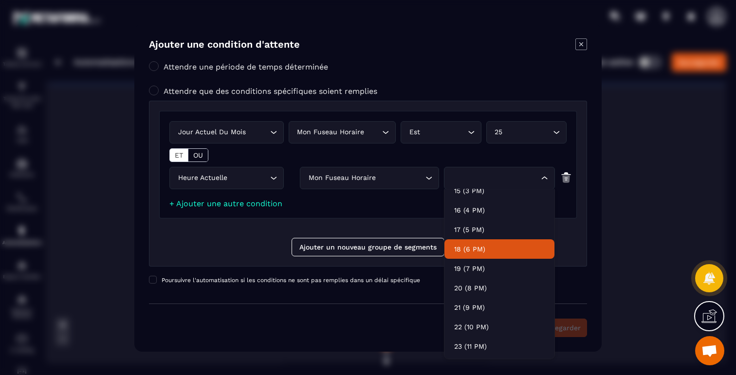
click at [468, 249] on p "18 (6 PM)" at bounding box center [499, 250] width 91 height 10
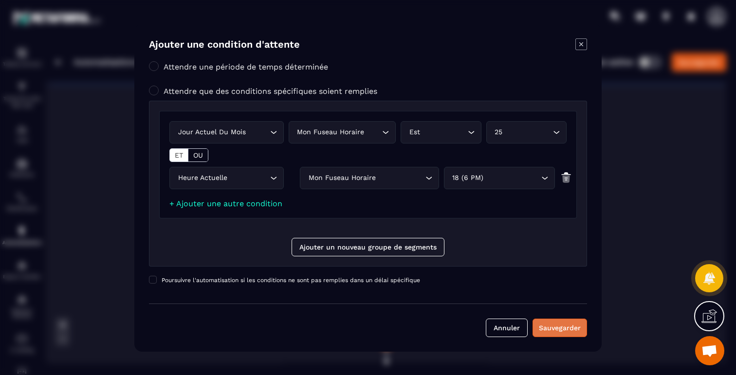
click at [547, 325] on div "Sauvegarder" at bounding box center [560, 328] width 42 height 10
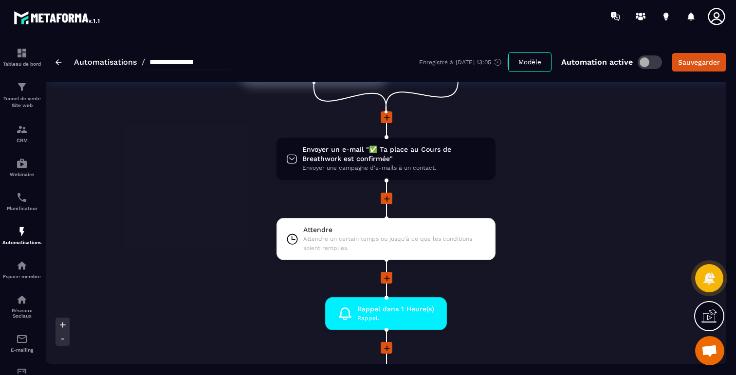
scroll to position [129, 0]
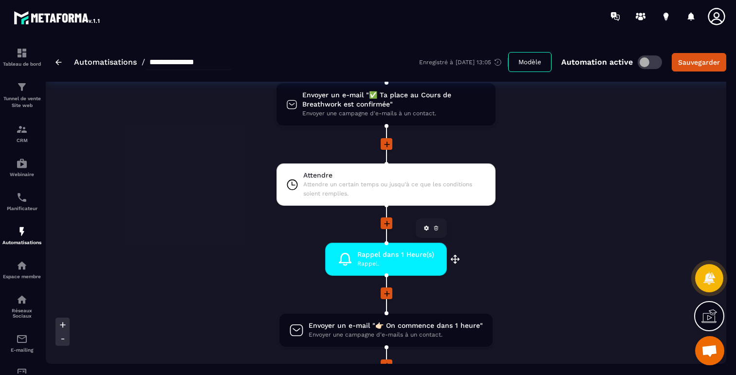
click at [436, 230] on icon at bounding box center [436, 228] width 6 height 6
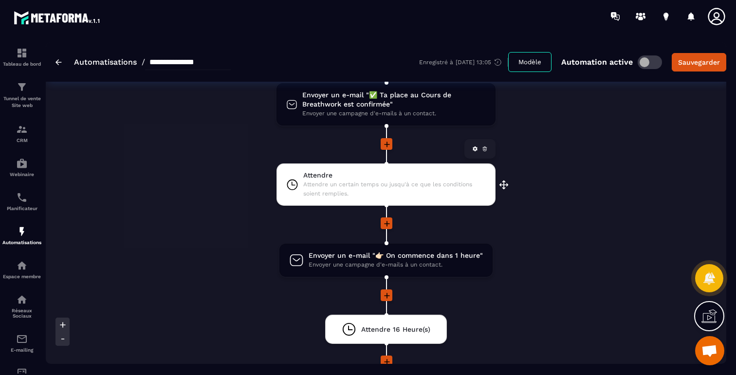
click at [372, 195] on span "Attendre un certain temps ou jusqu'à ce que les conditions soient remplies." at bounding box center [394, 189] width 183 height 19
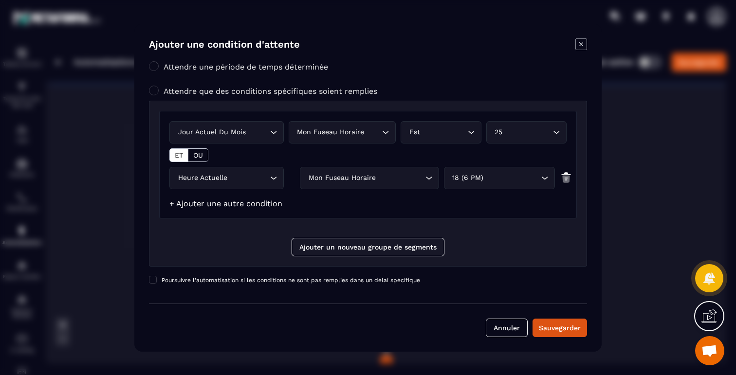
click at [247, 205] on link "+ Ajouter une autre condition" at bounding box center [225, 203] width 113 height 9
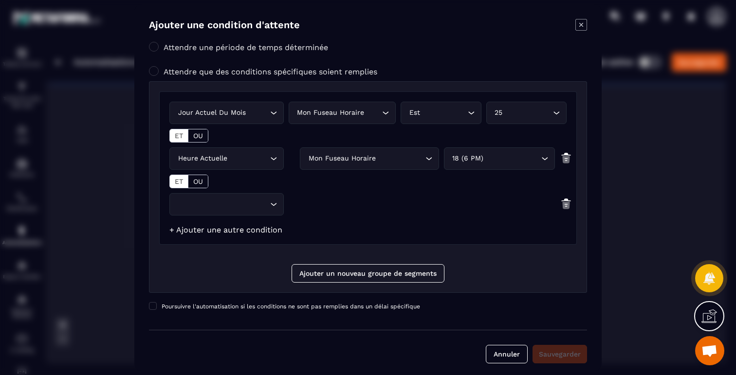
click at [247, 205] on input "Search for option" at bounding box center [222, 204] width 92 height 11
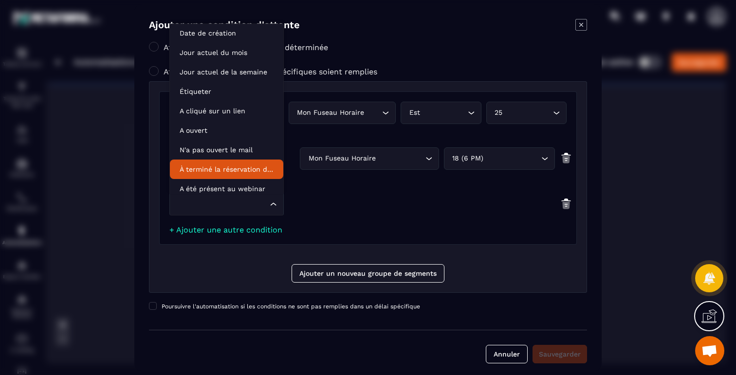
scroll to position [0, 0]
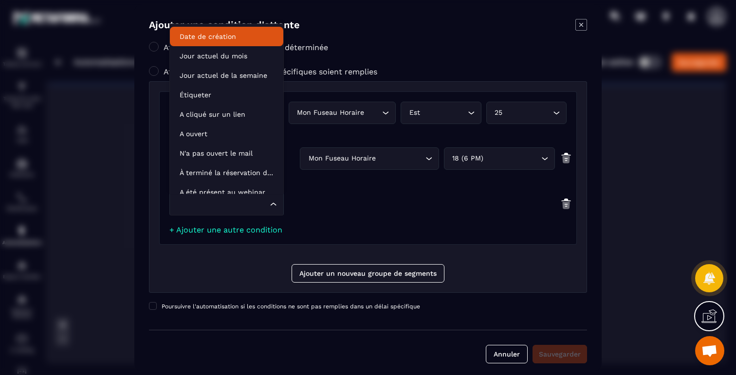
click at [219, 38] on p "Date de création" at bounding box center [227, 37] width 94 height 10
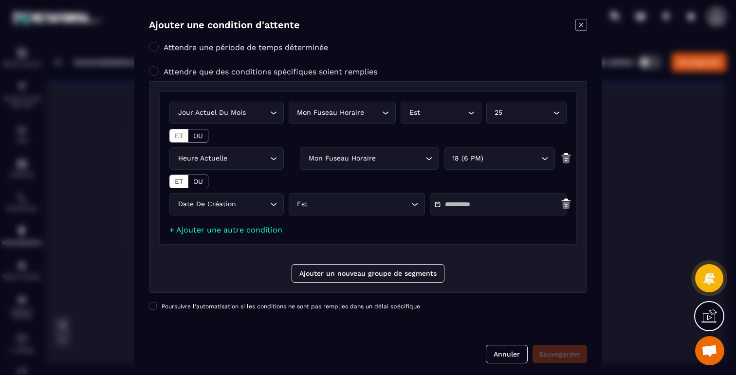
click at [565, 203] on img "Modal window" at bounding box center [566, 204] width 12 height 12
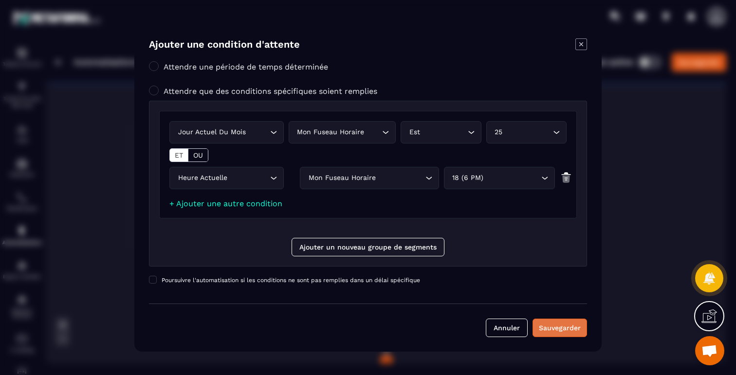
click at [566, 325] on div "Sauvegarder" at bounding box center [560, 328] width 42 height 10
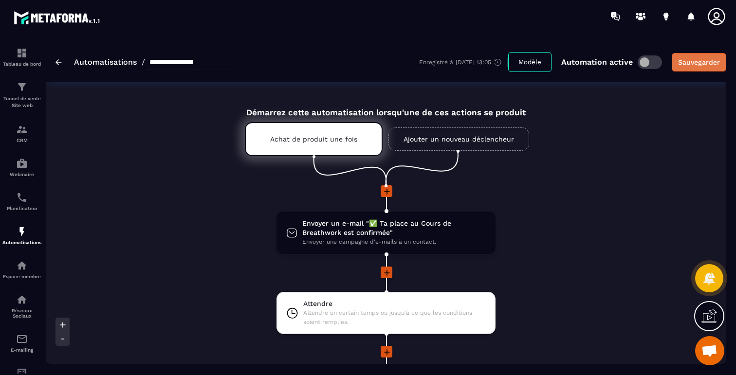
click at [693, 61] on div "Sauvegarder" at bounding box center [699, 62] width 42 height 10
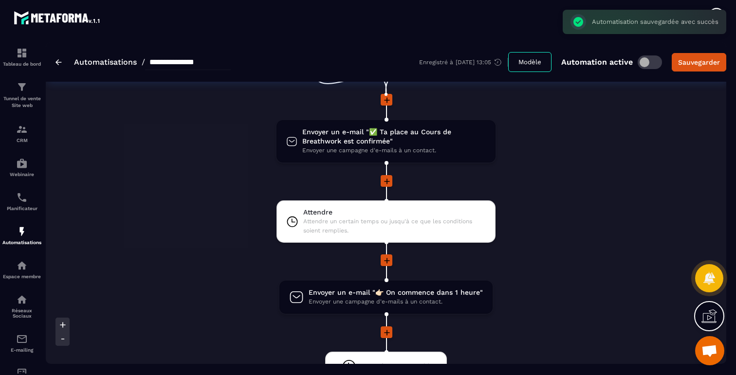
scroll to position [138, 0]
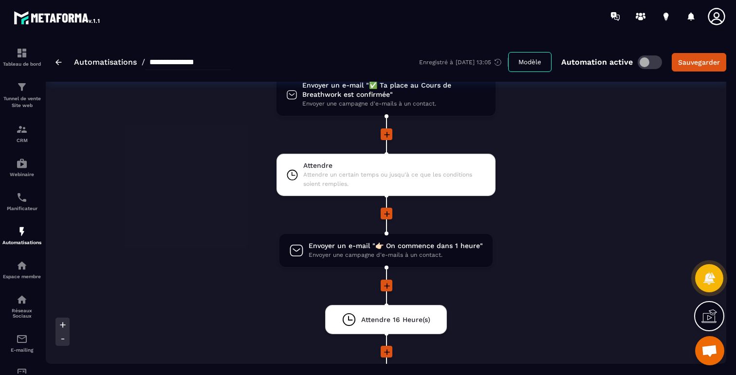
click at [53, 61] on div "**********" at bounding box center [386, 61] width 681 height 39
click at [59, 63] on img at bounding box center [59, 62] width 6 height 6
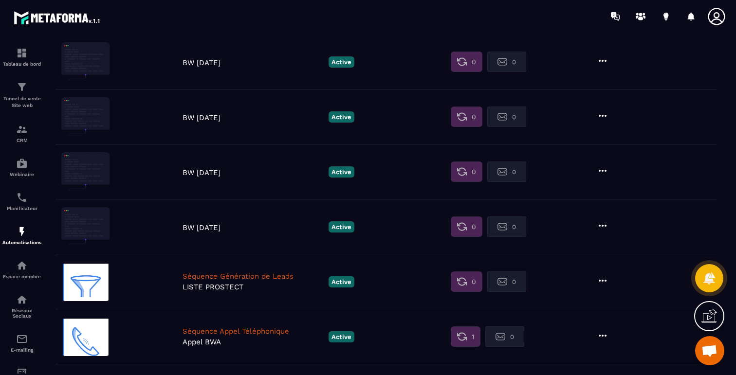
scroll to position [136, 0]
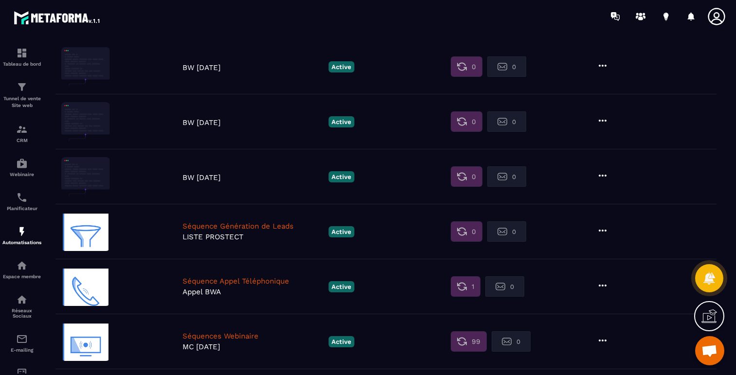
click at [213, 126] on p "BW 28 Sept 2025" at bounding box center [253, 122] width 141 height 9
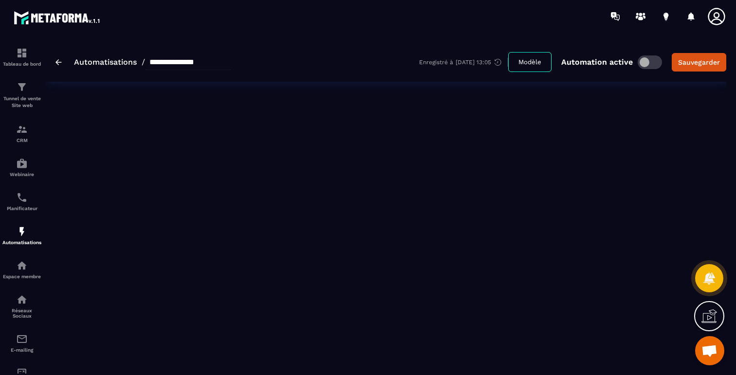
type input "**********"
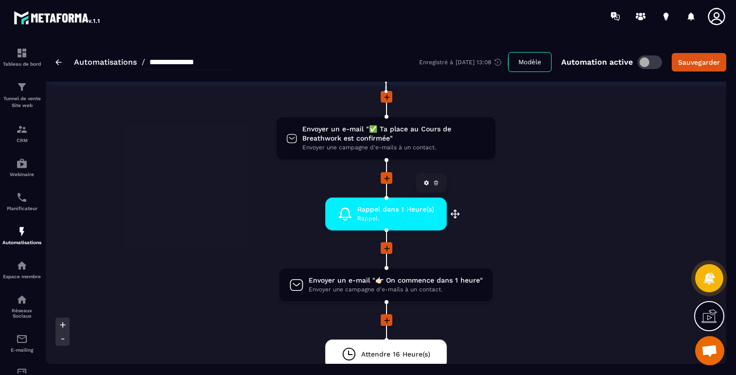
scroll to position [97, 0]
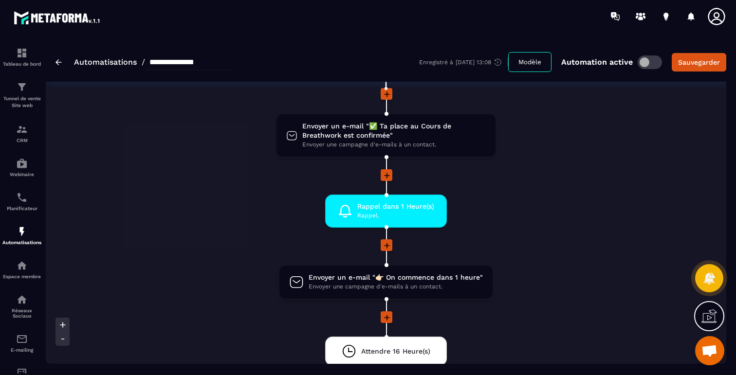
click at [384, 174] on icon at bounding box center [387, 176] width 10 height 10
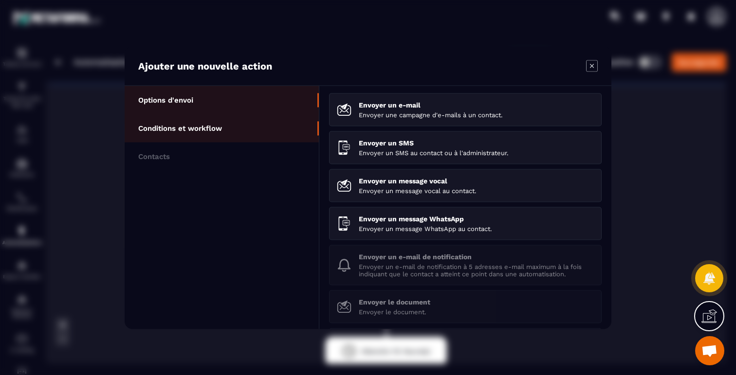
click at [237, 127] on li "Conditions et workflow" at bounding box center [222, 128] width 194 height 28
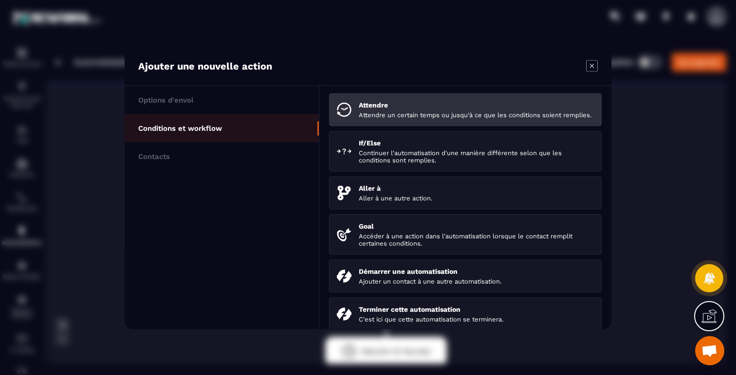
click at [407, 98] on li "Attendre Attendre un certain temps ou jusqu'à ce que les conditions soient remp…" at bounding box center [465, 109] width 273 height 33
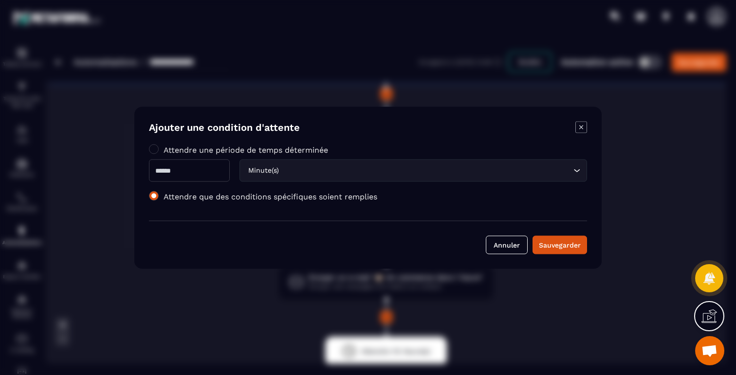
click at [154, 195] on span "Modal window" at bounding box center [154, 196] width 10 height 10
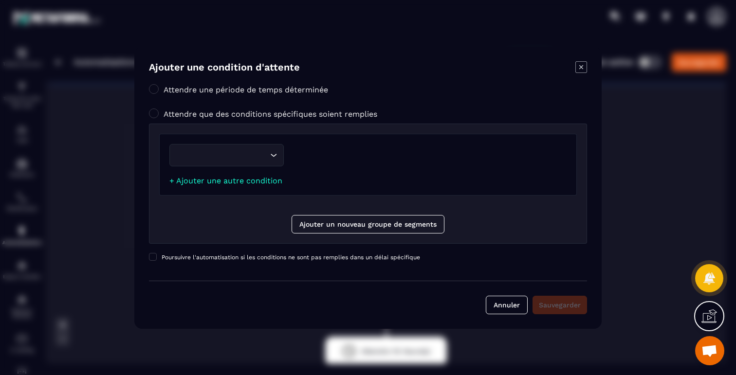
click at [253, 155] on input "Search for option" at bounding box center [222, 155] width 92 height 11
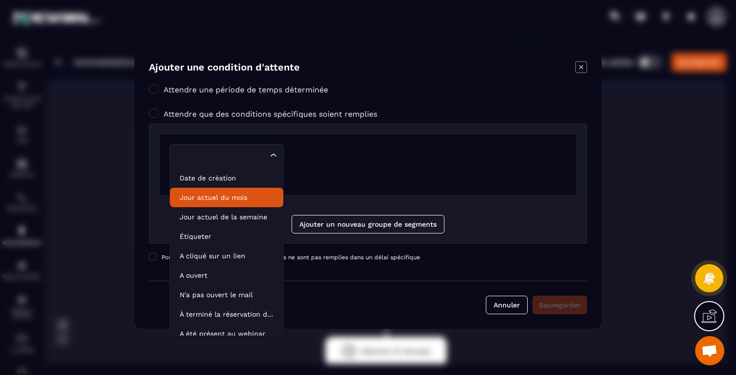
click at [243, 199] on p "Jour actuel du mois" at bounding box center [227, 198] width 94 height 10
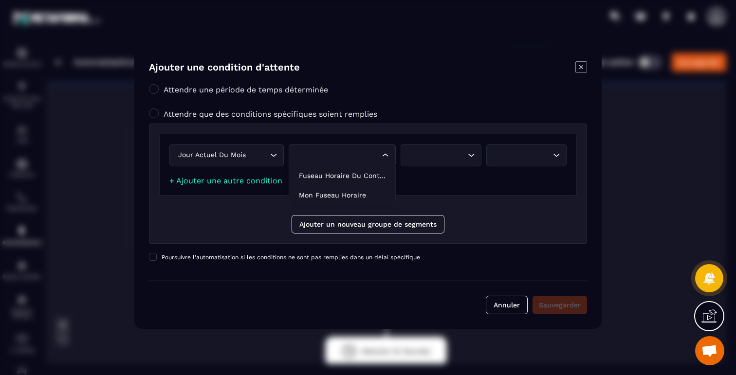
click at [371, 158] on div "Search for option" at bounding box center [337, 155] width 87 height 11
click at [353, 176] on p "Fuseau horaire du contact" at bounding box center [342, 176] width 87 height 10
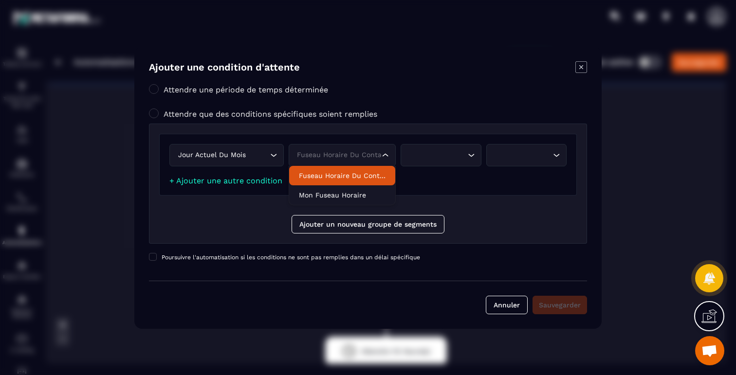
click at [351, 161] on div "Fuseau horaire du contact Loading..." at bounding box center [342, 155] width 107 height 22
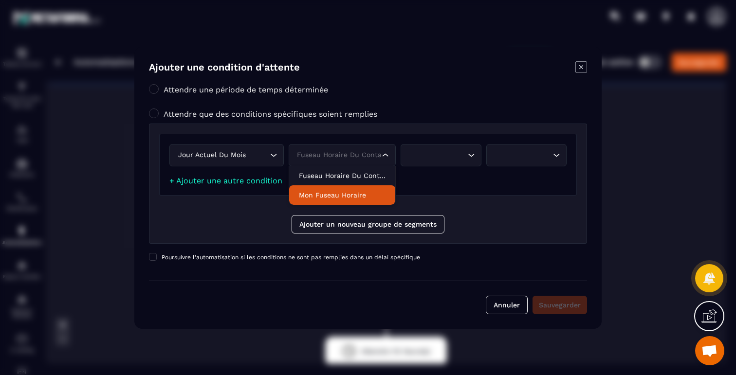
click at [346, 186] on li "Mon fuseau horaire" at bounding box center [342, 195] width 106 height 19
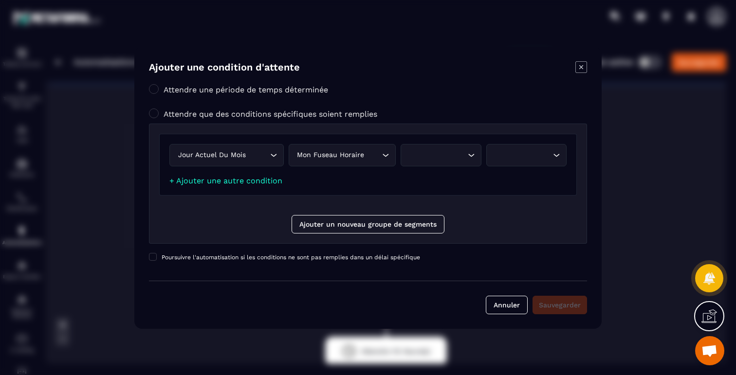
click at [428, 156] on div "Search for option" at bounding box center [436, 155] width 60 height 11
click at [424, 173] on p "Est" at bounding box center [441, 176] width 60 height 10
click at [513, 147] on div "Loading..." at bounding box center [526, 155] width 80 height 22
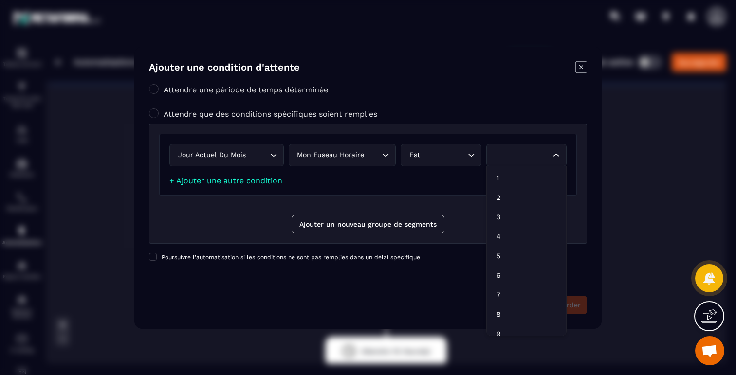
click at [367, 159] on div "Mon fuseau horaire" at bounding box center [337, 155] width 87 height 11
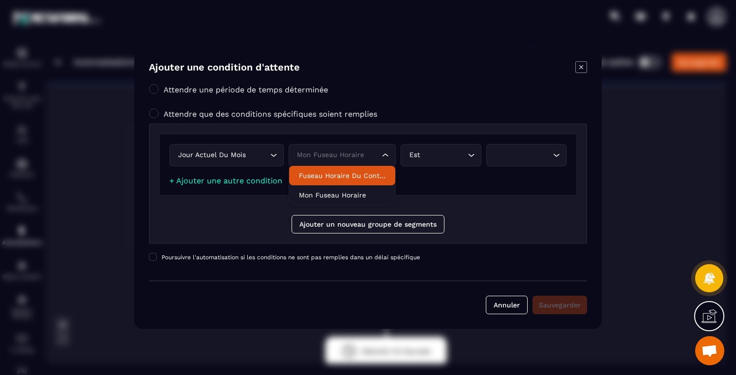
click at [368, 172] on p "Fuseau horaire du contact" at bounding box center [342, 176] width 87 height 10
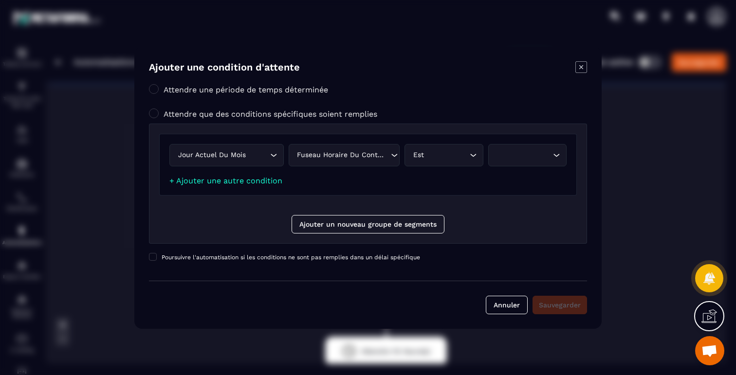
click at [430, 159] on div "Est" at bounding box center [439, 155] width 58 height 11
click at [505, 162] on div "Loading..." at bounding box center [527, 155] width 78 height 22
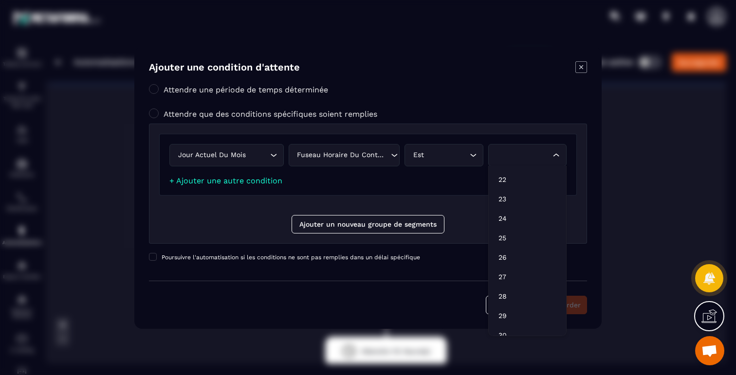
scroll to position [409, 0]
click at [512, 291] on p "28" at bounding box center [528, 296] width 58 height 10
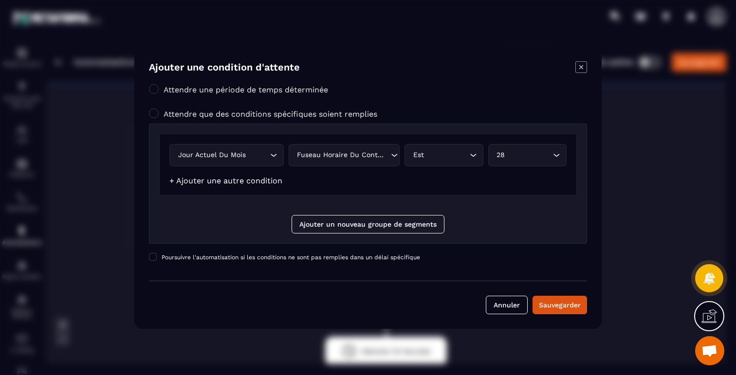
click at [239, 180] on link "+ Ajouter une autre condition" at bounding box center [225, 180] width 113 height 9
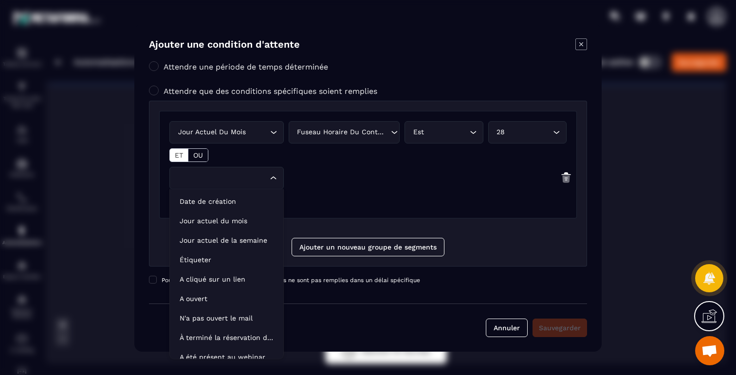
click at [234, 188] on div "Loading..." at bounding box center [226, 178] width 114 height 22
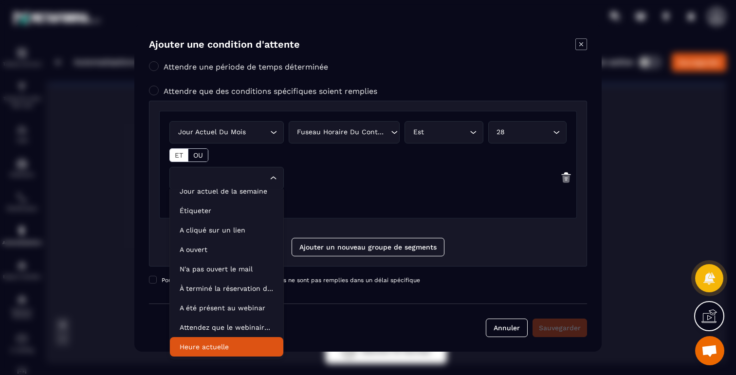
click at [208, 348] on p "Heure actuelle" at bounding box center [227, 347] width 94 height 10
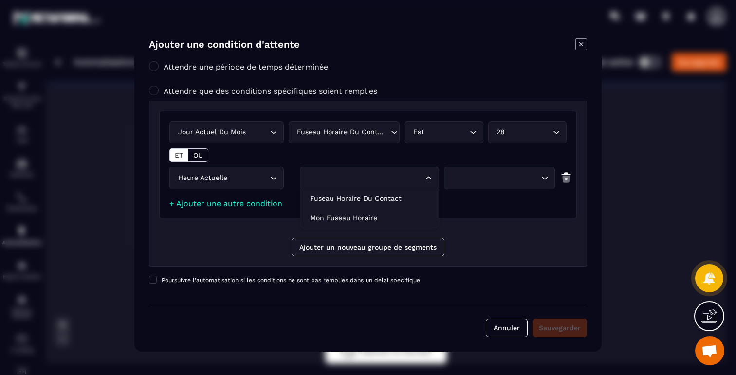
click at [344, 172] on div "Loading..." at bounding box center [369, 178] width 139 height 22
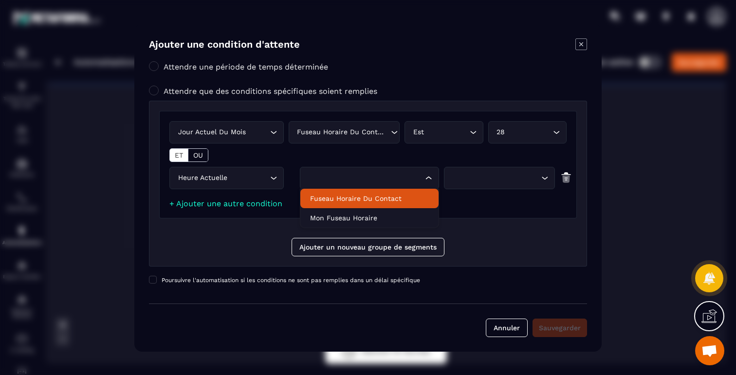
click at [359, 197] on p "Fuseau horaire du contact" at bounding box center [369, 199] width 119 height 10
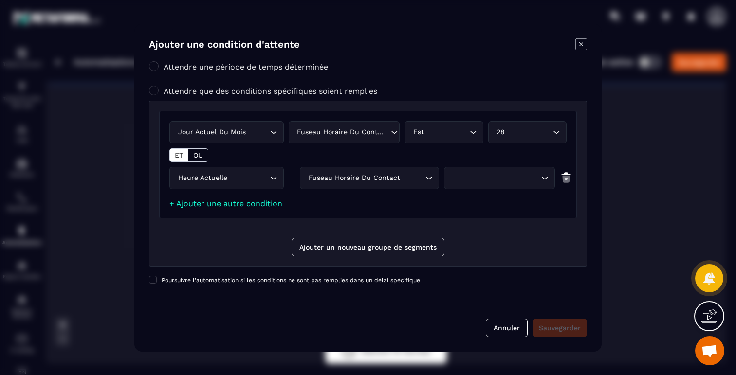
click at [488, 167] on div "Jour actuel du mois Loading... Fuseau horaire du contact Loading... Est Loading…" at bounding box center [368, 165] width 418 height 108
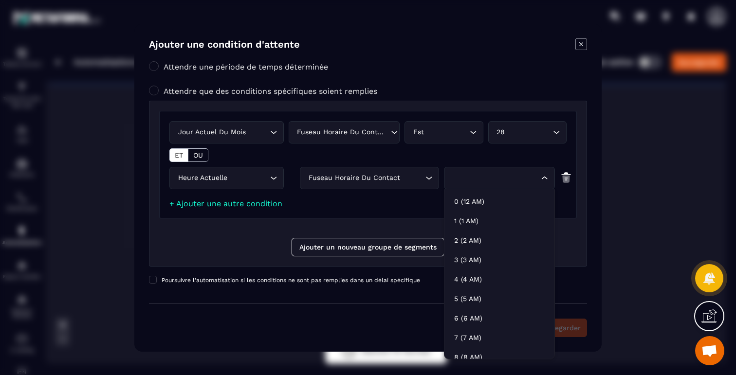
click at [487, 179] on div "Search for option" at bounding box center [494, 178] width 91 height 11
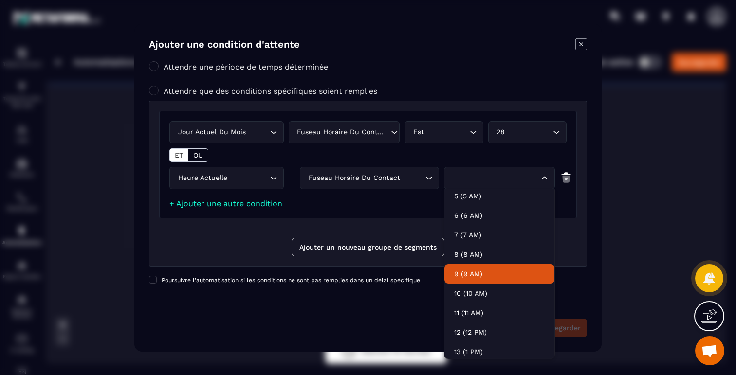
scroll to position [110, 0]
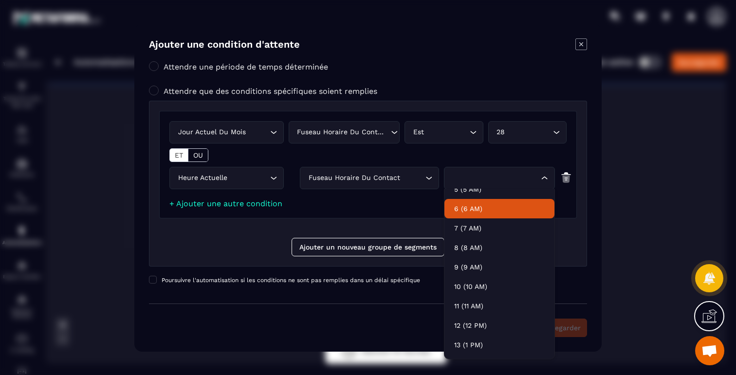
click at [478, 211] on p "6 (6 AM)" at bounding box center [499, 209] width 91 height 10
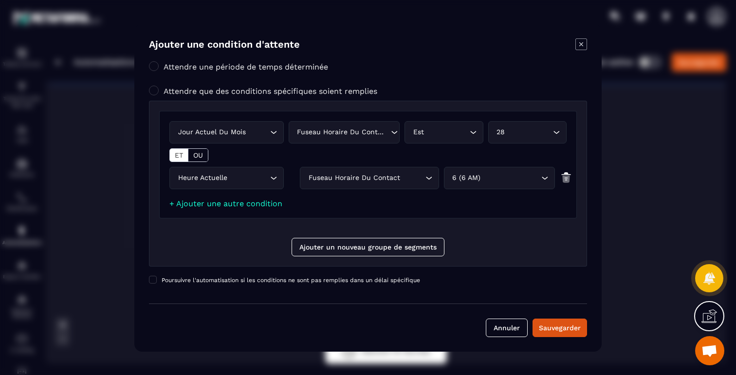
click at [481, 167] on div "Jour actuel du mois Loading... Fuseau horaire du contact Loading... Est Loading…" at bounding box center [368, 165] width 418 height 108
click at [481, 174] on div "6 (6 AM)" at bounding box center [494, 178] width 91 height 11
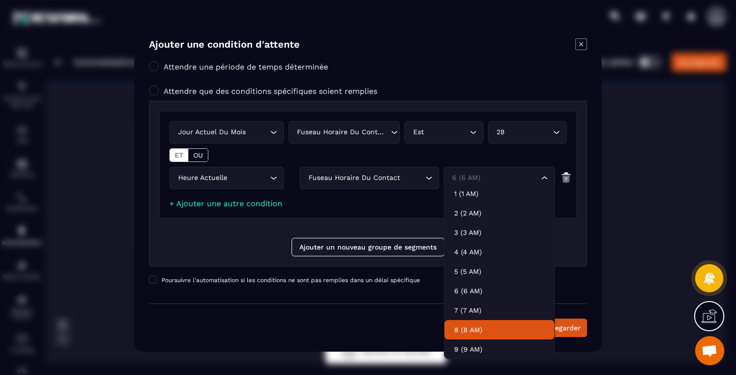
scroll to position [49, 0]
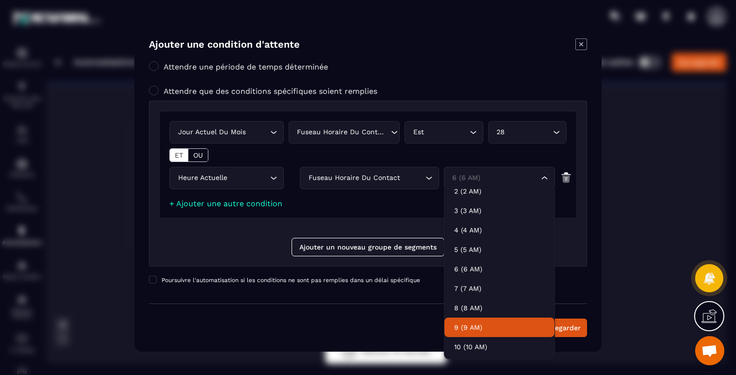
click at [476, 329] on p "9 (9 AM)" at bounding box center [499, 328] width 91 height 10
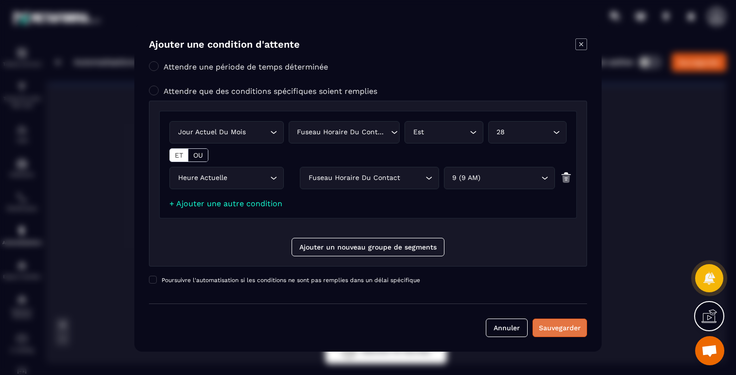
click at [557, 329] on div "Sauvegarder" at bounding box center [560, 328] width 42 height 10
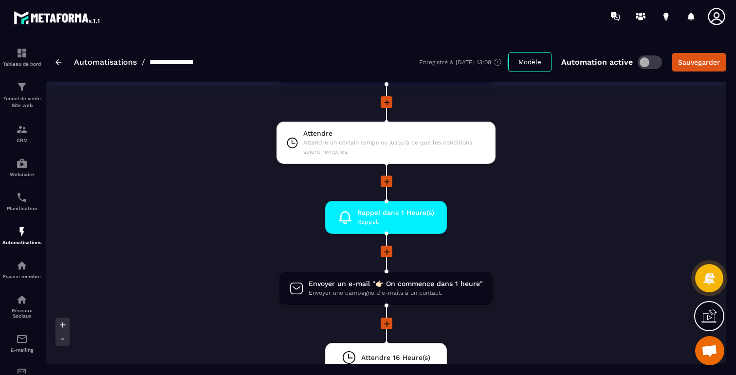
scroll to position [174, 0]
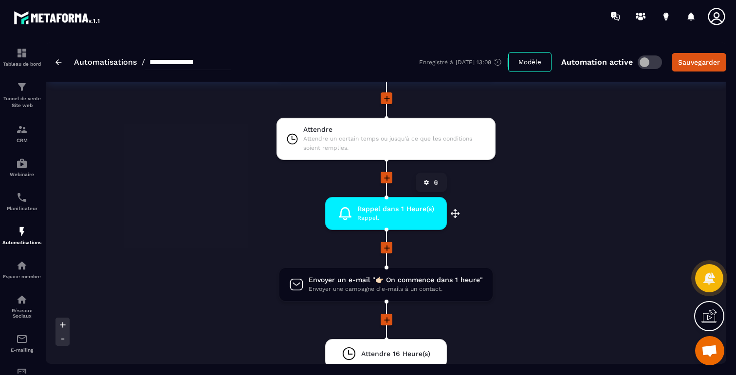
click at [431, 211] on span "Rappel dans 1 Heure(s)" at bounding box center [395, 209] width 77 height 9
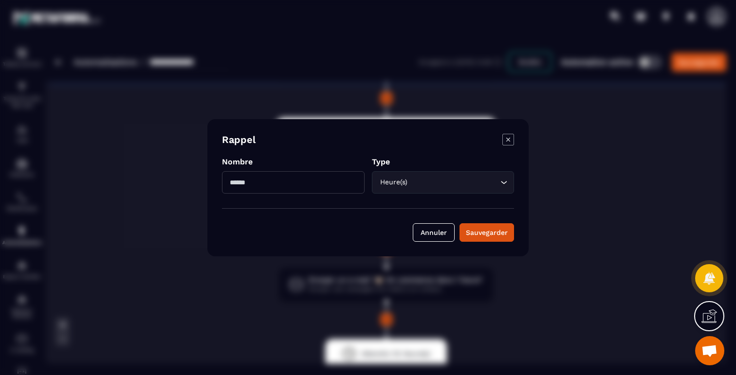
click at [506, 142] on icon "Modal window" at bounding box center [509, 140] width 12 height 12
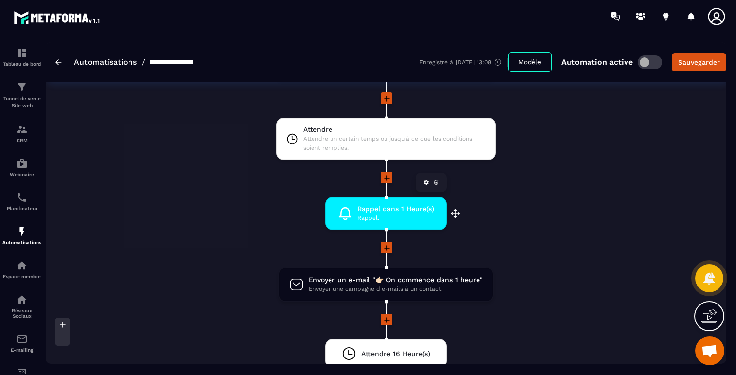
click at [435, 184] on icon at bounding box center [436, 183] width 6 height 6
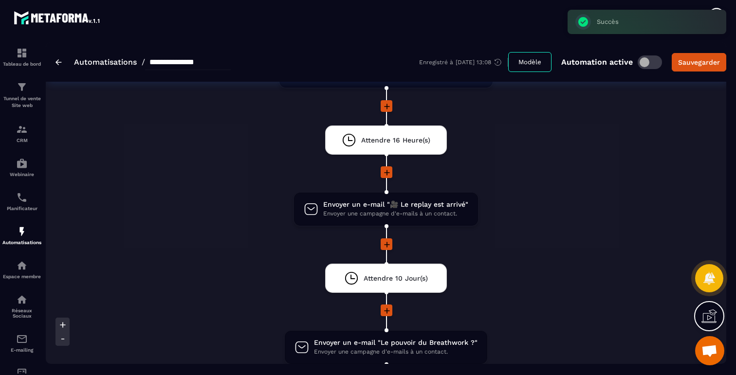
scroll to position [174, 0]
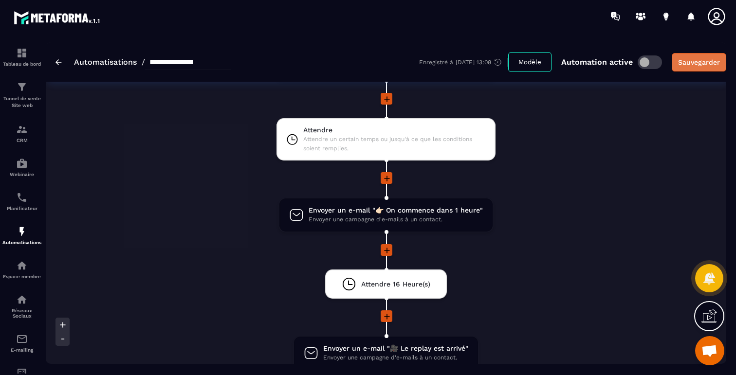
click at [690, 65] on div "Sauvegarder" at bounding box center [699, 62] width 42 height 10
click at [57, 61] on img at bounding box center [59, 62] width 6 height 6
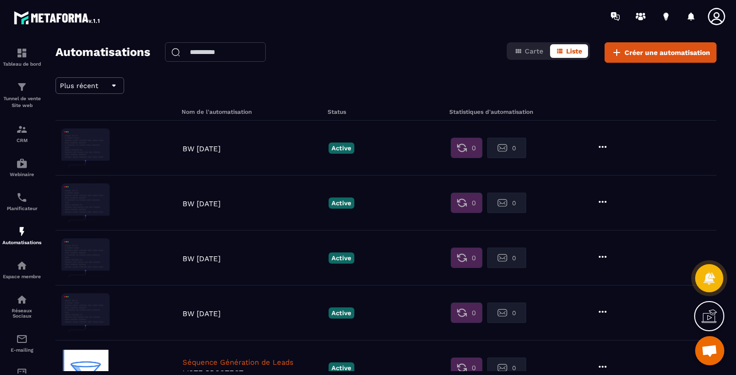
click at [225, 202] on p "BW 09 Oct 2025" at bounding box center [253, 204] width 141 height 9
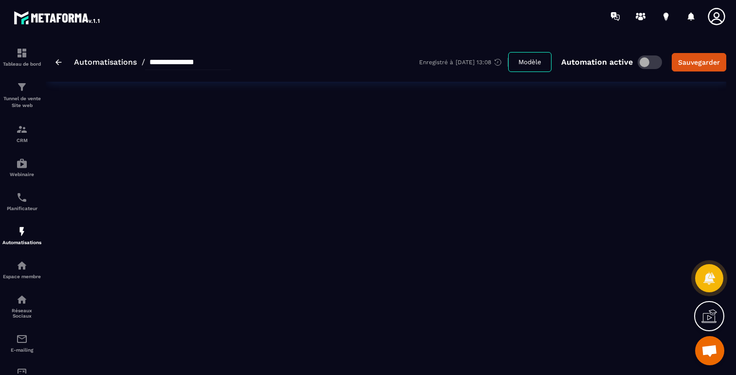
type input "**********"
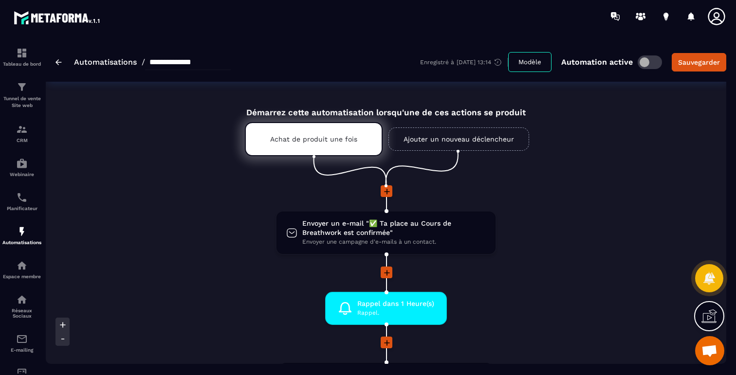
click at [388, 272] on icon at bounding box center [387, 273] width 10 height 10
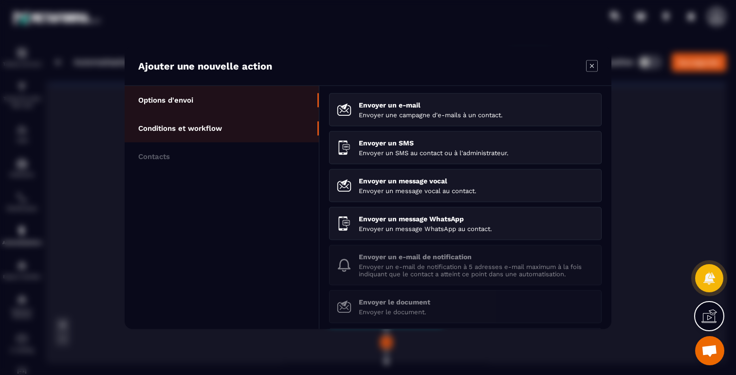
click at [232, 138] on li "Conditions et workflow" at bounding box center [222, 128] width 194 height 28
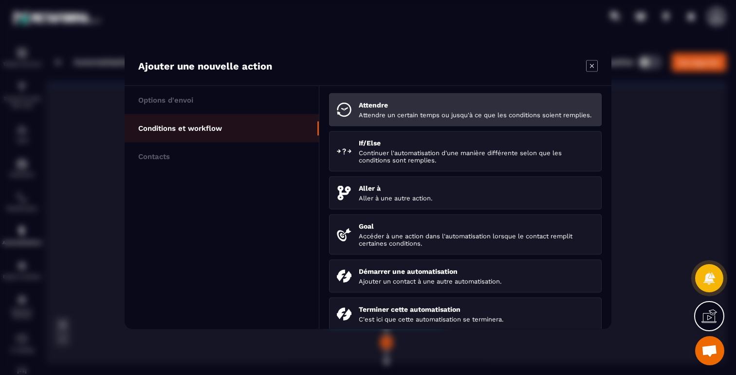
click at [381, 118] on p "Attendre un certain temps ou jusqu'à ce que les conditions soient remplies." at bounding box center [476, 114] width 235 height 7
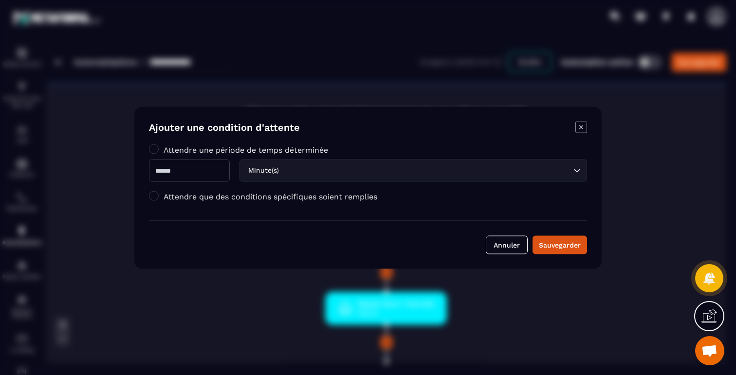
click at [199, 198] on label "Attendre que des conditions spécifiques soient remplies" at bounding box center [271, 196] width 214 height 9
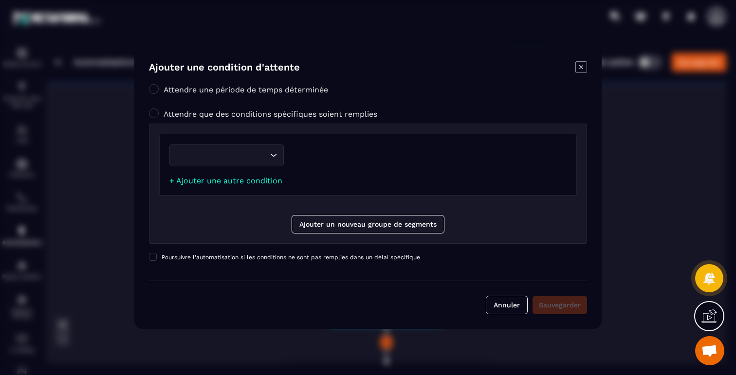
click at [255, 148] on div "Loading..." at bounding box center [226, 155] width 114 height 22
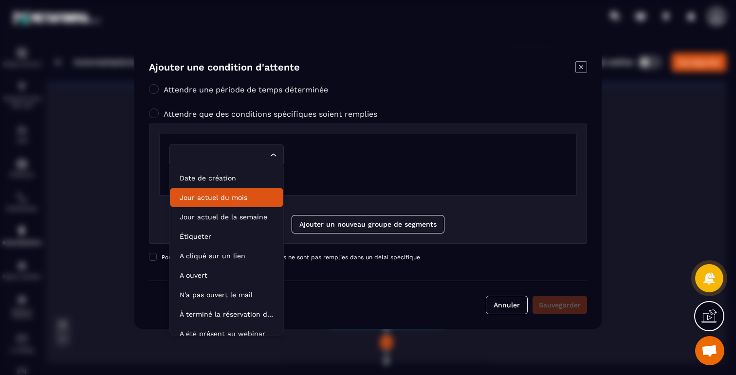
click at [224, 195] on p "Jour actuel du mois" at bounding box center [227, 198] width 94 height 10
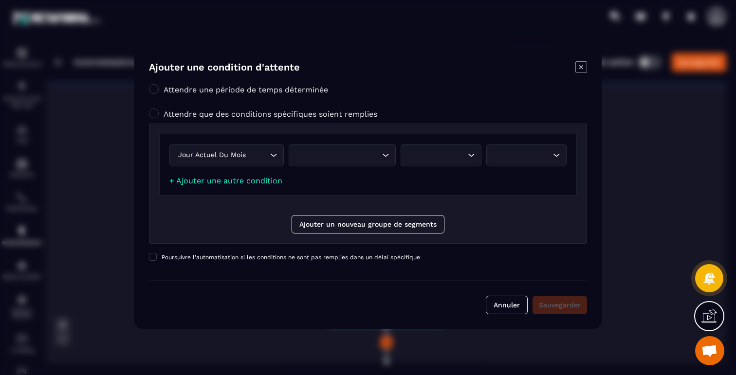
click at [319, 166] on div "Loading..." at bounding box center [342, 155] width 107 height 22
click at [319, 171] on p "Fuseau horaire du contact" at bounding box center [342, 176] width 87 height 10
click at [428, 156] on div "Search for option" at bounding box center [439, 155] width 58 height 11
click at [426, 175] on p "Est" at bounding box center [444, 176] width 58 height 10
click at [529, 157] on div "Search for option" at bounding box center [523, 155] width 58 height 11
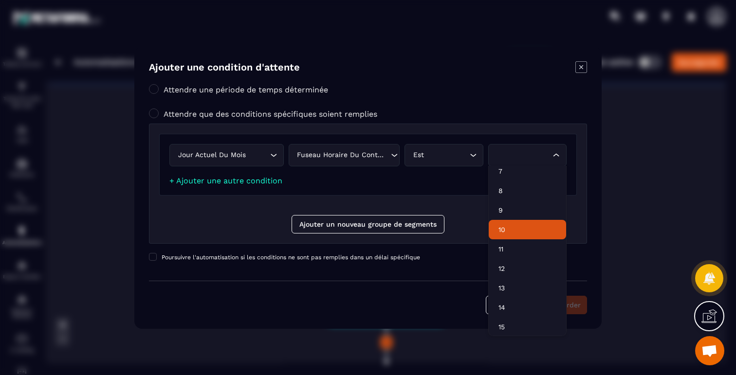
scroll to position [121, 0]
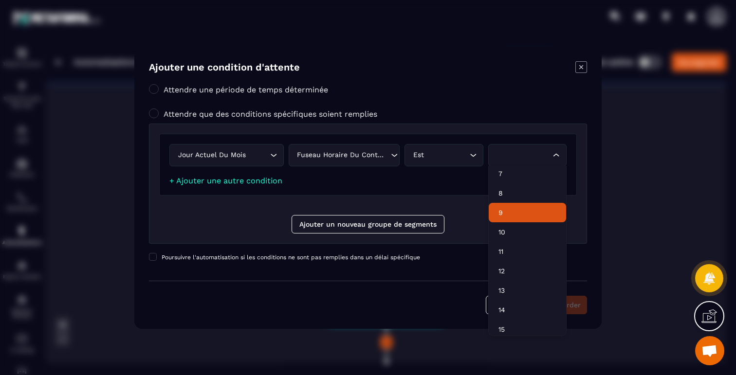
click at [510, 208] on p "9" at bounding box center [528, 213] width 58 height 10
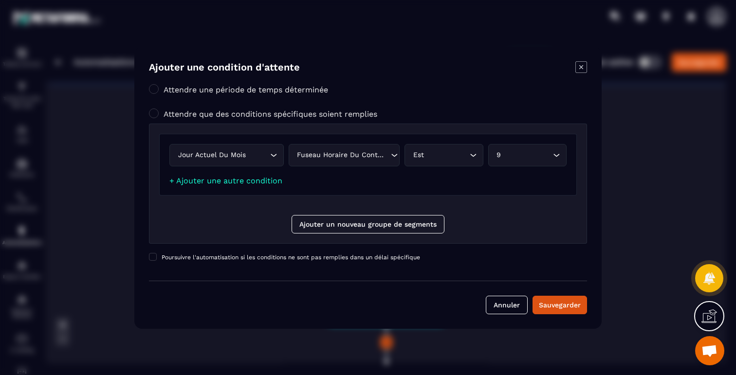
click at [254, 186] on div "Jour actuel du mois Loading... Fuseau horaire du contact Loading... Est Loading…" at bounding box center [368, 165] width 418 height 62
click at [252, 183] on link "+ Ajouter une autre condition" at bounding box center [225, 180] width 113 height 9
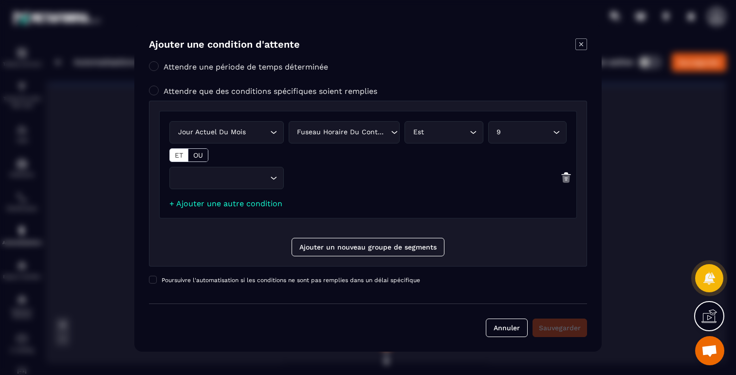
click at [236, 183] on input "Search for option" at bounding box center [222, 178] width 92 height 11
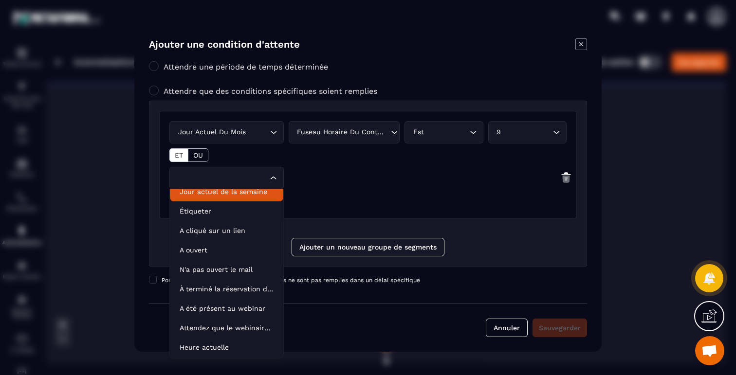
scroll to position [49, 0]
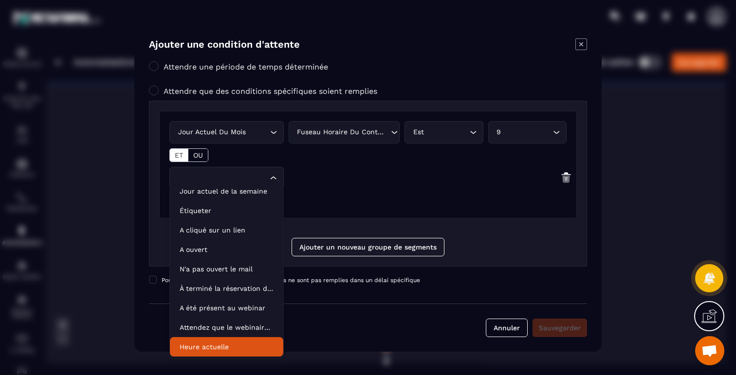
click at [214, 346] on p "Heure actuelle" at bounding box center [227, 347] width 94 height 10
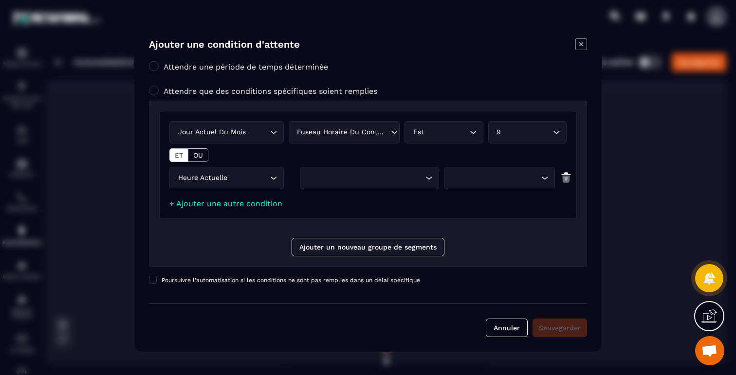
click at [350, 175] on div "Search for option" at bounding box center [364, 178] width 119 height 11
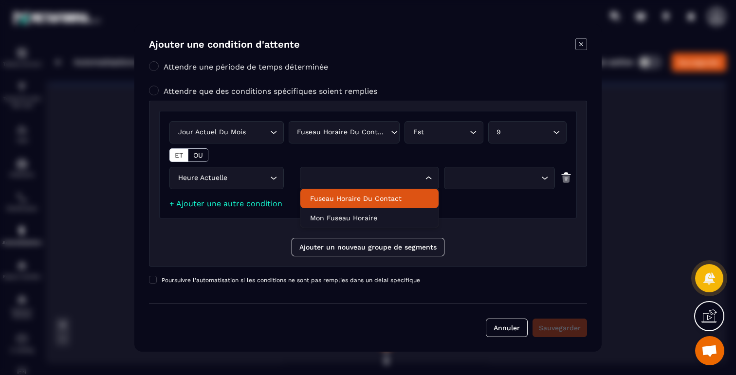
click at [374, 198] on p "Fuseau horaire du contact" at bounding box center [369, 199] width 119 height 10
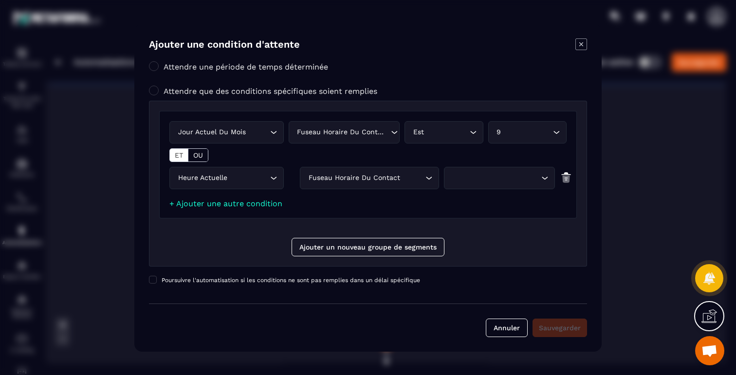
click at [496, 177] on div "Search for option" at bounding box center [494, 178] width 91 height 11
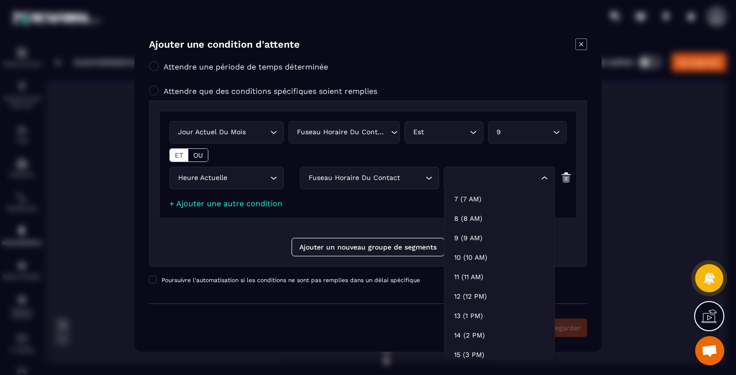
scroll to position [217, 0]
click at [477, 332] on p "18 (6 PM)" at bounding box center [499, 335] width 91 height 10
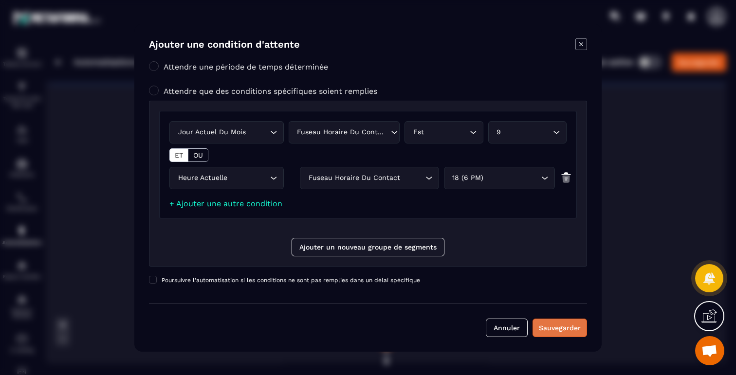
click at [549, 330] on div "Sauvegarder" at bounding box center [560, 328] width 42 height 10
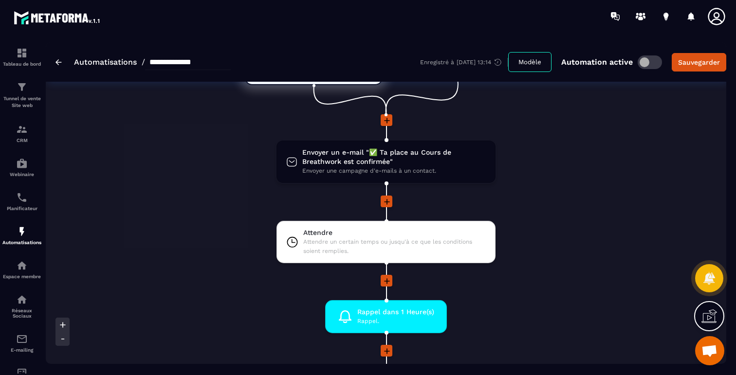
scroll to position [118, 0]
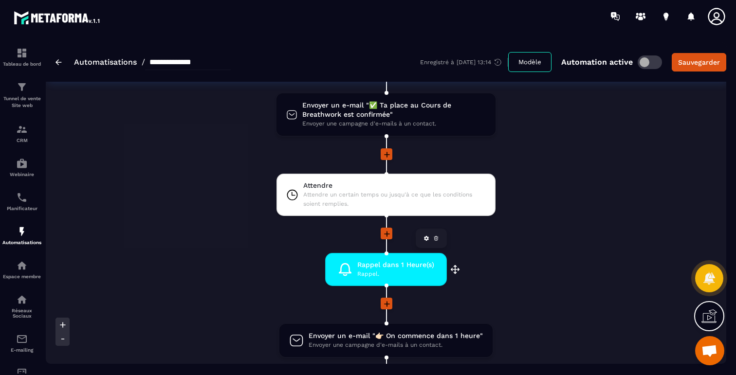
click at [438, 238] on icon at bounding box center [436, 239] width 6 height 6
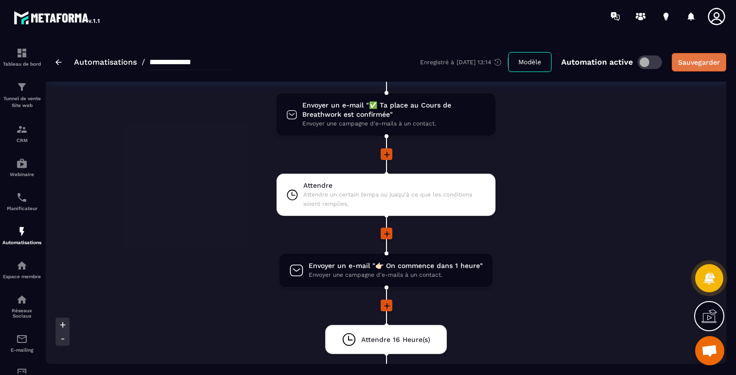
click at [693, 71] on button "Sauvegarder" at bounding box center [699, 62] width 55 height 19
click at [60, 60] on img at bounding box center [59, 62] width 6 height 6
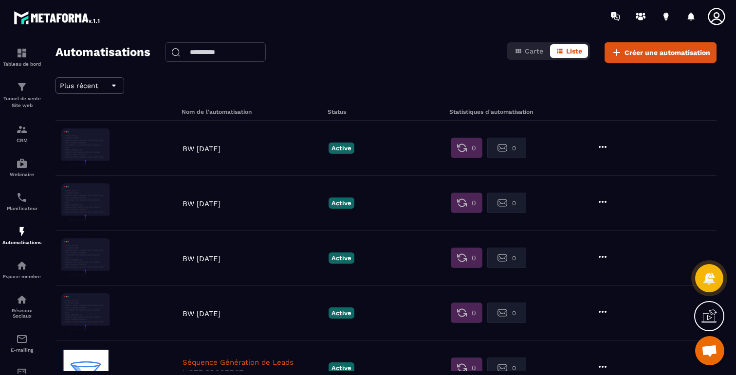
click at [220, 148] on p "BW 23 Oct 2025" at bounding box center [253, 149] width 141 height 9
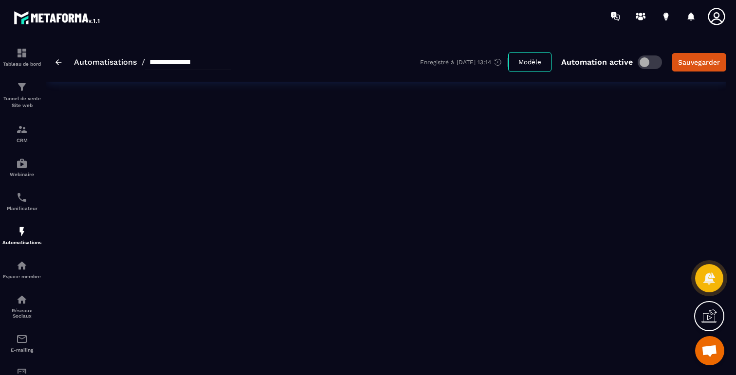
type input "**********"
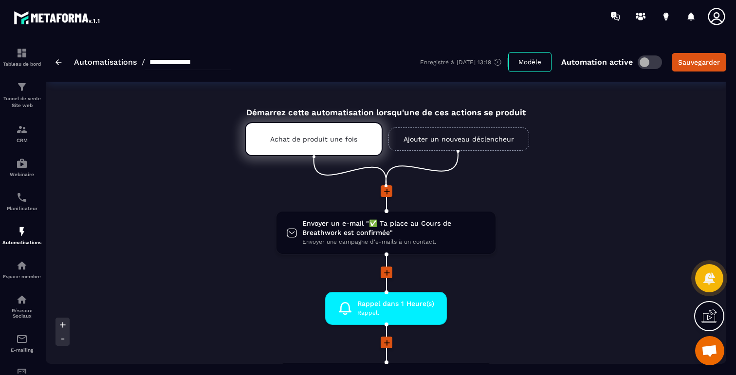
click at [383, 272] on icon at bounding box center [387, 273] width 10 height 10
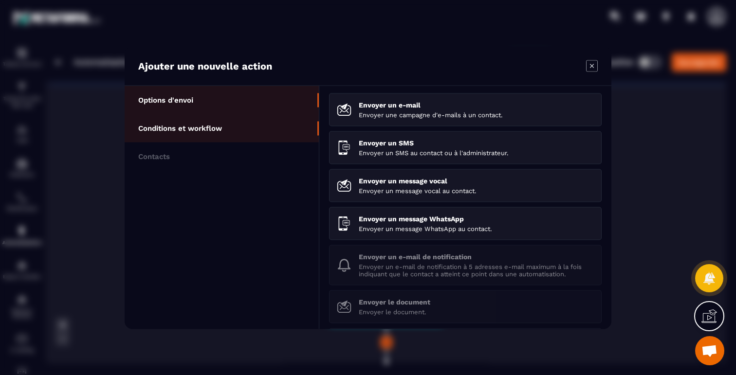
click at [224, 135] on li "Conditions et workflow" at bounding box center [222, 128] width 194 height 28
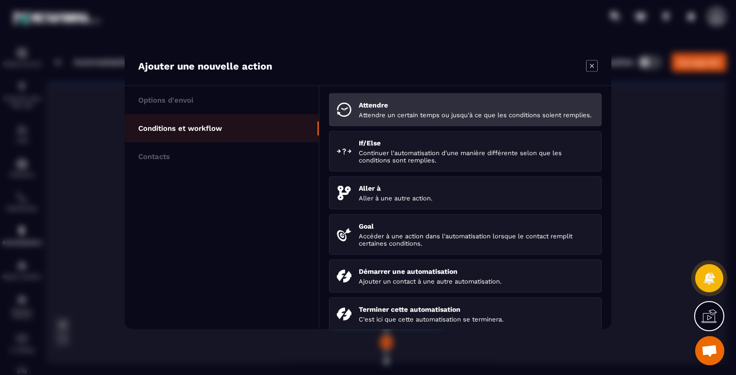
click at [420, 103] on p "Attendre" at bounding box center [476, 105] width 235 height 8
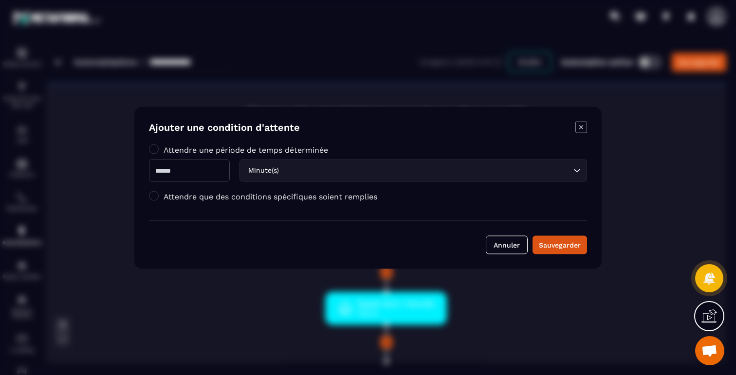
click at [296, 170] on input "Search for option" at bounding box center [426, 170] width 290 height 11
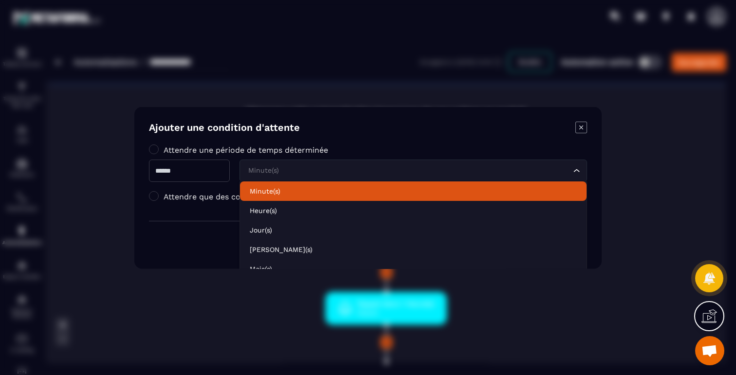
click at [192, 192] on label "Attendre que des conditions spécifiques soient remplies" at bounding box center [271, 196] width 214 height 9
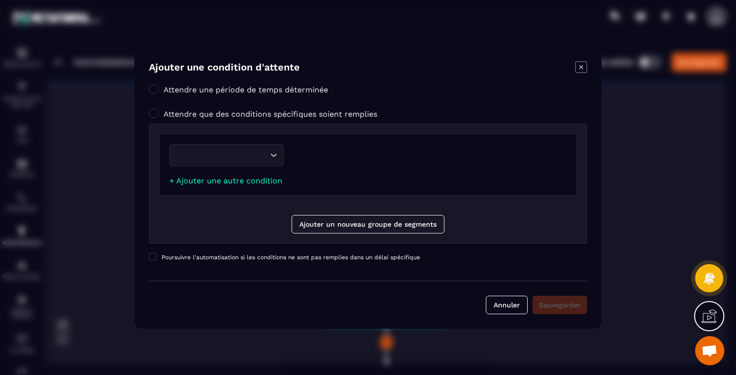
click at [250, 93] on label "Attendre une période de temps déterminée" at bounding box center [246, 89] width 165 height 9
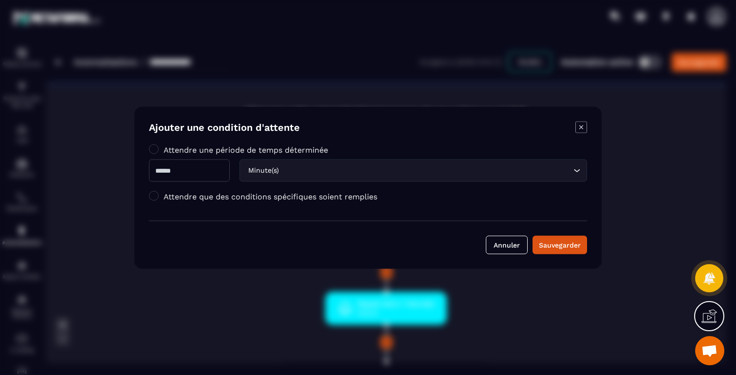
click at [339, 182] on div "Attendre une période de temps déterminée Minute(s) Loading... Attendre que des …" at bounding box center [368, 175] width 438 height 61
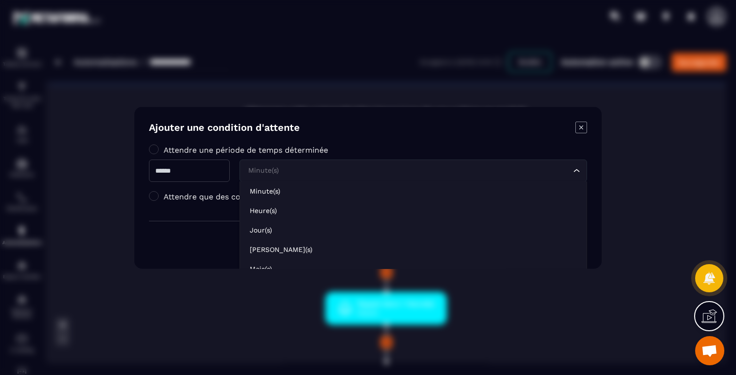
click at [339, 174] on input "Search for option" at bounding box center [408, 170] width 325 height 11
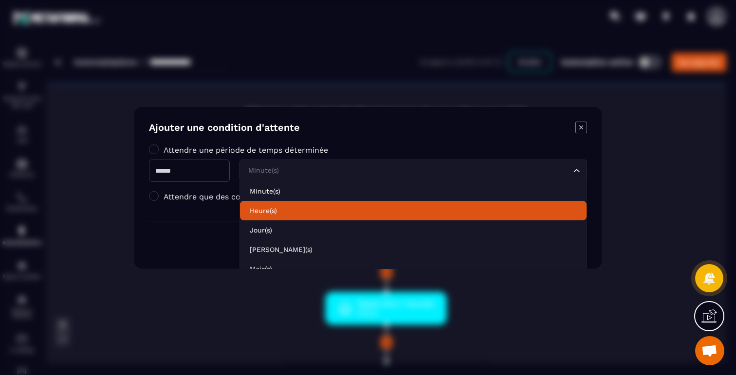
scroll to position [30, 0]
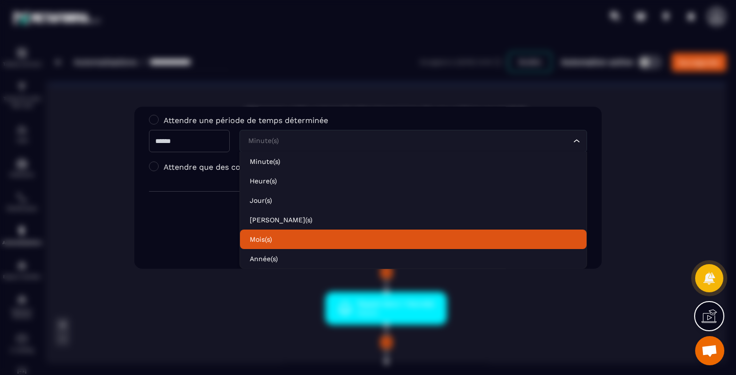
click at [189, 168] on label "Attendre que des conditions spécifiques soient remplies" at bounding box center [271, 166] width 214 height 9
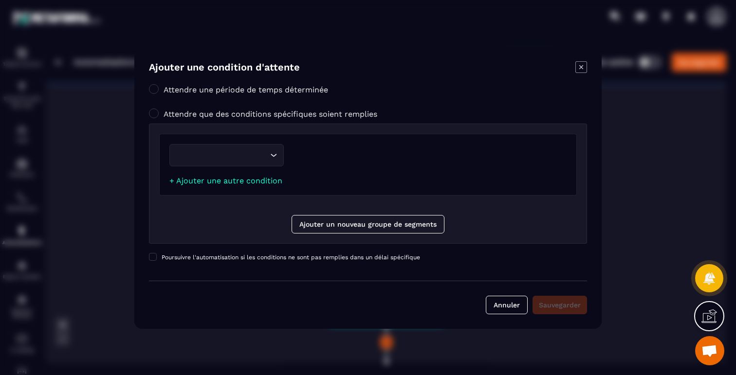
scroll to position [0, 0]
click at [226, 160] on input "Search for option" at bounding box center [222, 155] width 92 height 11
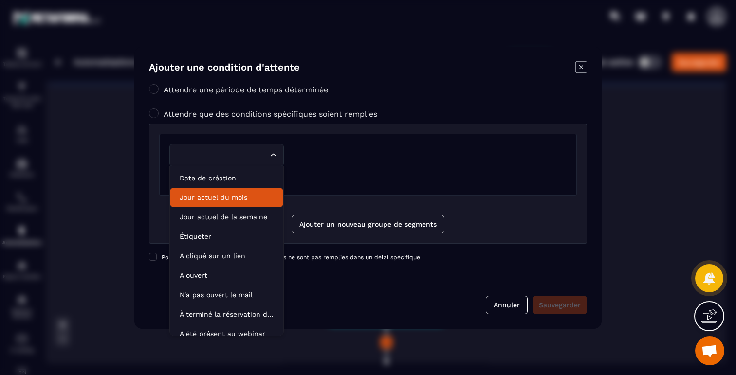
click at [214, 197] on p "Jour actuel du mois" at bounding box center [227, 198] width 94 height 10
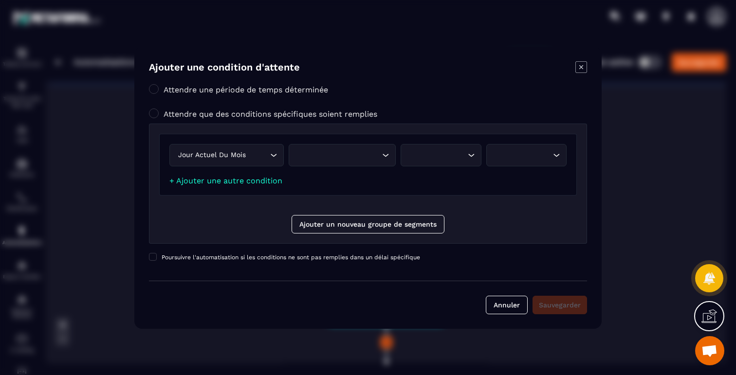
click at [358, 159] on div "Search for option" at bounding box center [337, 155] width 87 height 11
click at [347, 175] on p "Fuseau horaire du contact" at bounding box center [342, 176] width 87 height 10
click at [427, 153] on div "Search for option" at bounding box center [439, 155] width 58 height 11
click at [427, 179] on p "Est" at bounding box center [444, 176] width 58 height 10
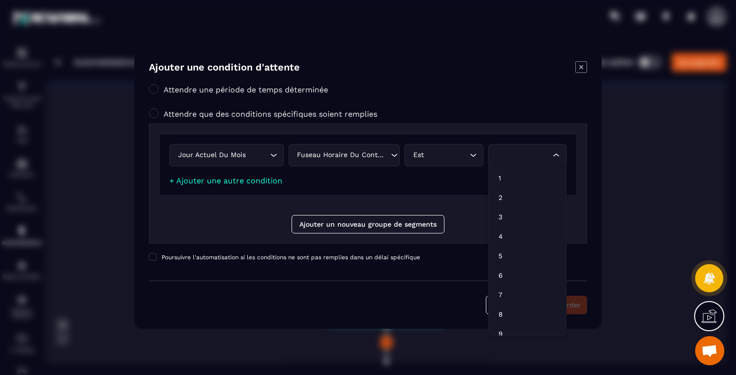
click at [531, 150] on div "Search for option" at bounding box center [523, 155] width 58 height 11
click at [505, 261] on p "23" at bounding box center [528, 263] width 58 height 10
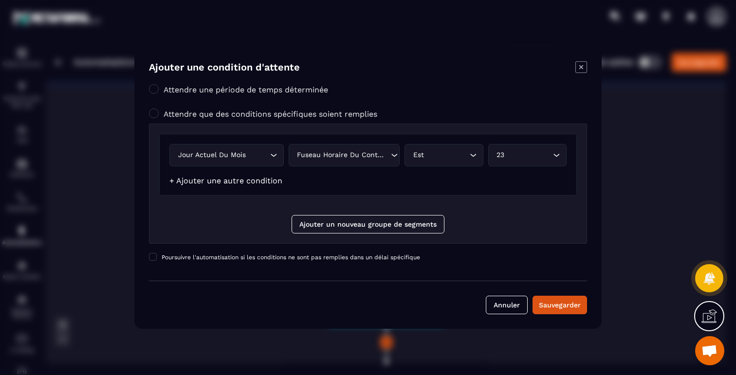
click at [228, 177] on link "+ Ajouter une autre condition" at bounding box center [225, 180] width 113 height 9
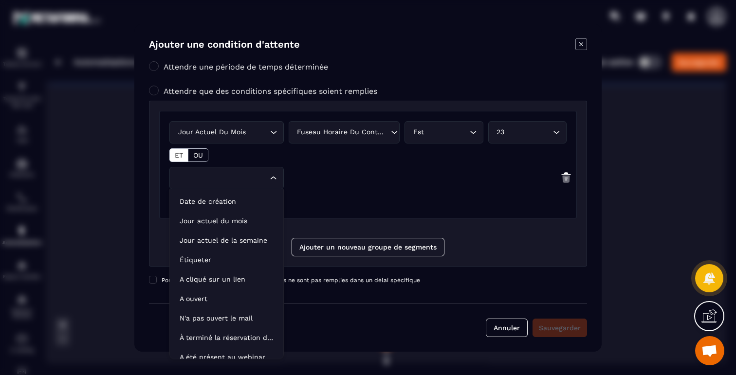
click at [216, 179] on input "Search for option" at bounding box center [222, 178] width 92 height 11
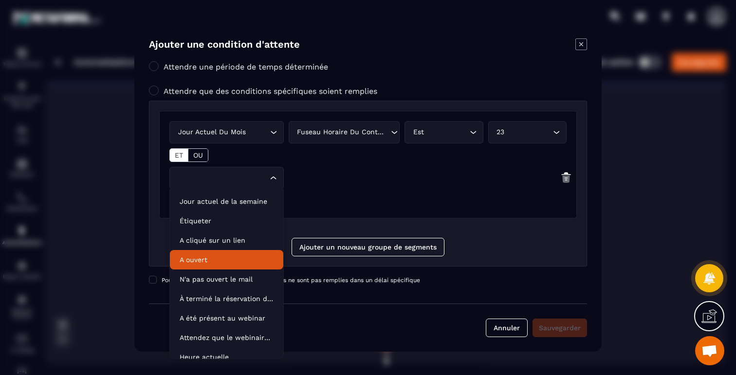
scroll to position [49, 0]
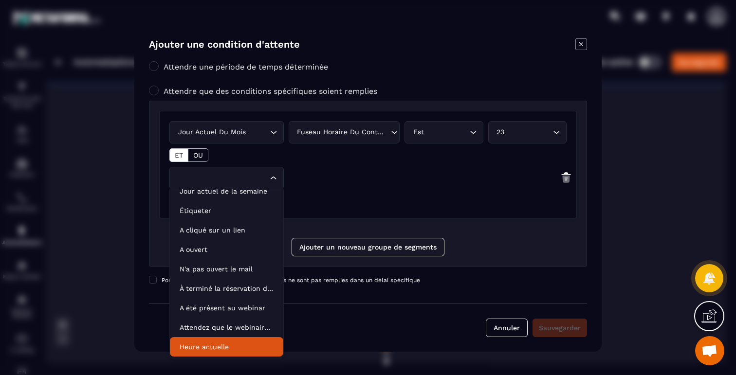
click at [207, 347] on p "Heure actuelle" at bounding box center [227, 347] width 94 height 10
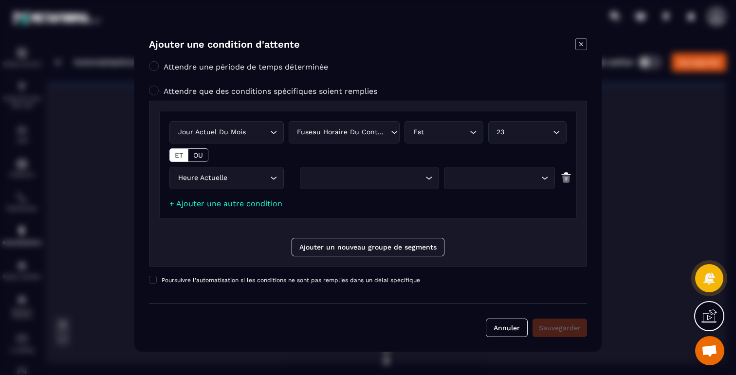
click at [347, 181] on div "Search for option" at bounding box center [364, 178] width 119 height 11
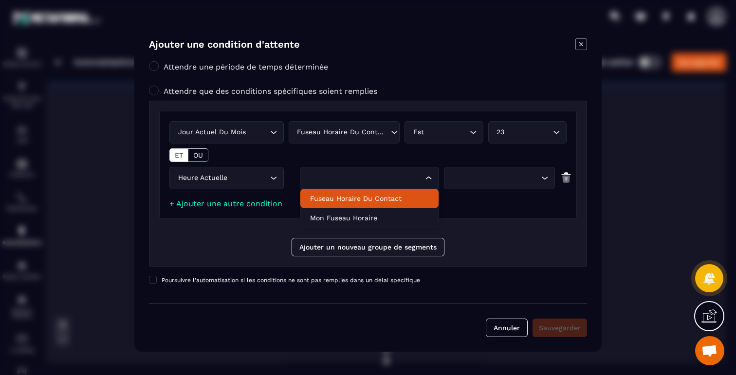
click at [366, 194] on p "Fuseau horaire du contact" at bounding box center [369, 199] width 119 height 10
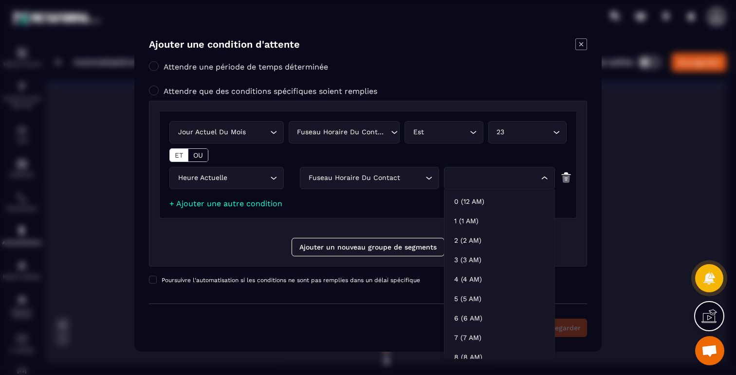
click at [495, 174] on div "Search for option" at bounding box center [494, 178] width 91 height 11
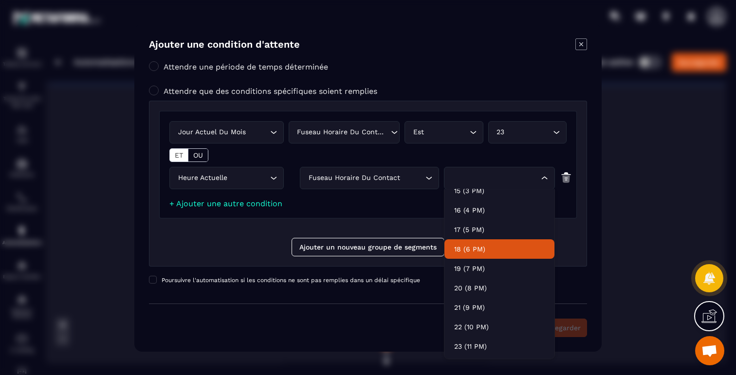
click at [477, 258] on li "18 (6 PM)" at bounding box center [500, 249] width 110 height 19
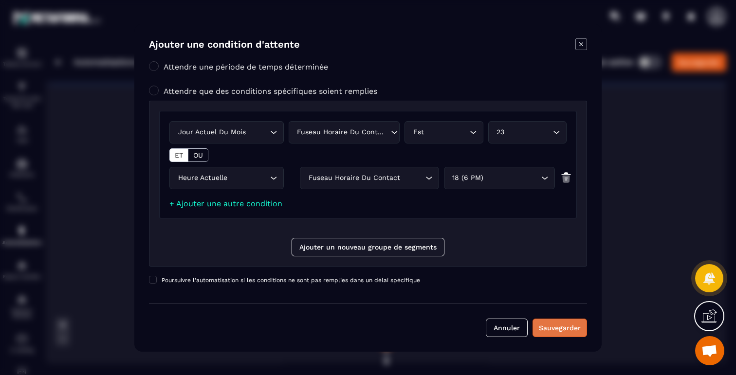
click at [555, 320] on button "Sauvegarder" at bounding box center [560, 328] width 55 height 19
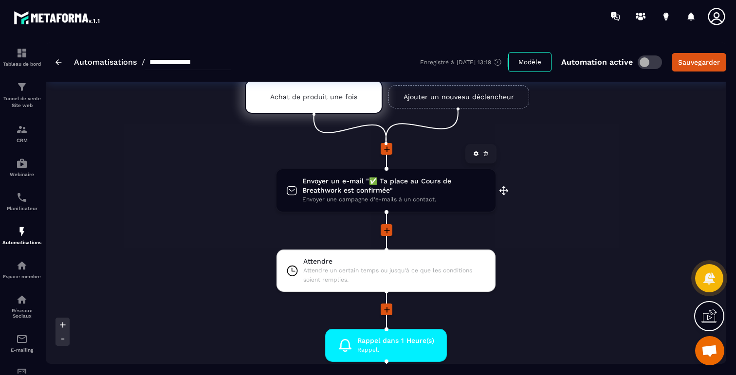
scroll to position [80, 0]
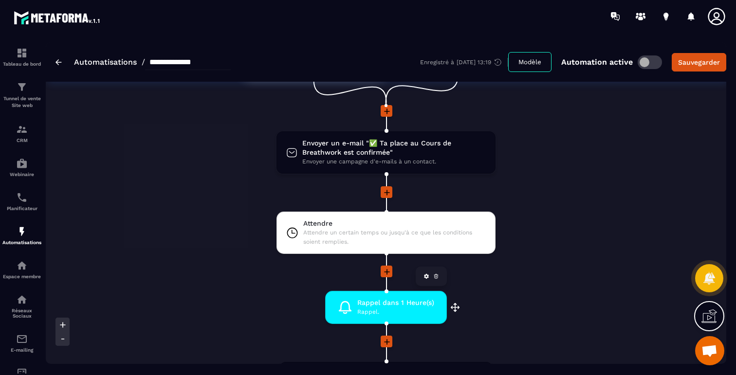
click at [436, 302] on div "Rappel dans 1 Heure(s) Rappel. drag-arrow" at bounding box center [386, 307] width 122 height 33
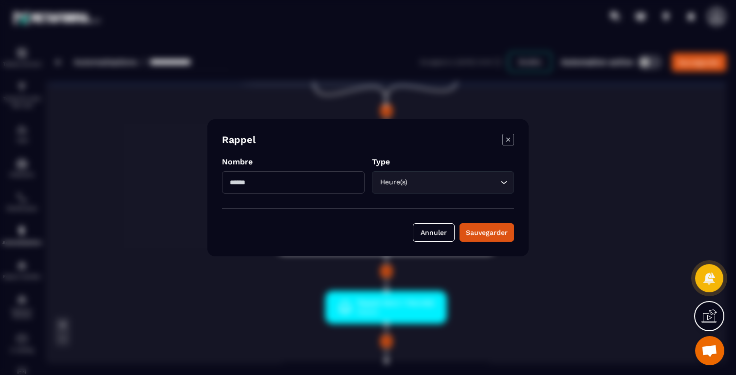
click at [507, 137] on icon "Modal window" at bounding box center [509, 140] width 12 height 12
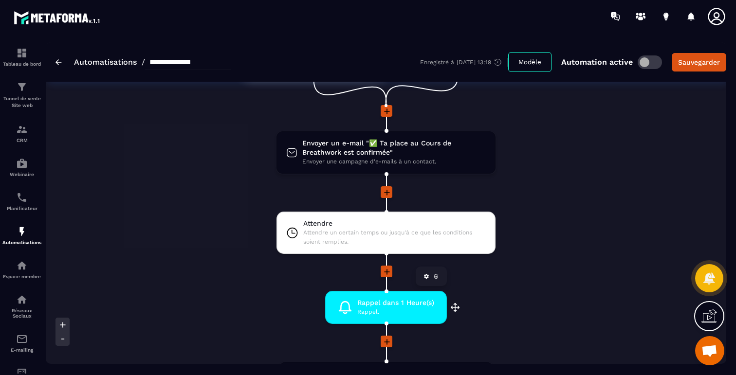
click at [436, 279] on icon at bounding box center [436, 277] width 3 height 2
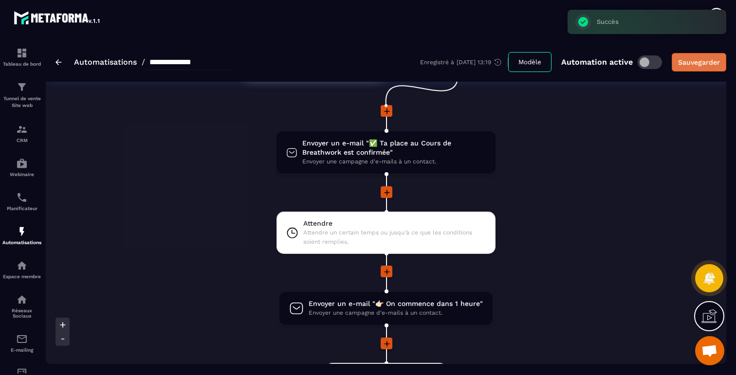
click at [689, 67] on button "Sauvegarder" at bounding box center [699, 62] width 55 height 19
click at [57, 63] on img at bounding box center [59, 62] width 6 height 6
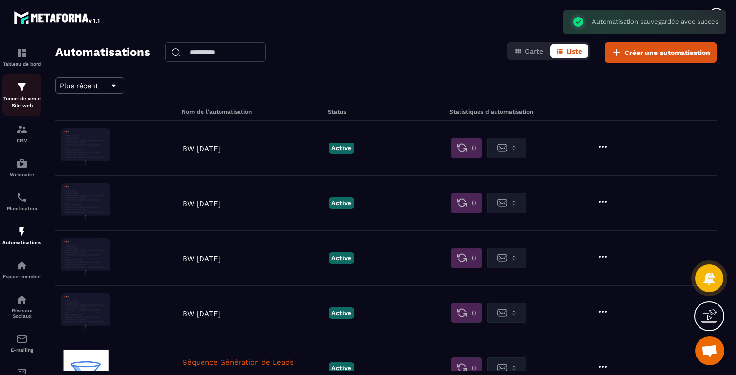
click at [24, 96] on p "Tunnel de vente Site web" at bounding box center [21, 102] width 39 height 14
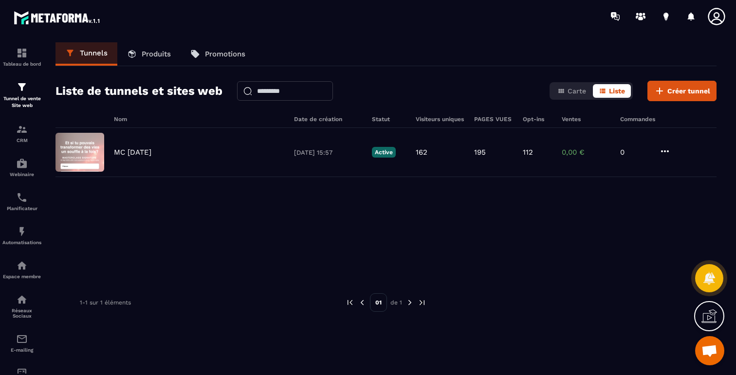
click at [159, 50] on p "Produits" at bounding box center [156, 54] width 29 height 9
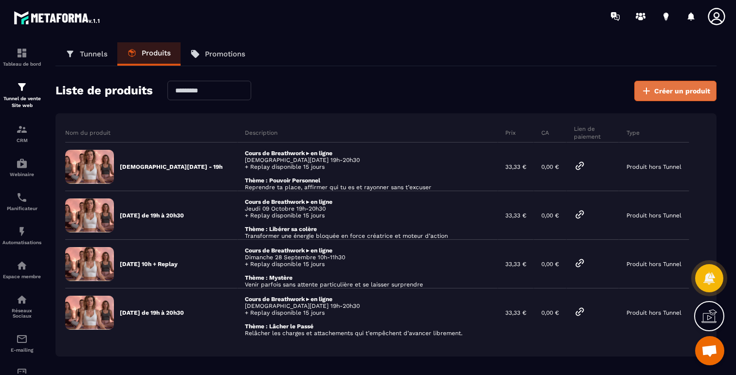
click at [653, 88] on icon at bounding box center [647, 91] width 12 height 12
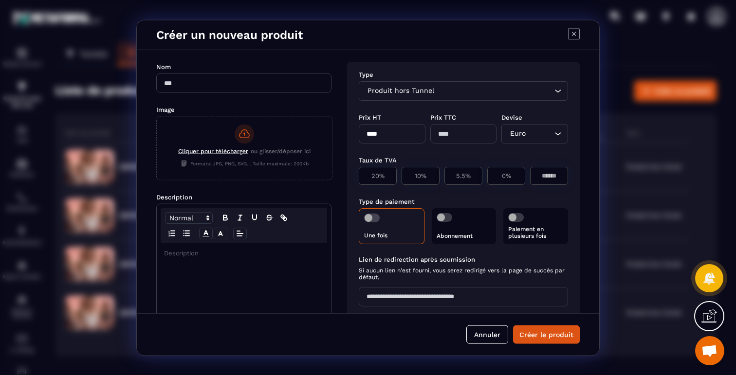
click at [251, 86] on input "Modal window" at bounding box center [243, 82] width 175 height 19
type input "**********"
click at [224, 155] on div "Cliquer pour télécharger ou glisser/déposer ici" at bounding box center [244, 152] width 132 height 9
click at [157, 180] on input "Cliquer pour télécharger ou glisser/déposer ici Formats: JPG, PNG, SVG... Taill…" at bounding box center [157, 180] width 0 height 0
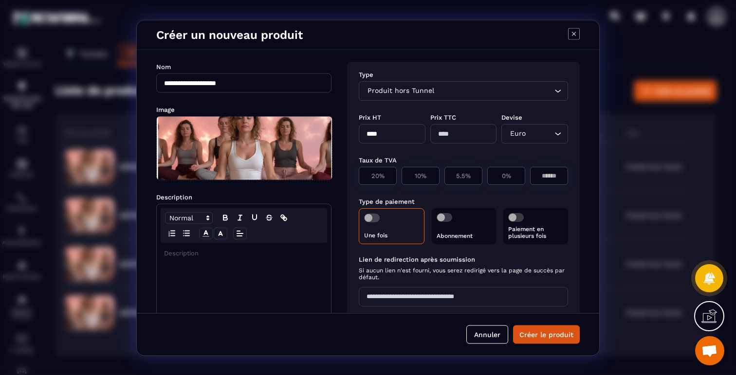
click at [293, 253] on p "Modal window" at bounding box center [244, 253] width 160 height 9
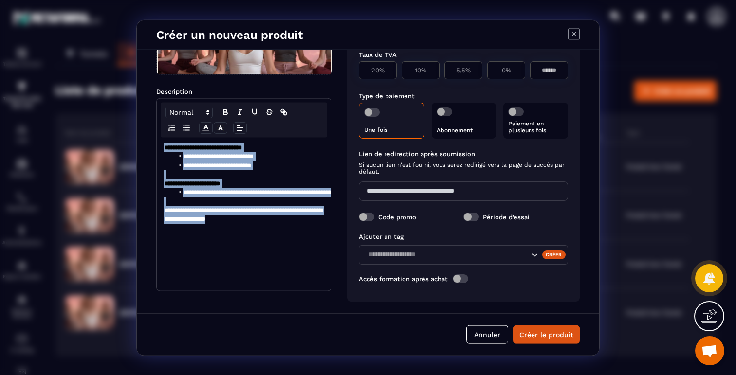
drag, startPoint x: 293, startPoint y: 229, endPoint x: 170, endPoint y: 138, distance: 153.5
click at [170, 138] on div "**********" at bounding box center [244, 213] width 174 height 153
click at [203, 127] on icon "Modal window" at bounding box center [206, 127] width 9 height 9
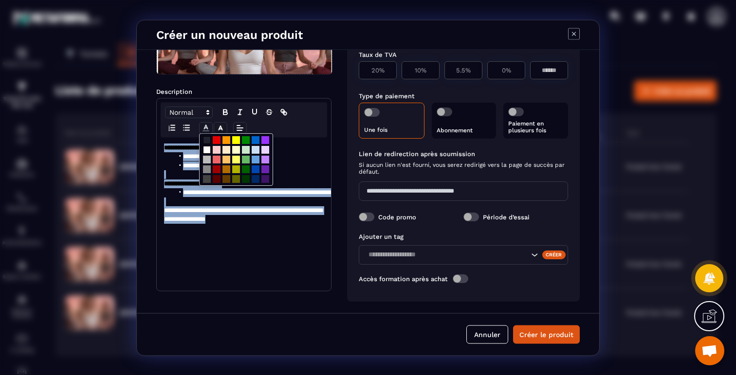
click at [207, 149] on span "Modal window" at bounding box center [207, 150] width 8 height 8
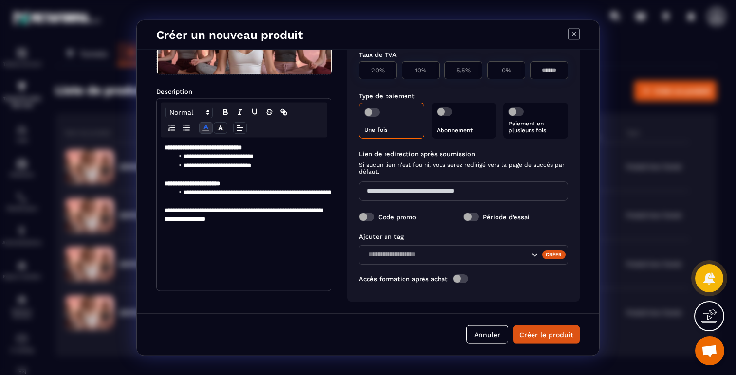
click at [281, 199] on p "Modal window" at bounding box center [244, 201] width 160 height 9
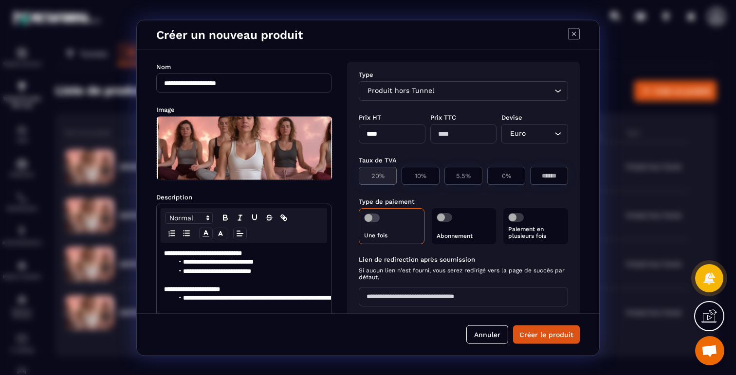
click at [386, 173] on p "20%" at bounding box center [377, 175] width 27 height 7
type input "****"
type input "**"
click at [394, 136] on input "****" at bounding box center [392, 133] width 67 height 19
click at [379, 136] on input "****" at bounding box center [392, 133] width 67 height 19
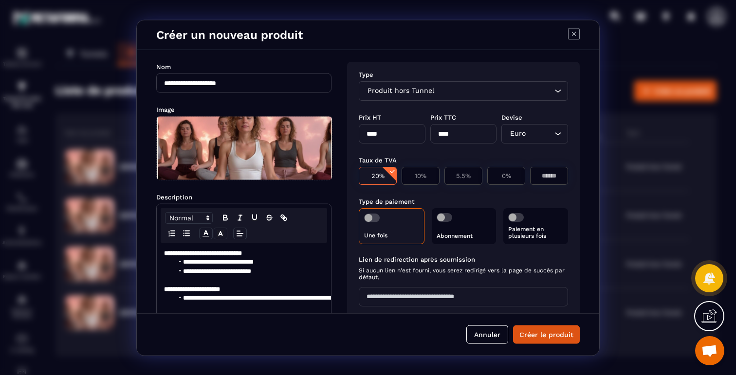
click at [379, 136] on input "****" at bounding box center [392, 133] width 67 height 19
type input "*****"
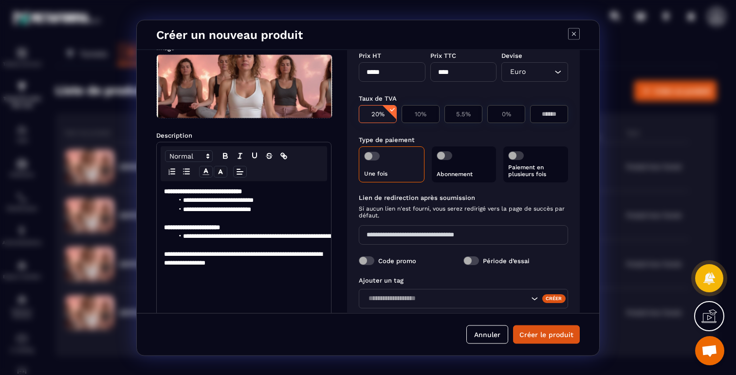
scroll to position [81, 0]
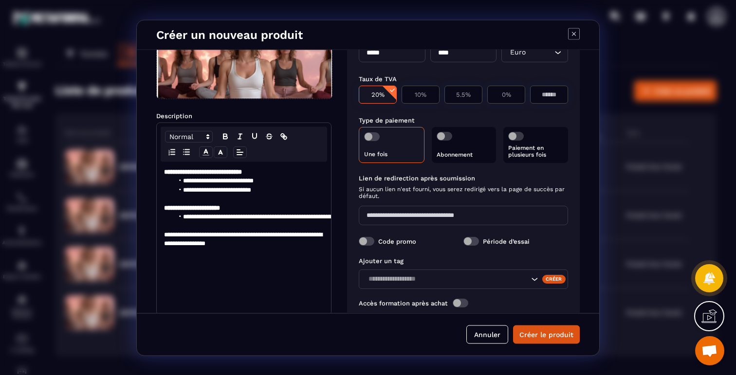
type input "*****"
click at [384, 135] on div "Une fois" at bounding box center [392, 145] width 66 height 36
click at [376, 139] on span "Modal window" at bounding box center [372, 136] width 16 height 9
click at [417, 219] on input "Modal window" at bounding box center [463, 214] width 209 height 19
type input "**********"
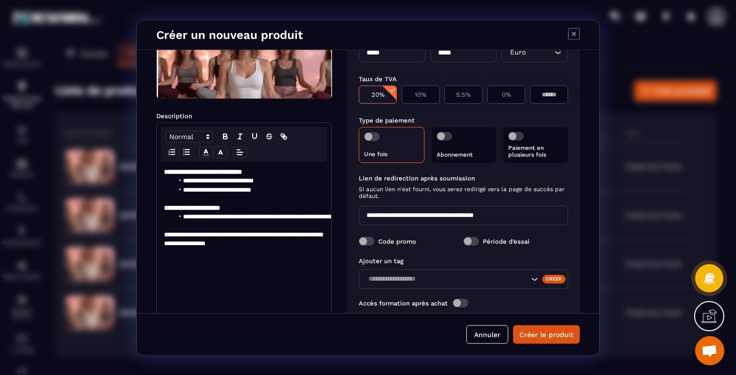
click at [403, 235] on div "Code promo Période d’essai" at bounding box center [463, 241] width 209 height 20
click at [400, 241] on label "Code promo" at bounding box center [397, 241] width 38 height 7
click at [374, 241] on div "Code promo" at bounding box center [411, 241] width 105 height 9
click at [366, 241] on span "Modal window" at bounding box center [367, 241] width 16 height 9
click at [549, 280] on div "Créer" at bounding box center [554, 279] width 24 height 9
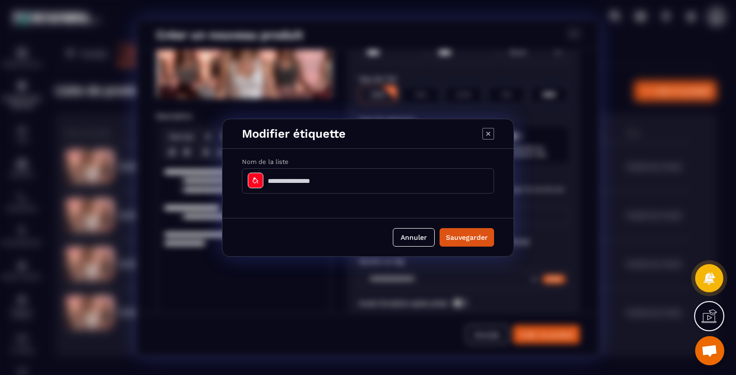
click at [304, 178] on input "Modal window" at bounding box center [368, 180] width 252 height 25
type input "**********"
click at [471, 224] on div "Annuler Sauvegarder" at bounding box center [368, 237] width 291 height 38
click at [470, 243] on button "Sauvegarder" at bounding box center [467, 237] width 55 height 19
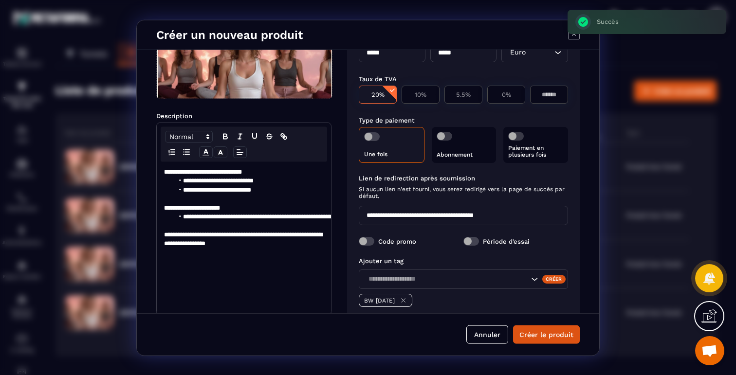
scroll to position [129, 0]
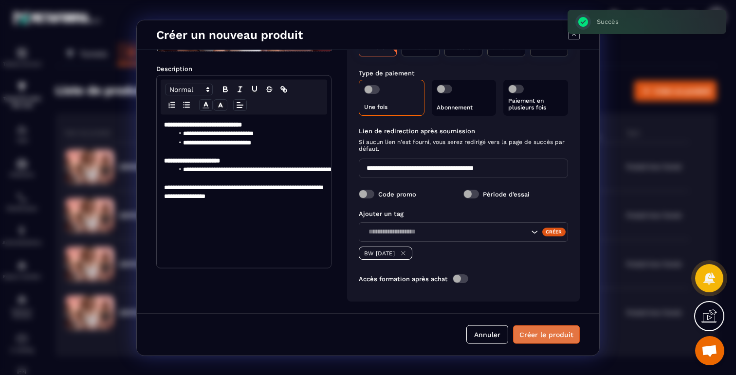
click at [541, 335] on button "Créer le produit" at bounding box center [546, 334] width 67 height 19
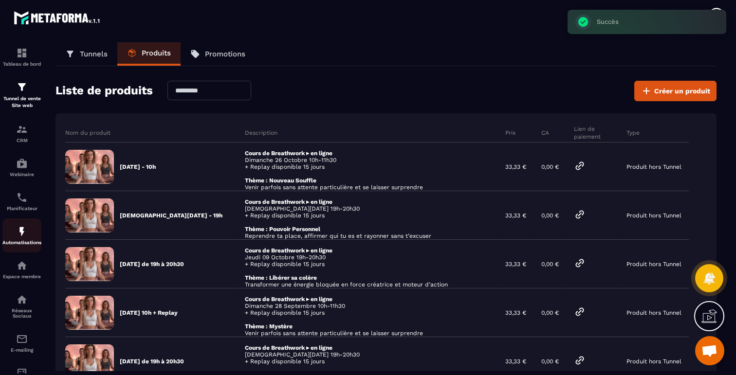
click at [25, 244] on p "Automatisations" at bounding box center [21, 242] width 39 height 5
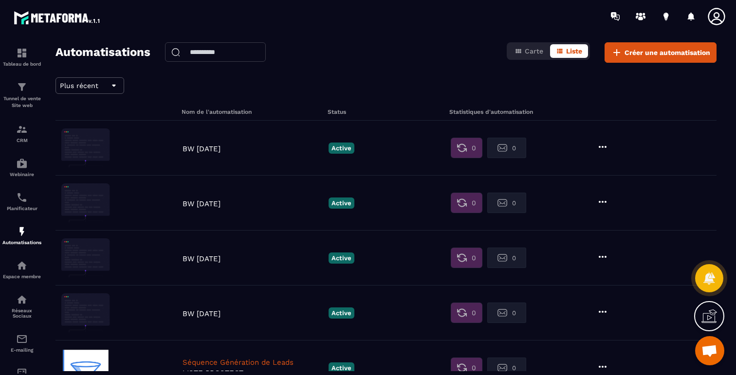
click at [603, 255] on icon at bounding box center [603, 257] width 12 height 12
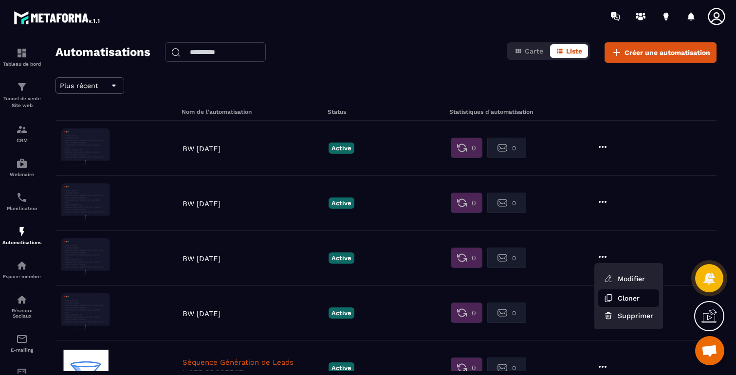
click at [617, 296] on button "Cloner" at bounding box center [628, 299] width 61 height 18
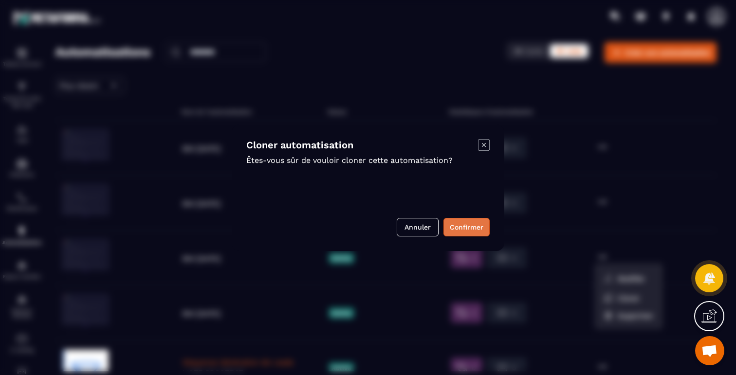
click at [468, 224] on button "Confirmer" at bounding box center [467, 227] width 46 height 19
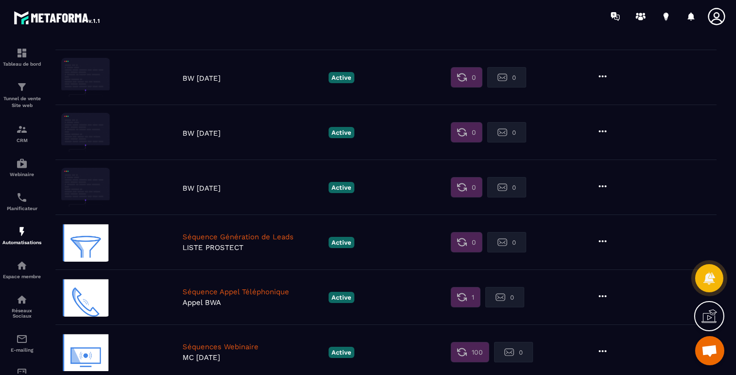
scroll to position [282, 0]
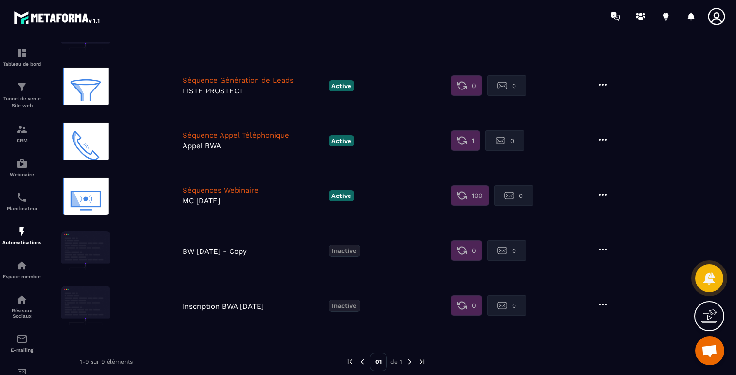
click at [602, 251] on icon at bounding box center [603, 250] width 12 height 12
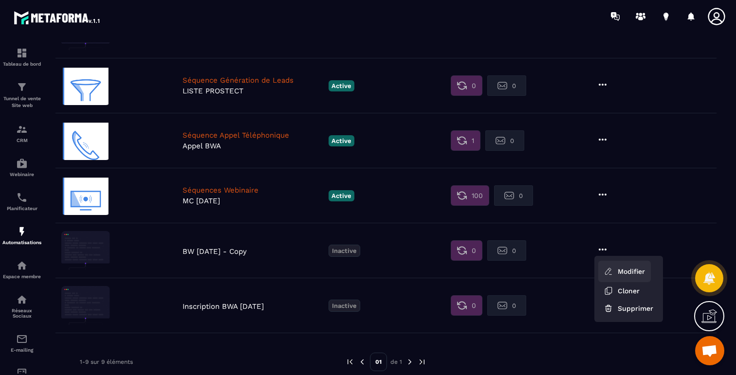
click at [627, 278] on link "Modifier" at bounding box center [624, 271] width 53 height 21
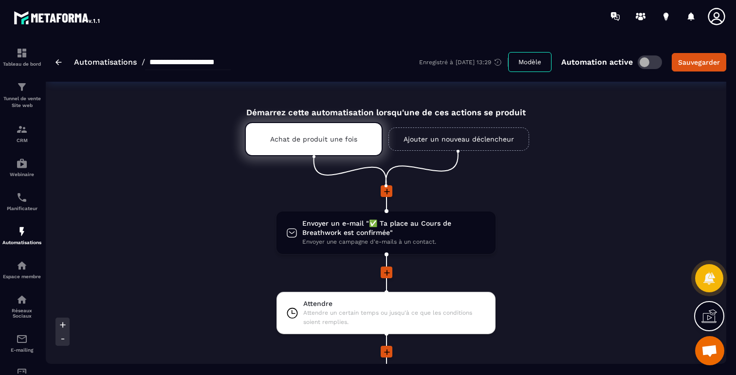
click at [173, 61] on input "**********" at bounding box center [188, 63] width 86 height 16
click at [183, 62] on input "**********" at bounding box center [188, 63] width 86 height 16
drag, startPoint x: 212, startPoint y: 61, endPoint x: 278, endPoint y: 61, distance: 65.7
click at [278, 61] on div "**********" at bounding box center [386, 61] width 681 height 39
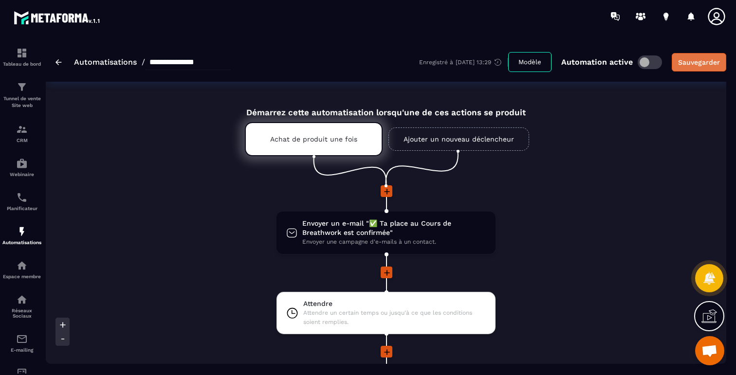
click at [694, 62] on div "Sauvegarder" at bounding box center [699, 62] width 42 height 10
type input "**********"
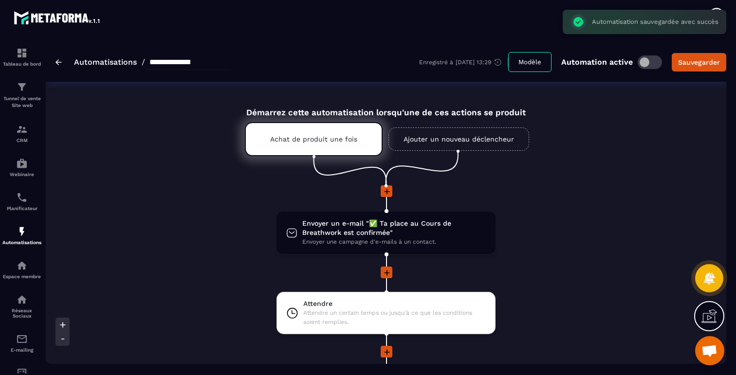
click at [418, 136] on link "Ajouter un nouveau déclencheur" at bounding box center [459, 139] width 141 height 23
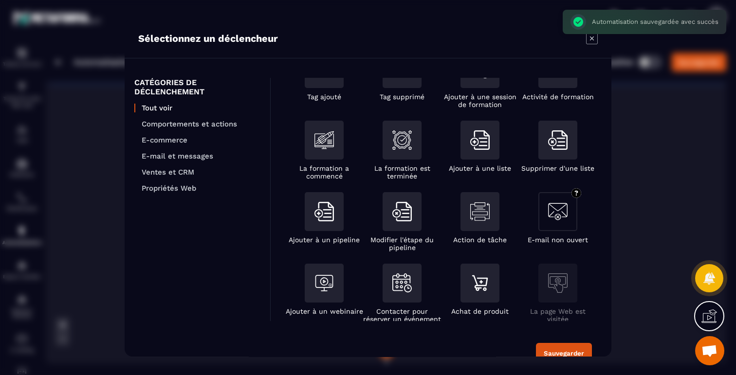
scroll to position [51, 0]
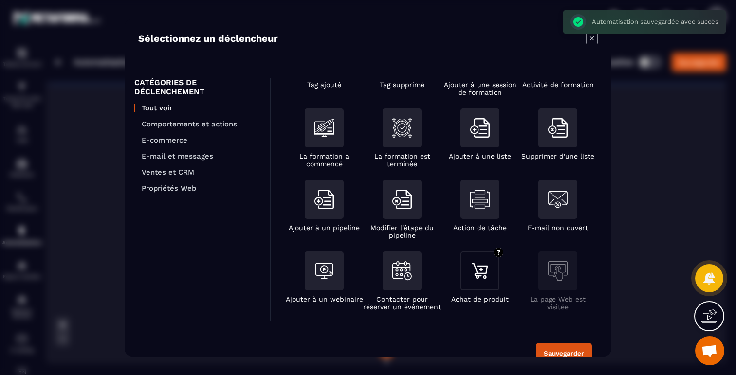
click at [477, 280] on img "Modal window" at bounding box center [479, 270] width 19 height 19
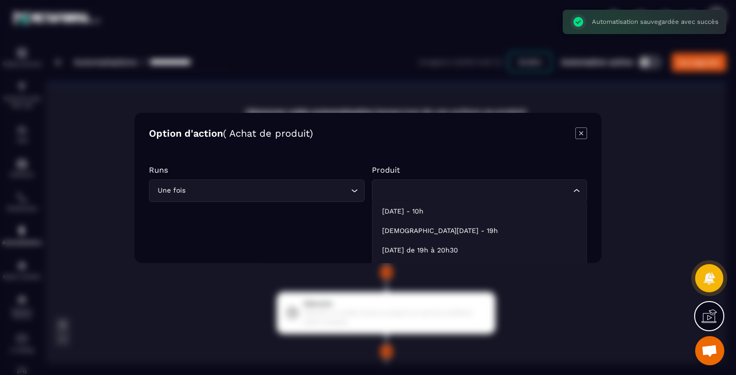
click at [425, 184] on div "Loading..." at bounding box center [480, 190] width 216 height 22
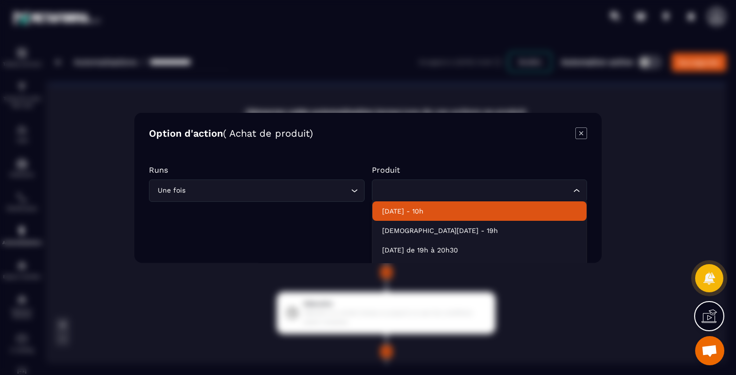
click at [427, 210] on p "Dimanche 26 Oct - 10h" at bounding box center [479, 211] width 195 height 10
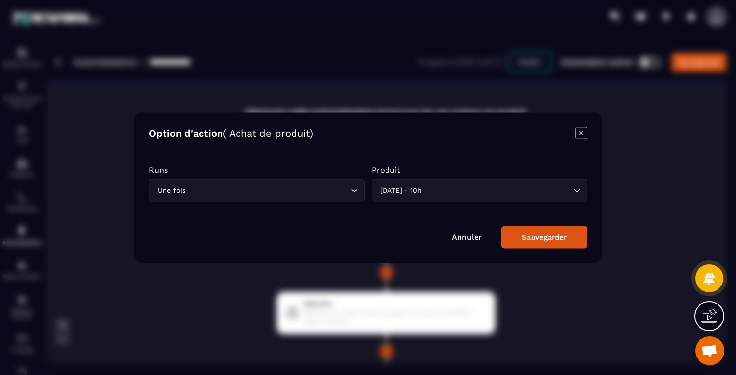
click at [523, 239] on div "Sauvegarder" at bounding box center [544, 237] width 45 height 9
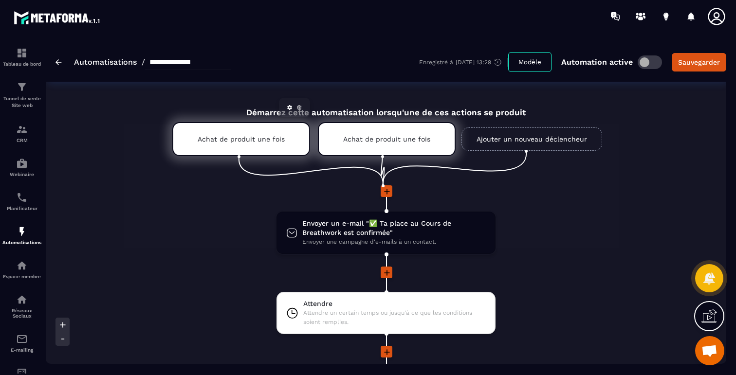
click at [301, 109] on icon at bounding box center [300, 108] width 6 height 6
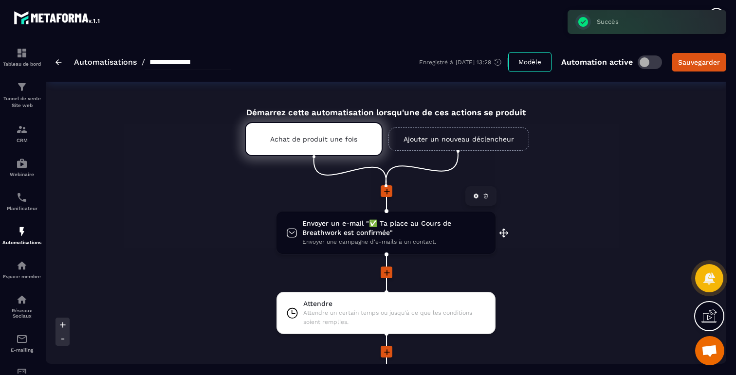
click at [402, 227] on span "Envoyer un e-mail "✅ Ta place au Cours de Breathwork est confirmée"" at bounding box center [394, 228] width 184 height 19
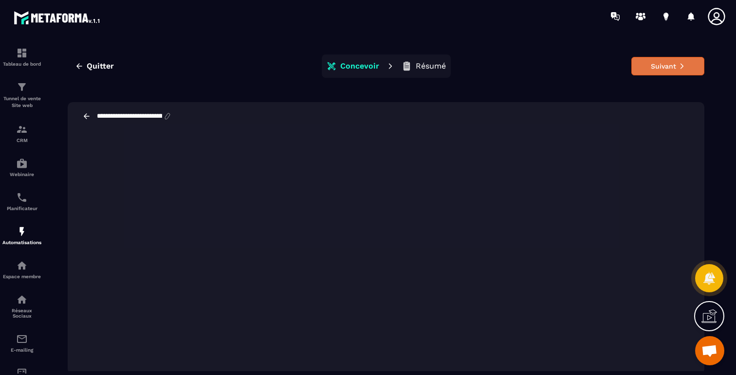
click at [664, 66] on button "Suivant" at bounding box center [668, 66] width 73 height 19
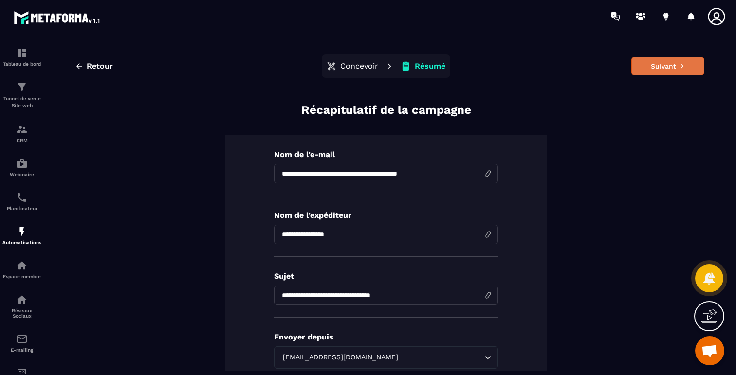
click at [677, 62] on button "Suivant" at bounding box center [668, 66] width 73 height 19
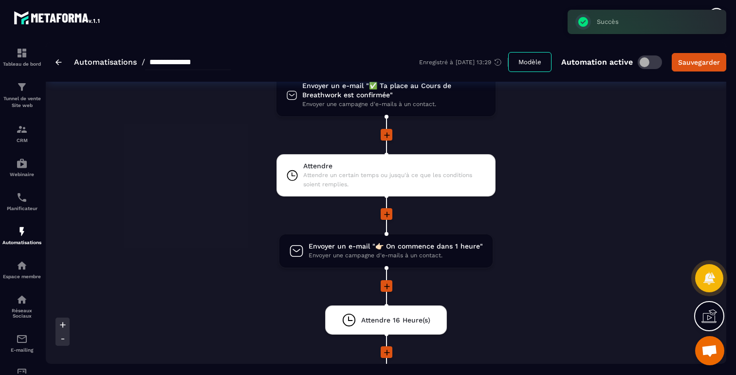
scroll to position [165, 0]
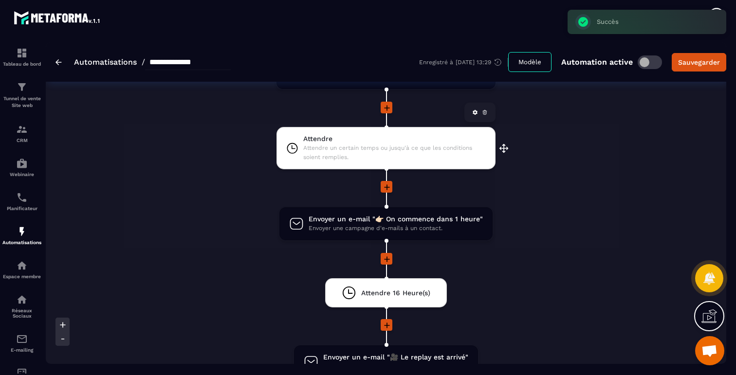
click at [333, 151] on span "Attendre un certain temps ou jusqu'à ce que les conditions soient remplies." at bounding box center [394, 153] width 183 height 19
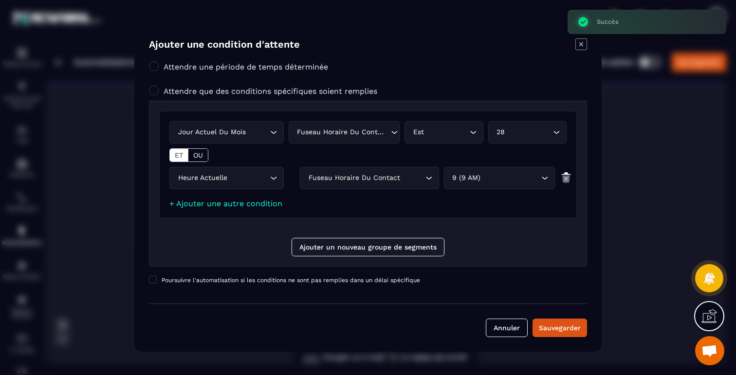
click at [518, 137] on div "28" at bounding box center [523, 132] width 58 height 11
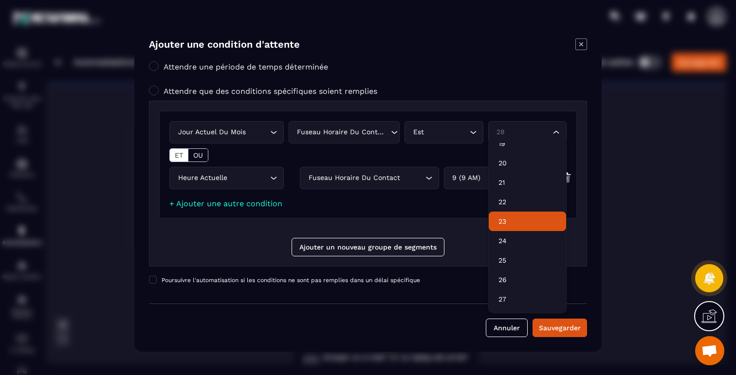
scroll to position [364, 0]
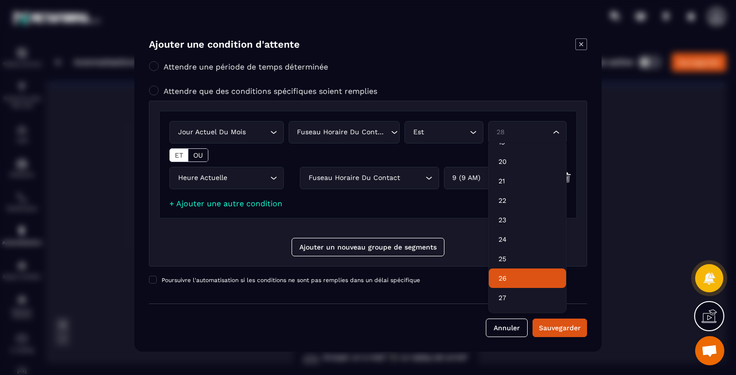
click at [506, 278] on p "26" at bounding box center [528, 279] width 58 height 10
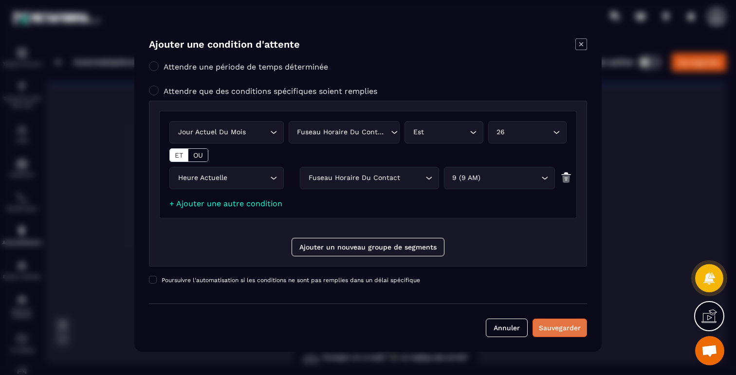
click at [553, 330] on div "Sauvegarder" at bounding box center [560, 328] width 42 height 10
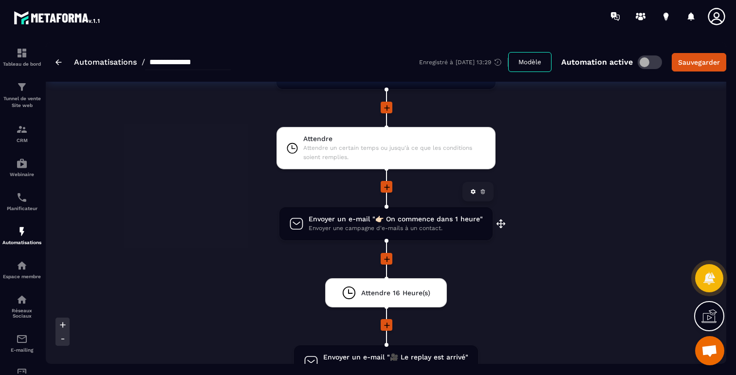
click at [426, 223] on span "Envoyer un e-mail "👉🏻 On commence dans 1 heure"" at bounding box center [396, 219] width 174 height 9
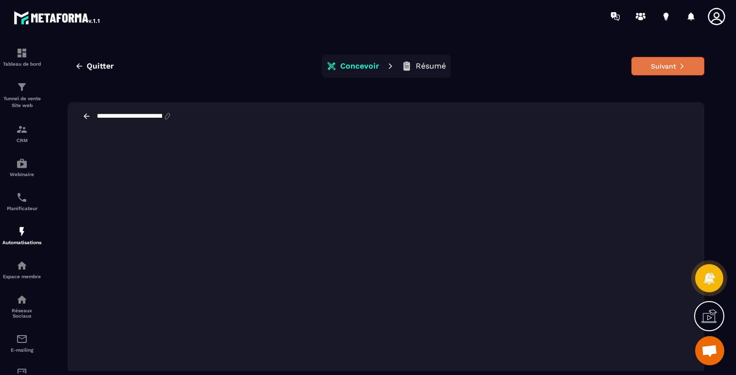
click at [647, 67] on button "Suivant" at bounding box center [668, 66] width 73 height 19
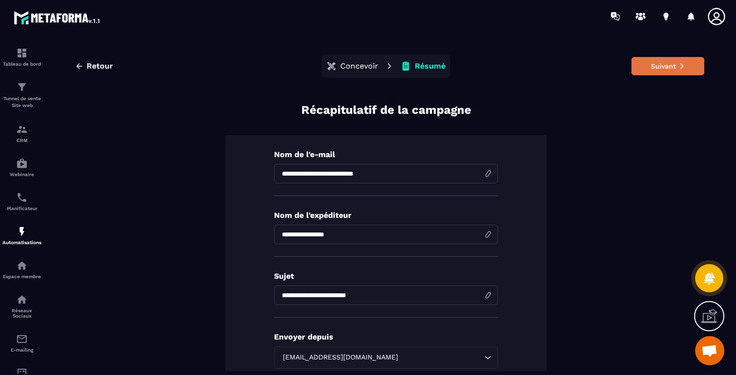
click at [673, 73] on button "Suivant" at bounding box center [668, 66] width 73 height 19
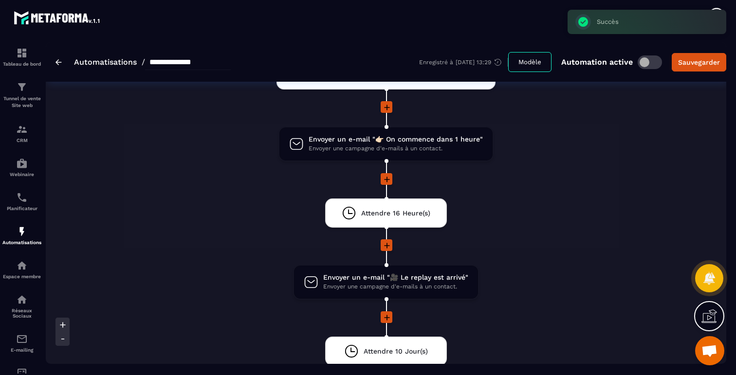
scroll to position [245, 0]
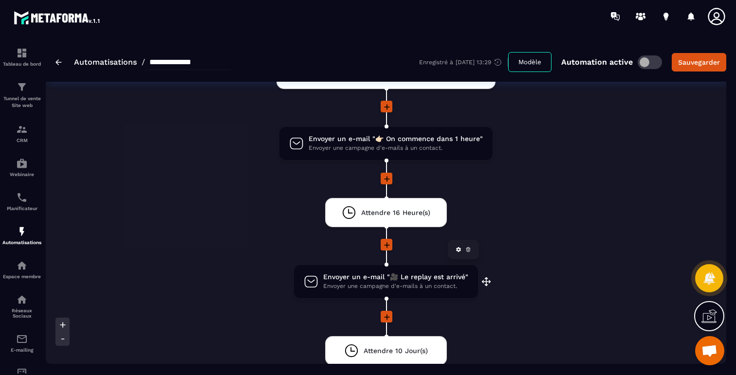
click at [359, 284] on span "Envoyer une campagne d'e-mails à un contact." at bounding box center [395, 286] width 145 height 9
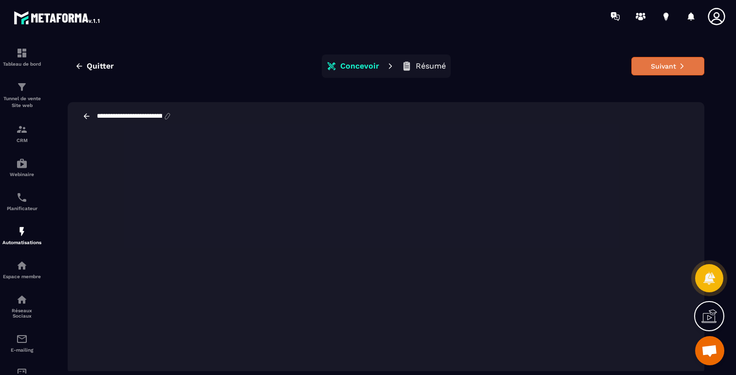
click at [674, 68] on button "Suivant" at bounding box center [668, 66] width 73 height 19
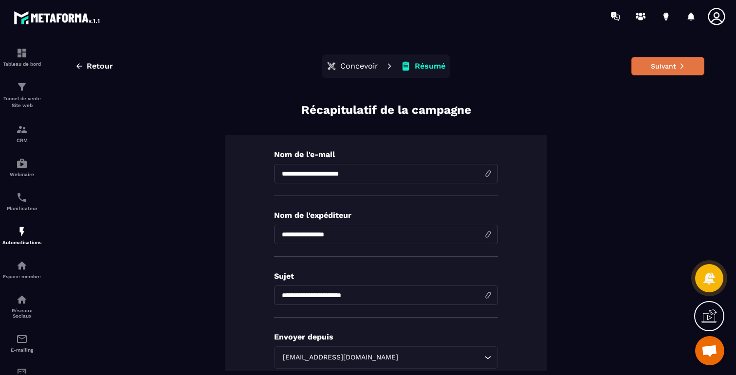
click at [666, 70] on button "Suivant" at bounding box center [668, 66] width 73 height 19
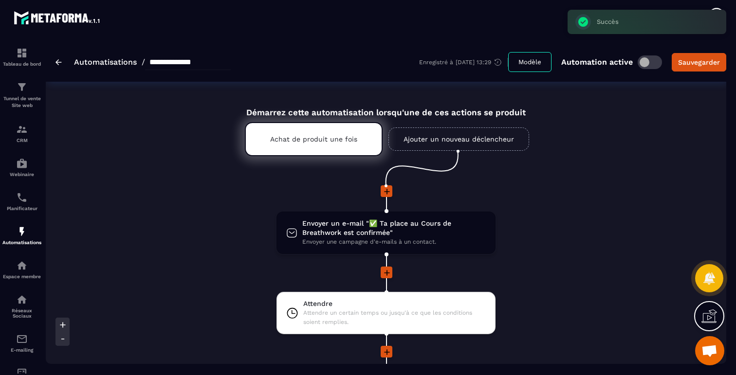
click at [653, 65] on span at bounding box center [650, 63] width 24 height 14
click at [700, 66] on div "Sauvegarder" at bounding box center [699, 62] width 42 height 10
click at [331, 138] on p "Achat de produit une fois" at bounding box center [313, 139] width 87 height 8
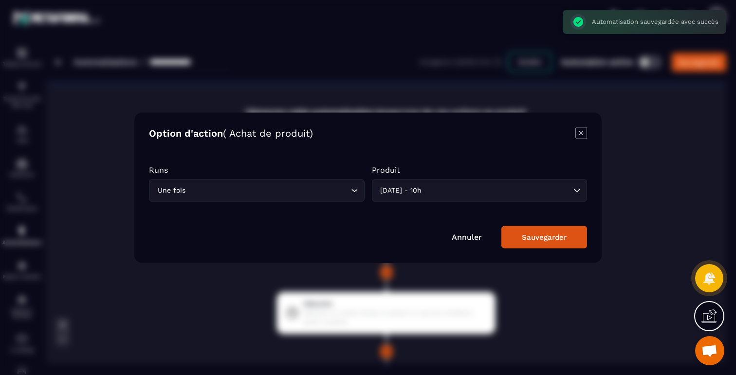
click at [579, 132] on icon "Modal window" at bounding box center [582, 133] width 12 height 12
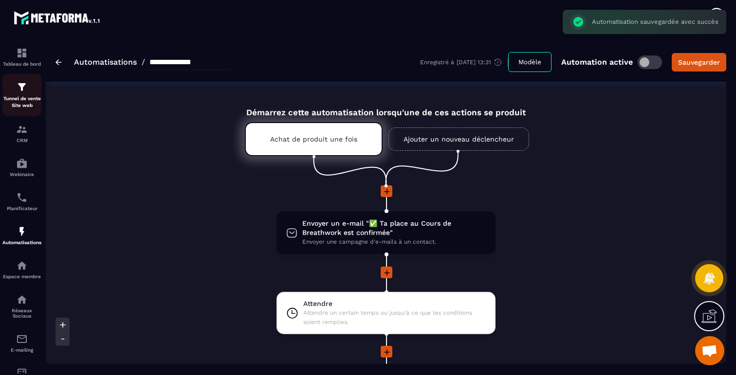
click at [21, 98] on p "Tunnel de vente Site web" at bounding box center [21, 102] width 39 height 14
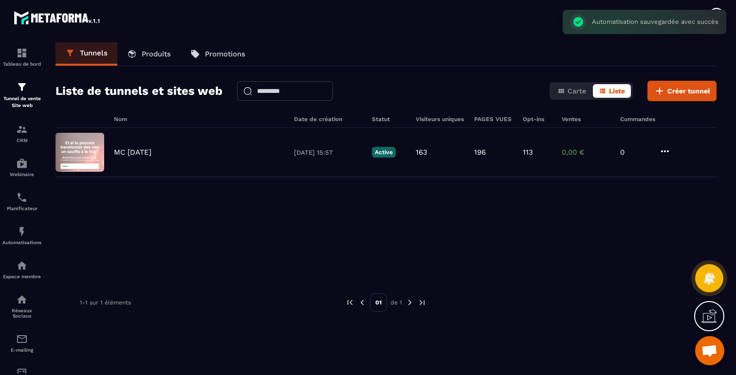
click at [144, 50] on p "Produits" at bounding box center [156, 54] width 29 height 9
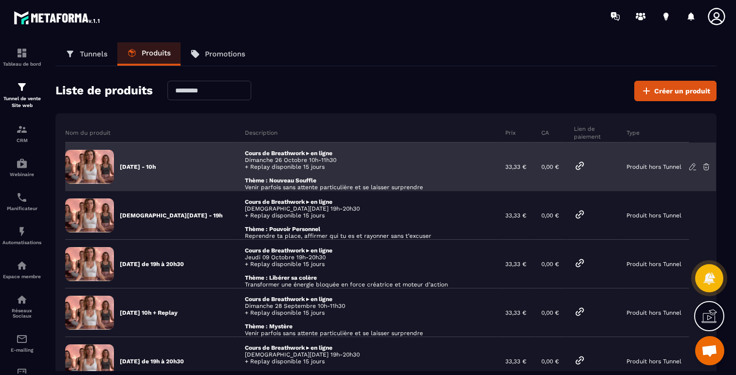
click at [580, 168] on icon at bounding box center [580, 166] width 12 height 12
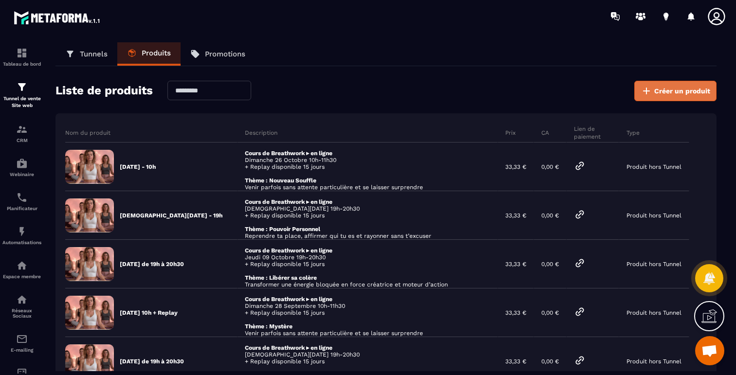
click at [656, 93] on span "Créer un produit" at bounding box center [682, 91] width 56 height 10
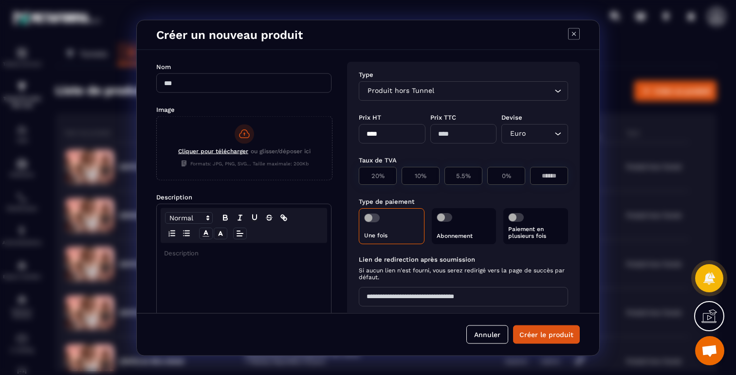
click at [200, 253] on p "Modal window" at bounding box center [244, 253] width 160 height 9
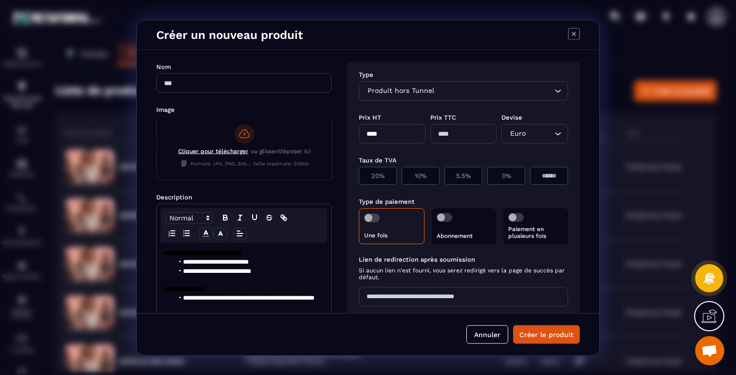
click at [185, 83] on input "Modal window" at bounding box center [243, 82] width 175 height 19
type input "**********"
click at [366, 136] on input "****" at bounding box center [392, 133] width 67 height 19
type input "*****"
click at [384, 175] on p "20%" at bounding box center [377, 175] width 27 height 7
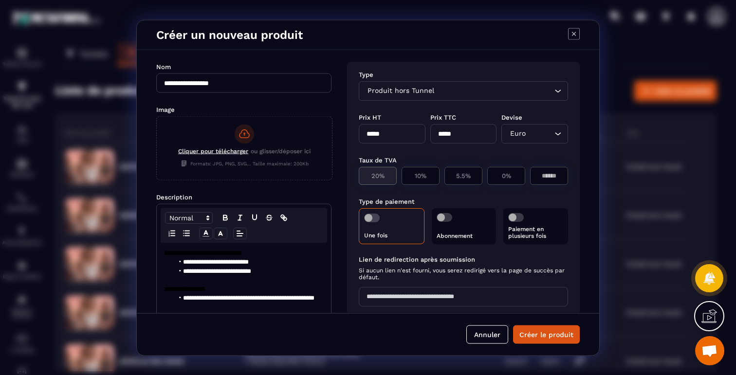
type input "*****"
type input "**"
click at [371, 218] on span "Modal window" at bounding box center [372, 217] width 16 height 9
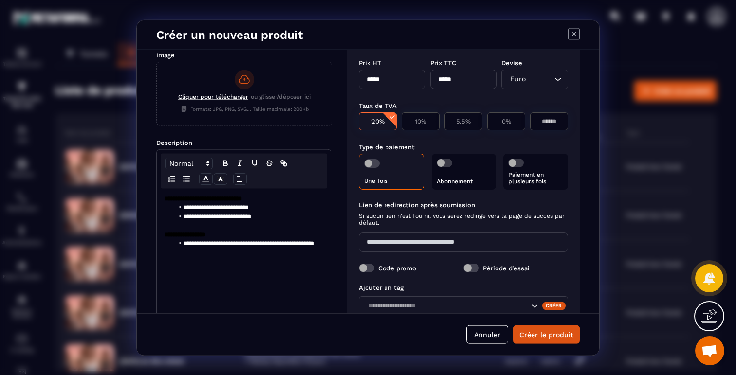
click at [383, 247] on input "Modal window" at bounding box center [463, 241] width 209 height 19
type input "**********"
click at [408, 265] on label "Code promo" at bounding box center [397, 267] width 38 height 7
click at [403, 269] on label "Code promo" at bounding box center [397, 267] width 38 height 7
click at [374, 269] on label "Modal window" at bounding box center [367, 267] width 16 height 9
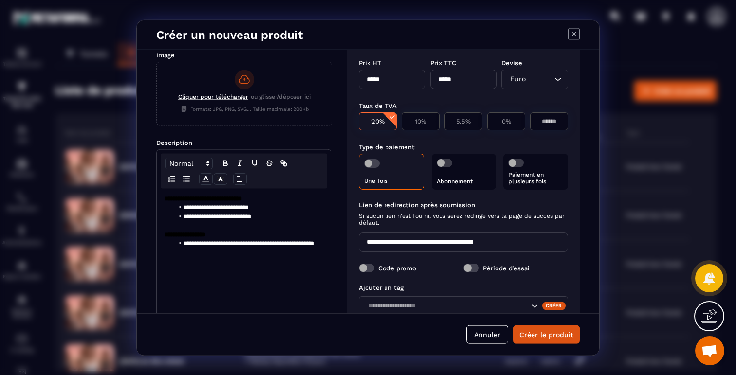
scroll to position [106, 0]
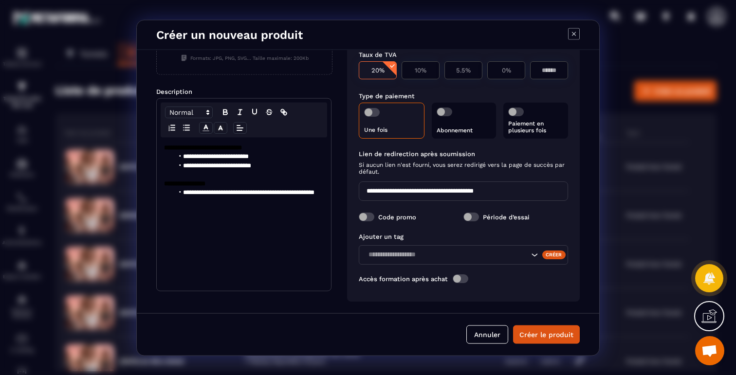
click at [551, 255] on div "Créer" at bounding box center [554, 254] width 24 height 9
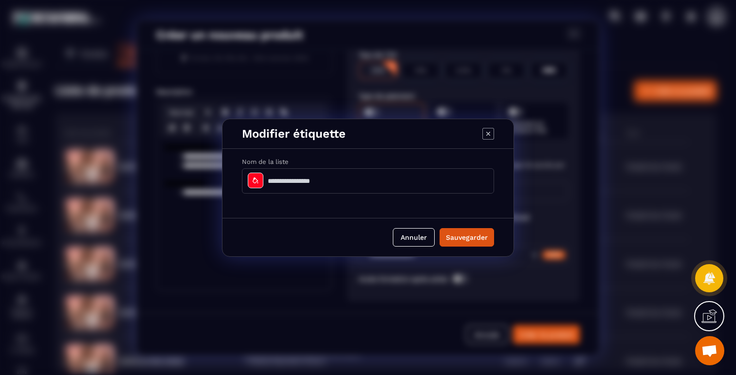
click at [310, 186] on input "Modal window" at bounding box center [368, 180] width 252 height 25
type input "**********"
click at [256, 183] on icon "Modal window" at bounding box center [256, 181] width 8 height 8
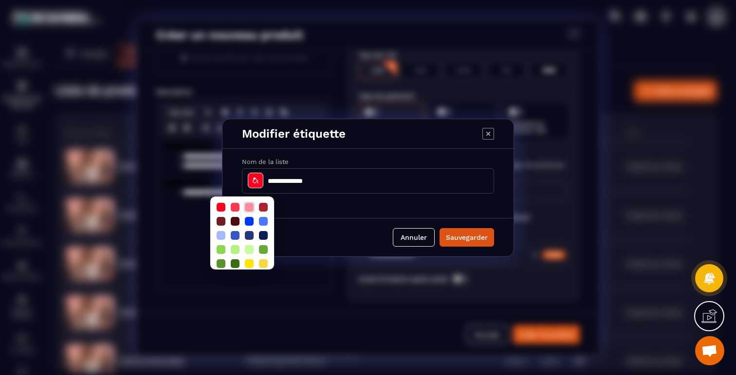
click at [250, 208] on div at bounding box center [249, 207] width 9 height 9
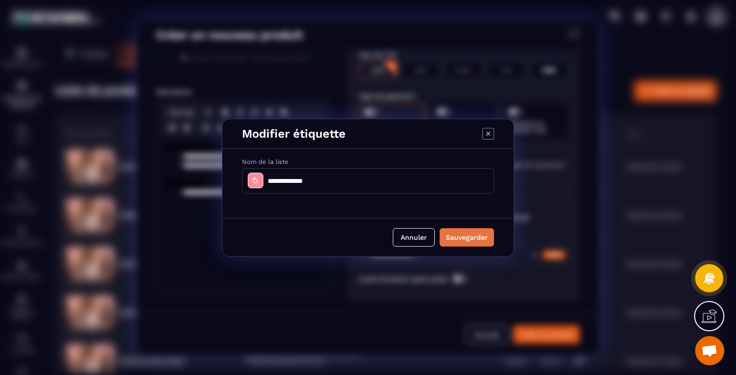
click at [470, 234] on button "Sauvegarder" at bounding box center [467, 237] width 55 height 19
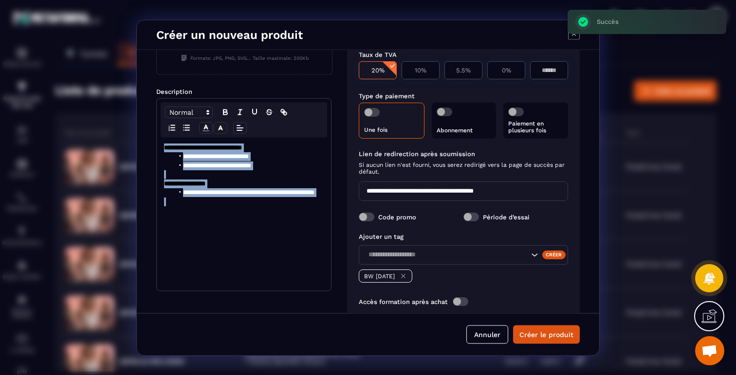
drag, startPoint x: 234, startPoint y: 224, endPoint x: 159, endPoint y: 149, distance: 106.4
click at [159, 149] on div "**********" at bounding box center [244, 213] width 174 height 153
click at [203, 129] on icon "Modal window" at bounding box center [206, 127] width 9 height 9
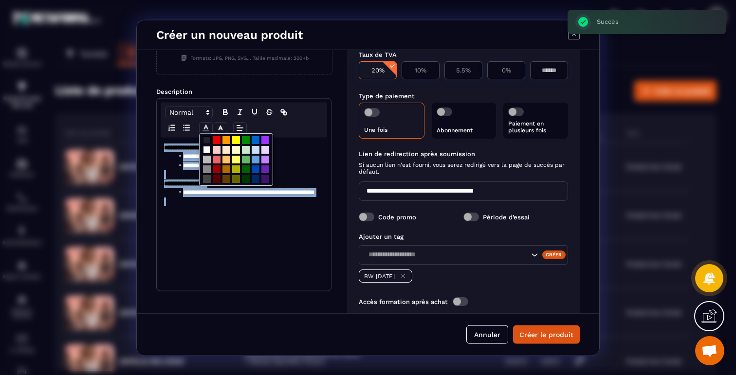
click at [206, 149] on span "Modal window" at bounding box center [207, 150] width 8 height 8
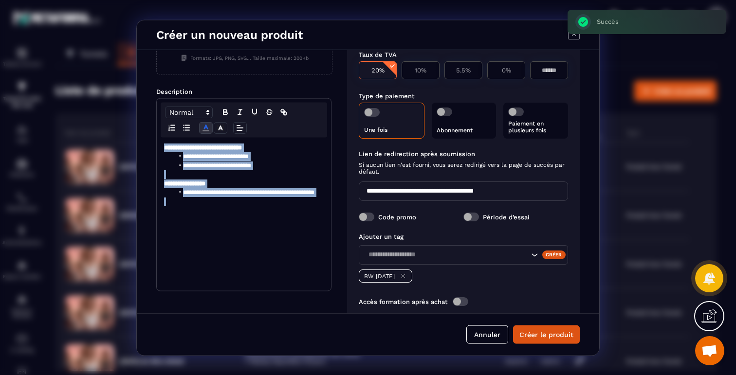
click at [187, 215] on div "**********" at bounding box center [244, 213] width 174 height 153
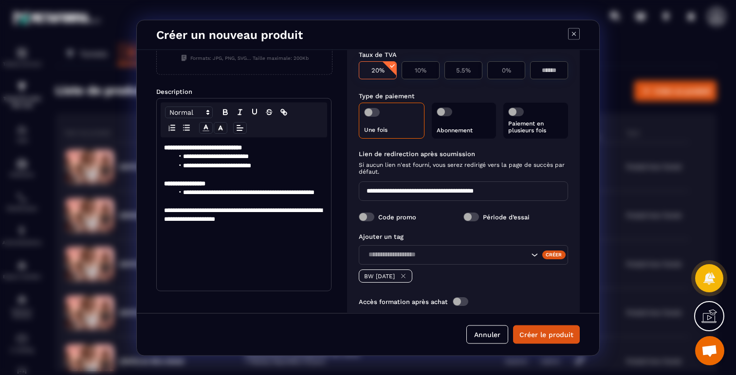
click at [174, 236] on div "**********" at bounding box center [244, 213] width 174 height 153
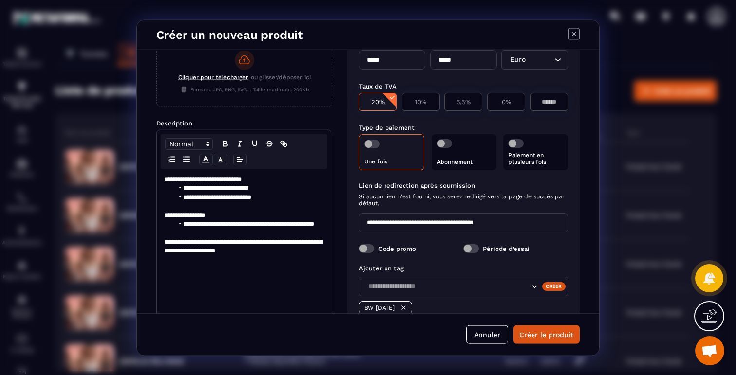
scroll to position [73, 0]
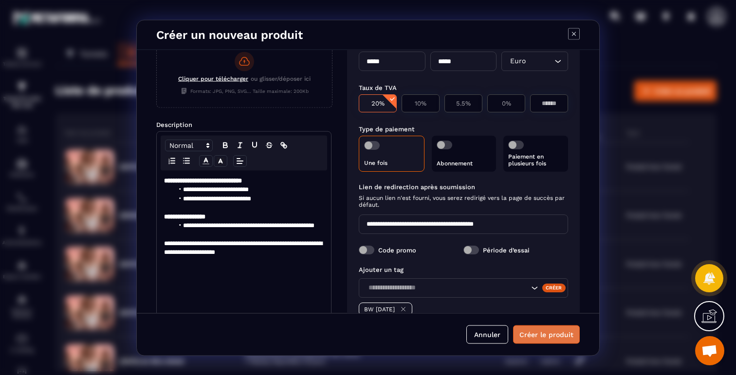
click at [551, 338] on button "Créer le produit" at bounding box center [546, 334] width 67 height 19
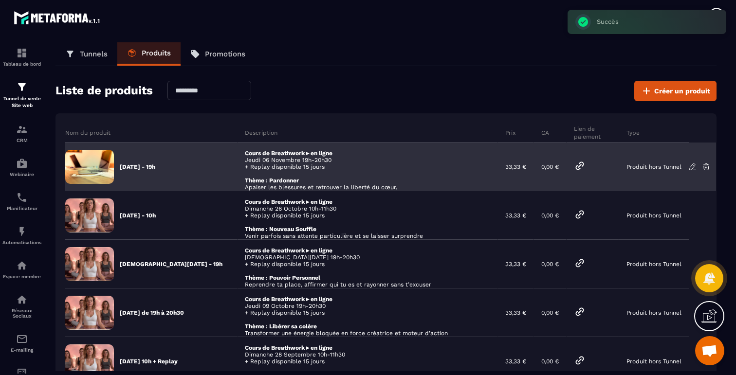
click at [138, 165] on p "Jeudi 06 Nov - 19h" at bounding box center [138, 167] width 36 height 8
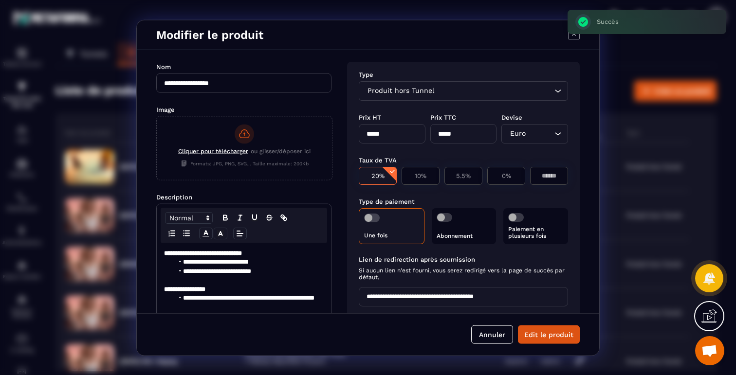
click at [240, 134] on icon "Modal window" at bounding box center [244, 133] width 19 height 19
click at [157, 180] on input "Cliquer pour télécharger ou glisser/déposer ici Formats: JPG, PNG, SVG... Taill…" at bounding box center [157, 180] width 0 height 0
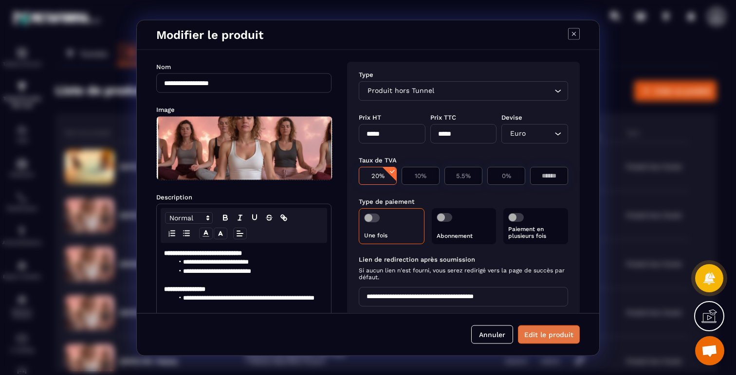
click at [555, 336] on button "Edit le produit" at bounding box center [549, 334] width 62 height 19
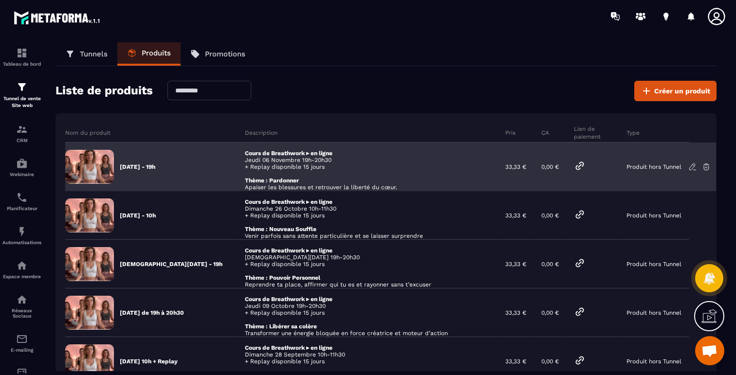
click at [690, 167] on icon at bounding box center [693, 167] width 9 height 9
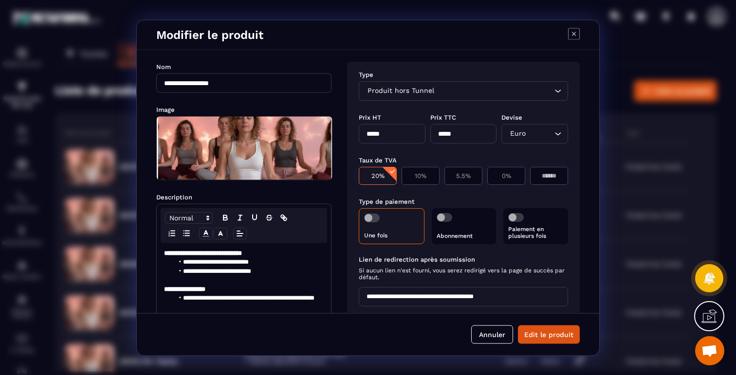
click at [582, 34] on div "Modifier le produit" at bounding box center [368, 35] width 463 height 30
click at [571, 33] on icon "Modal window" at bounding box center [574, 34] width 12 height 12
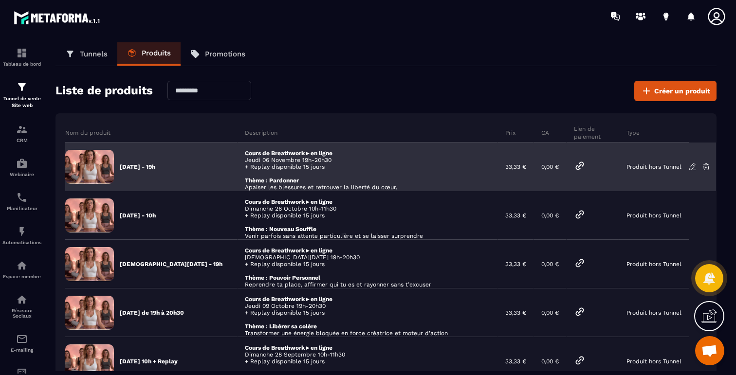
click at [571, 166] on div at bounding box center [593, 167] width 53 height 49
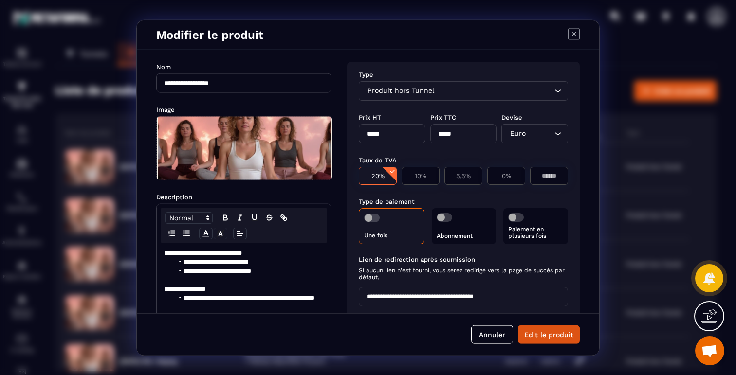
click at [570, 32] on icon "Modal window" at bounding box center [574, 34] width 12 height 12
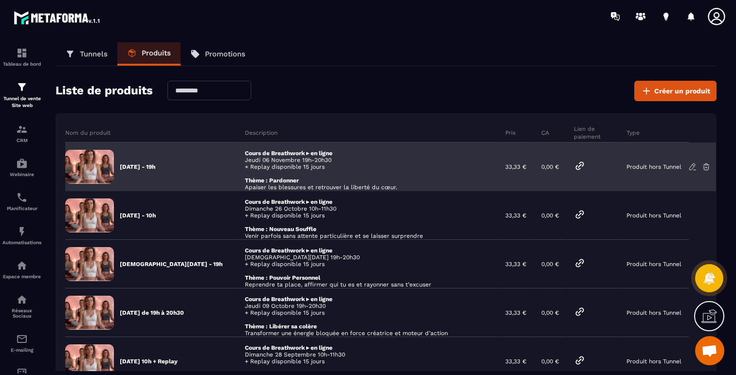
click at [577, 163] on icon at bounding box center [580, 166] width 12 height 12
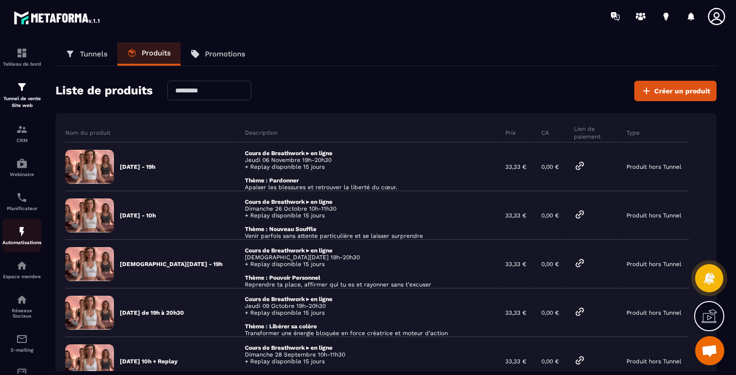
click at [20, 240] on div "Automatisations" at bounding box center [21, 235] width 39 height 19
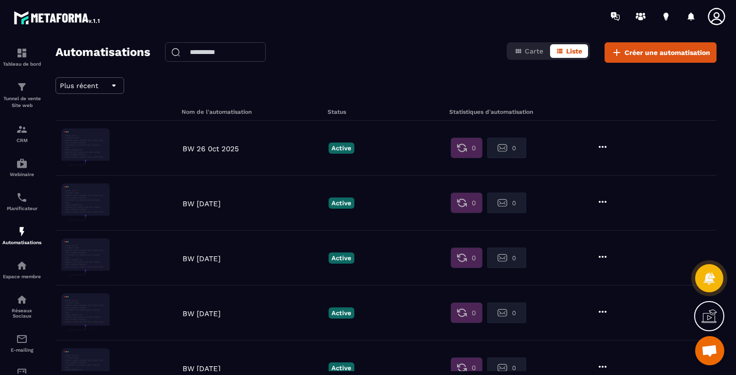
click at [604, 202] on icon at bounding box center [603, 202] width 12 height 12
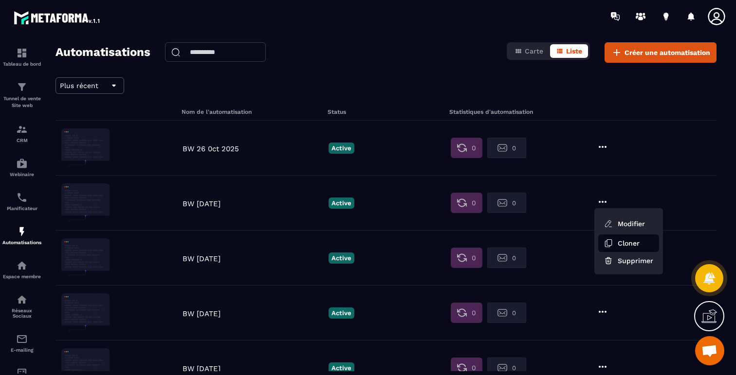
click at [627, 242] on button "Cloner" at bounding box center [628, 244] width 61 height 18
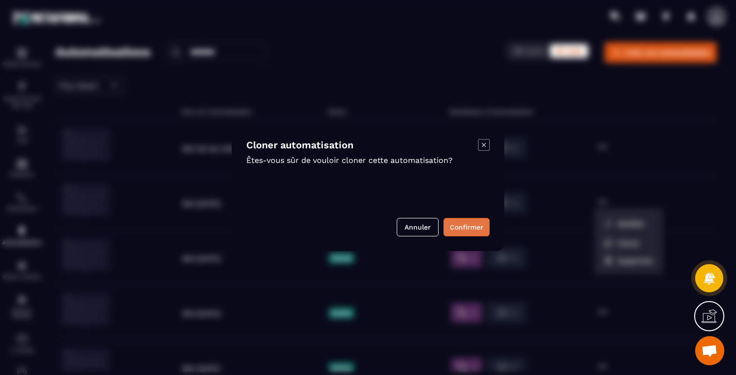
click at [464, 226] on button "Confirmer" at bounding box center [467, 227] width 46 height 19
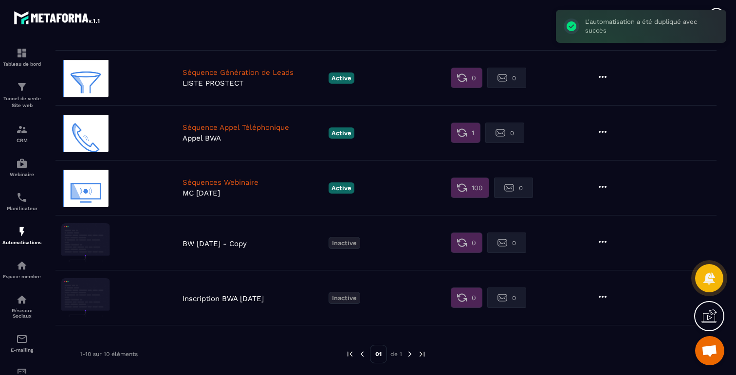
scroll to position [359, 0]
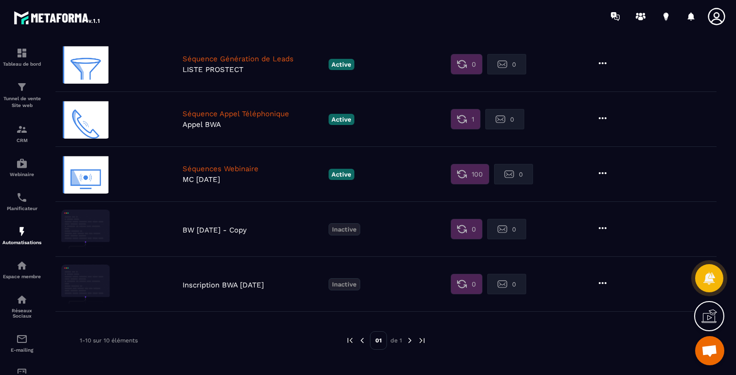
click at [606, 231] on icon at bounding box center [603, 229] width 12 height 12
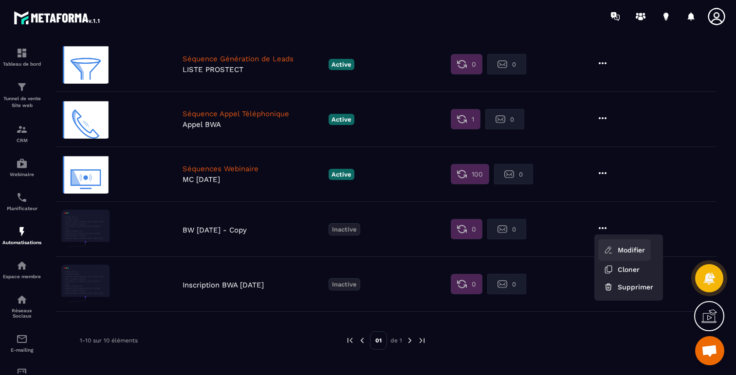
click at [616, 248] on link "Modifier" at bounding box center [624, 250] width 53 height 21
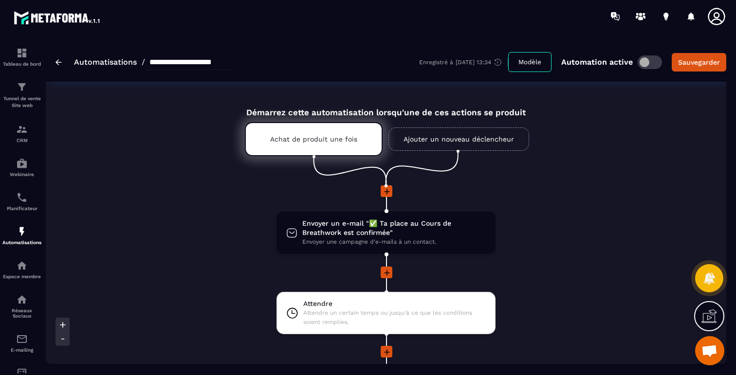
click at [410, 135] on link "Ajouter un nouveau déclencheur" at bounding box center [459, 139] width 141 height 23
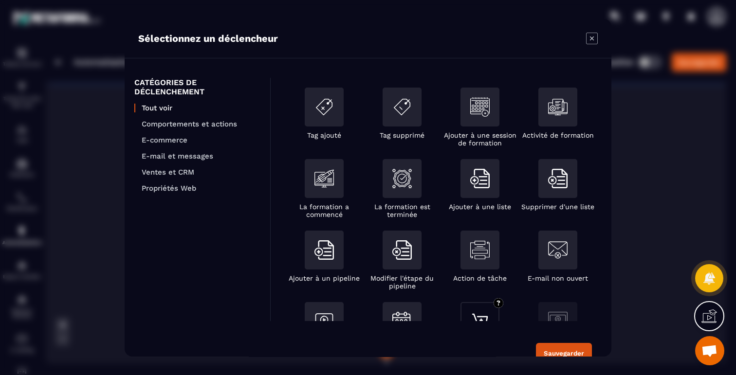
click at [482, 313] on img "Modal window" at bounding box center [479, 321] width 19 height 19
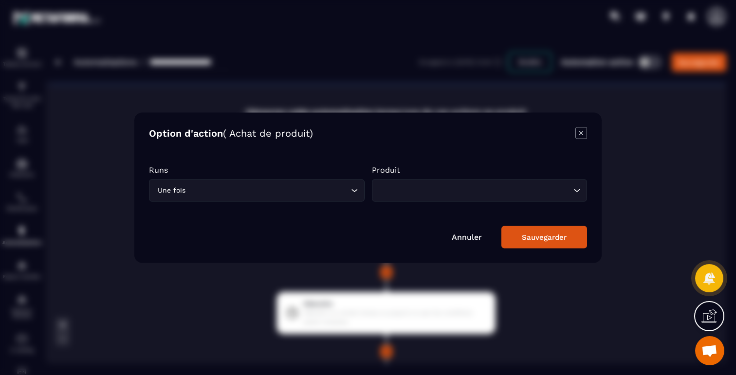
click at [478, 186] on input "Search for option" at bounding box center [474, 190] width 193 height 11
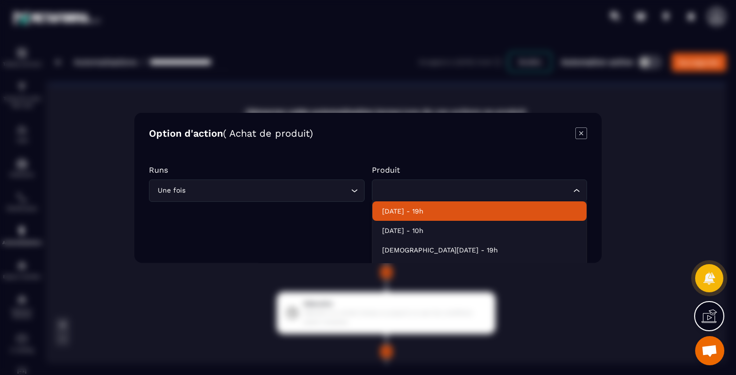
click at [446, 209] on p "Jeudi 06 Nov - 19h" at bounding box center [479, 211] width 195 height 10
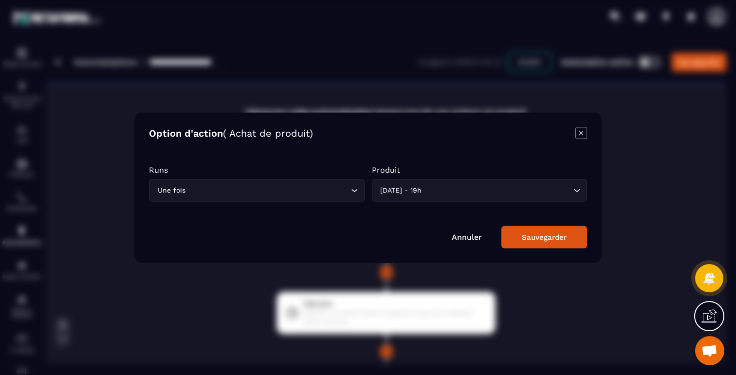
click at [540, 233] on div "Sauvegarder" at bounding box center [544, 237] width 45 height 9
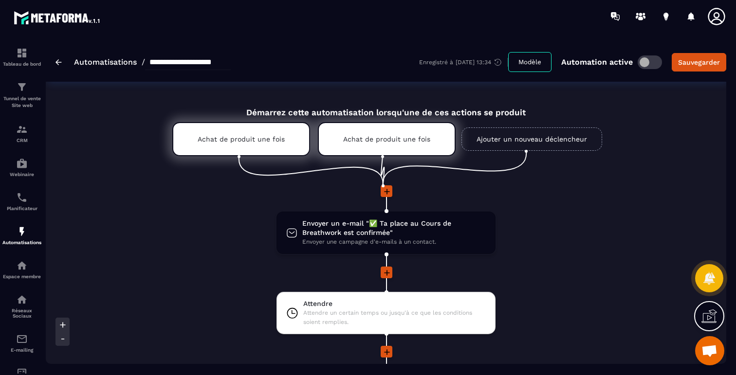
click at [194, 59] on input "**********" at bounding box center [188, 63] width 86 height 16
drag, startPoint x: 167, startPoint y: 62, endPoint x: 240, endPoint y: 63, distance: 73.5
click at [231, 64] on input "**********" at bounding box center [188, 63] width 86 height 16
type input "**********"
click at [600, 116] on div "Démarrez cette automatisation lorsqu'une de ces actions se produit" at bounding box center [386, 106] width 477 height 21
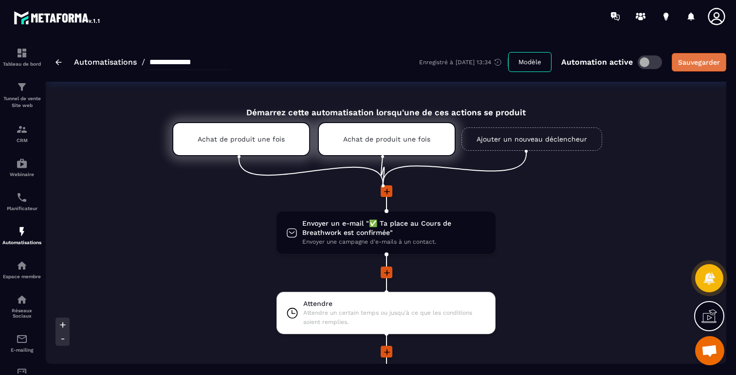
click at [706, 61] on div "Sauvegarder" at bounding box center [699, 62] width 42 height 10
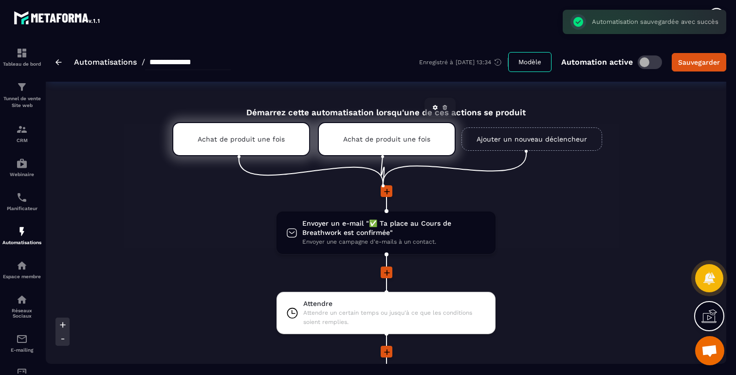
click at [367, 148] on div "Achat de produit une fois" at bounding box center [387, 139] width 138 height 34
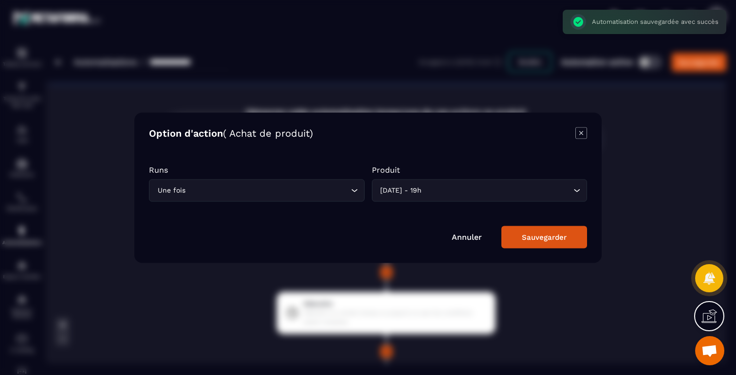
click at [581, 136] on icon "Modal window" at bounding box center [582, 133] width 12 height 12
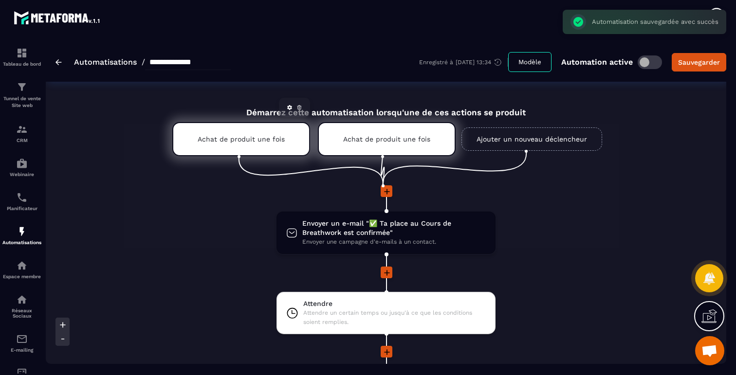
click at [291, 130] on div "Achat de produit une fois" at bounding box center [241, 139] width 138 height 34
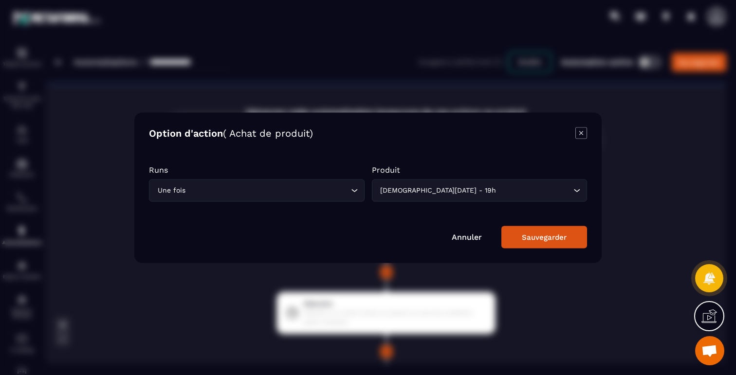
click at [577, 136] on icon "Modal window" at bounding box center [582, 133] width 12 height 12
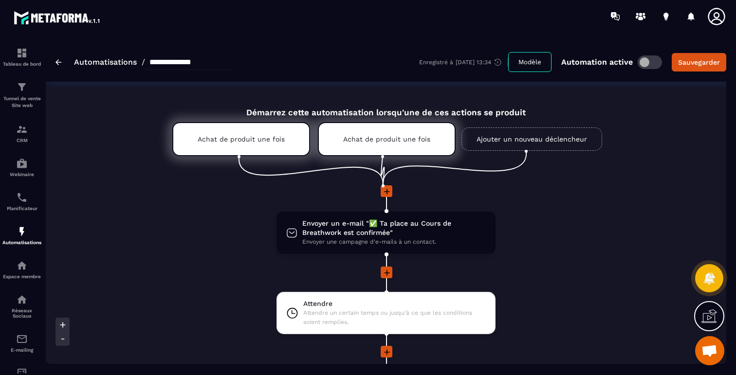
click at [188, 107] on div "Démarrez cette automatisation lorsqu'une de ces actions se produit" at bounding box center [386, 106] width 477 height 21
click at [300, 110] on icon at bounding box center [300, 108] width 6 height 6
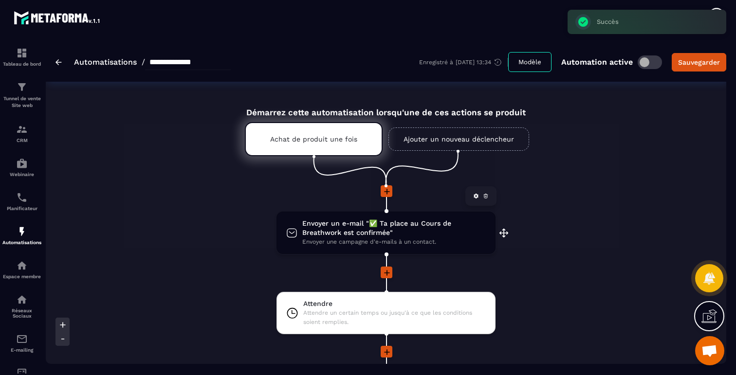
click at [392, 225] on span "Envoyer un e-mail "✅ Ta place au Cours de Breathwork est confirmée"" at bounding box center [394, 228] width 184 height 19
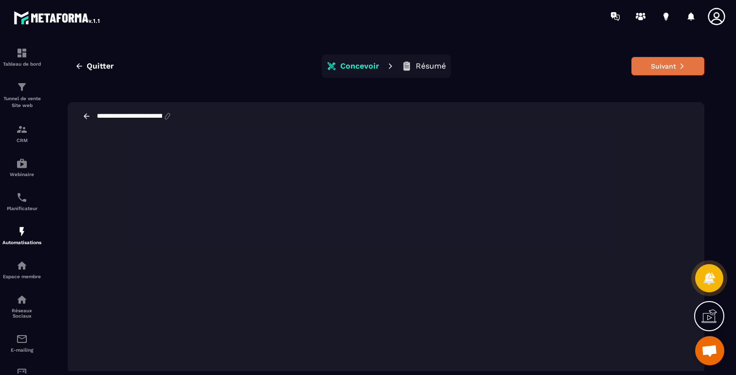
click at [664, 63] on button "Suivant" at bounding box center [668, 66] width 73 height 19
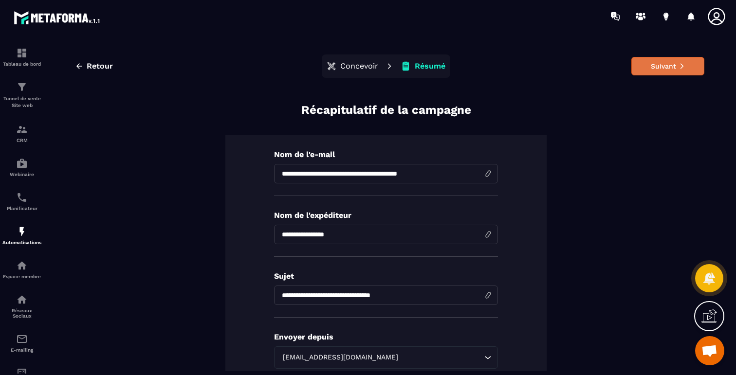
click at [673, 73] on button "Suivant" at bounding box center [668, 66] width 73 height 19
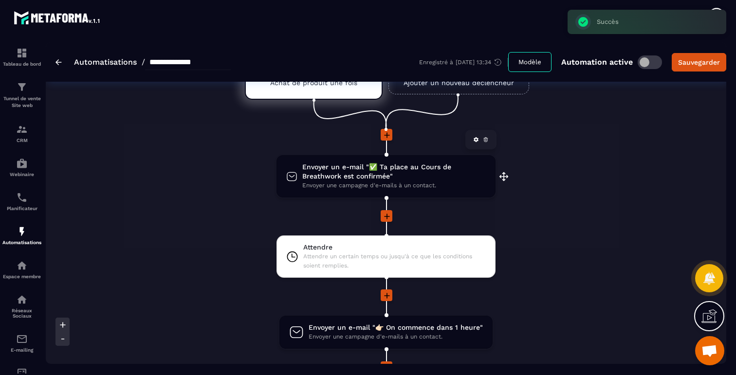
scroll to position [120, 0]
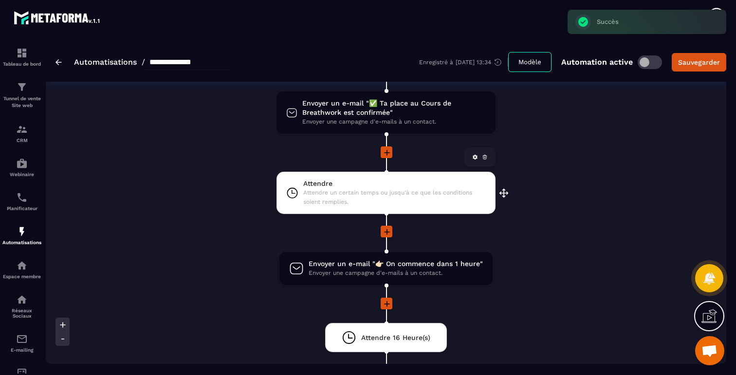
click at [415, 190] on span "Attendre un certain temps ou jusqu'à ce que les conditions soient remplies." at bounding box center [394, 197] width 183 height 19
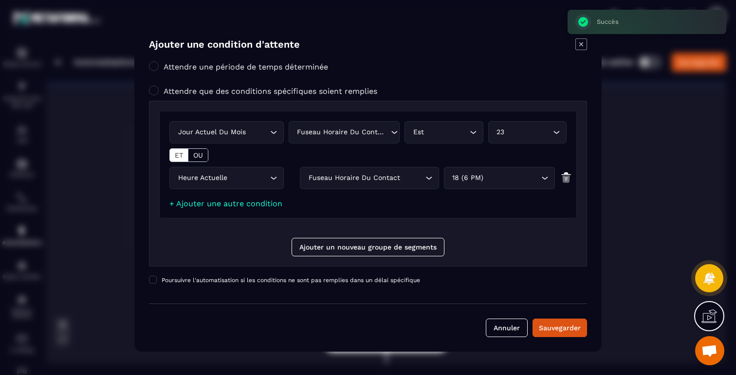
click at [513, 133] on div "23" at bounding box center [523, 132] width 58 height 11
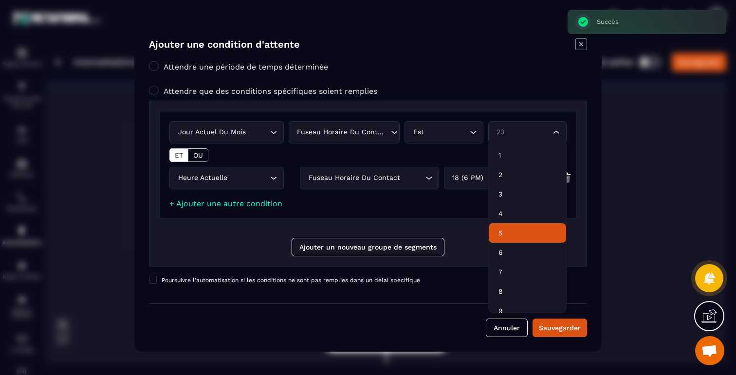
click at [501, 232] on p "5" at bounding box center [528, 233] width 58 height 10
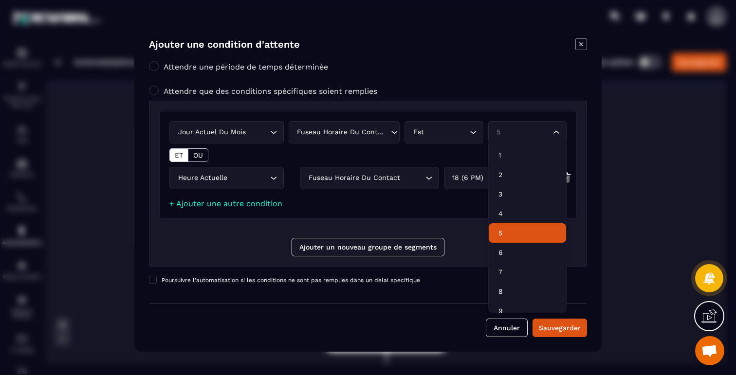
click at [517, 135] on div "5" at bounding box center [523, 132] width 58 height 11
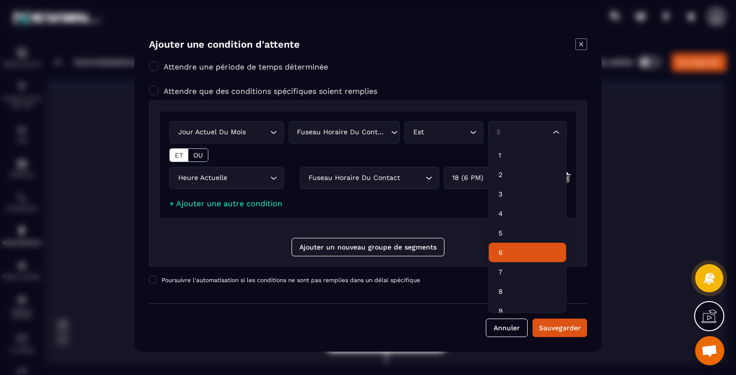
click at [508, 253] on p "6" at bounding box center [528, 253] width 58 height 10
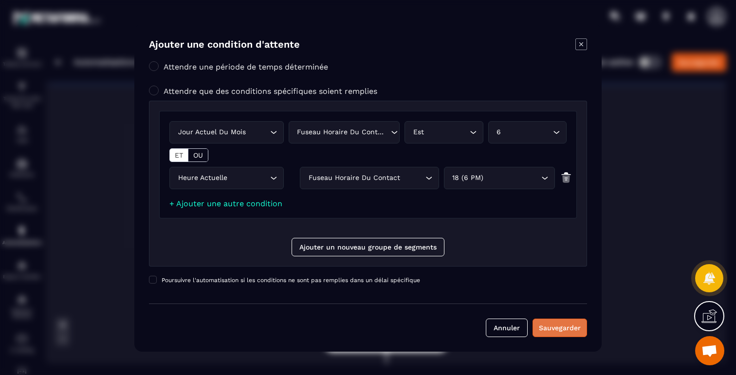
click at [557, 332] on div "Sauvegarder" at bounding box center [560, 328] width 42 height 10
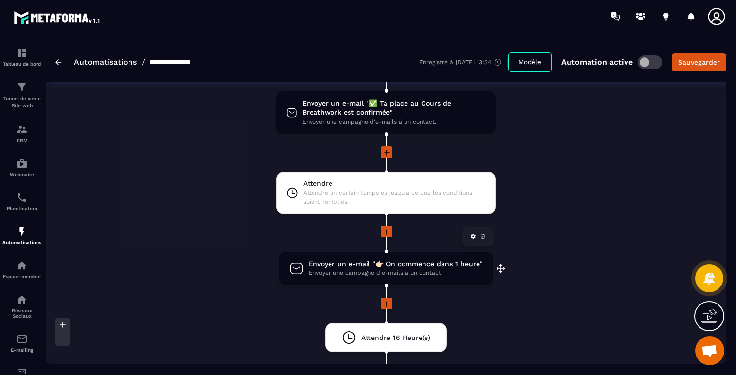
click at [434, 276] on span "Envoyer une campagne d'e-mails à un contact." at bounding box center [396, 273] width 174 height 9
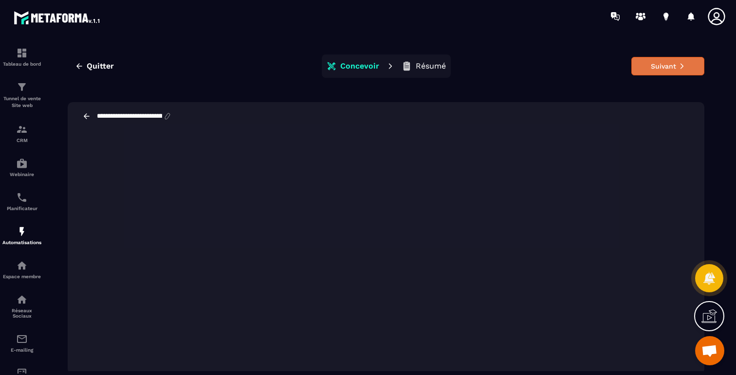
click at [675, 68] on button "Suivant" at bounding box center [668, 66] width 73 height 19
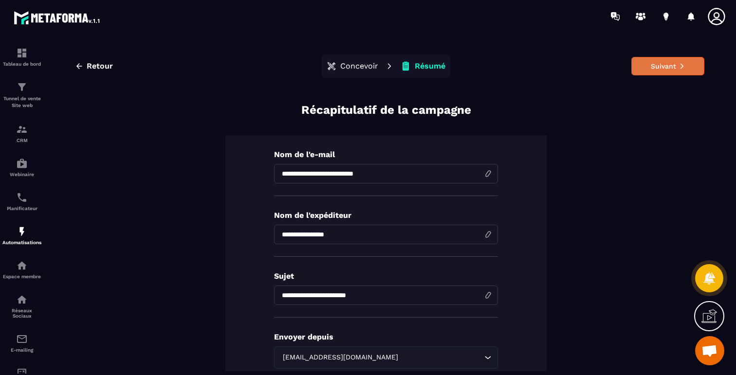
click at [665, 71] on button "Suivant" at bounding box center [668, 66] width 73 height 19
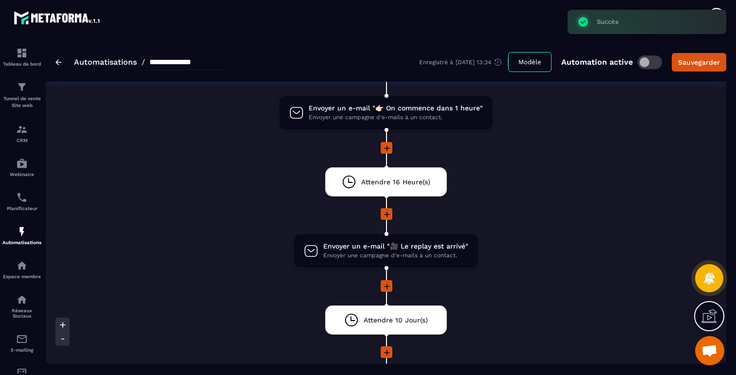
scroll to position [299, 0]
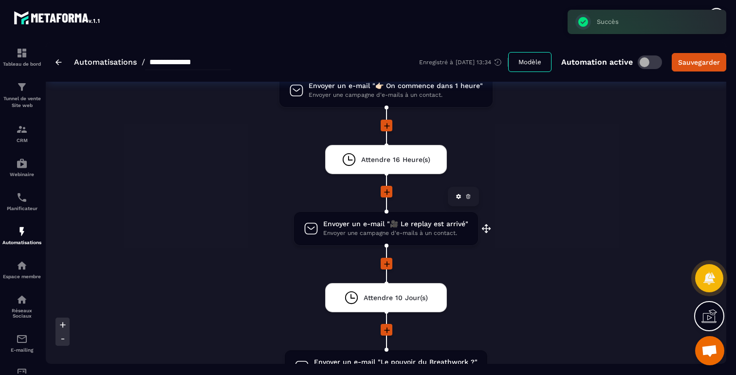
click at [406, 232] on span "Envoyer une campagne d'e-mails à un contact." at bounding box center [395, 233] width 145 height 9
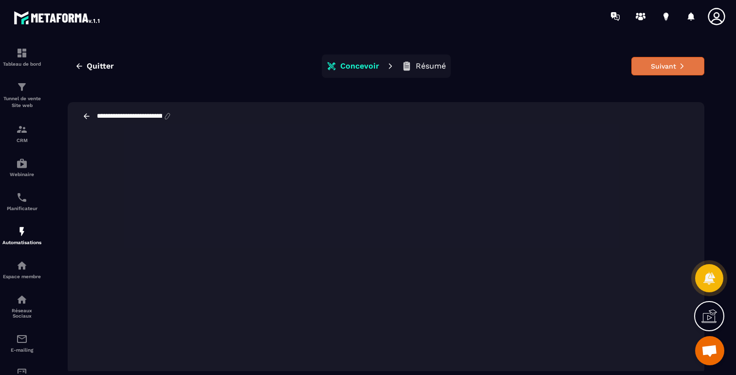
click at [693, 74] on button "Suivant" at bounding box center [668, 66] width 73 height 19
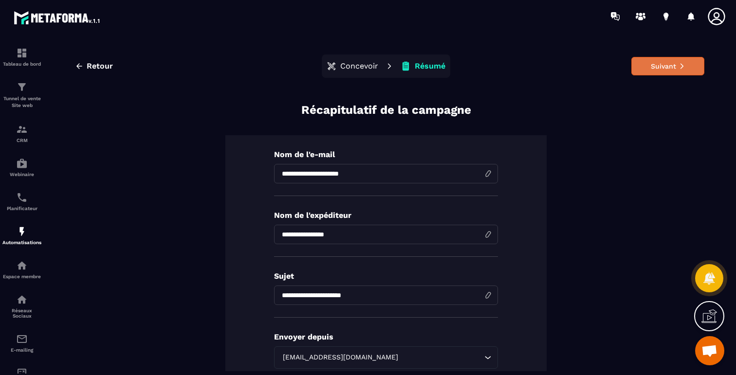
click at [678, 73] on button "Suivant" at bounding box center [668, 66] width 73 height 19
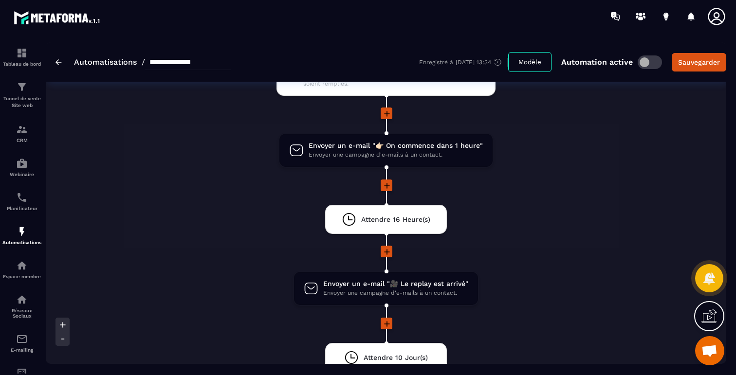
scroll to position [167, 0]
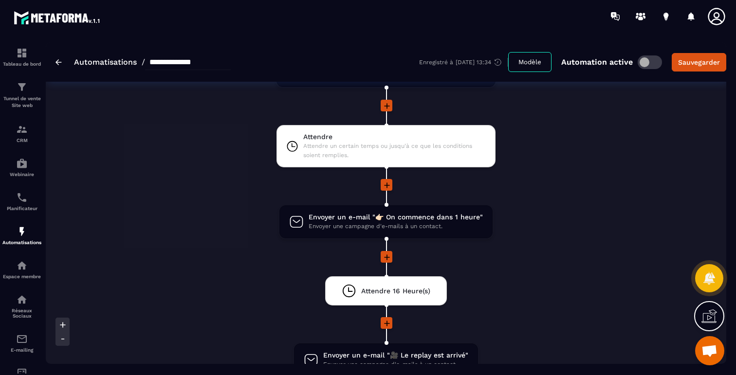
click at [643, 60] on span at bounding box center [650, 63] width 24 height 14
click at [697, 64] on div "Sauvegarder" at bounding box center [699, 62] width 42 height 10
click at [25, 88] on img at bounding box center [22, 87] width 12 height 12
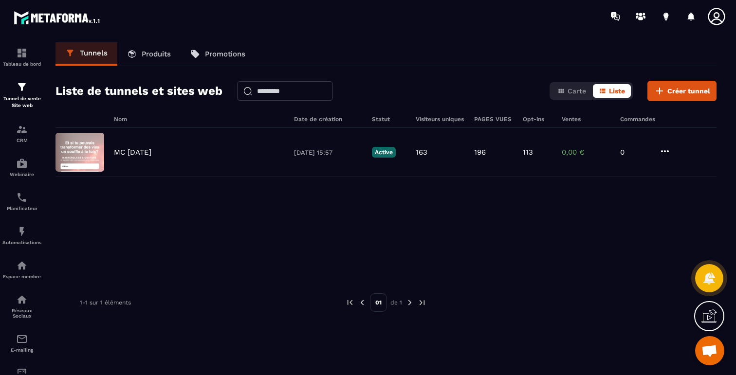
click at [152, 54] on p "Produits" at bounding box center [156, 54] width 29 height 9
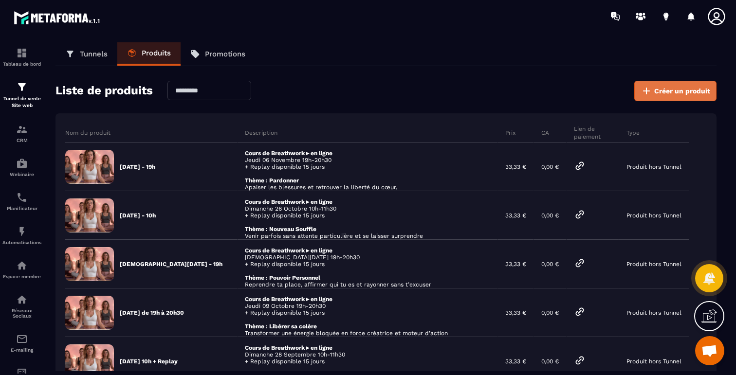
click at [648, 92] on icon at bounding box center [647, 91] width 12 height 12
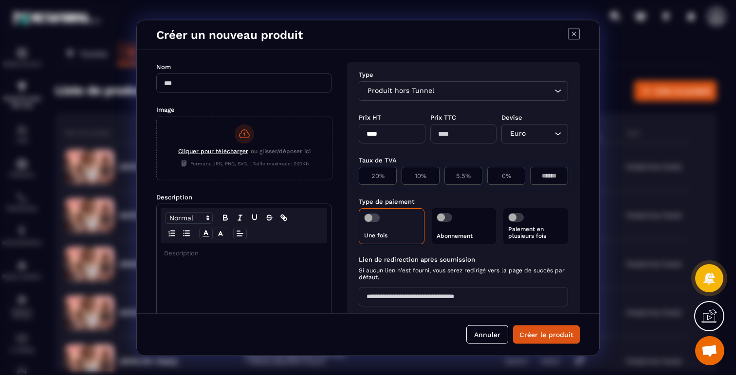
click at [238, 85] on input "Modal window" at bounding box center [243, 82] width 175 height 19
type input "**********"
click at [209, 146] on div "Cliquer pour télécharger ou glisser/déposer ici Formats: JPG, PNG, SVG... Taill…" at bounding box center [244, 146] width 175 height 60
click at [157, 180] on input "Cliquer pour télécharger ou glisser/déposer ici Formats: JPG, PNG, SVG... Taill…" at bounding box center [157, 180] width 0 height 0
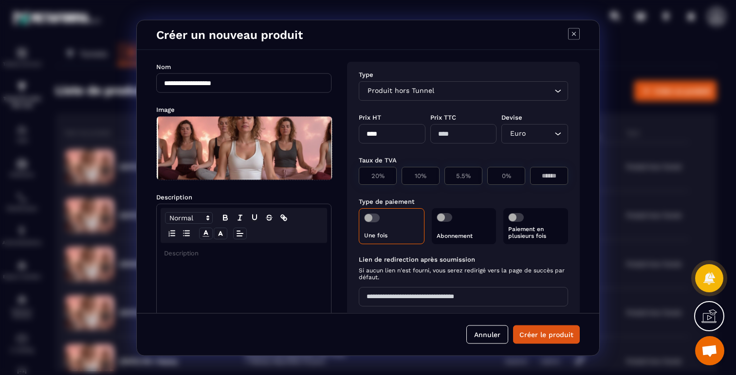
click at [209, 257] on p "Modal window" at bounding box center [244, 253] width 160 height 9
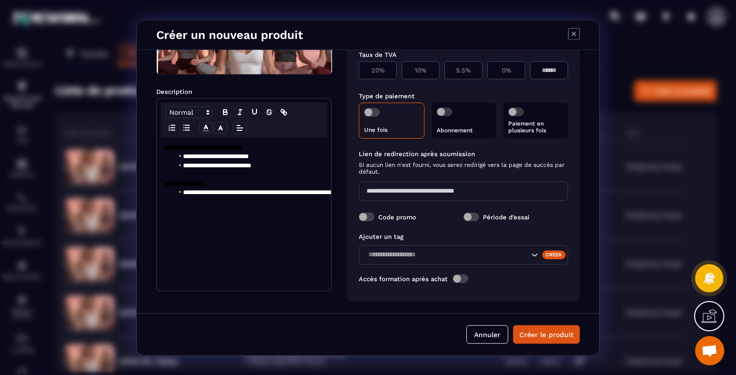
drag, startPoint x: 213, startPoint y: 269, endPoint x: 206, endPoint y: 211, distance: 58.3
click at [206, 211] on div "**********" at bounding box center [244, 213] width 174 height 153
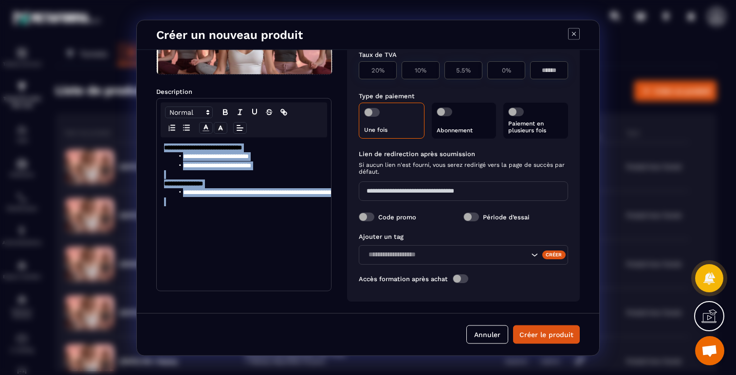
drag, startPoint x: 206, startPoint y: 211, endPoint x: 161, endPoint y: 144, distance: 81.3
click at [161, 144] on div "**********" at bounding box center [244, 213] width 174 height 153
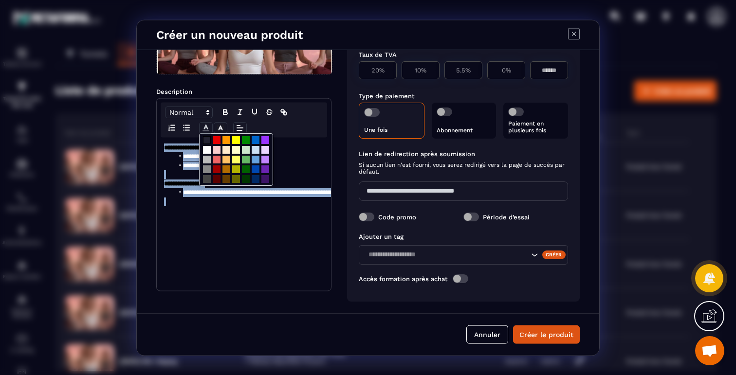
click at [207, 129] on polyline "Modal window" at bounding box center [206, 127] width 3 height 4
click at [206, 149] on span "Modal window" at bounding box center [207, 150] width 8 height 8
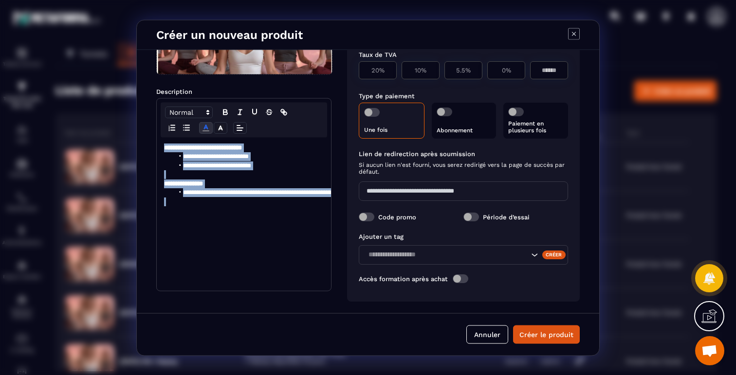
click at [190, 224] on div "**********" at bounding box center [244, 213] width 174 height 153
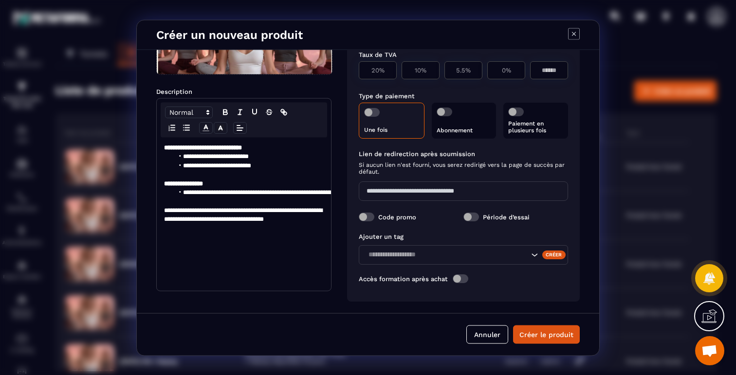
click at [373, 109] on span "Modal window" at bounding box center [372, 112] width 16 height 9
click at [376, 69] on p "20%" at bounding box center [377, 69] width 27 height 7
type input "****"
type input "**"
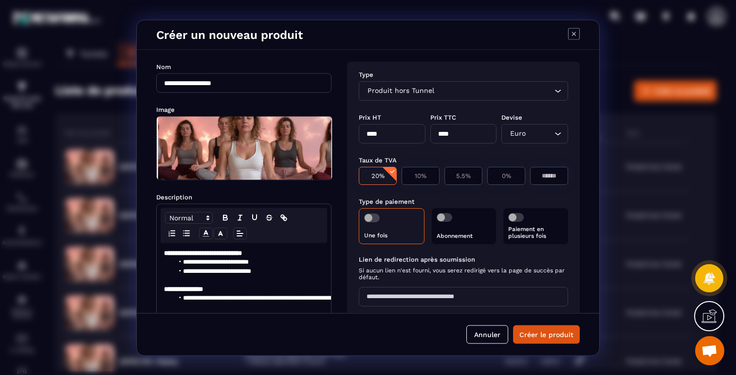
click at [384, 134] on input "****" at bounding box center [392, 133] width 67 height 19
click at [376, 134] on input "****" at bounding box center [392, 133] width 67 height 19
click at [367, 133] on input "****" at bounding box center [392, 133] width 67 height 19
type input "*****"
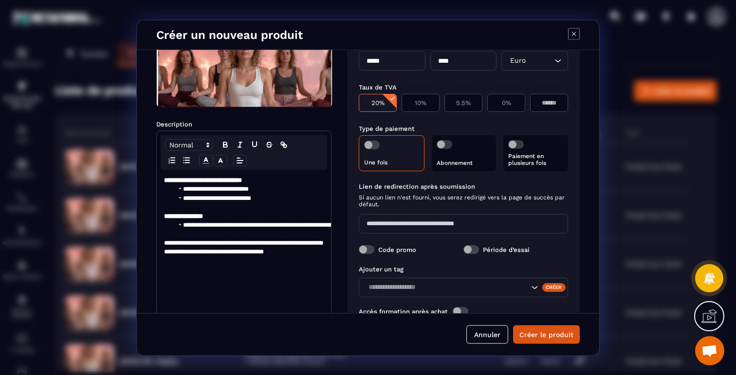
scroll to position [93, 0]
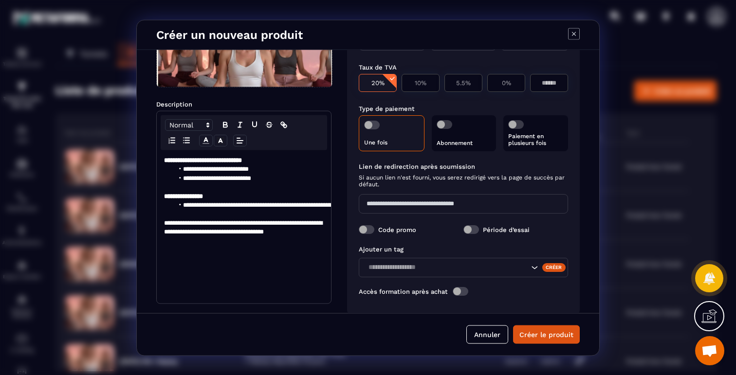
type input "*****"
click at [414, 202] on input "Modal window" at bounding box center [463, 203] width 209 height 19
type input "**********"
click at [414, 228] on label "Code promo" at bounding box center [397, 229] width 38 height 7
click at [399, 232] on label "Code promo" at bounding box center [397, 229] width 38 height 7
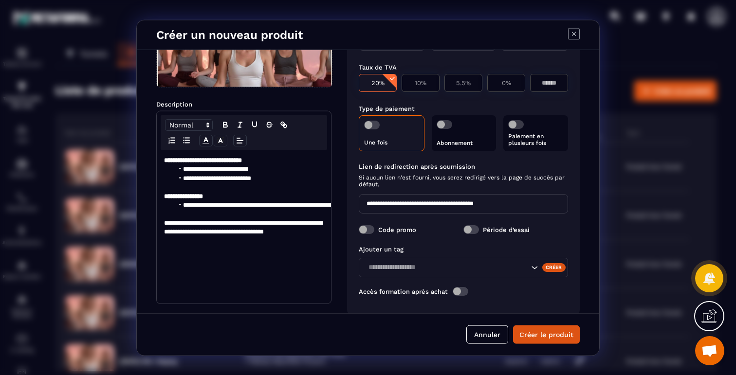
click at [364, 230] on span "Modal window" at bounding box center [367, 229] width 16 height 9
click at [545, 272] on div "Search for option" at bounding box center [547, 267] width 34 height 10
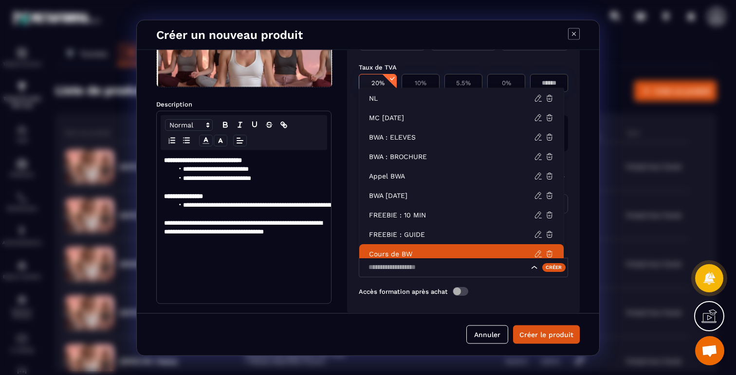
scroll to position [7, 0]
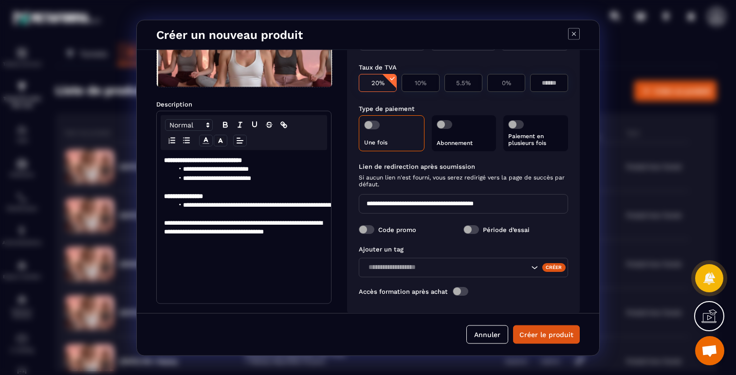
click at [556, 269] on div "Créer" at bounding box center [554, 267] width 24 height 9
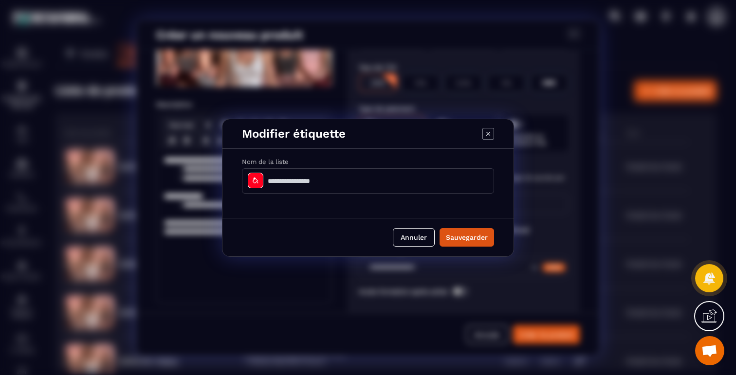
click at [300, 172] on input "Modal window" at bounding box center [368, 180] width 252 height 25
click at [265, 185] on input "**********" at bounding box center [368, 180] width 252 height 25
type input "**********"
click at [258, 184] on icon "Modal window" at bounding box center [256, 181] width 8 height 8
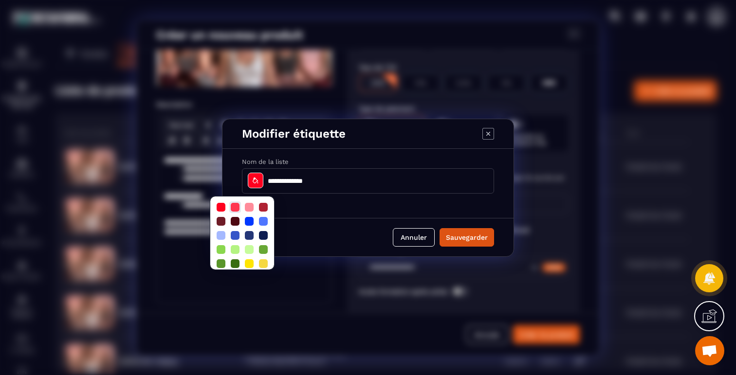
click at [238, 210] on div at bounding box center [235, 207] width 9 height 9
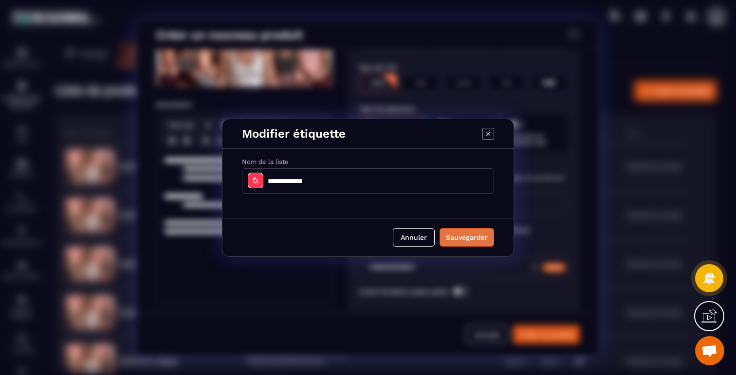
click at [461, 238] on button "Sauvegarder" at bounding box center [467, 237] width 55 height 19
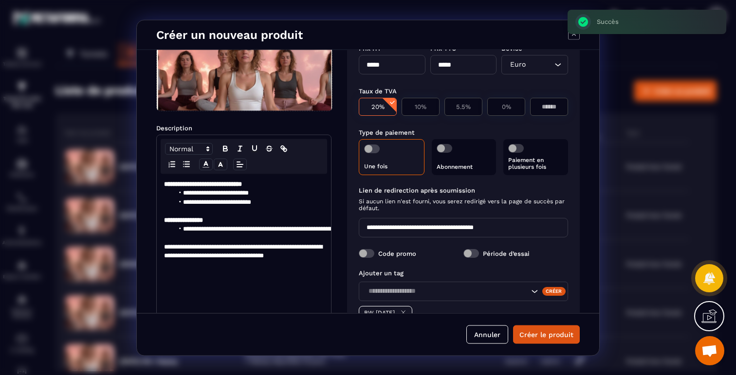
scroll to position [129, 0]
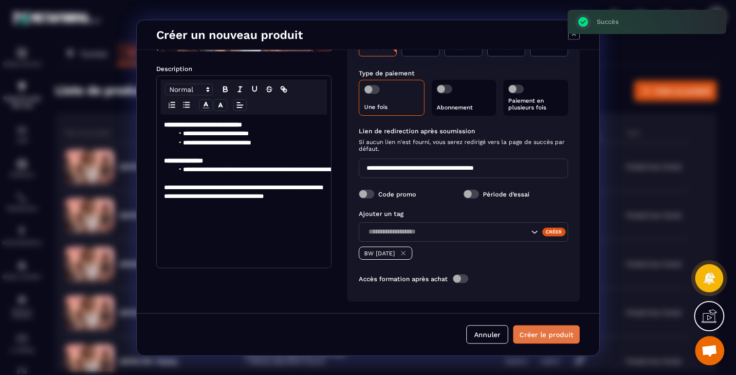
click at [538, 336] on button "Créer le produit" at bounding box center [546, 334] width 67 height 19
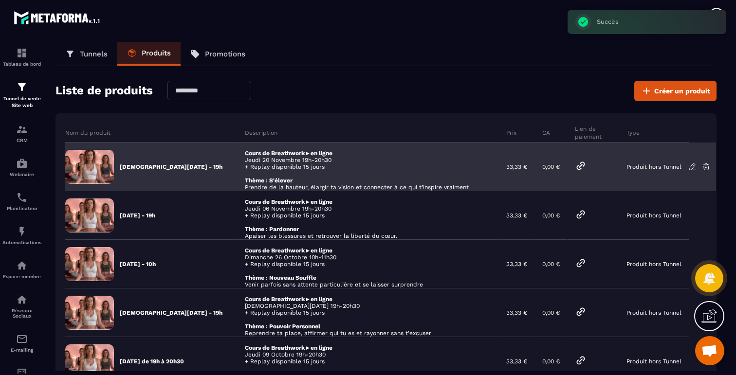
click at [582, 167] on icon at bounding box center [581, 166] width 12 height 12
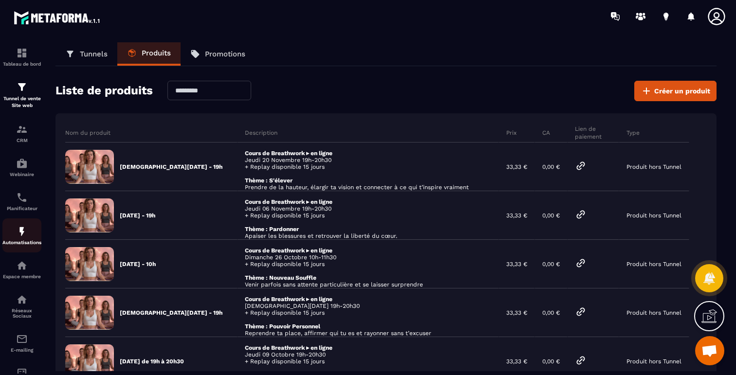
click at [23, 229] on img at bounding box center [22, 232] width 12 height 12
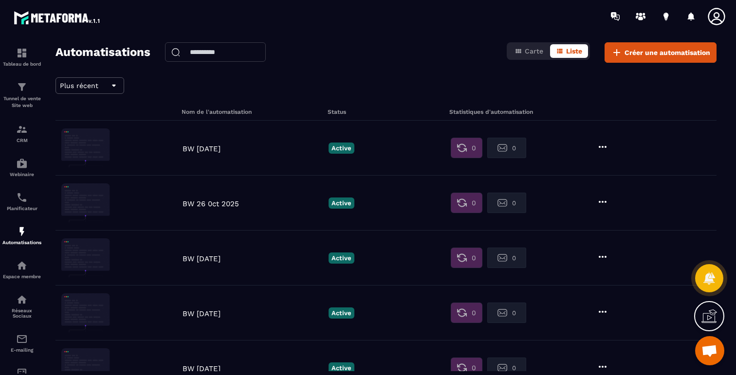
click at [602, 147] on icon at bounding box center [603, 147] width 8 height 2
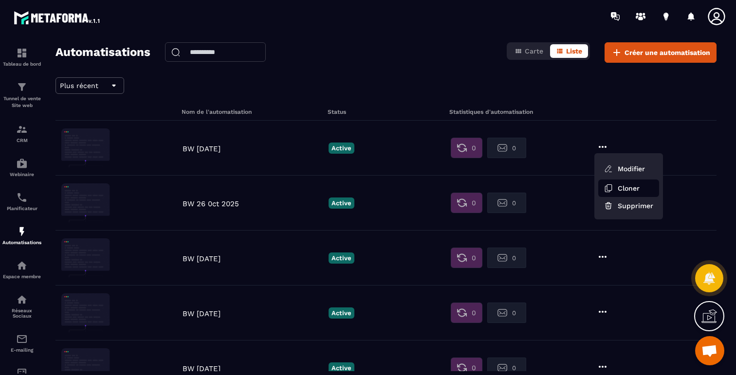
click at [619, 184] on button "Cloner" at bounding box center [628, 189] width 61 height 18
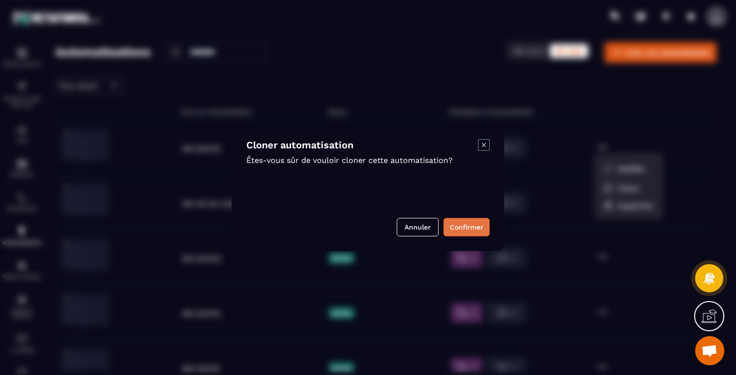
click at [469, 221] on button "Confirmer" at bounding box center [467, 227] width 46 height 19
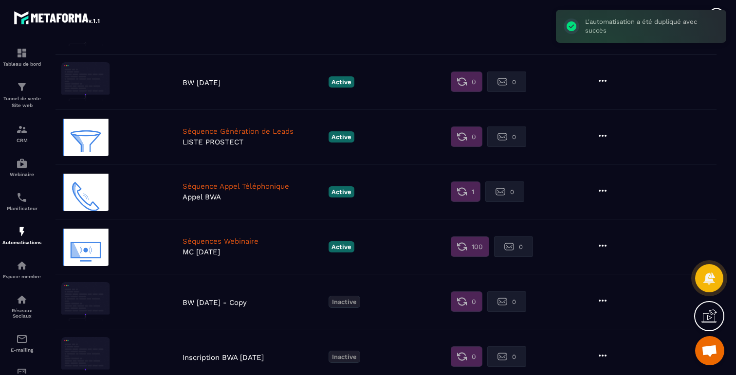
scroll to position [417, 0]
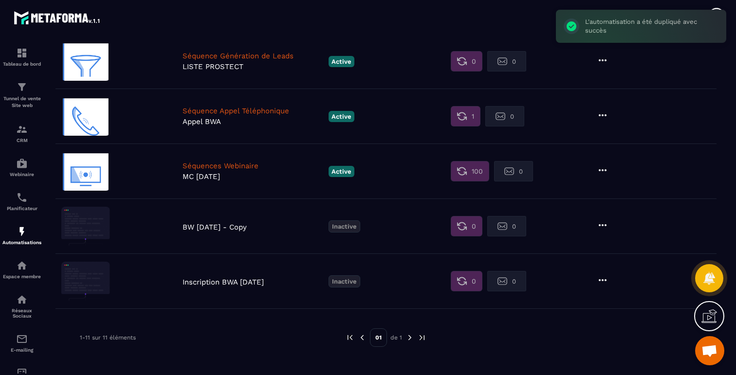
click at [229, 226] on p "BW 06 Nov 2025 - Copy" at bounding box center [253, 227] width 141 height 9
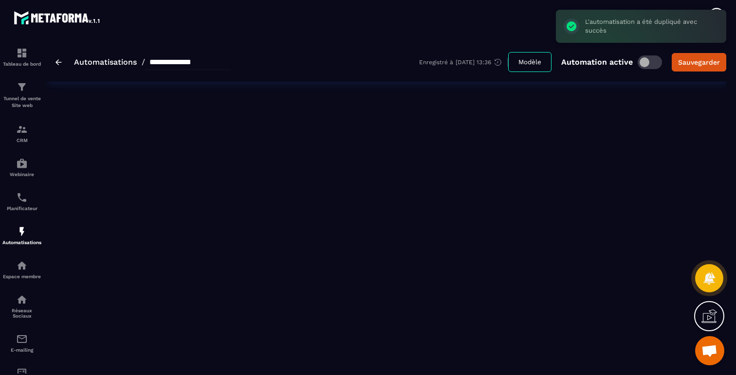
type input "**********"
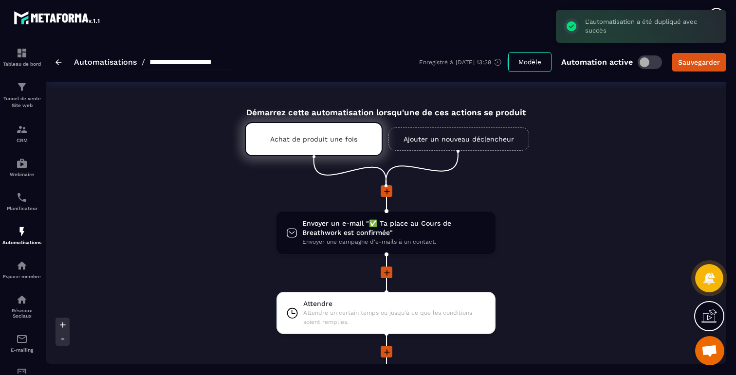
click at [426, 138] on link "Ajouter un nouveau déclencheur" at bounding box center [459, 139] width 141 height 23
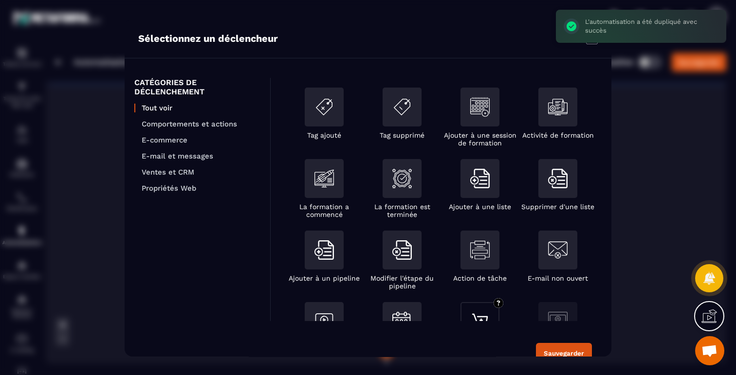
click at [477, 314] on img "Modal window" at bounding box center [479, 321] width 19 height 19
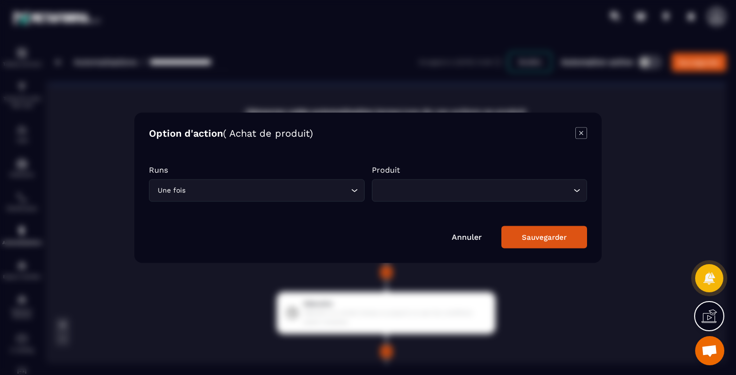
click at [469, 181] on div "Loading..." at bounding box center [480, 190] width 216 height 22
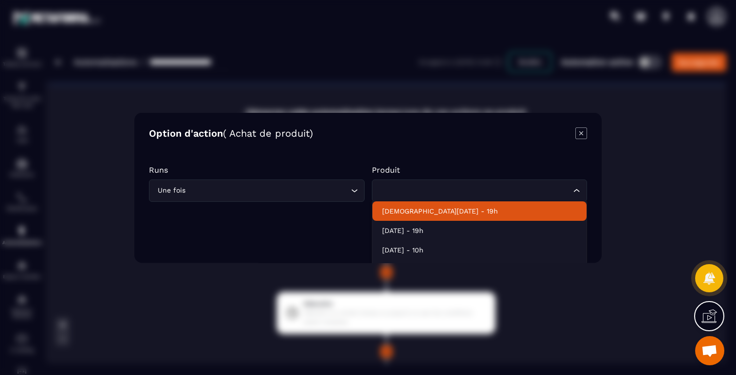
click at [448, 209] on p "Jeudi 20 Nov - 19h" at bounding box center [479, 211] width 195 height 10
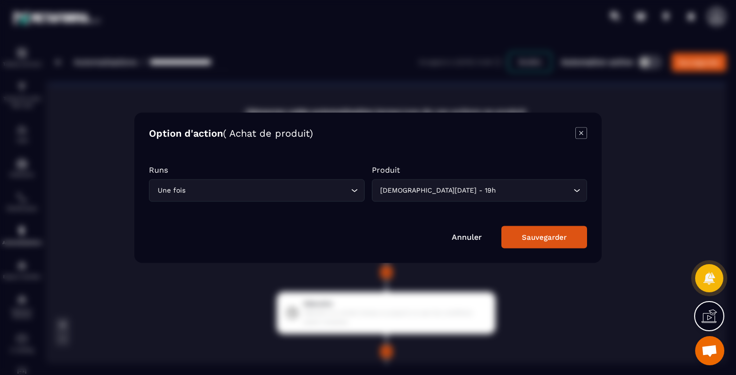
click at [525, 236] on div "Sauvegarder" at bounding box center [544, 237] width 45 height 9
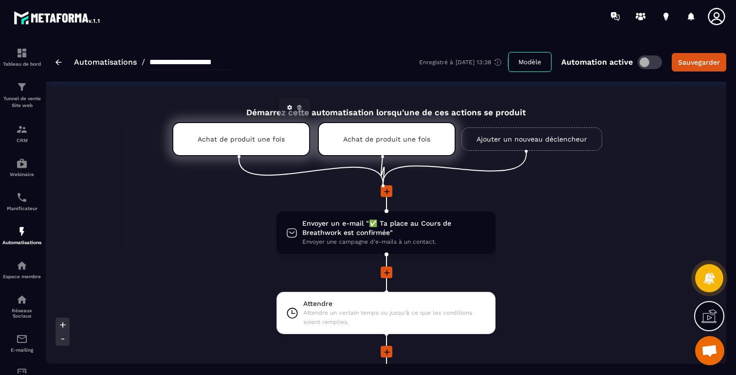
click at [300, 107] on icon at bounding box center [300, 108] width 6 height 6
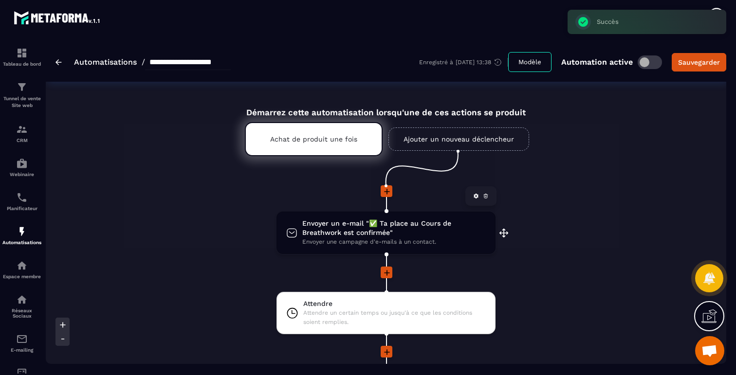
click at [407, 232] on span "Envoyer un e-mail "✅ Ta place au Cours de Breathwork est confirmée"" at bounding box center [394, 228] width 184 height 19
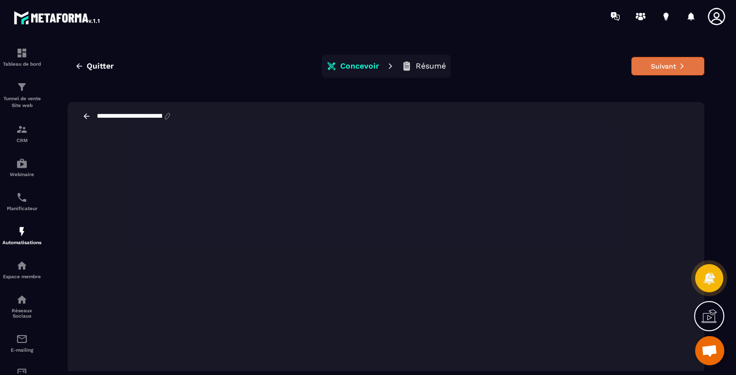
click at [656, 69] on button "Suivant" at bounding box center [668, 66] width 73 height 19
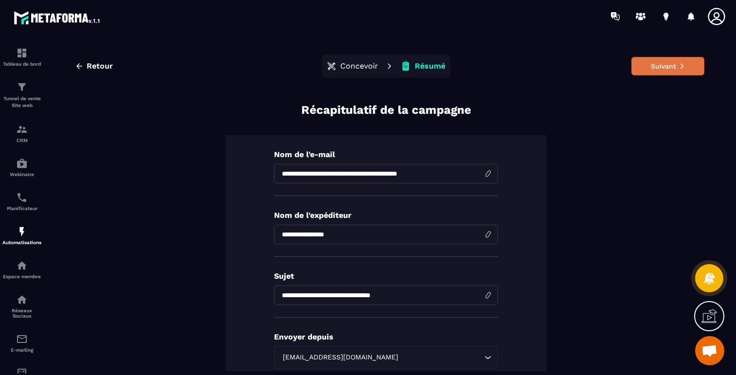
click at [666, 63] on button "Suivant" at bounding box center [668, 66] width 73 height 19
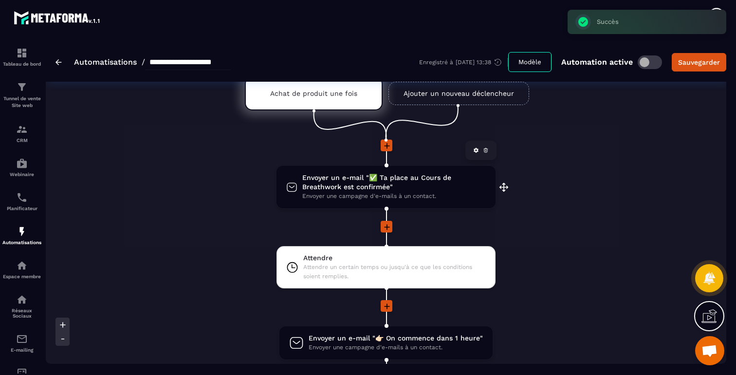
scroll to position [78, 0]
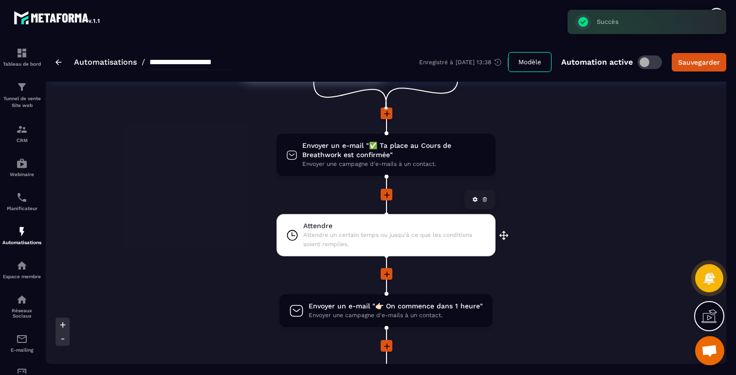
click at [405, 230] on span "Attendre" at bounding box center [394, 226] width 183 height 9
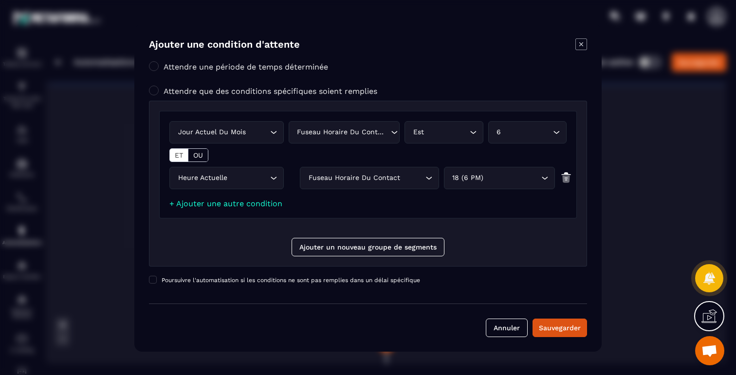
click at [506, 132] on div "6" at bounding box center [523, 132] width 58 height 11
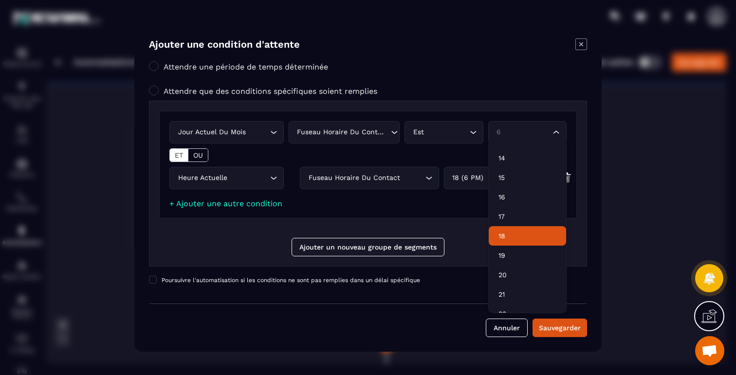
scroll to position [281, 0]
click at [503, 245] on p "20" at bounding box center [528, 245] width 58 height 10
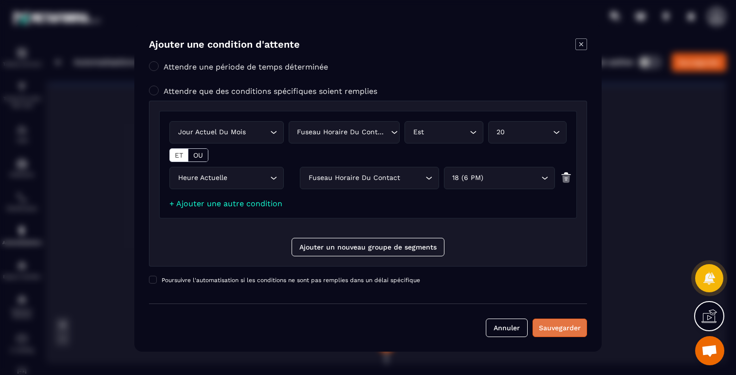
click at [560, 327] on div "Sauvegarder" at bounding box center [560, 328] width 42 height 10
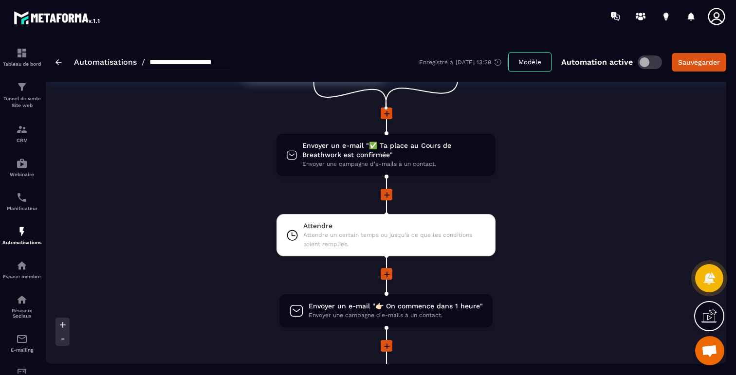
click at [183, 57] on input "**********" at bounding box center [188, 63] width 86 height 16
click at [174, 60] on input "**********" at bounding box center [188, 63] width 86 height 16
drag, startPoint x: 212, startPoint y: 61, endPoint x: 255, endPoint y: 67, distance: 43.7
click at [255, 67] on div "**********" at bounding box center [386, 61] width 681 height 39
type input "**********"
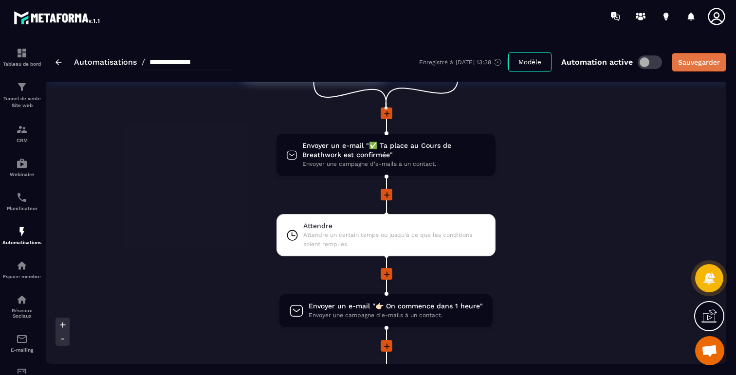
click at [690, 64] on div "Sauvegarder" at bounding box center [699, 62] width 42 height 10
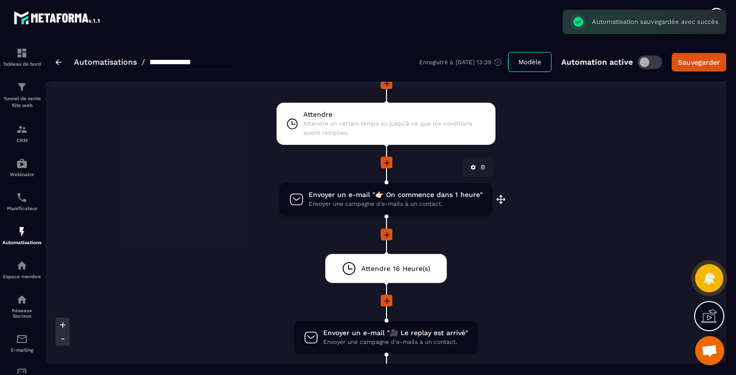
scroll to position [204, 0]
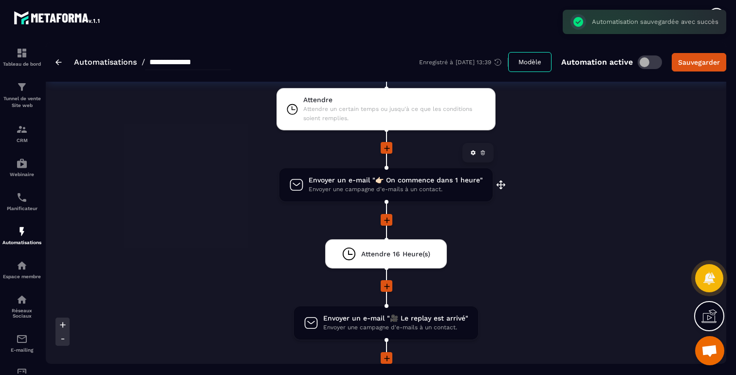
click at [435, 183] on span "Envoyer un e-mail "👉🏻 On commence dans 1 heure"" at bounding box center [396, 180] width 174 height 9
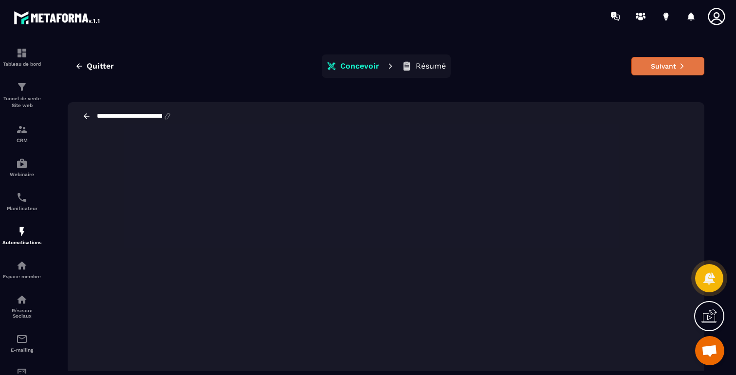
click at [661, 63] on button "Suivant" at bounding box center [668, 66] width 73 height 19
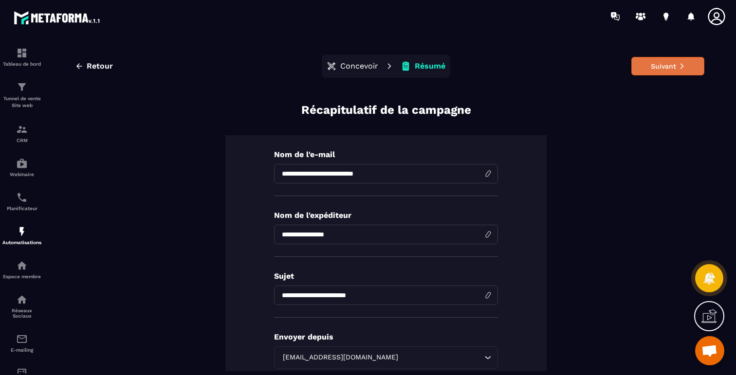
click at [666, 71] on button "Suivant" at bounding box center [668, 66] width 73 height 19
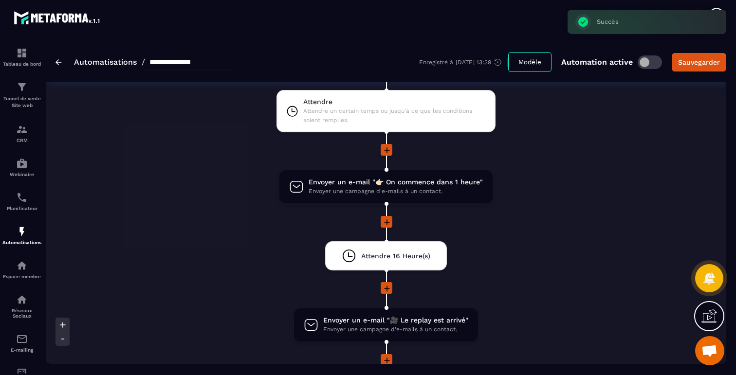
scroll to position [228, 0]
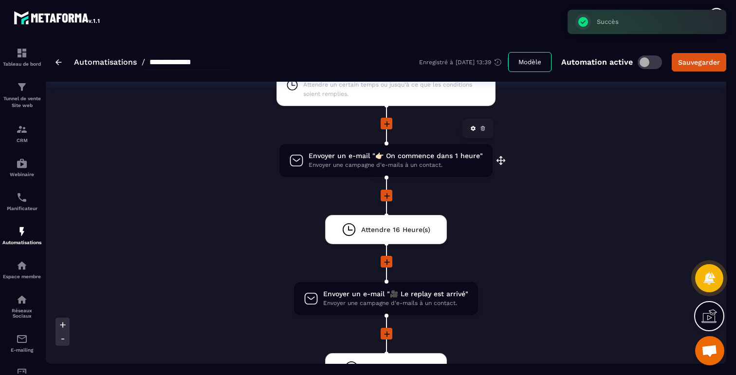
click at [393, 161] on span "Envoyer une campagne d'e-mails à un contact." at bounding box center [396, 165] width 174 height 9
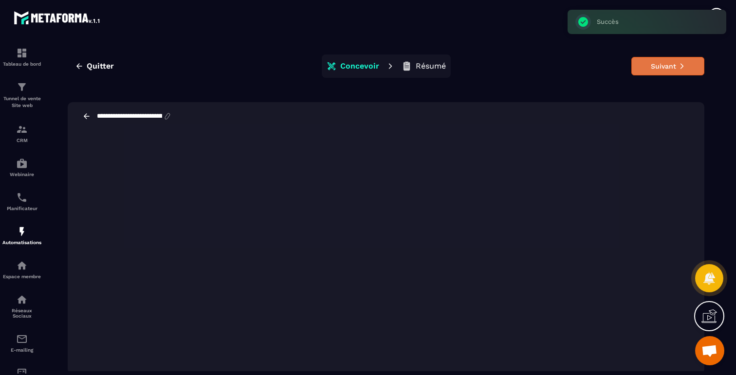
click at [646, 72] on button "Suivant" at bounding box center [668, 66] width 73 height 19
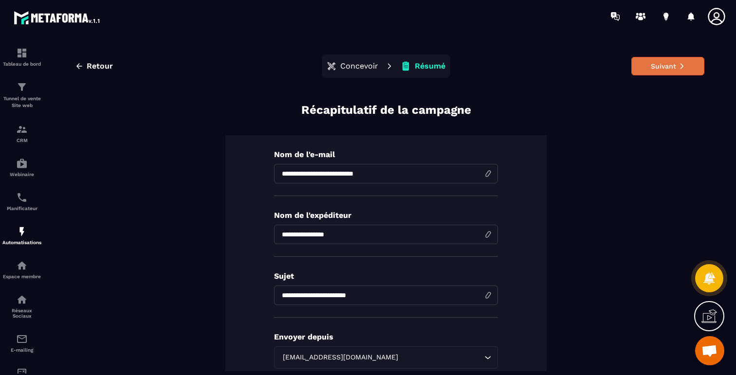
click at [672, 67] on button "Suivant" at bounding box center [668, 66] width 73 height 19
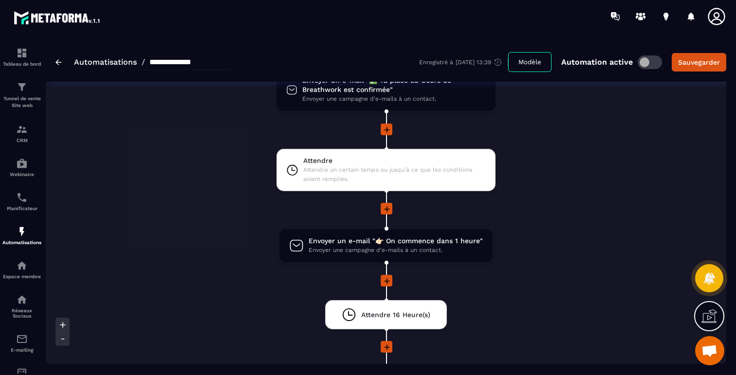
scroll to position [242, 0]
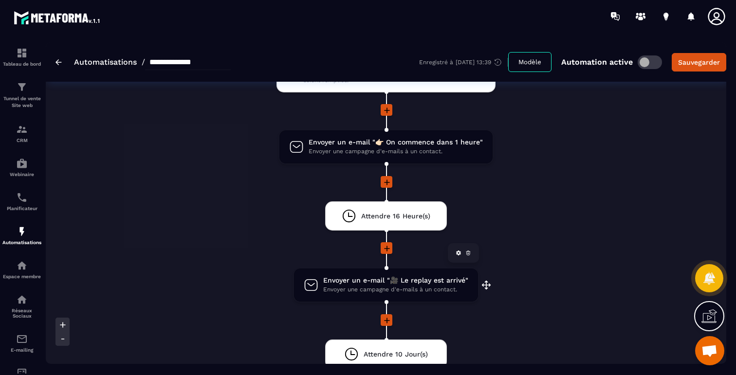
click at [395, 292] on span "Envoyer une campagne d'e-mails à un contact." at bounding box center [395, 289] width 145 height 9
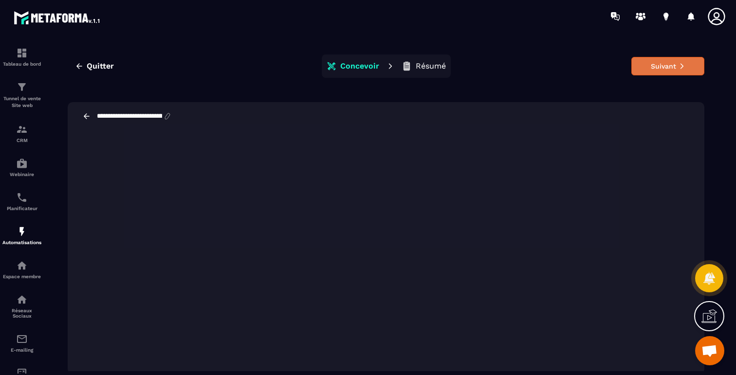
click at [672, 66] on button "Suivant" at bounding box center [668, 66] width 73 height 19
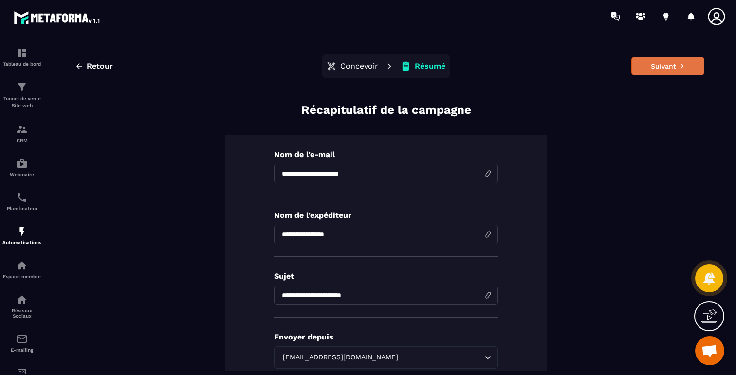
click at [683, 64] on icon at bounding box center [682, 66] width 7 height 7
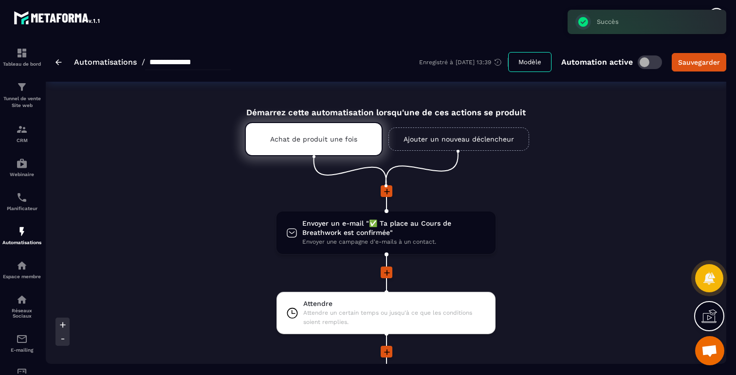
click at [649, 63] on span at bounding box center [650, 63] width 24 height 14
click at [709, 61] on div "Sauvegarder" at bounding box center [699, 62] width 42 height 10
click at [21, 97] on p "Tunnel de vente Site web" at bounding box center [21, 102] width 39 height 14
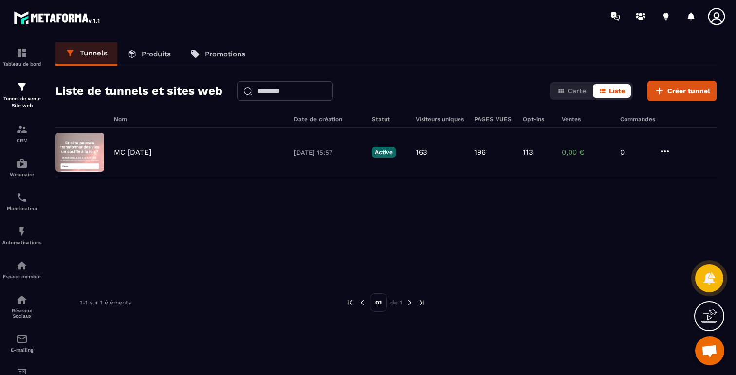
click at [159, 49] on link "Produits" at bounding box center [148, 53] width 63 height 23
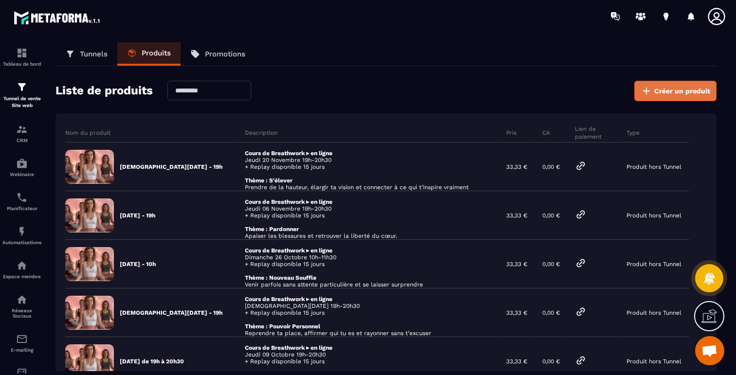
click at [671, 86] on button "Créer un produit" at bounding box center [675, 91] width 82 height 20
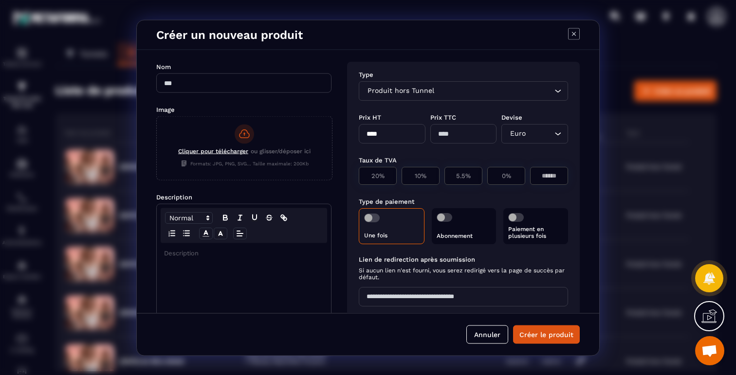
click at [303, 91] on input "Modal window" at bounding box center [243, 82] width 175 height 19
type input "**********"
click at [224, 249] on p "Modal window" at bounding box center [244, 253] width 160 height 9
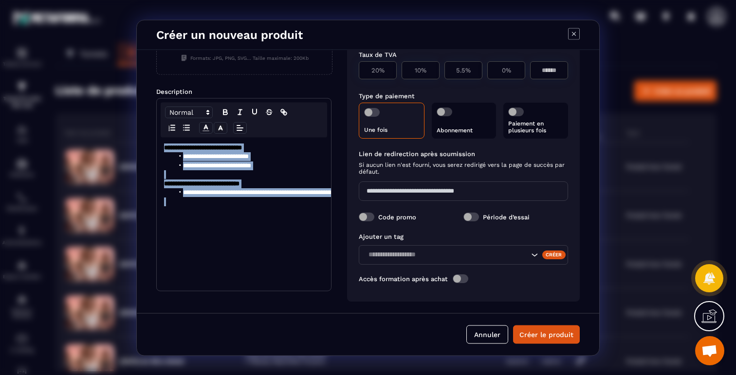
drag, startPoint x: 244, startPoint y: 224, endPoint x: 163, endPoint y: 146, distance: 113.0
click at [163, 146] on div "**********" at bounding box center [244, 213] width 174 height 153
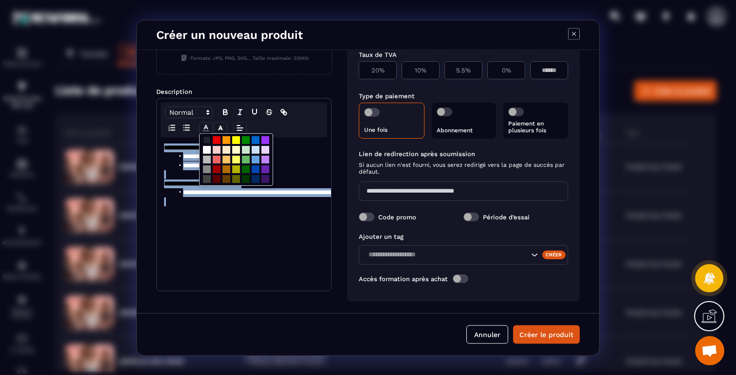
click at [207, 128] on icon "Modal window" at bounding box center [206, 127] width 9 height 9
click at [205, 147] on span "Modal window" at bounding box center [207, 150] width 8 height 8
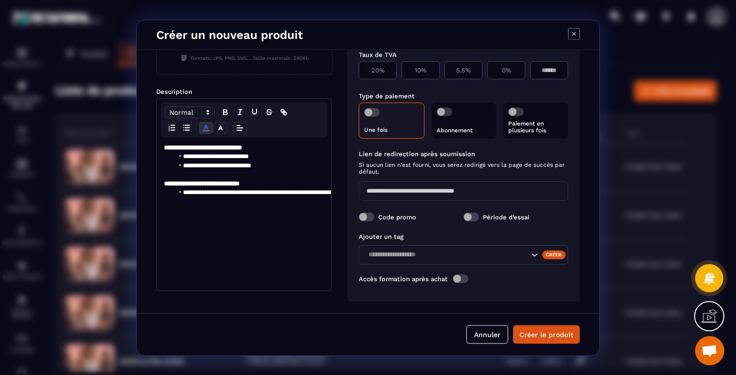
click at [195, 220] on div "**********" at bounding box center [244, 213] width 174 height 153
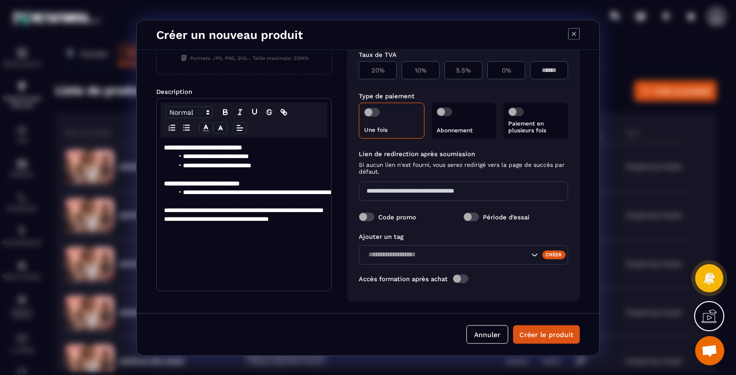
click at [370, 112] on span "Modal window" at bounding box center [372, 112] width 16 height 9
click at [376, 72] on p "20%" at bounding box center [377, 69] width 27 height 7
type input "****"
type input "**"
click at [369, 222] on div "Code promo Période d’essai" at bounding box center [463, 216] width 209 height 20
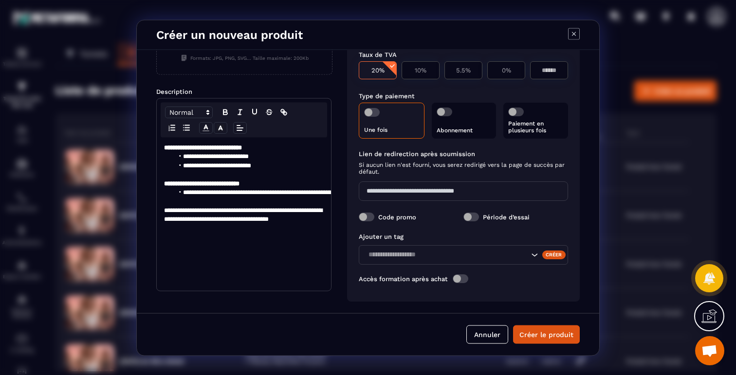
click at [362, 219] on span "Modal window" at bounding box center [367, 216] width 16 height 9
click at [398, 193] on input "Modal window" at bounding box center [463, 190] width 209 height 19
type input "**********"
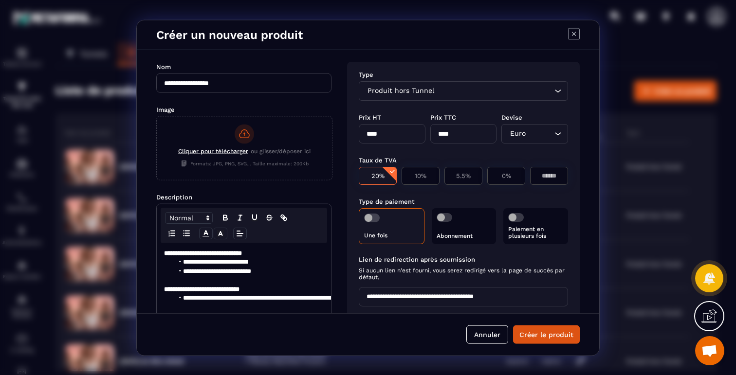
click at [373, 132] on input "****" at bounding box center [392, 133] width 67 height 19
click at [367, 132] on input "****" at bounding box center [392, 133] width 67 height 19
click at [384, 139] on input "*****" at bounding box center [392, 133] width 67 height 19
type input "*****"
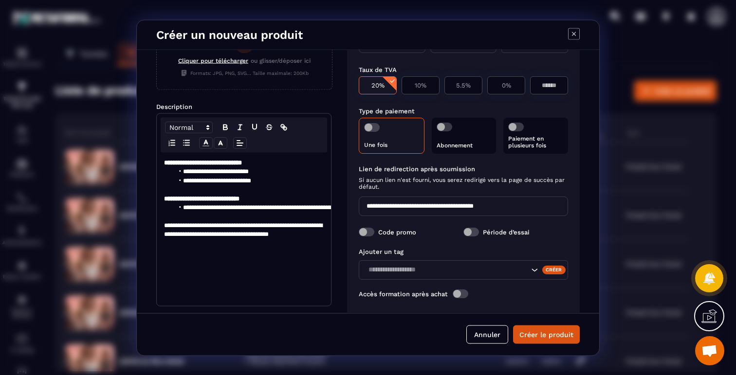
scroll to position [106, 0]
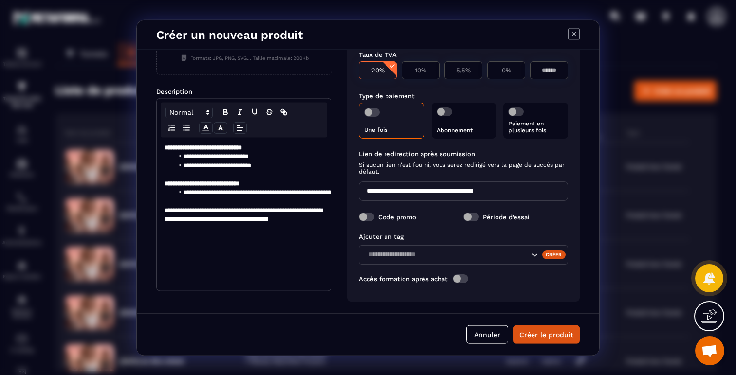
type input "*****"
click at [548, 258] on div "Créer" at bounding box center [554, 254] width 24 height 9
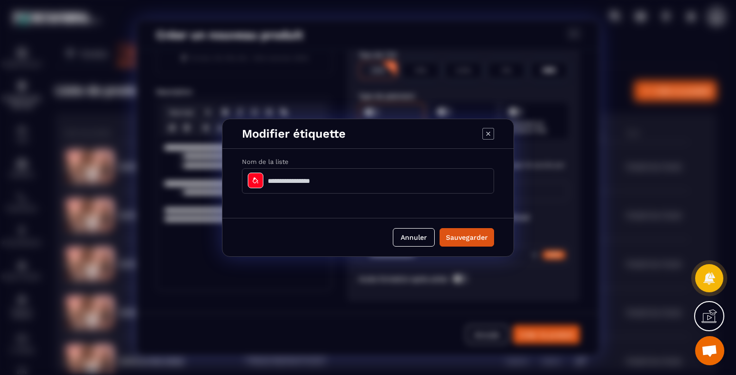
click at [316, 186] on input "Modal window" at bounding box center [368, 180] width 252 height 25
type input "**********"
click at [455, 229] on button "Sauvegarder" at bounding box center [467, 237] width 55 height 19
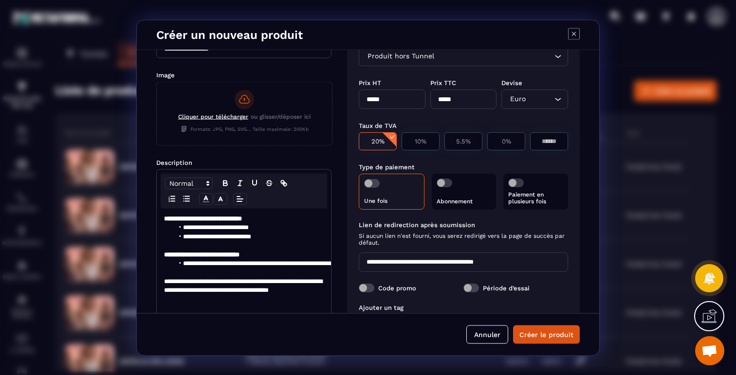
scroll to position [0, 0]
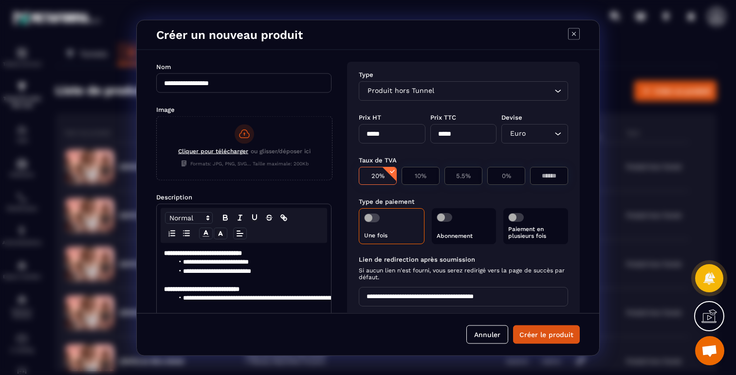
click at [243, 148] on span "Cliquer pour télécharger" at bounding box center [213, 151] width 70 height 7
click at [157, 180] on input "Cliquer pour télécharger ou glisser/déposer ici Formats: JPG, PNG, SVG... Taill…" at bounding box center [157, 180] width 0 height 0
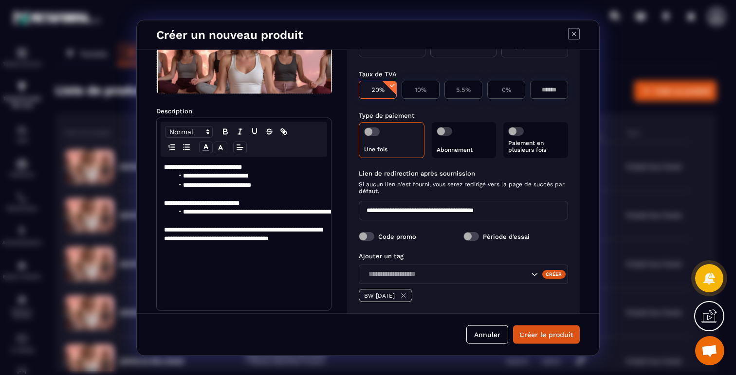
scroll to position [129, 0]
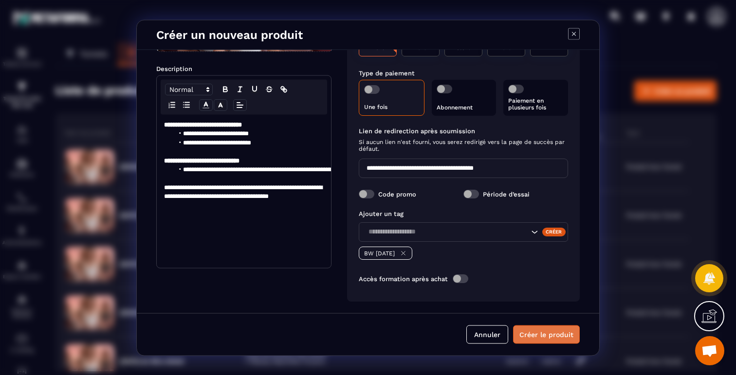
click at [541, 334] on button "Créer le produit" at bounding box center [546, 334] width 67 height 19
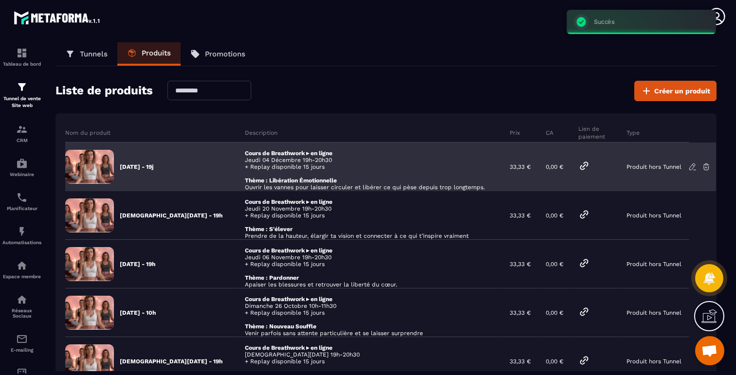
click at [691, 166] on icon at bounding box center [693, 167] width 9 height 9
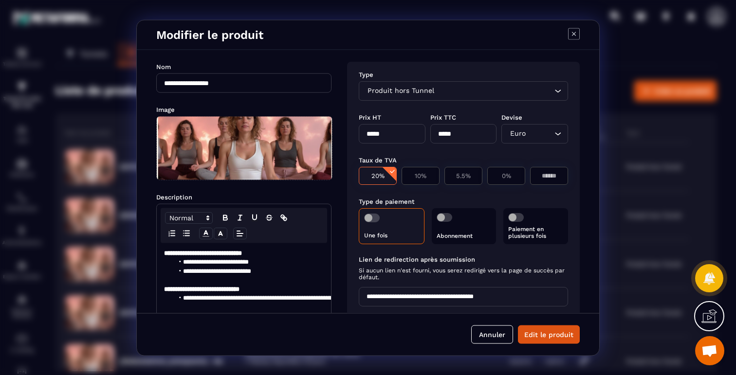
click at [236, 79] on input "**********" at bounding box center [243, 82] width 175 height 19
type input "**********"
click at [539, 335] on button "Edit le produit" at bounding box center [549, 334] width 62 height 19
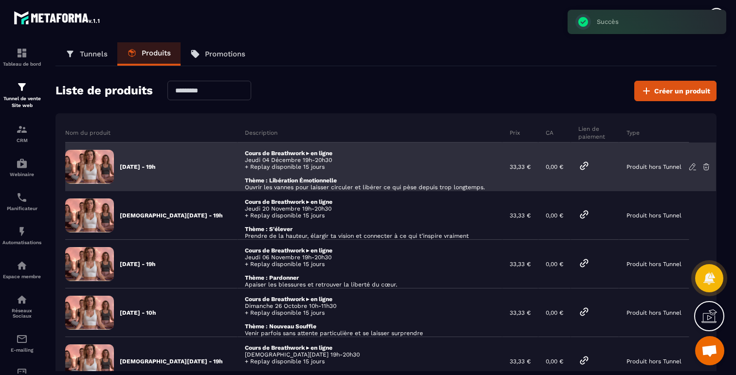
click at [585, 164] on icon at bounding box center [584, 166] width 12 height 12
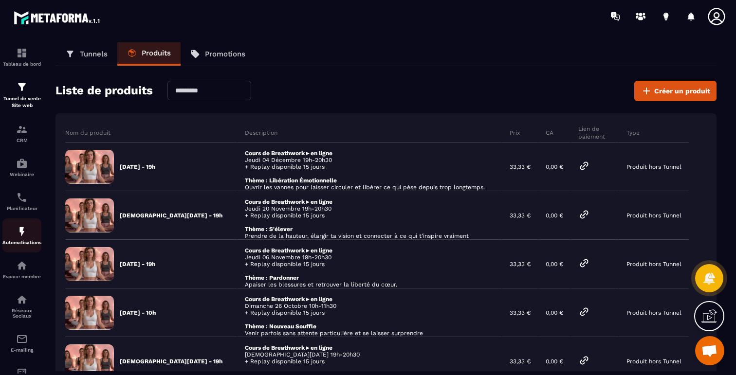
click at [20, 234] on img at bounding box center [22, 232] width 12 height 12
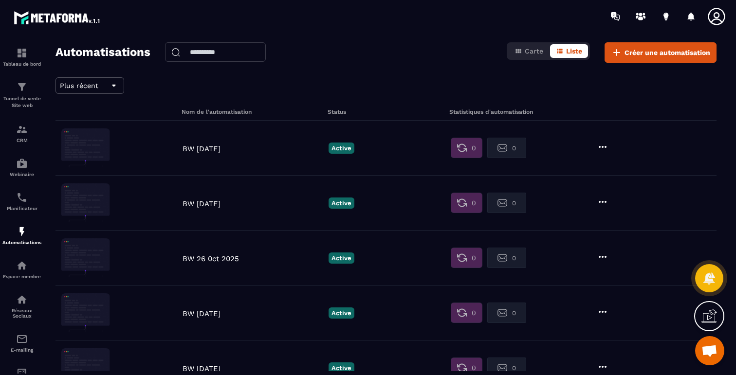
click at [606, 146] on icon at bounding box center [603, 147] width 12 height 12
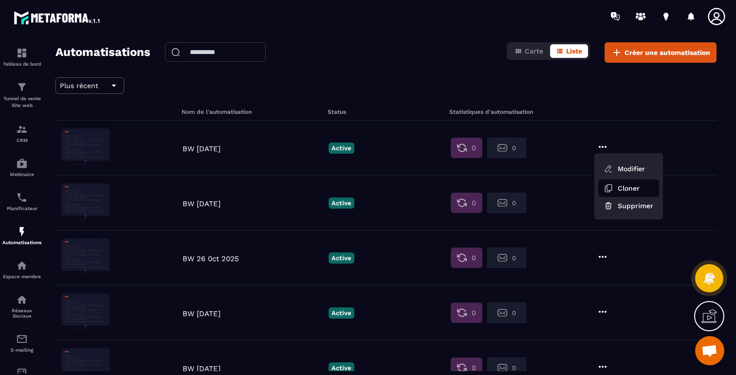
click at [623, 186] on button "Cloner" at bounding box center [628, 189] width 61 height 18
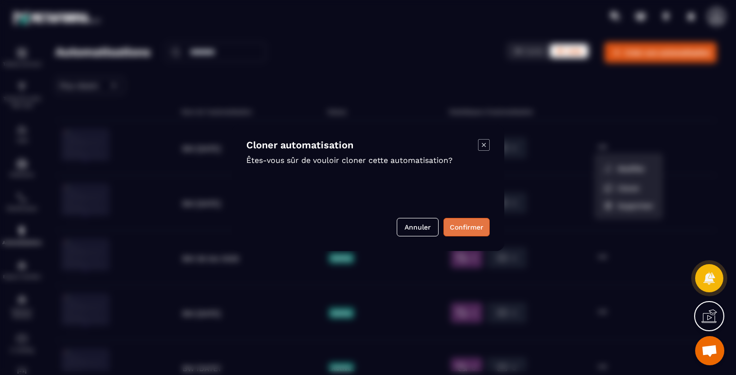
click at [462, 224] on button "Confirmer" at bounding box center [467, 227] width 46 height 19
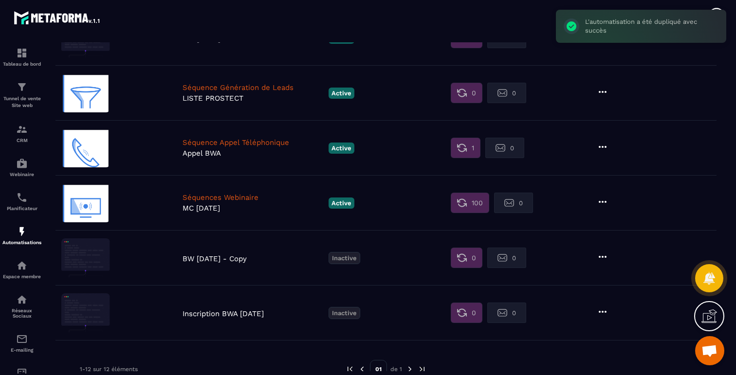
scroll to position [472, 0]
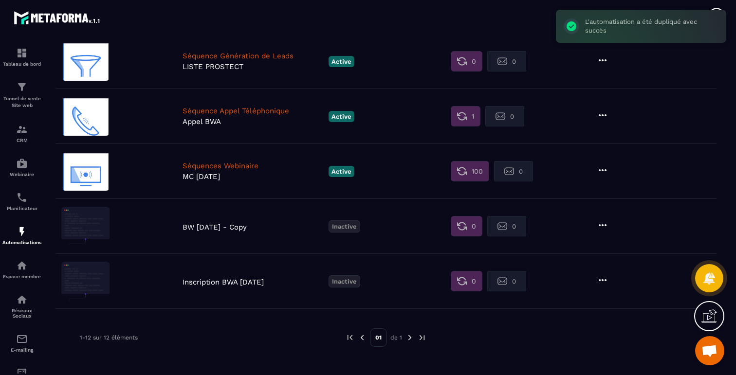
click at [606, 224] on icon at bounding box center [603, 226] width 12 height 12
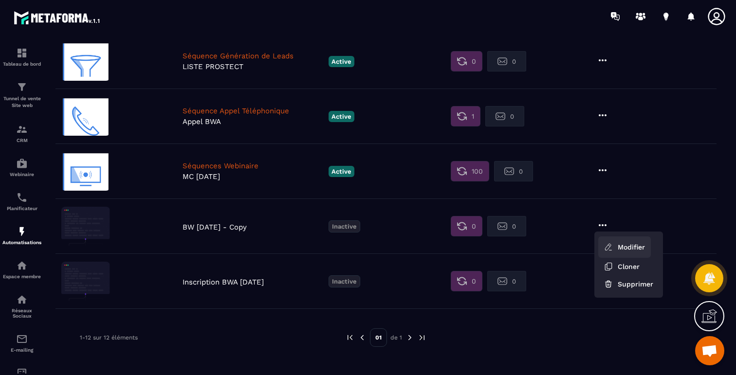
click at [620, 246] on link "Modifier" at bounding box center [624, 247] width 53 height 21
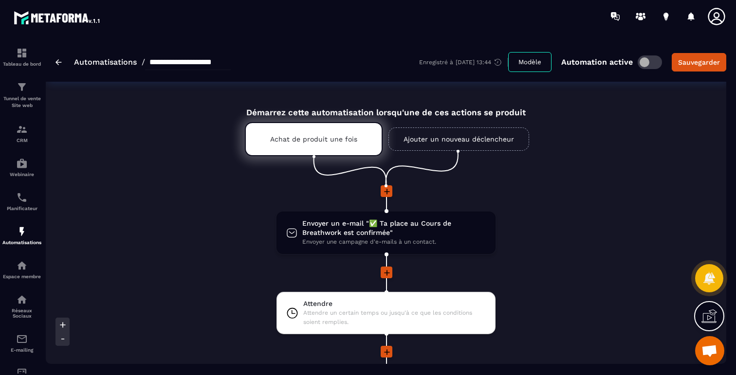
click at [167, 55] on input "**********" at bounding box center [188, 63] width 86 height 16
drag, startPoint x: 166, startPoint y: 60, endPoint x: 242, endPoint y: 60, distance: 76.5
click at [231, 60] on input "**********" at bounding box center [188, 63] width 86 height 16
type input "**********"
click at [711, 62] on div "Sauvegarder" at bounding box center [699, 62] width 42 height 10
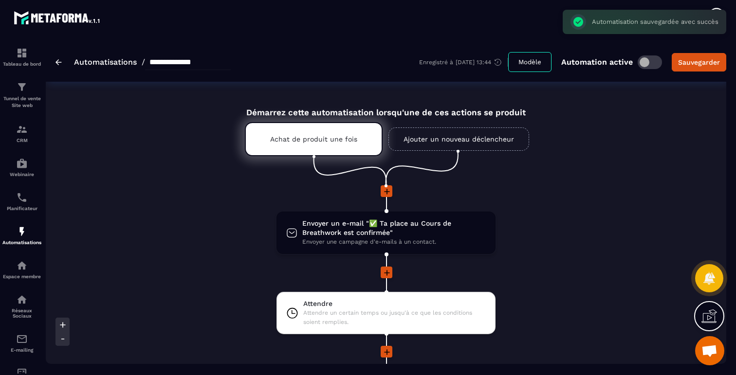
click at [452, 138] on link "Ajouter un nouveau déclencheur" at bounding box center [459, 139] width 141 height 23
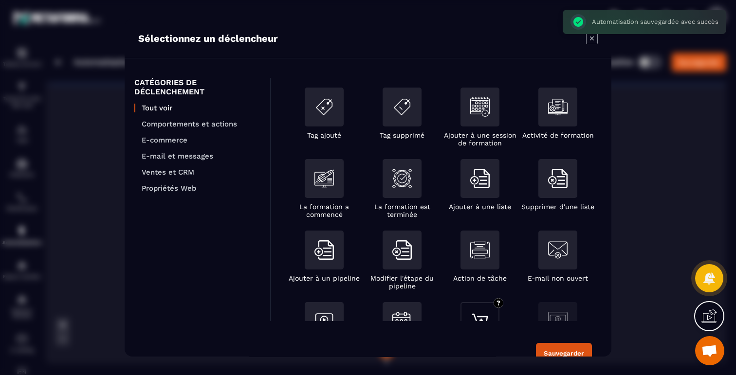
click at [484, 315] on img "Modal window" at bounding box center [479, 321] width 19 height 19
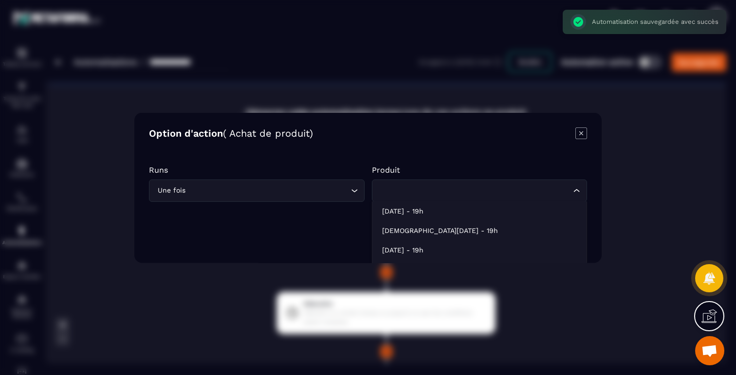
click at [467, 189] on input "Search for option" at bounding box center [474, 190] width 193 height 11
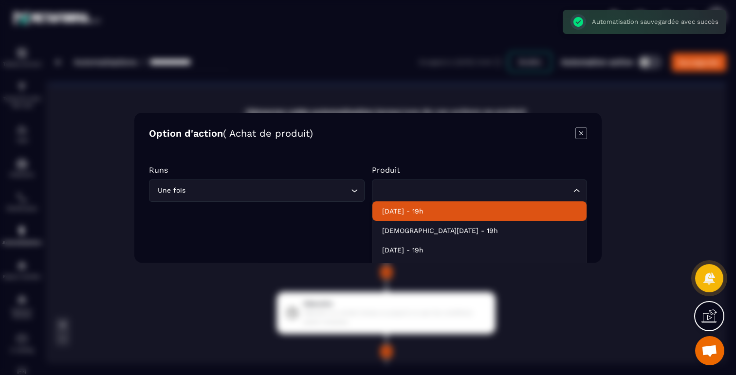
click at [447, 213] on p "Jeudi 04 Déc - 19h" at bounding box center [479, 211] width 195 height 10
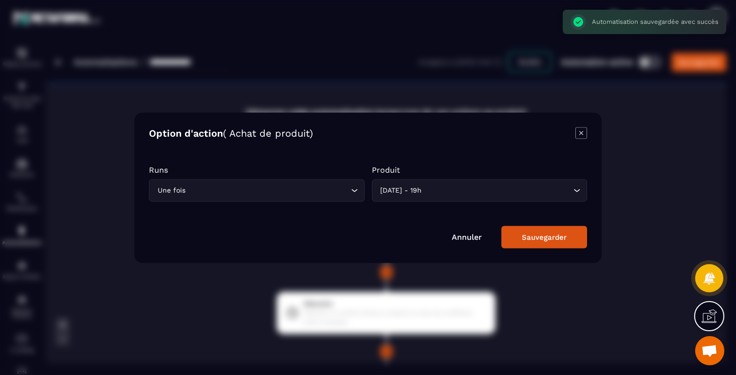
click at [544, 236] on div "Sauvegarder" at bounding box center [544, 237] width 45 height 9
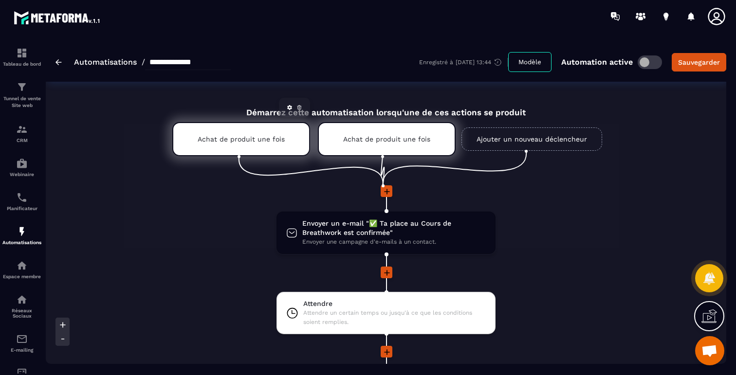
click at [301, 103] on link at bounding box center [300, 108] width 10 height 10
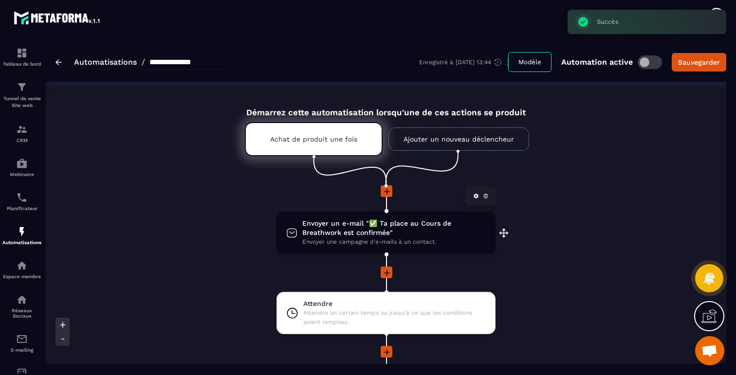
click at [404, 238] on span "Envoyer un e-mail "✅ Ta place au Cours de Breathwork est confirmée"" at bounding box center [394, 228] width 184 height 19
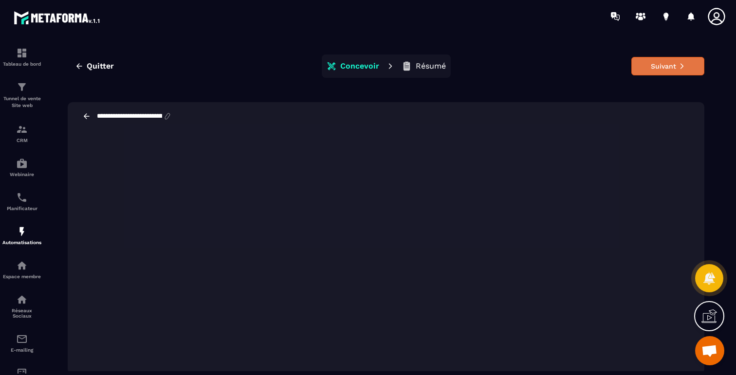
click at [649, 67] on button "Suivant" at bounding box center [668, 66] width 73 height 19
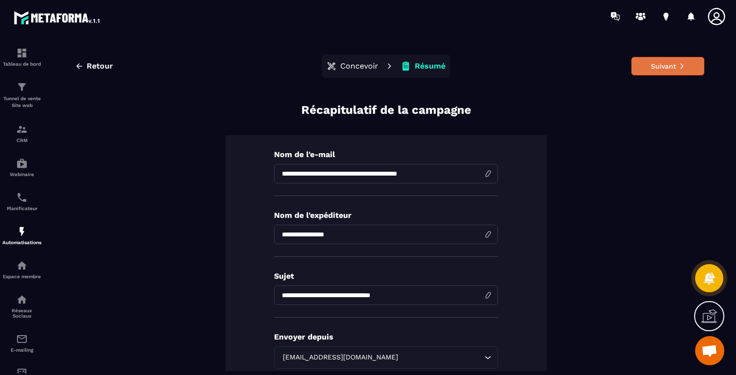
click at [692, 65] on button "Suivant" at bounding box center [668, 66] width 73 height 19
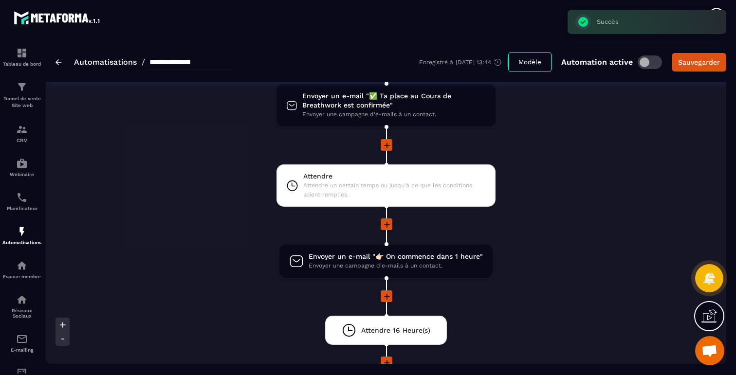
scroll to position [112, 0]
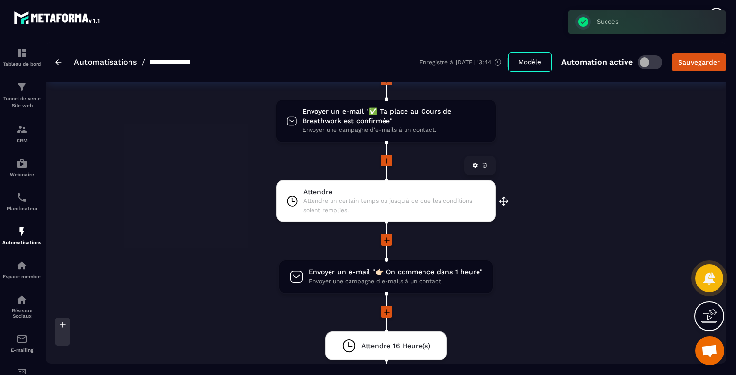
click at [404, 209] on span "Attendre un certain temps ou jusqu'à ce que les conditions soient remplies." at bounding box center [394, 206] width 183 height 19
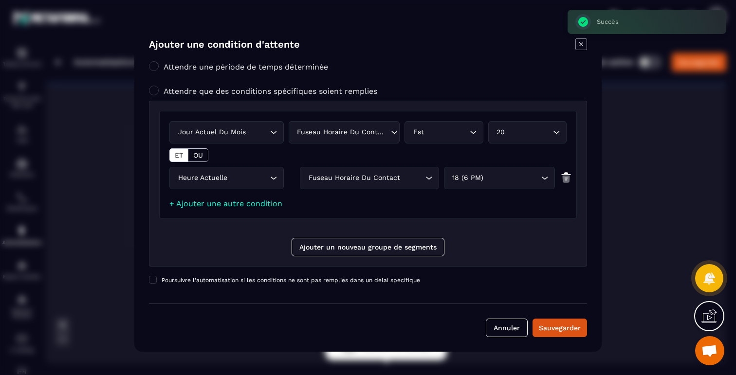
click at [518, 119] on div "Jour actuel du mois Loading... Fuseau horaire du contact Loading... Est Loading…" at bounding box center [368, 165] width 418 height 108
click at [513, 128] on div "20" at bounding box center [523, 132] width 58 height 11
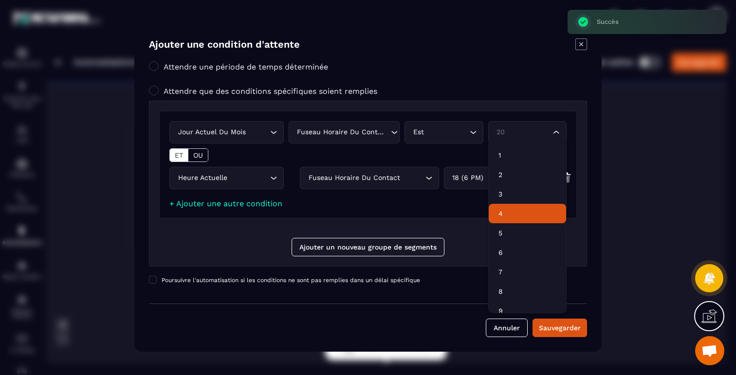
click at [505, 211] on p "4" at bounding box center [528, 214] width 58 height 10
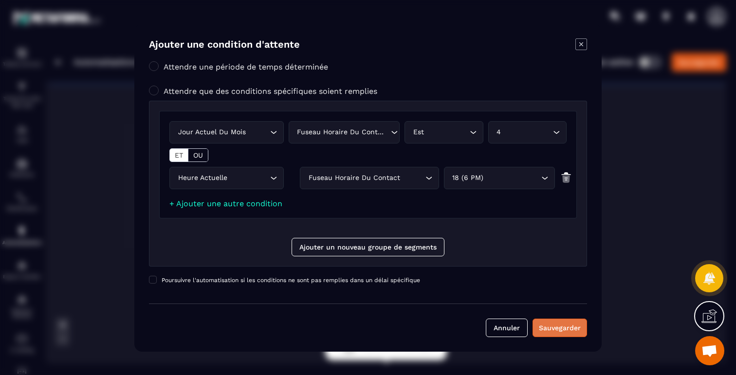
click at [559, 335] on button "Sauvegarder" at bounding box center [560, 328] width 55 height 19
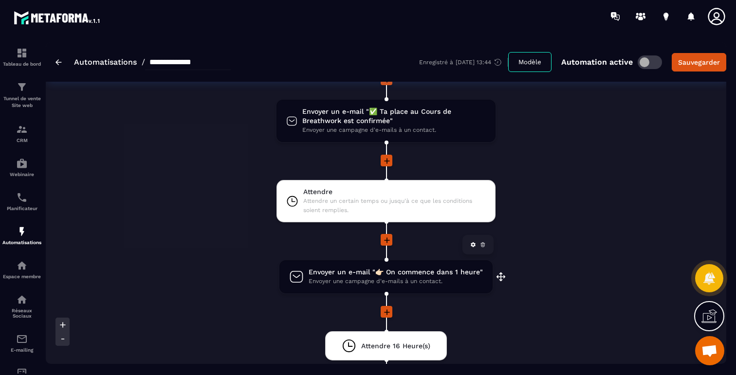
click at [429, 278] on span "Envoyer une campagne d'e-mails à un contact." at bounding box center [396, 281] width 174 height 9
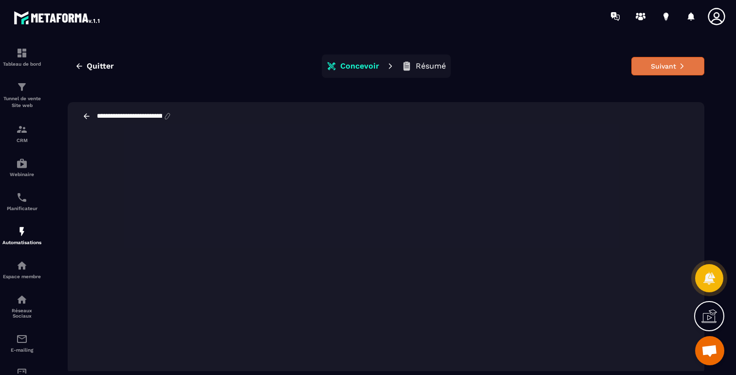
click at [673, 69] on button "Suivant" at bounding box center [668, 66] width 73 height 19
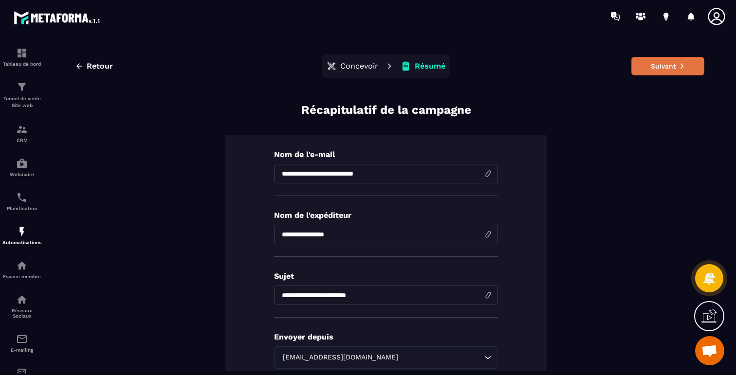
click at [677, 68] on button "Suivant" at bounding box center [668, 66] width 73 height 19
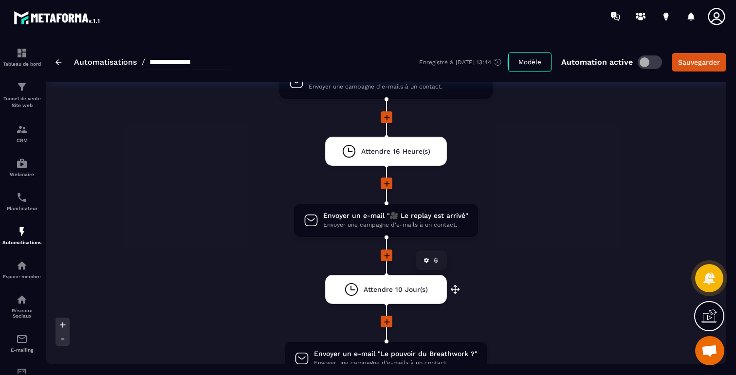
scroll to position [313, 0]
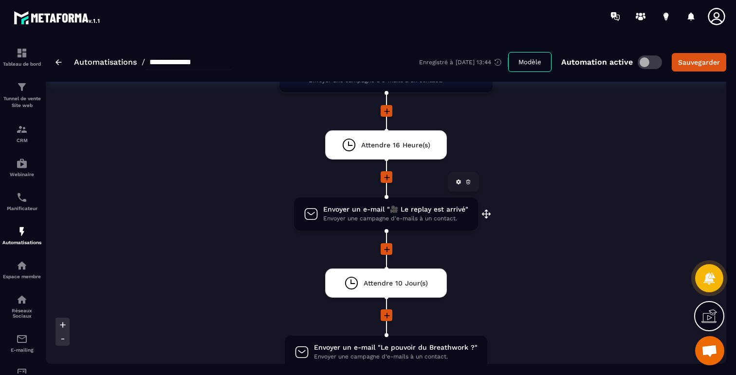
click at [360, 213] on span "Envoyer un e-mail "🎥 Le replay est arrivé"" at bounding box center [395, 209] width 145 height 9
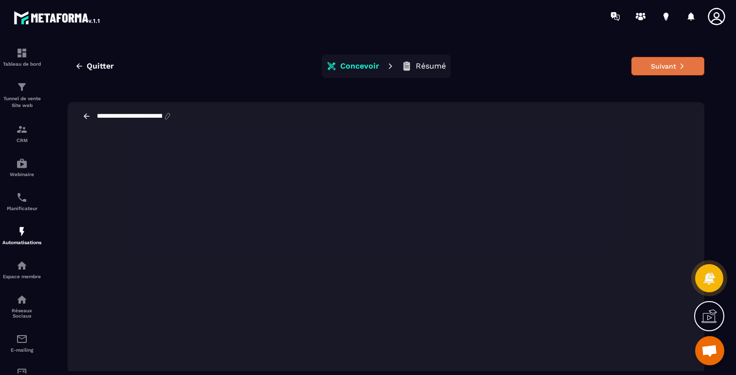
click at [659, 67] on button "Suivant" at bounding box center [668, 66] width 73 height 19
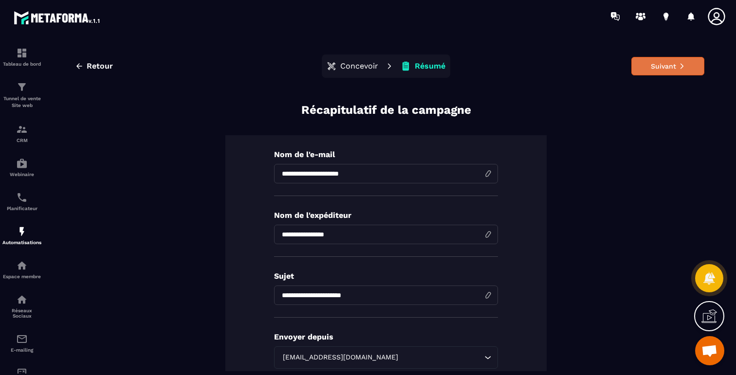
click at [663, 60] on button "Suivant" at bounding box center [668, 66] width 73 height 19
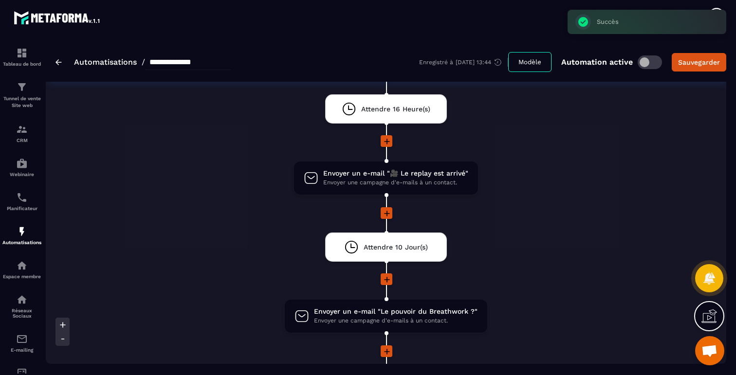
scroll to position [350, 0]
click at [645, 65] on span at bounding box center [650, 63] width 24 height 14
click at [700, 56] on button "Sauvegarder" at bounding box center [699, 62] width 55 height 19
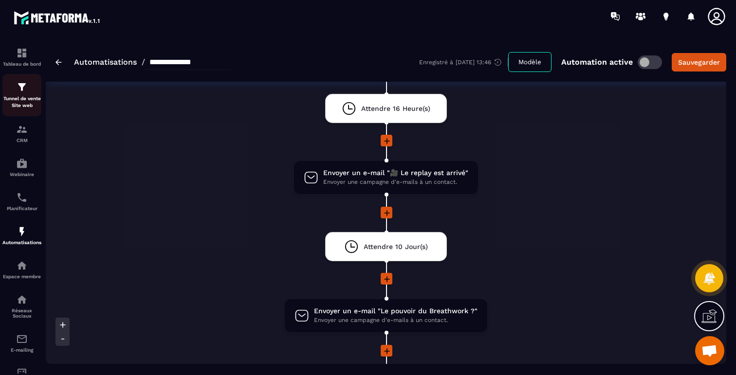
click at [24, 97] on p "Tunnel de vente Site web" at bounding box center [21, 102] width 39 height 14
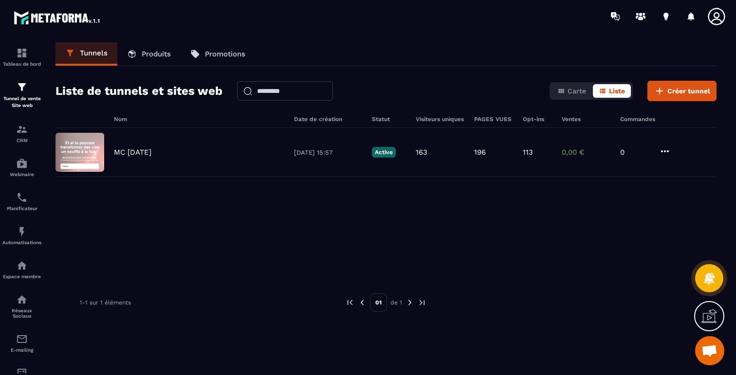
click at [145, 55] on p "Produits" at bounding box center [156, 54] width 29 height 9
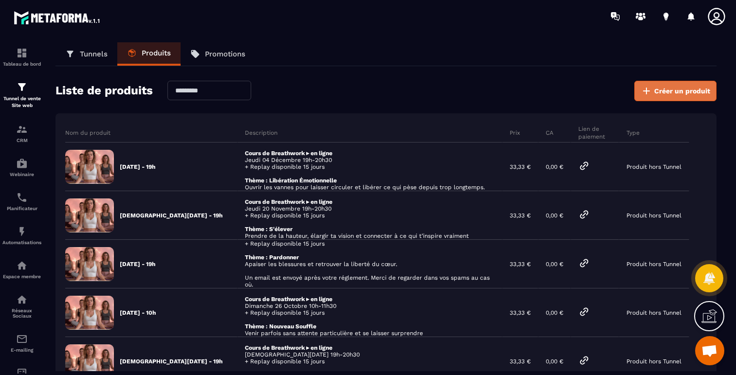
click at [642, 95] on icon at bounding box center [647, 91] width 12 height 12
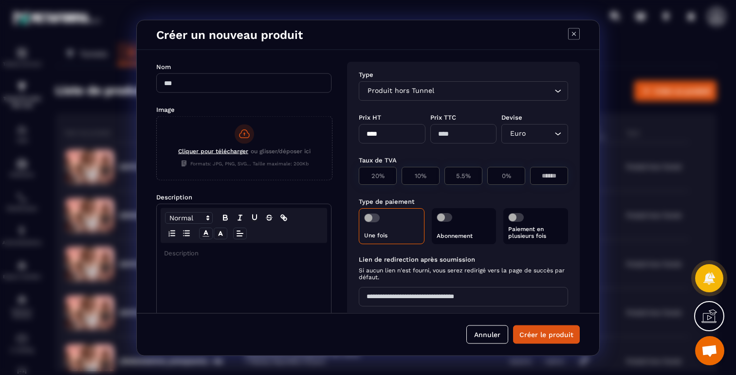
click at [195, 149] on span "Cliquer pour télécharger" at bounding box center [213, 151] width 70 height 7
click at [157, 180] on input "Cliquer pour télécharger ou glisser/déposer ici Formats: JPG, PNG, SVG... Taill…" at bounding box center [157, 180] width 0 height 0
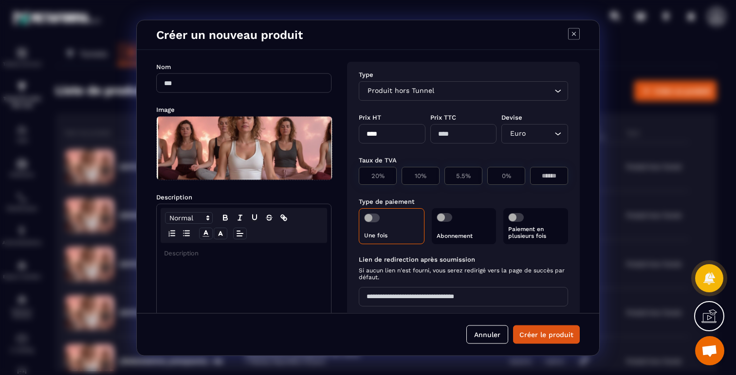
click at [255, 249] on p "Modal window" at bounding box center [244, 253] width 160 height 9
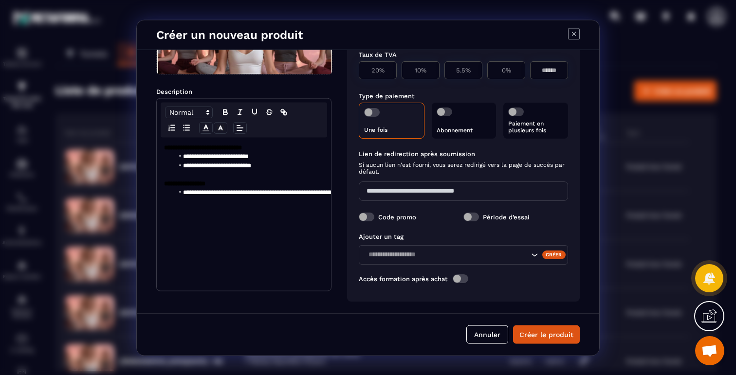
click at [255, 249] on div "**********" at bounding box center [244, 213] width 174 height 153
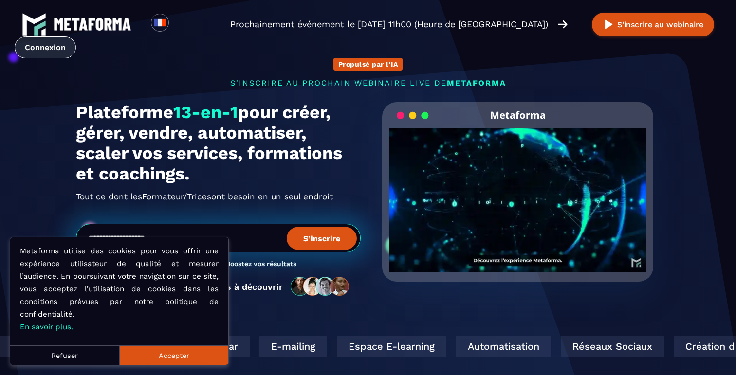
click at [54, 51] on link "Connexion" at bounding box center [45, 48] width 61 height 22
